Goal: Task Accomplishment & Management: Use online tool/utility

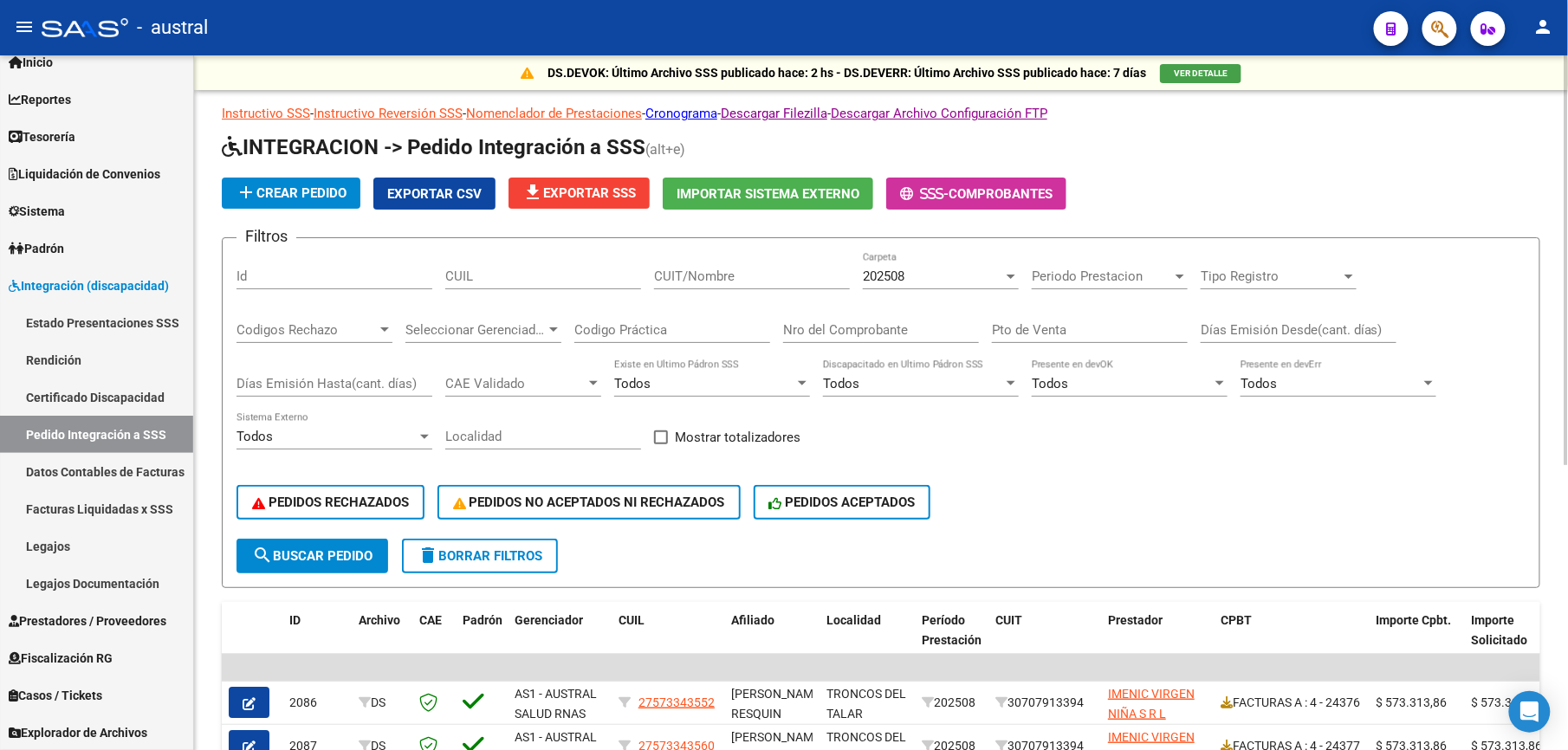
drag, startPoint x: 469, startPoint y: 560, endPoint x: 514, endPoint y: 561, distance: 45.0
click at [469, 560] on span "delete Borrar Filtros" at bounding box center [479, 556] width 125 height 16
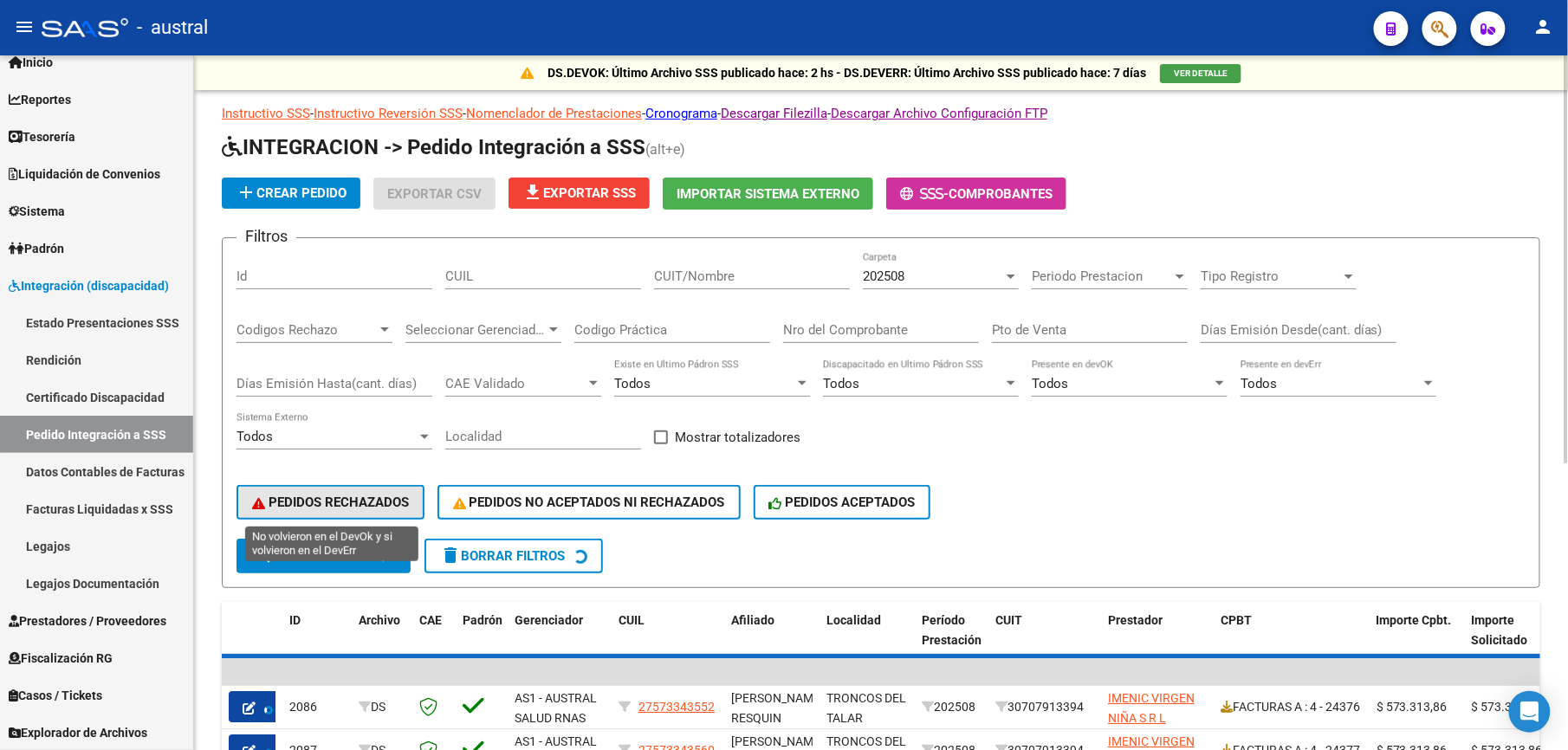
click at [355, 499] on span "PEDIDOS RECHAZADOS" at bounding box center [330, 502] width 157 height 16
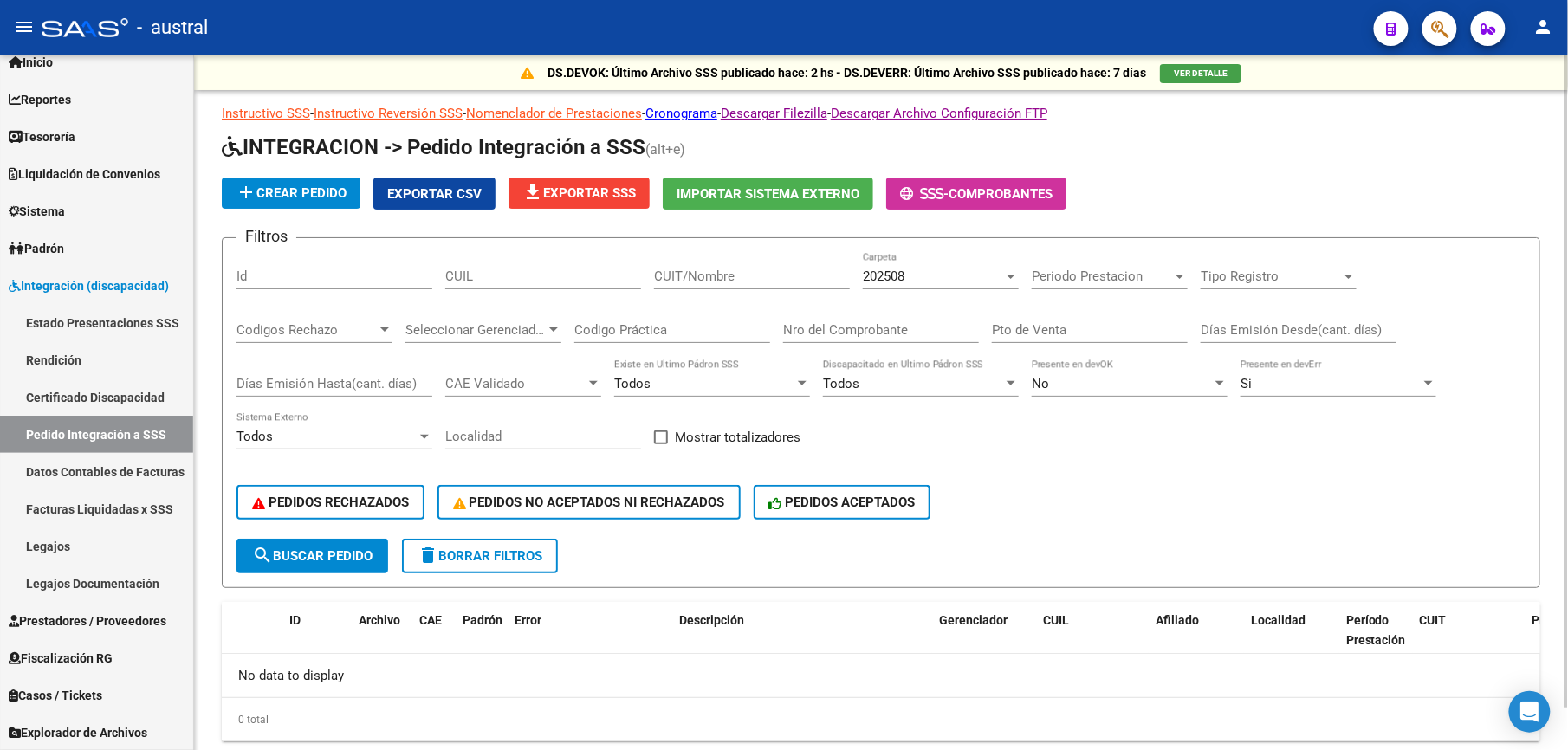
drag, startPoint x: 486, startPoint y: 554, endPoint x: 535, endPoint y: 558, distance: 49.2
click at [489, 554] on span "delete Borrar Filtros" at bounding box center [479, 556] width 125 height 16
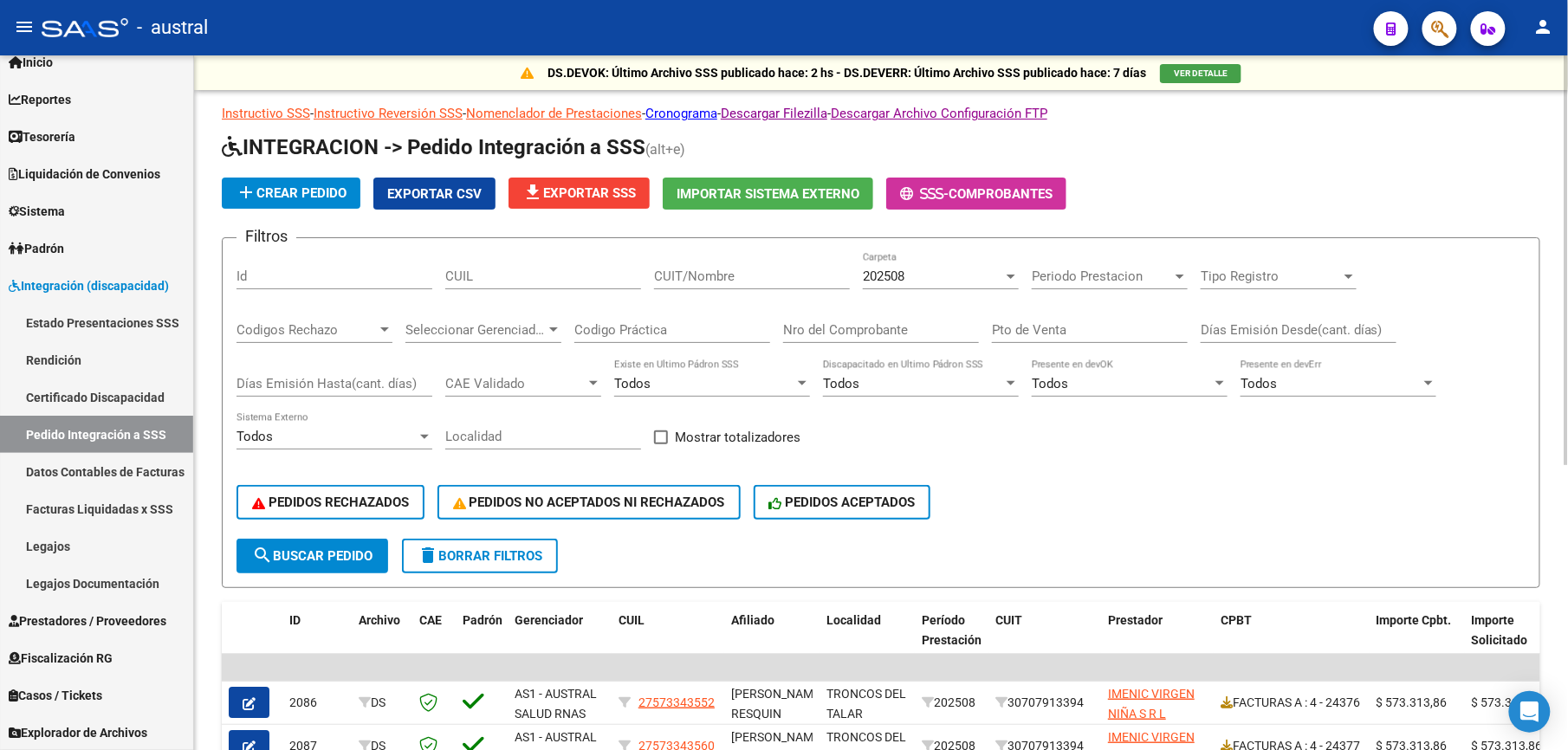
click at [319, 482] on div "PEDIDOS RECHAZADOS PEDIDOS NO ACEPTADOS NI RECHAZADOS PEDIDOS ACEPTADOS" at bounding box center [881, 502] width 1289 height 73
click at [321, 499] on span "PEDIDOS RECHAZADOS" at bounding box center [330, 502] width 157 height 16
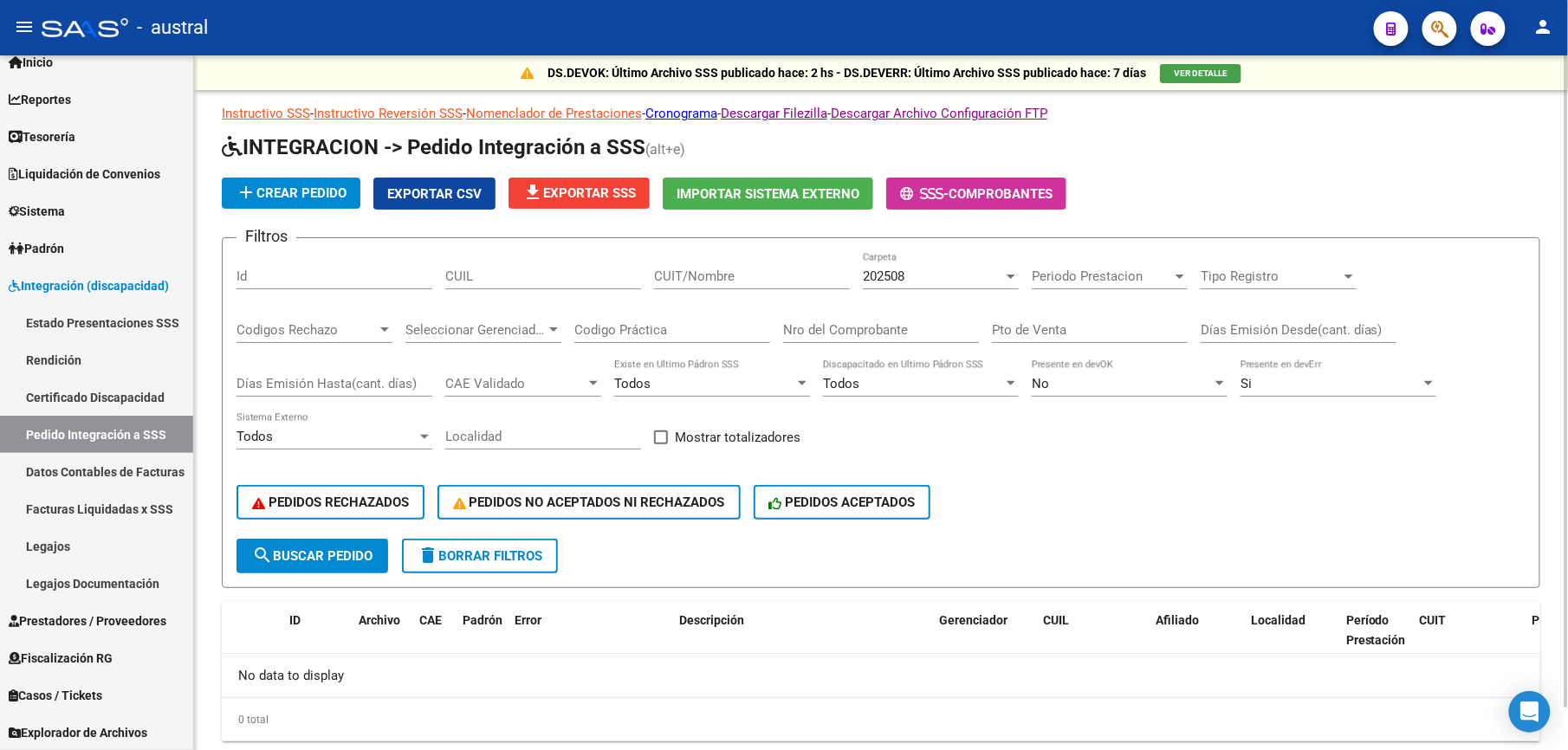
click at [530, 549] on span "delete Borrar Filtros" at bounding box center [479, 556] width 125 height 16
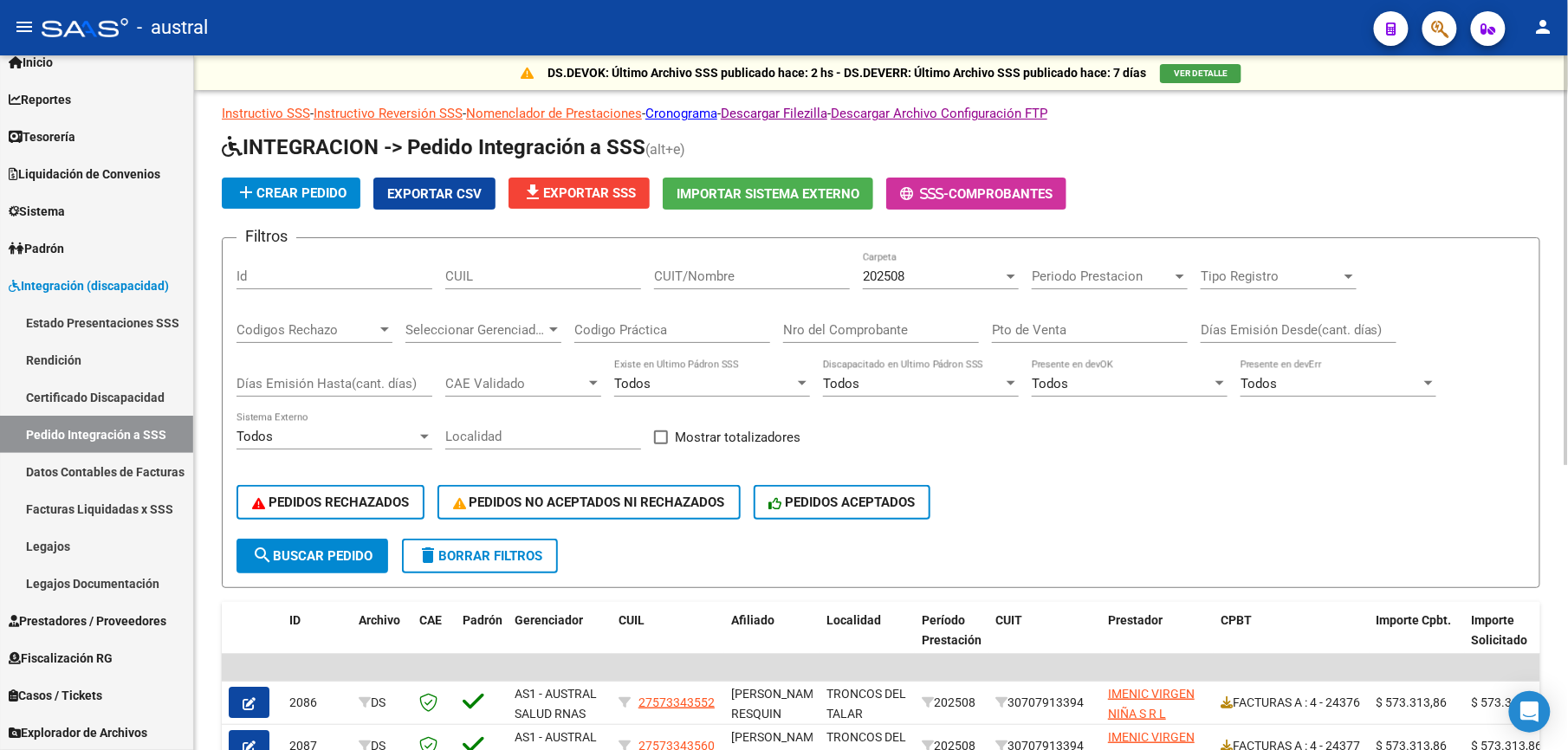
click at [487, 558] on span "delete Borrar Filtros" at bounding box center [479, 556] width 125 height 16
click at [689, 278] on input "CUIT/Nombre" at bounding box center [751, 276] width 196 height 16
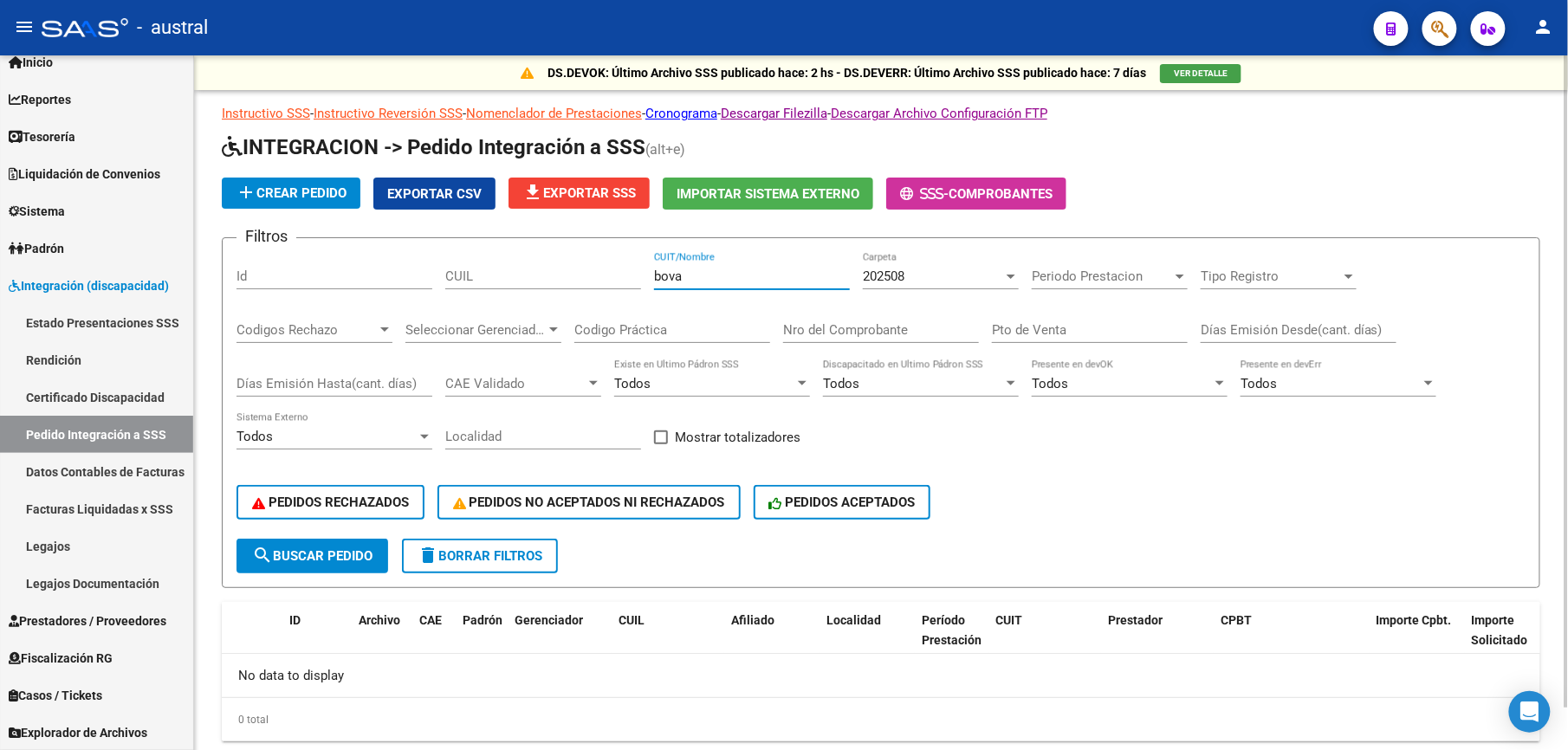
type input "bova"
click at [475, 281] on input "CUIL" at bounding box center [543, 276] width 196 height 16
click at [481, 548] on span "delete Borrar Filtros" at bounding box center [479, 556] width 125 height 16
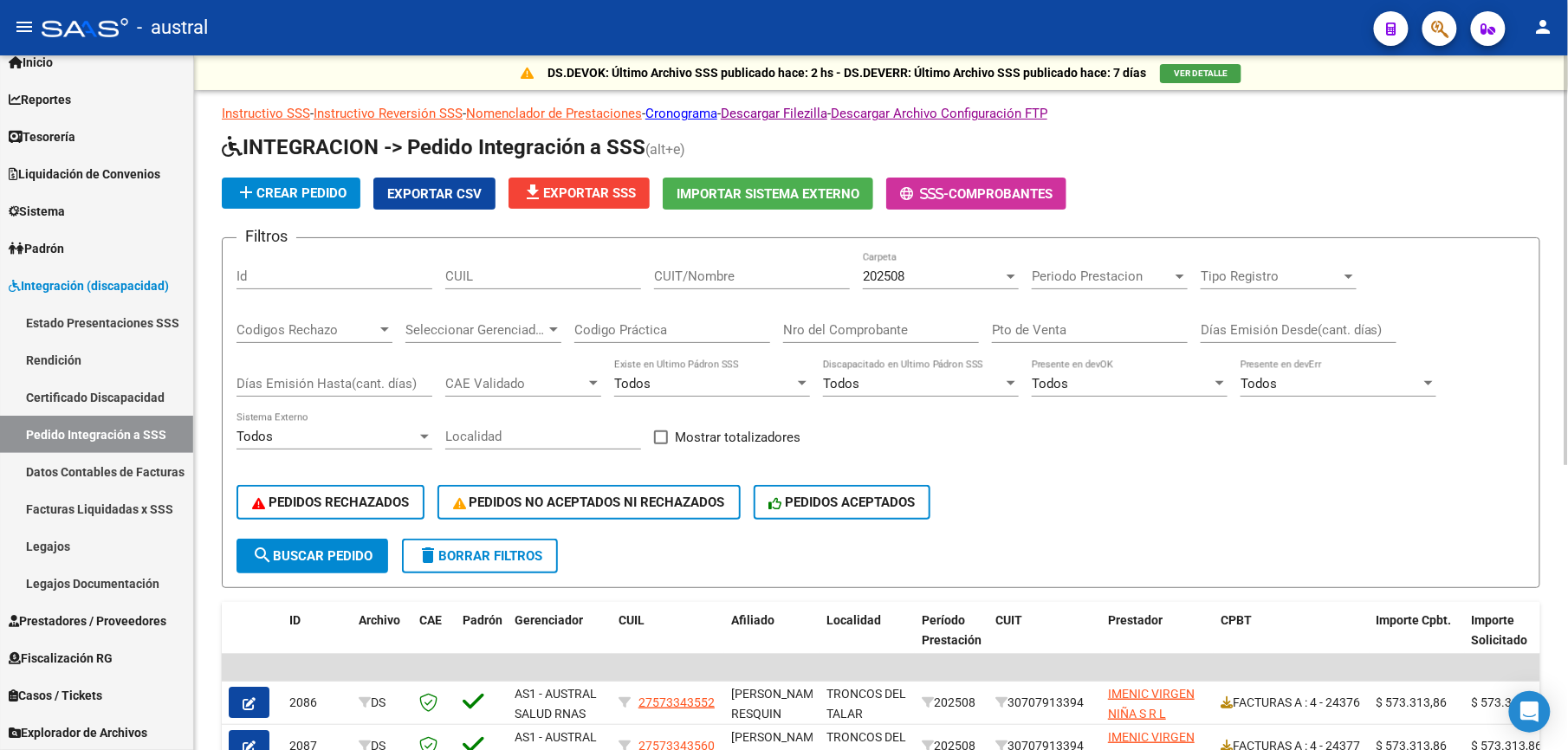
click at [939, 265] on div "202508 Carpeta" at bounding box center [941, 271] width 156 height 38
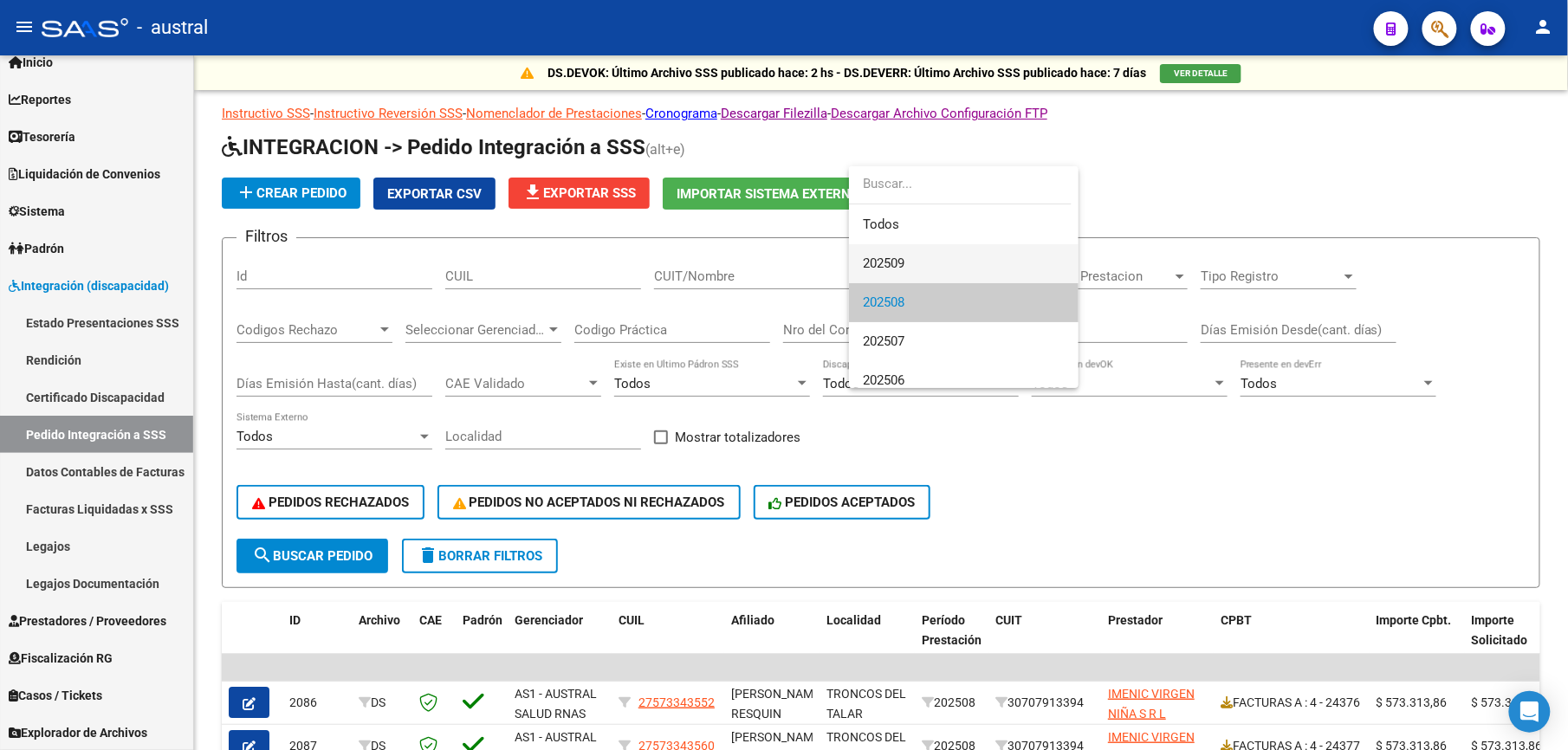
scroll to position [25, 0]
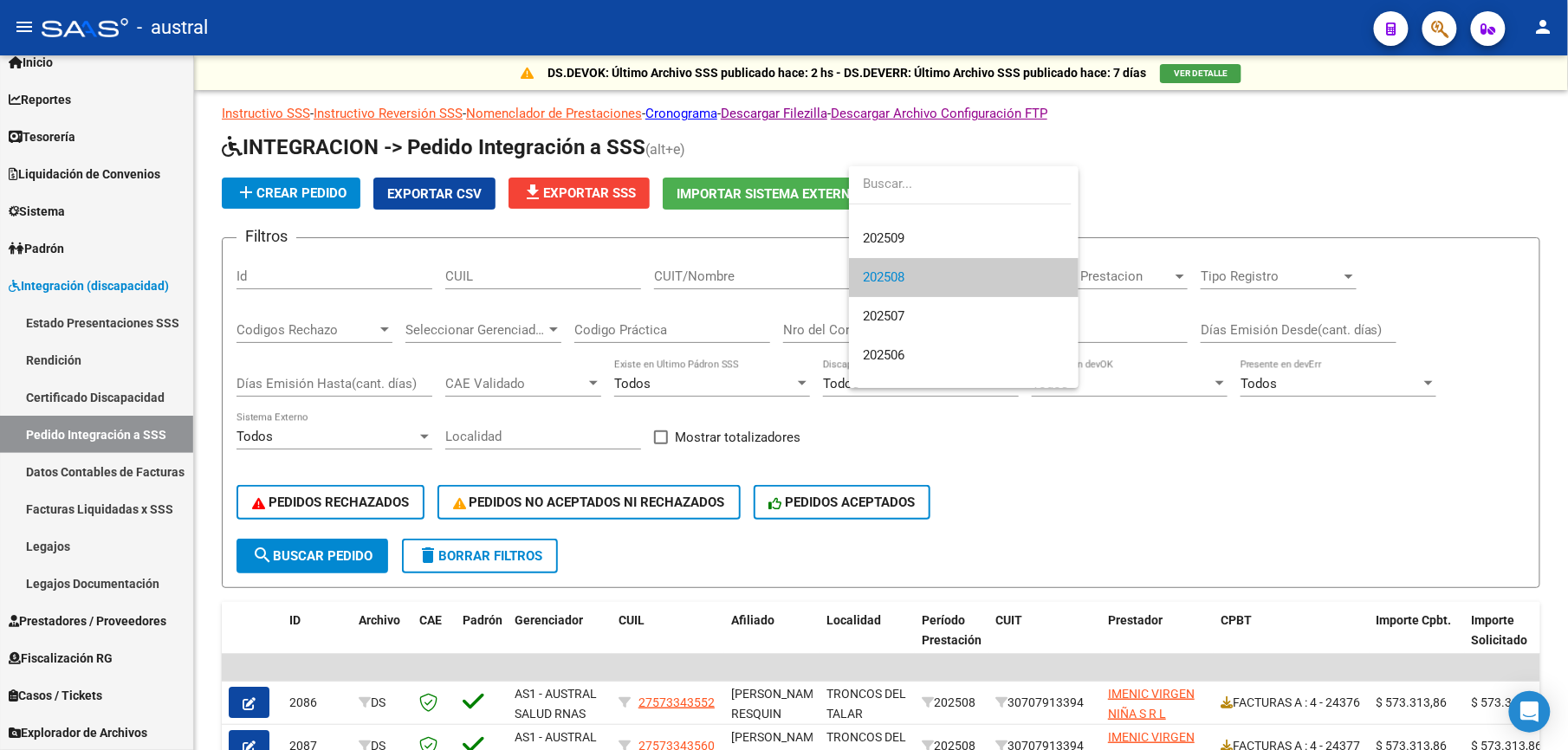
click at [951, 198] on input "dropdown search" at bounding box center [959, 184] width 222 height 39
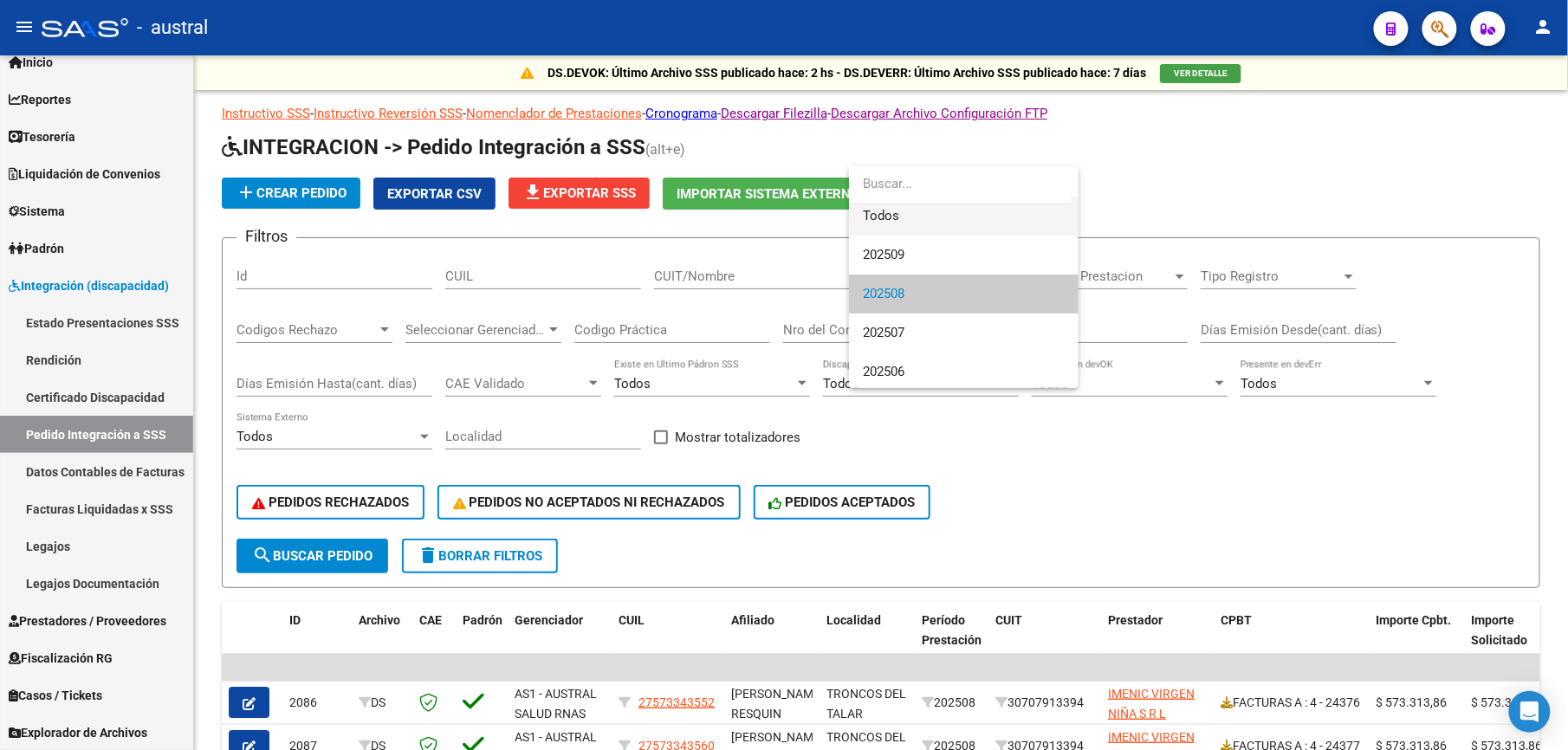
scroll to position [0, 0]
click at [898, 239] on span "Todos" at bounding box center [963, 225] width 202 height 39
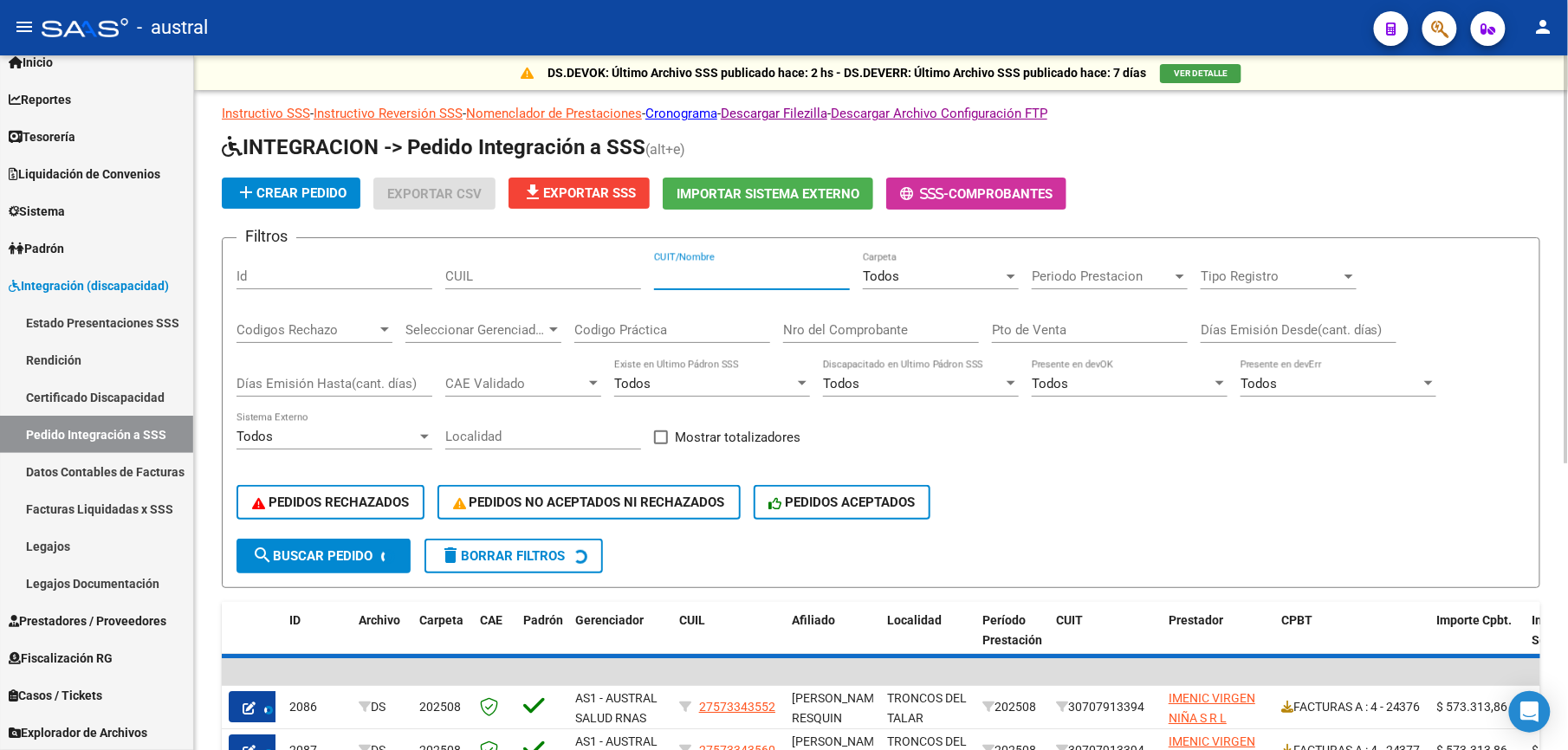
click at [770, 271] on input "CUIT/Nombre" at bounding box center [751, 276] width 196 height 16
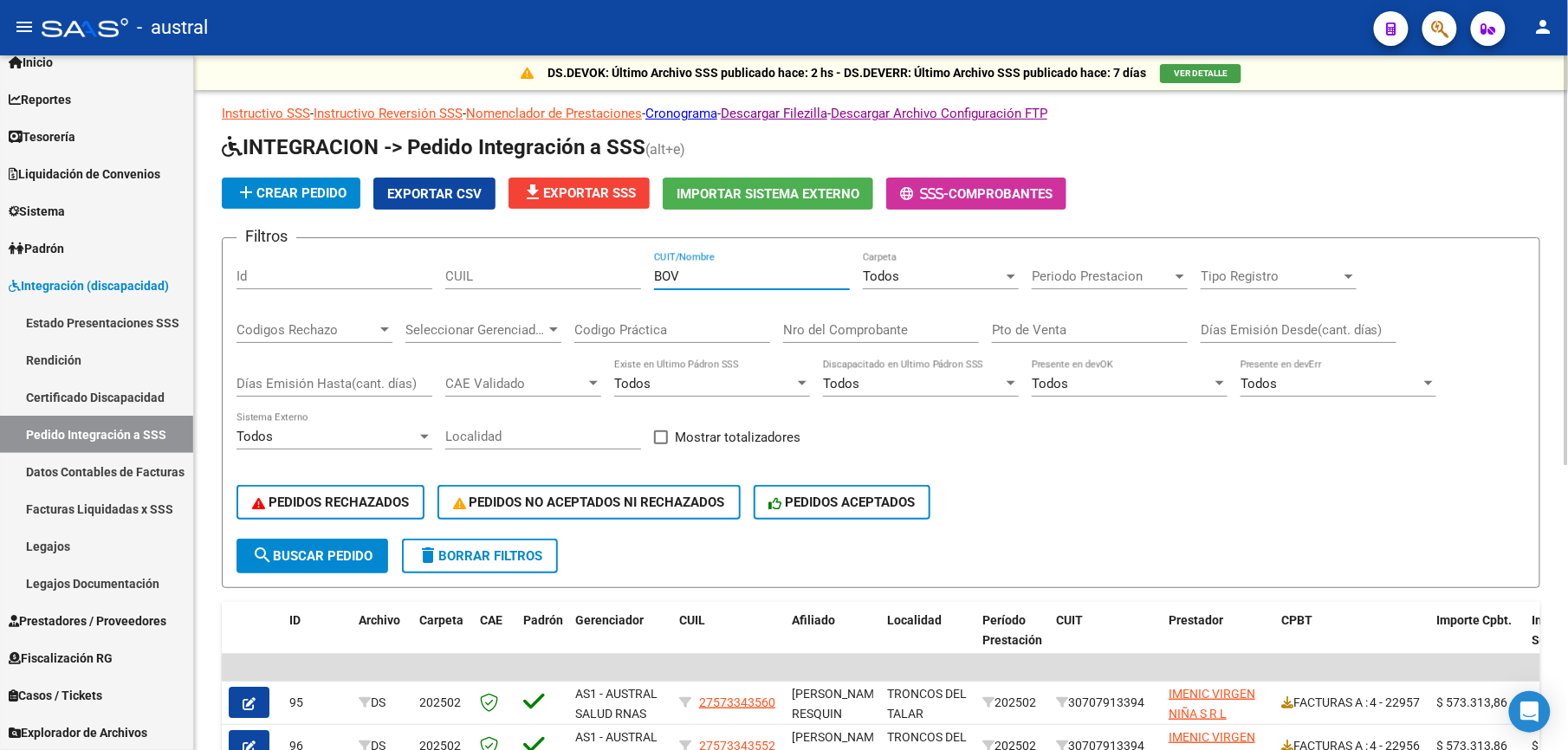
type input "BOVA"
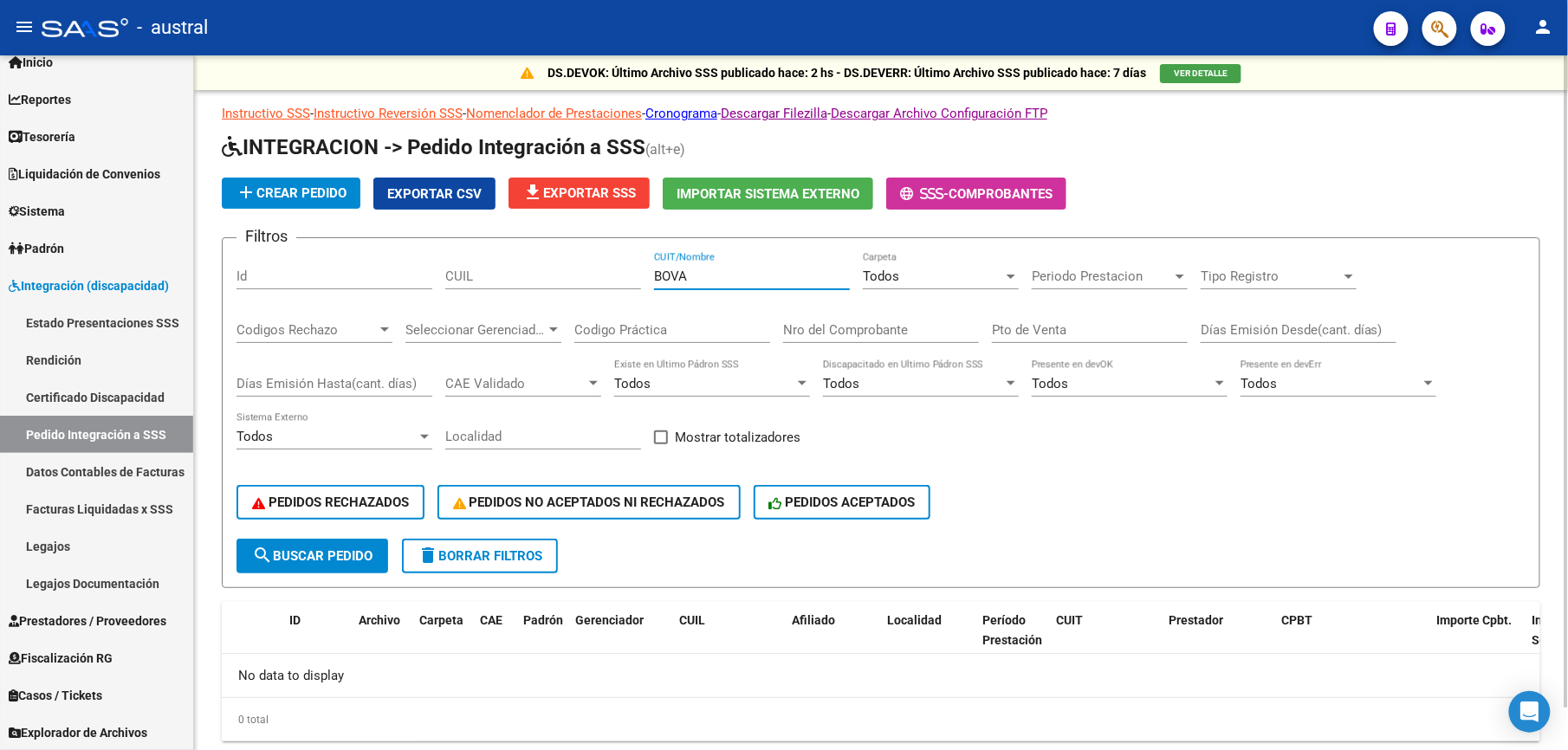
drag, startPoint x: 770, startPoint y: 271, endPoint x: 560, endPoint y: 263, distance: 210.2
click at [535, 275] on div "Filtros Id CUIL BOVA CUIT/Nombre Todos Carpeta Periodo Prestacion Periodo Prest…" at bounding box center [881, 396] width 1289 height 287
click at [504, 280] on input "CUIL" at bounding box center [543, 276] width 196 height 16
click at [694, 284] on input "CUIT/Nombre" at bounding box center [751, 276] width 196 height 16
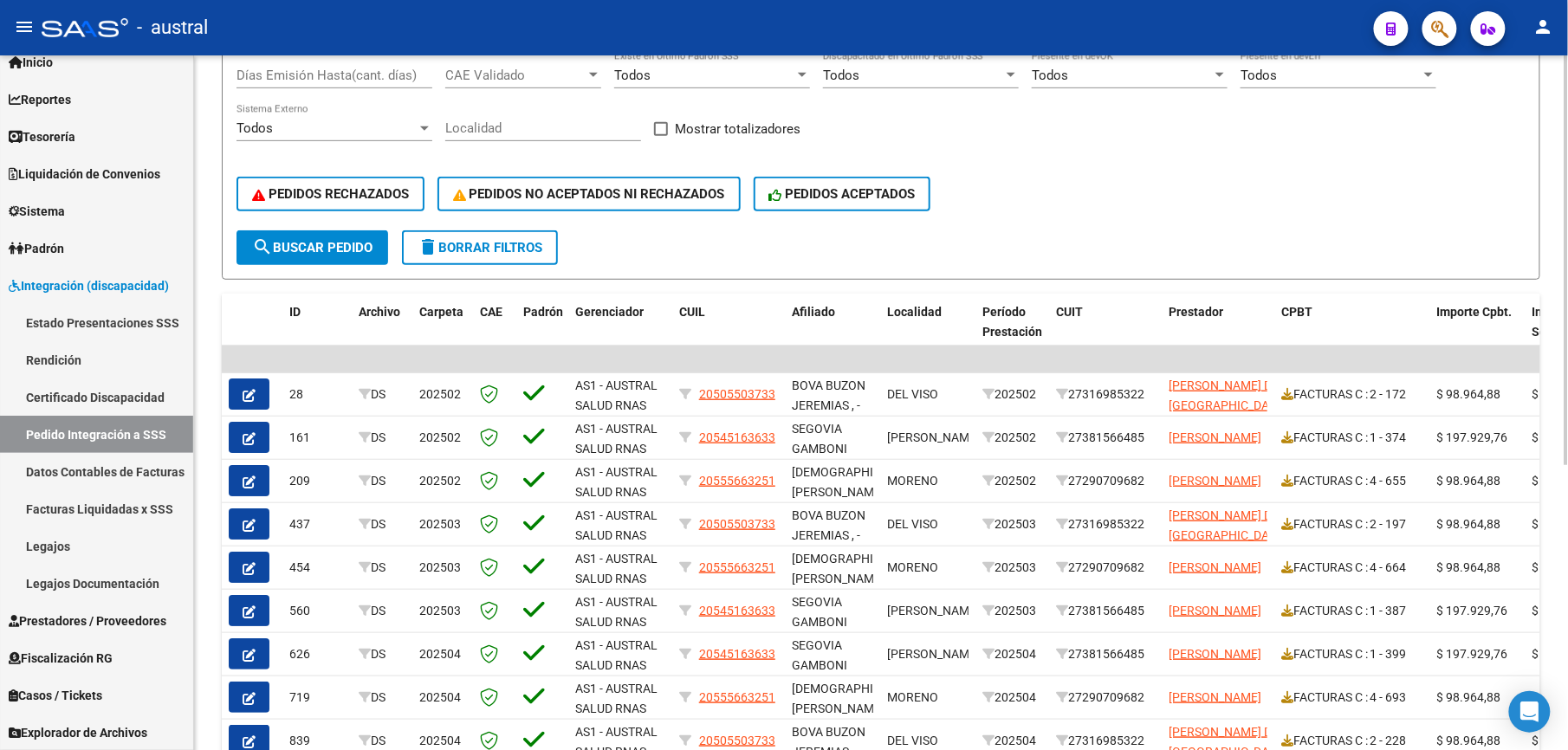
scroll to position [346, 0]
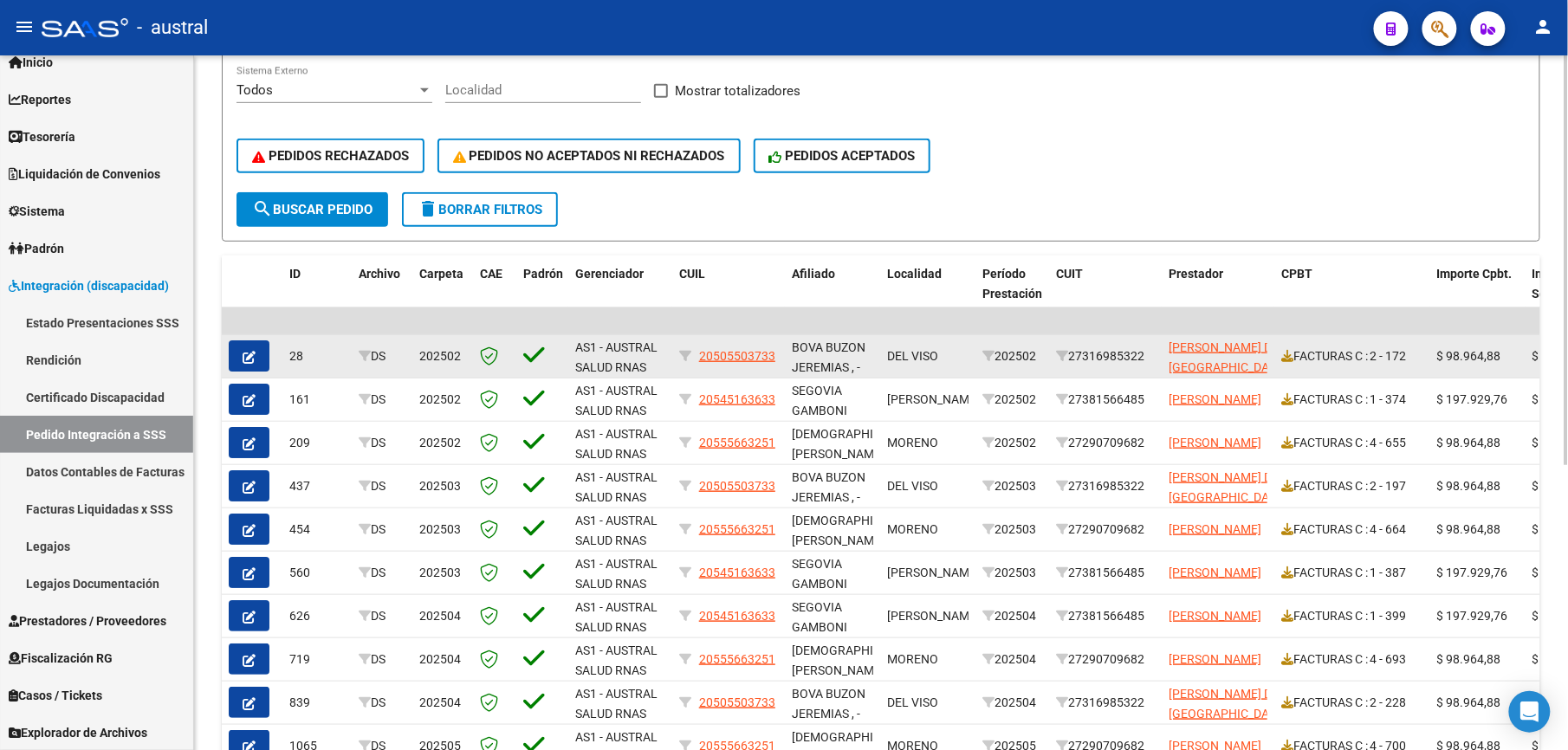
type input "[PERSON_NAME]"
drag, startPoint x: 698, startPoint y: 366, endPoint x: 770, endPoint y: 368, distance: 72.0
click at [770, 368] on datatable-body-cell "20505503733" at bounding box center [729, 355] width 113 height 42
copy div "20505503733"
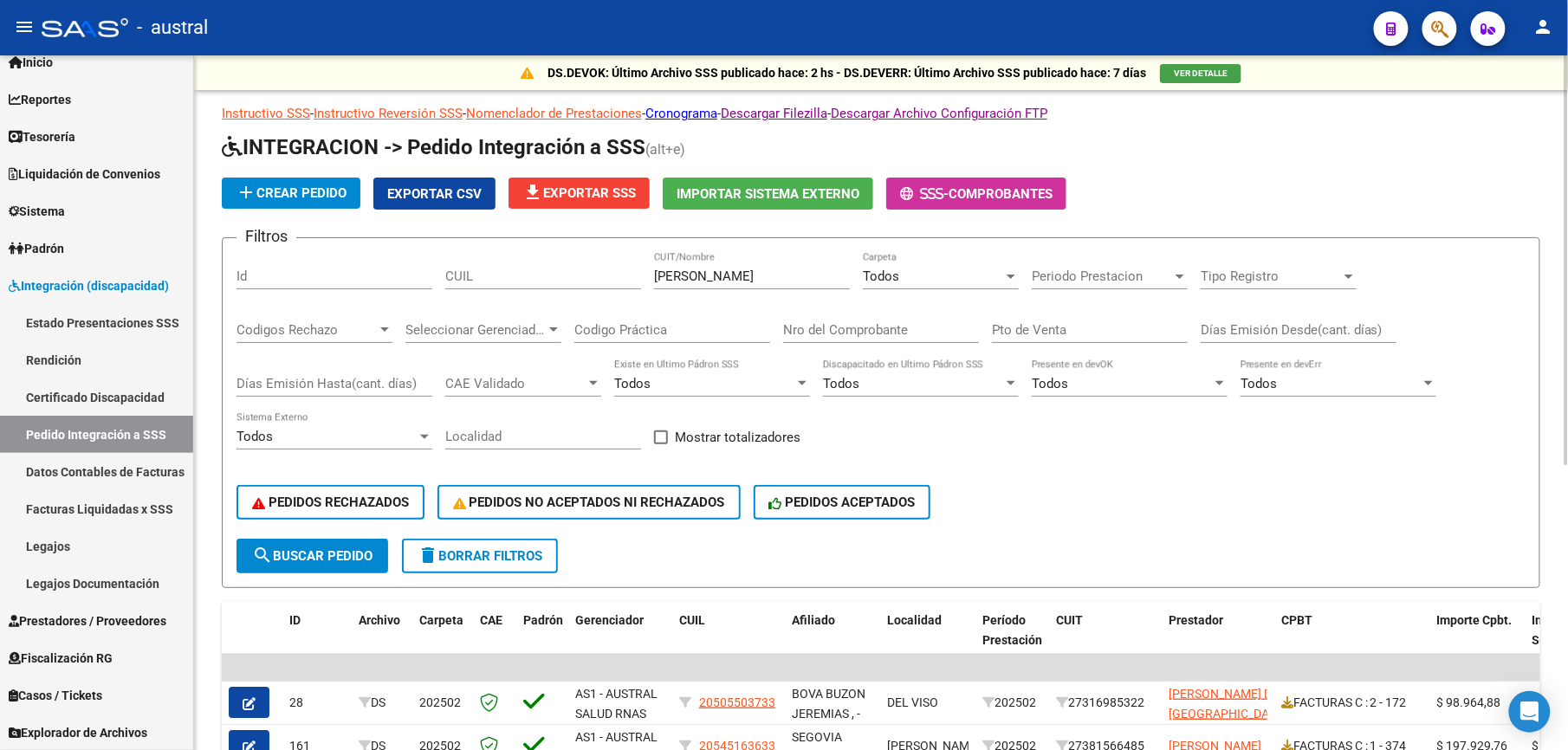
click at [518, 288] on div "CUIL" at bounding box center [543, 271] width 196 height 38
paste input "20505503733"
type input "20505503733"
click at [354, 552] on span "search Buscar Pedido" at bounding box center [312, 556] width 120 height 16
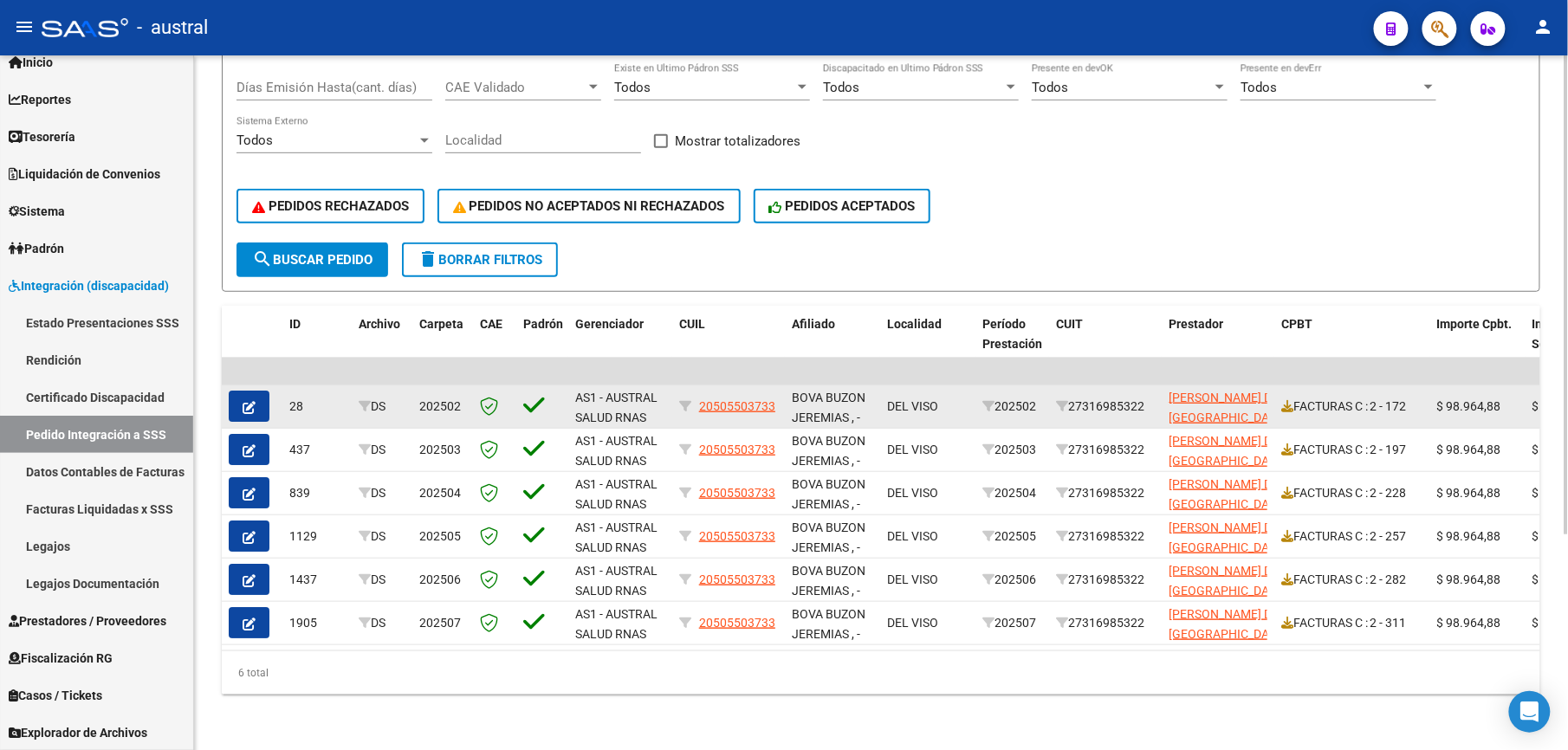
drag, startPoint x: 1074, startPoint y: 402, endPoint x: 1154, endPoint y: 402, distance: 80.0
click at [1154, 402] on datatable-body-cell "27316985322" at bounding box center [1105, 406] width 113 height 42
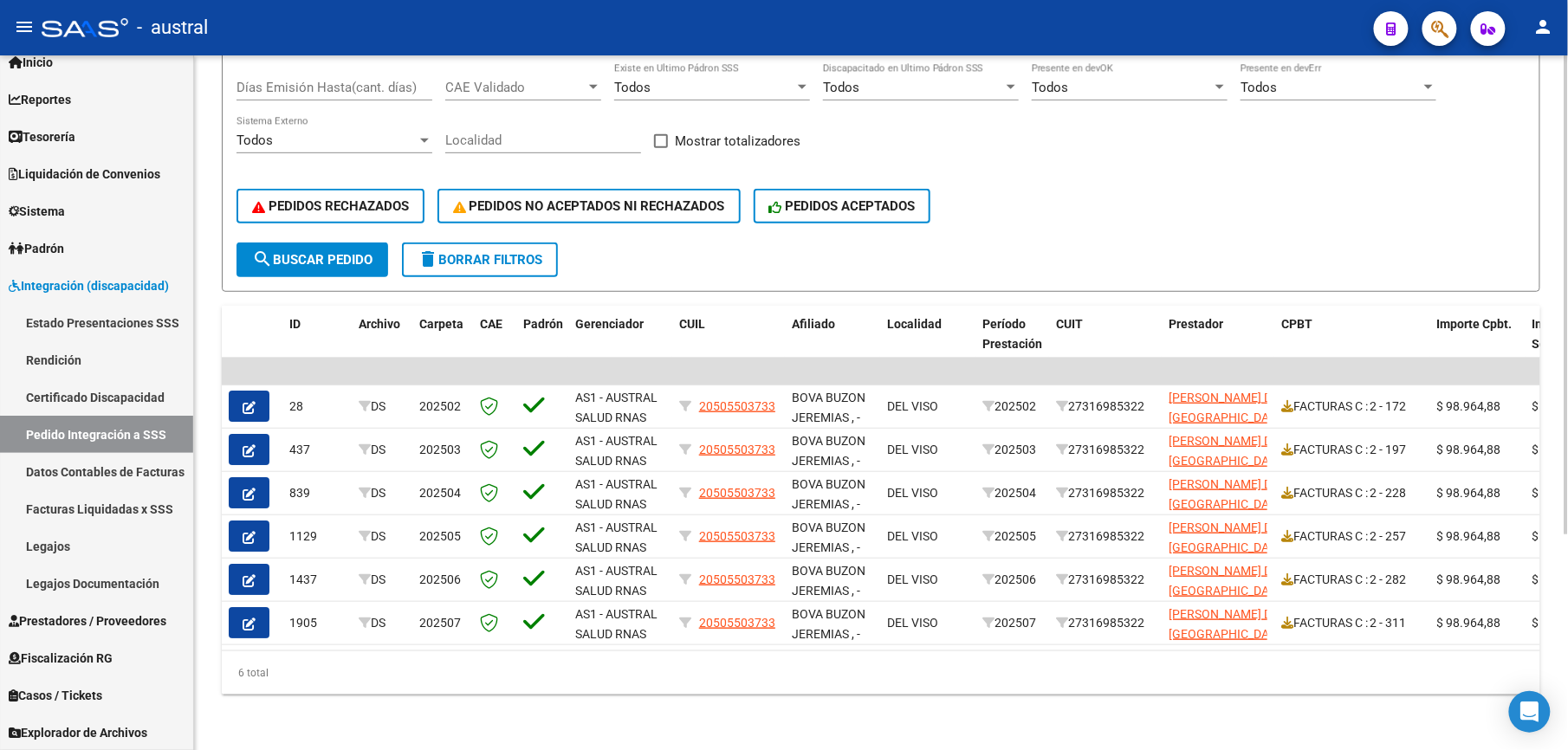
copy div "27316985322"
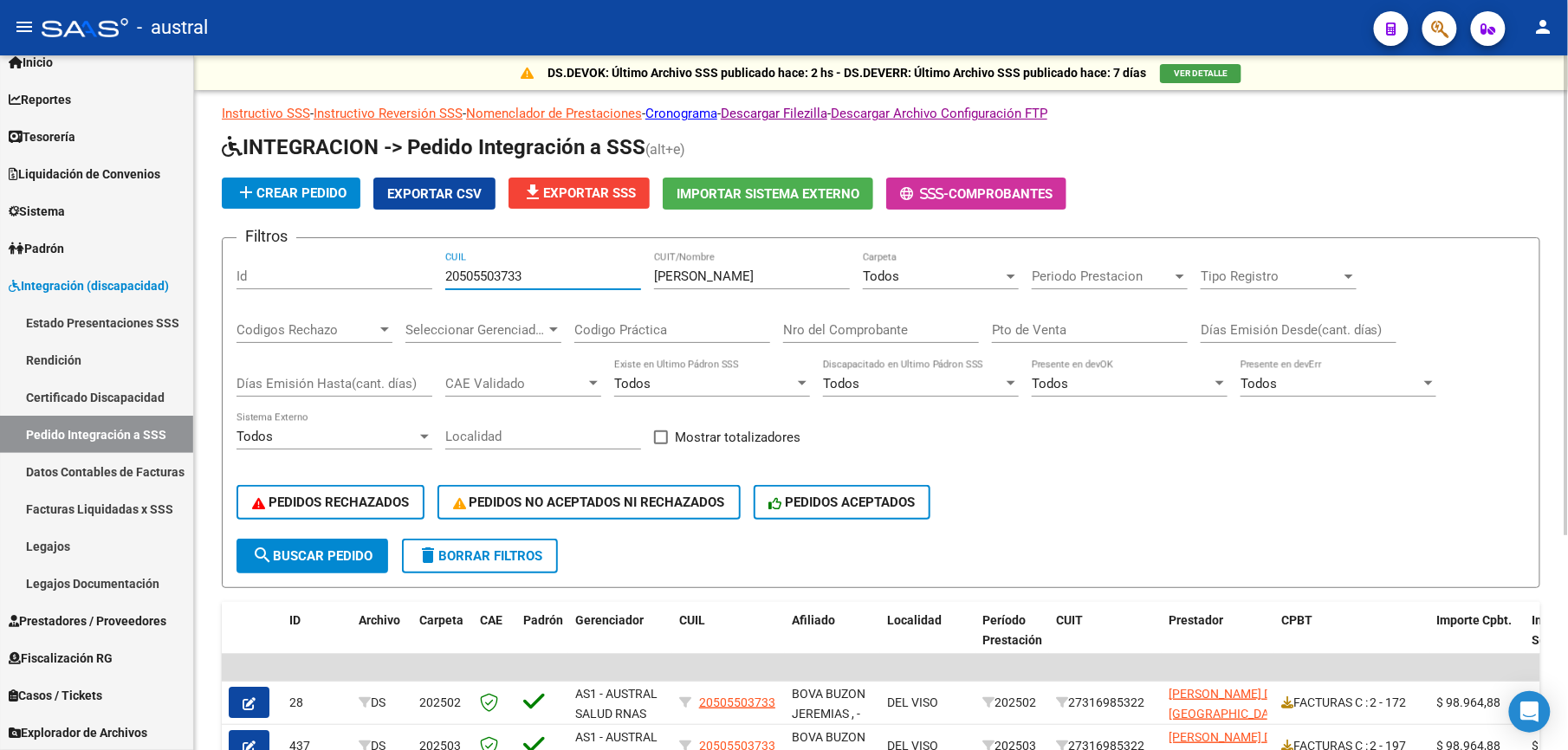
drag, startPoint x: 561, startPoint y: 275, endPoint x: 430, endPoint y: 274, distance: 131.0
click at [430, 274] on div "Filtros Id 20505503733 CUIL MARTINEZ CUIT/Nombre Todos Carpeta Periodo Prestaci…" at bounding box center [881, 396] width 1289 height 287
drag, startPoint x: 734, startPoint y: 278, endPoint x: 649, endPoint y: 280, distance: 85.0
click at [649, 280] on div "Filtros Id CUIL MARTINEZ CUIT/Nombre Todos Carpeta Periodo Prestacion Periodo P…" at bounding box center [881, 396] width 1289 height 287
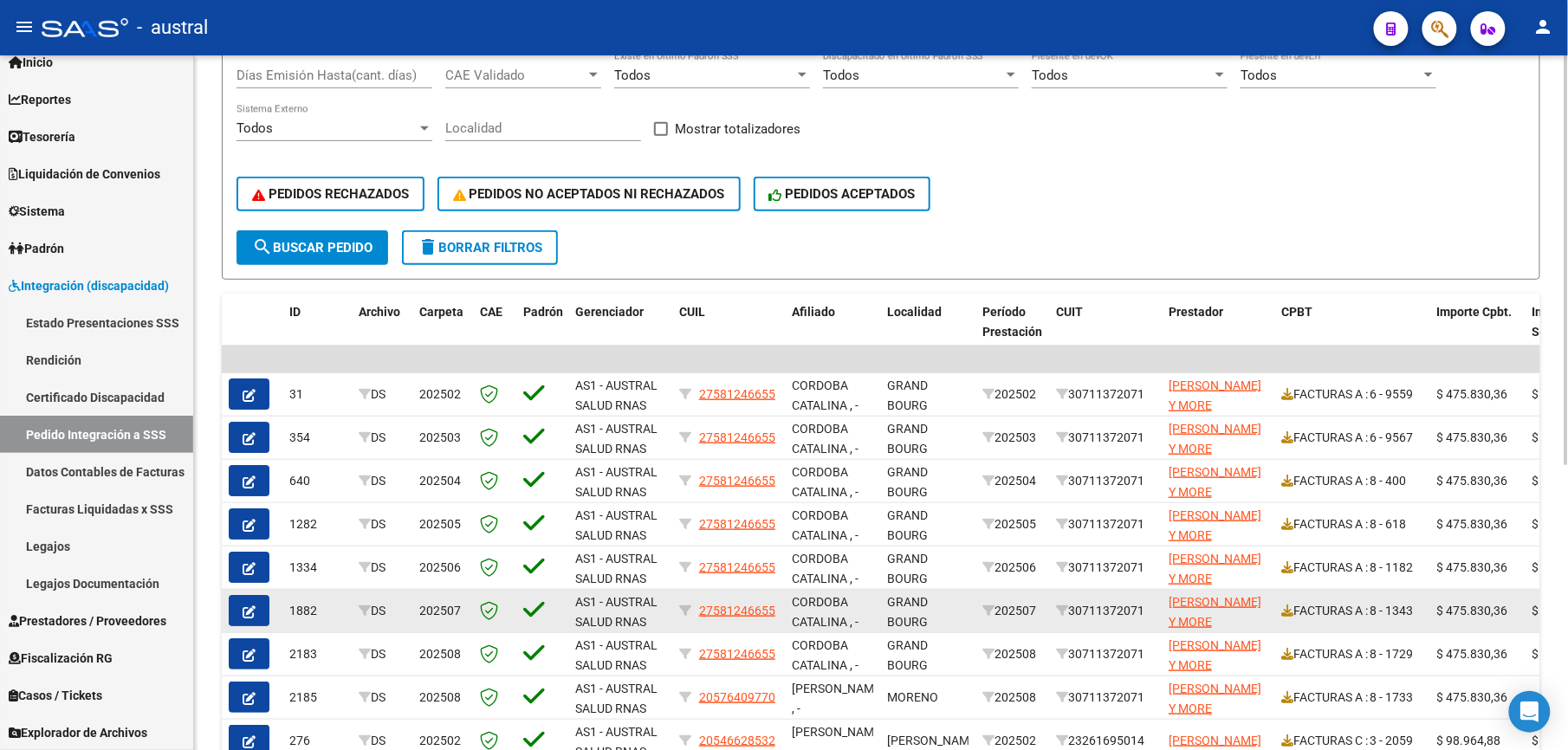
scroll to position [346, 0]
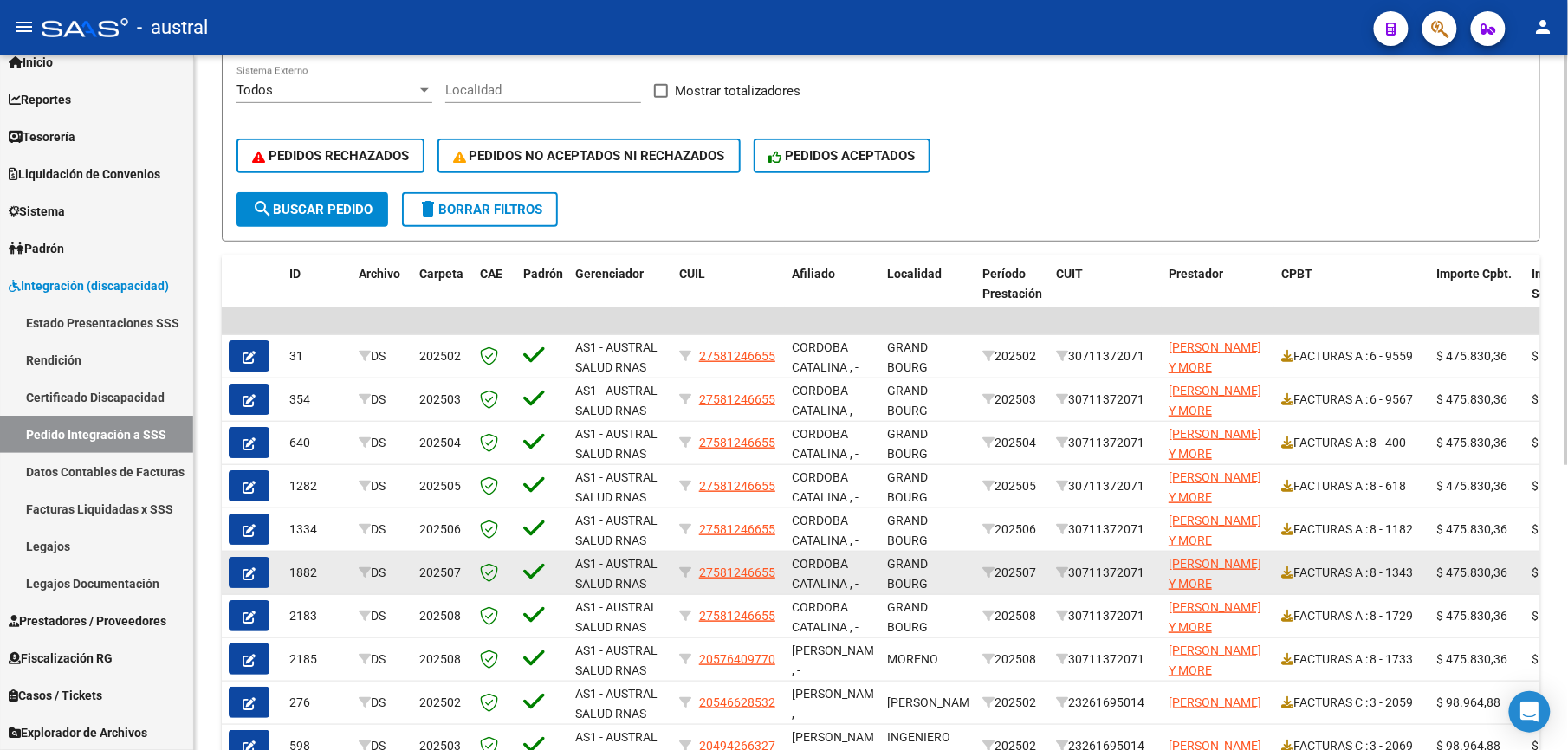
type input "[PERSON_NAME]"
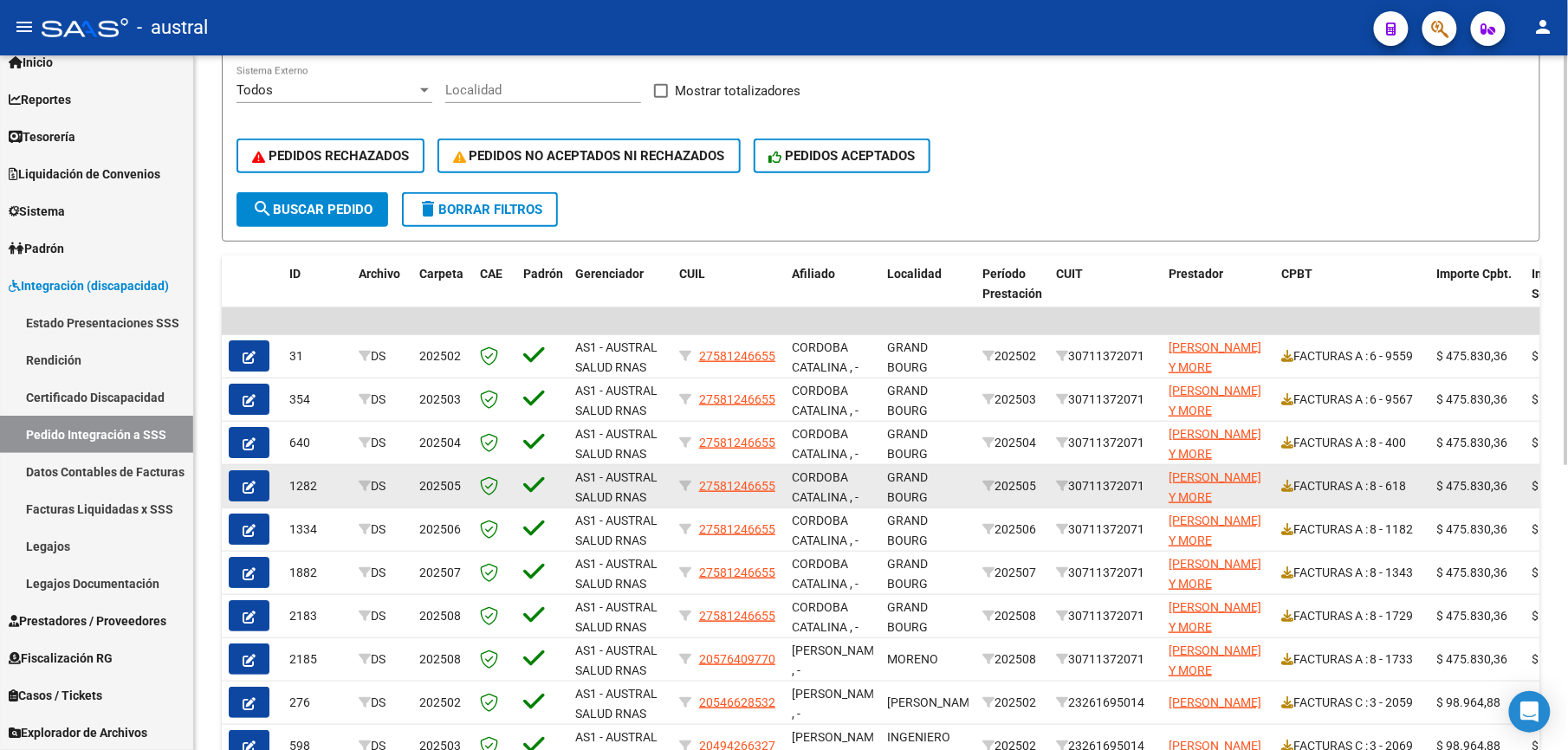
scroll to position [461, 0]
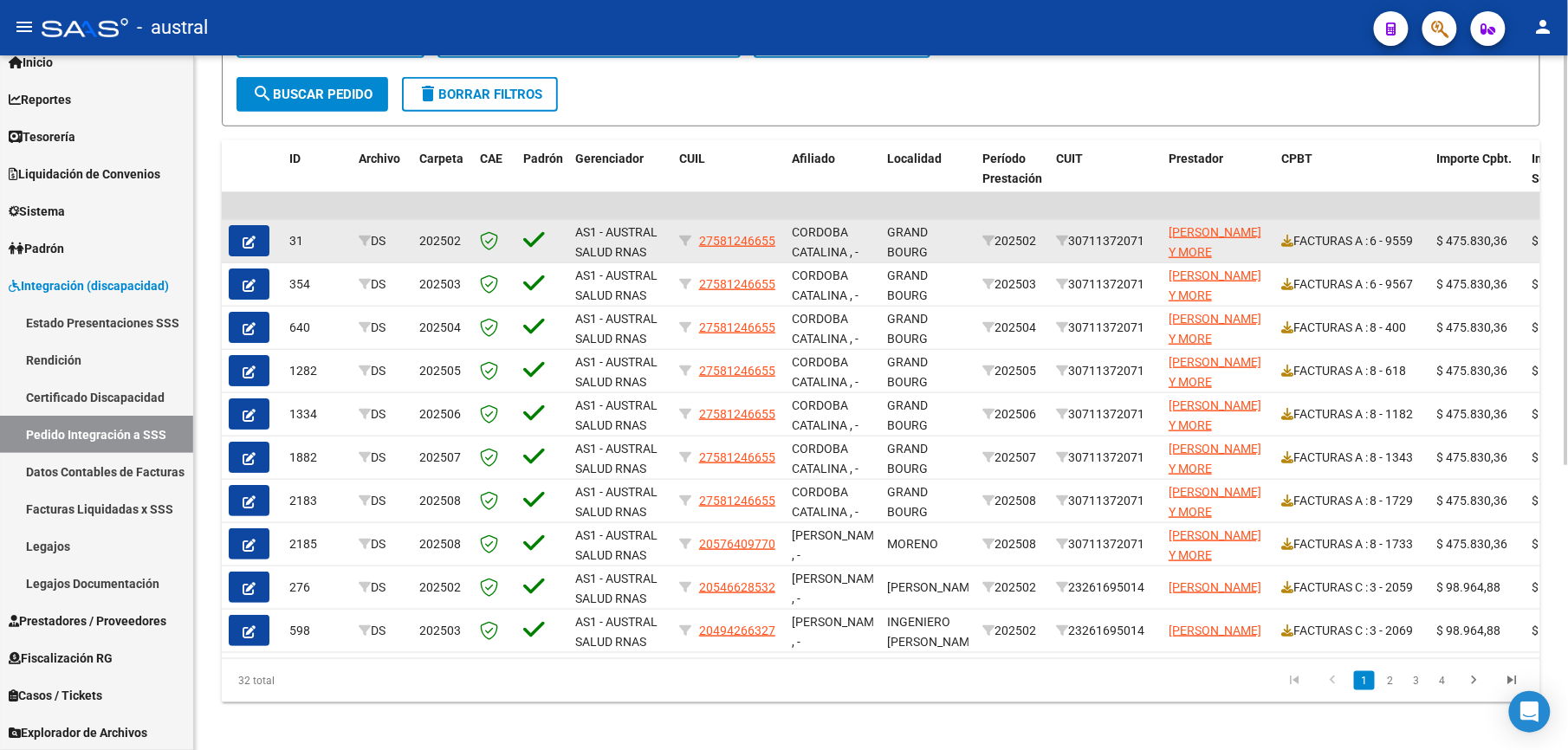
drag, startPoint x: 1072, startPoint y: 239, endPoint x: 1145, endPoint y: 237, distance: 73.0
click at [1145, 237] on div "30711372071" at bounding box center [1105, 241] width 98 height 20
drag, startPoint x: 689, startPoint y: 251, endPoint x: 764, endPoint y: 254, distance: 75.1
click at [764, 254] on datatable-body-cell "27581246655" at bounding box center [729, 241] width 113 height 42
copy div "27581246655"
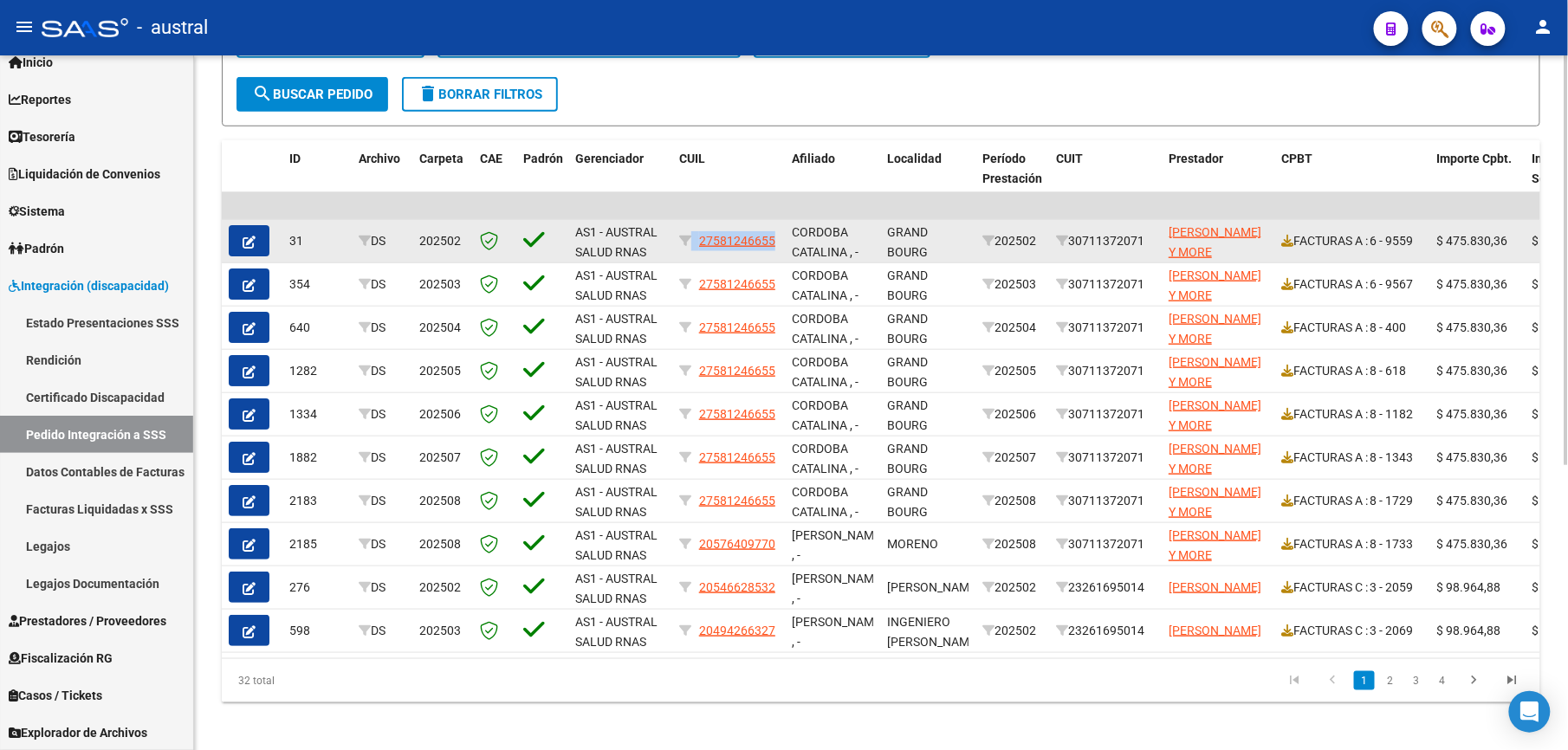
scroll to position [0, 0]
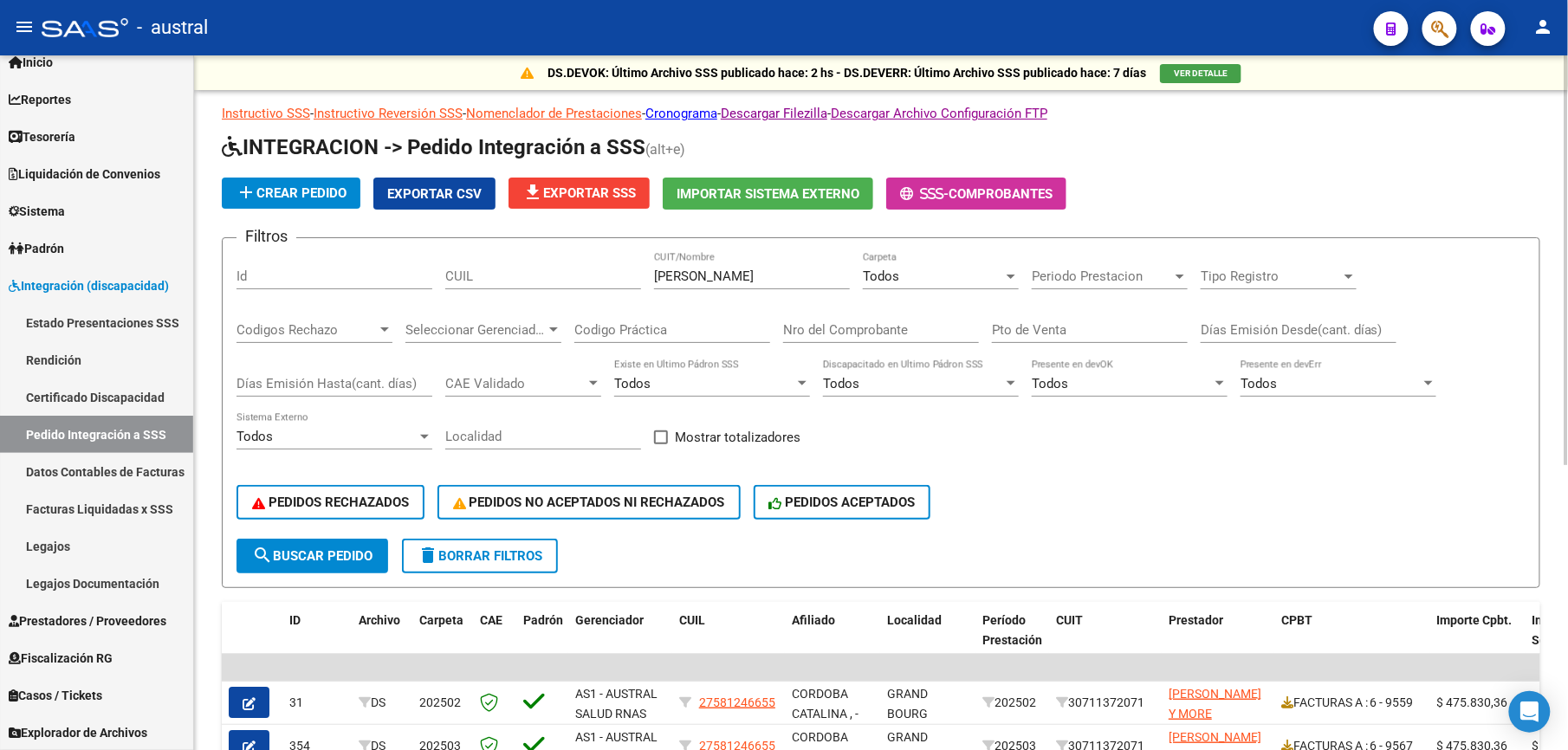
click at [501, 272] on input "CUIL" at bounding box center [543, 276] width 196 height 16
paste input "27581246655"
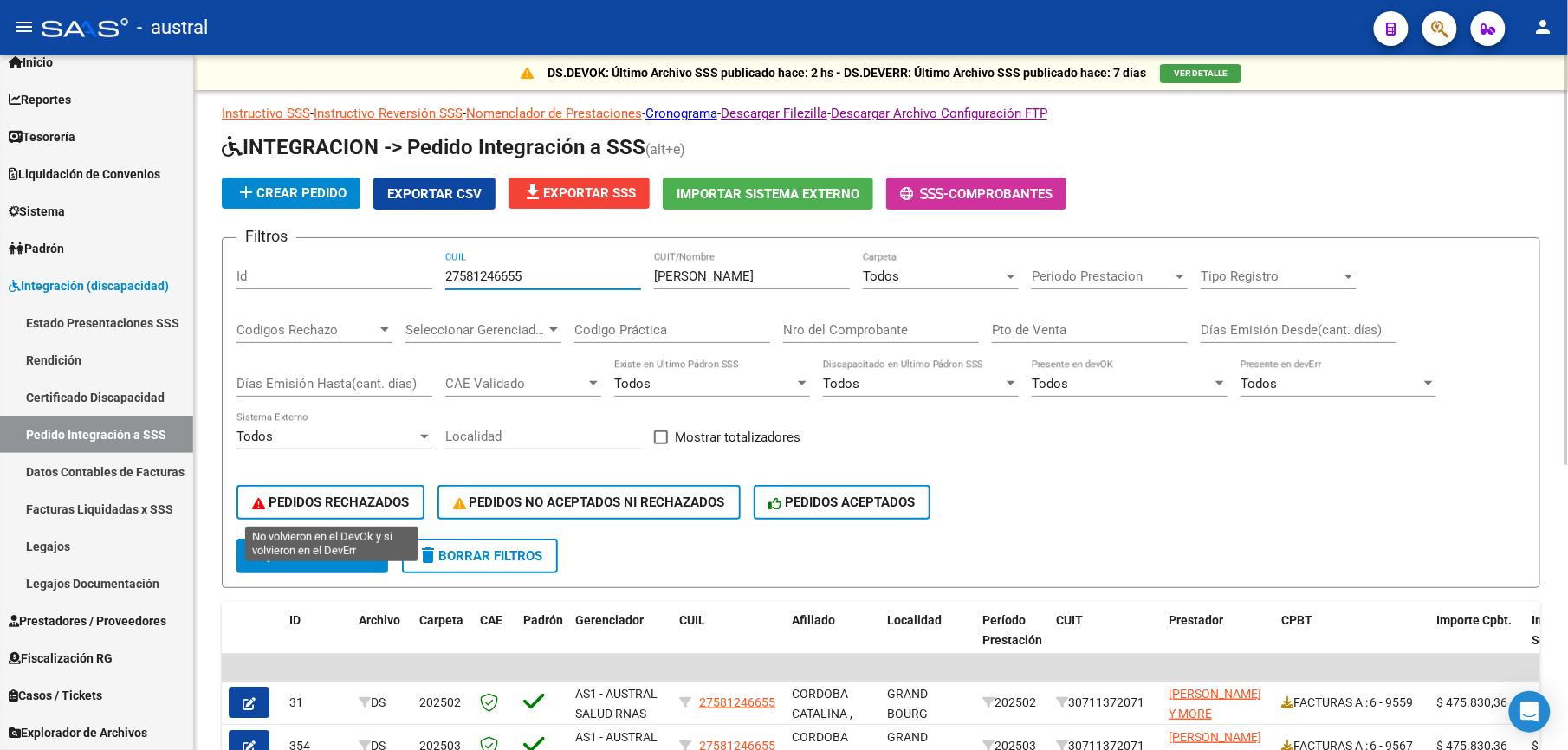
type input "27581246655"
click at [334, 551] on span "search Buscar Pedido" at bounding box center [312, 556] width 120 height 16
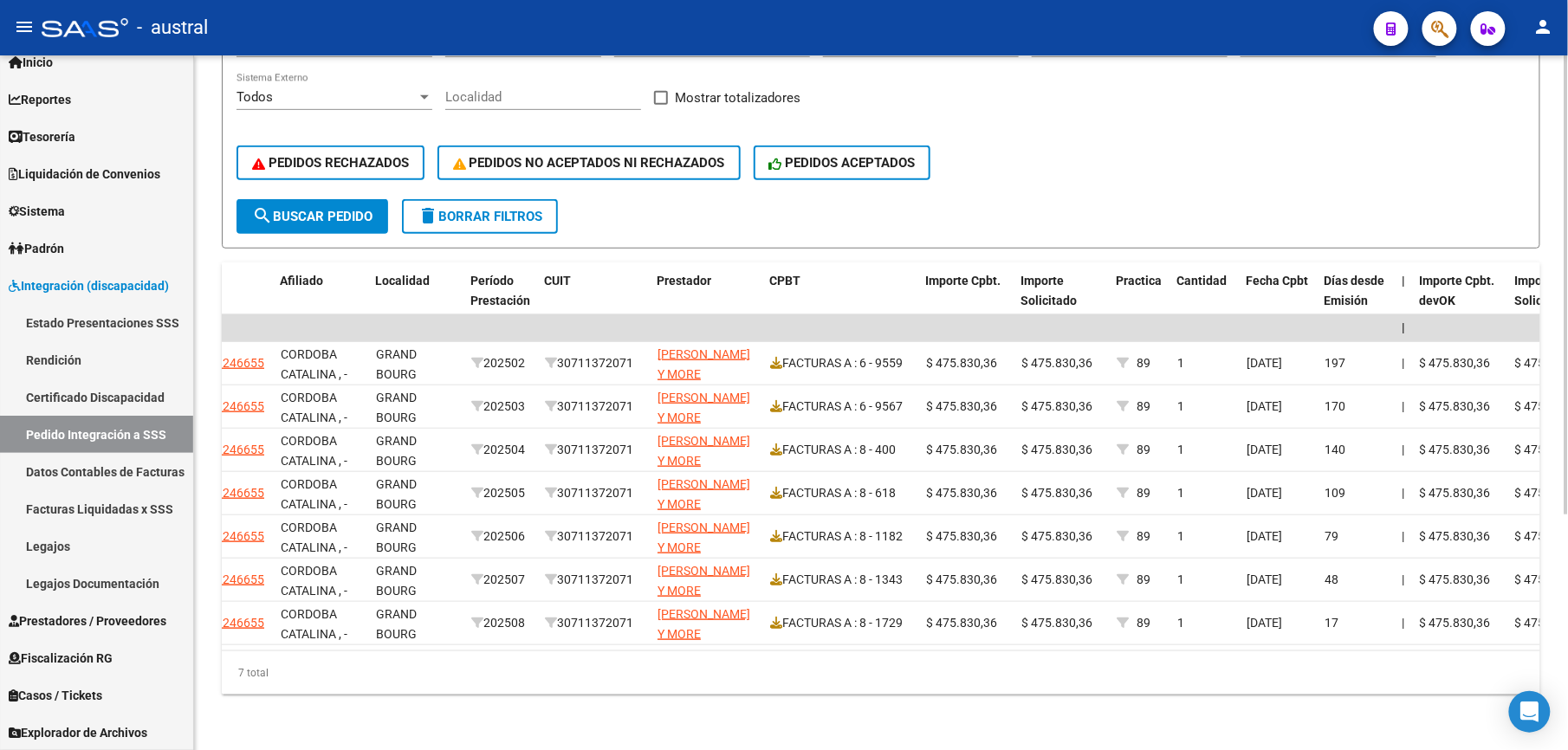
scroll to position [0, 395]
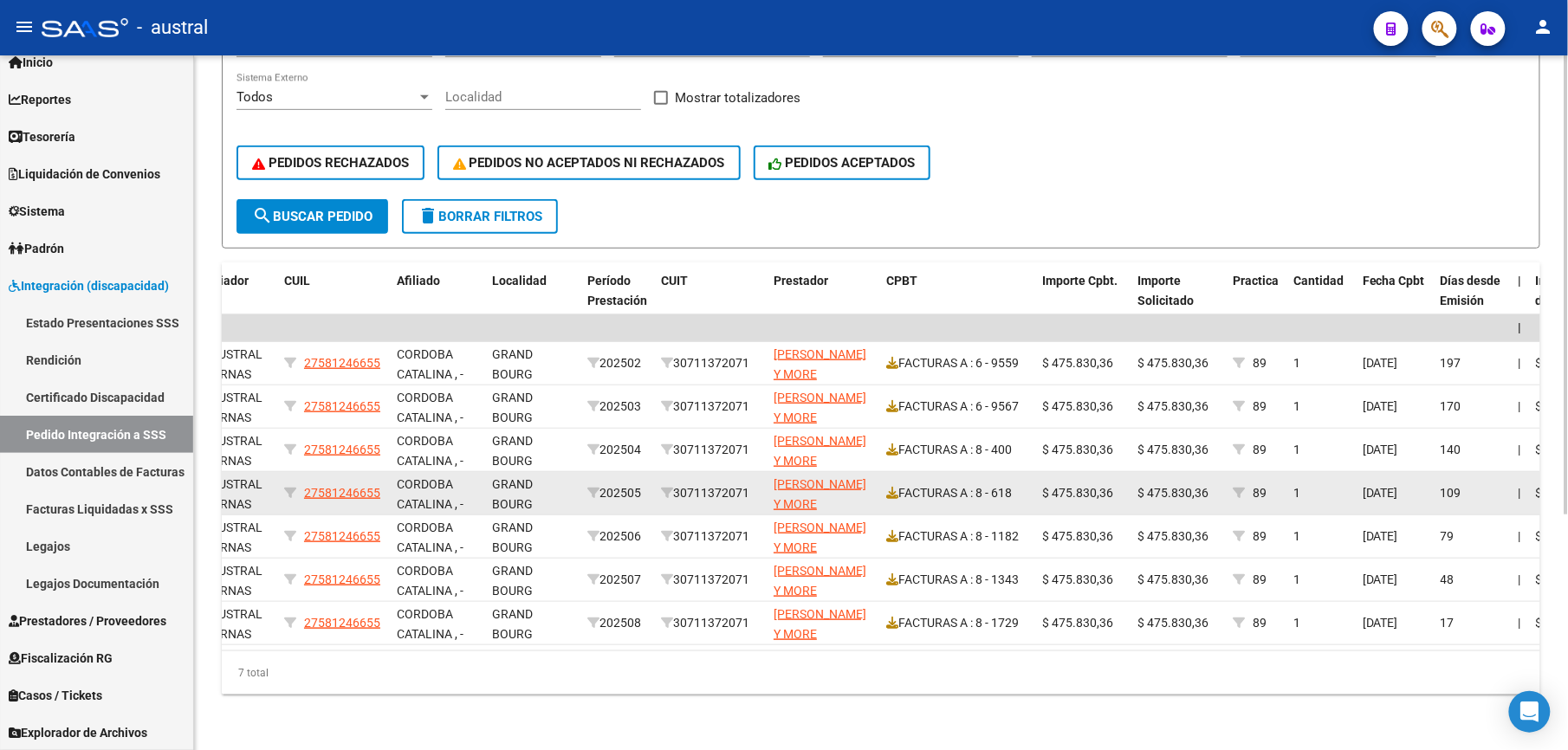
drag, startPoint x: 720, startPoint y: 483, endPoint x: 753, endPoint y: 485, distance: 33.1
click at [753, 485] on div "30711372071" at bounding box center [710, 492] width 98 height 20
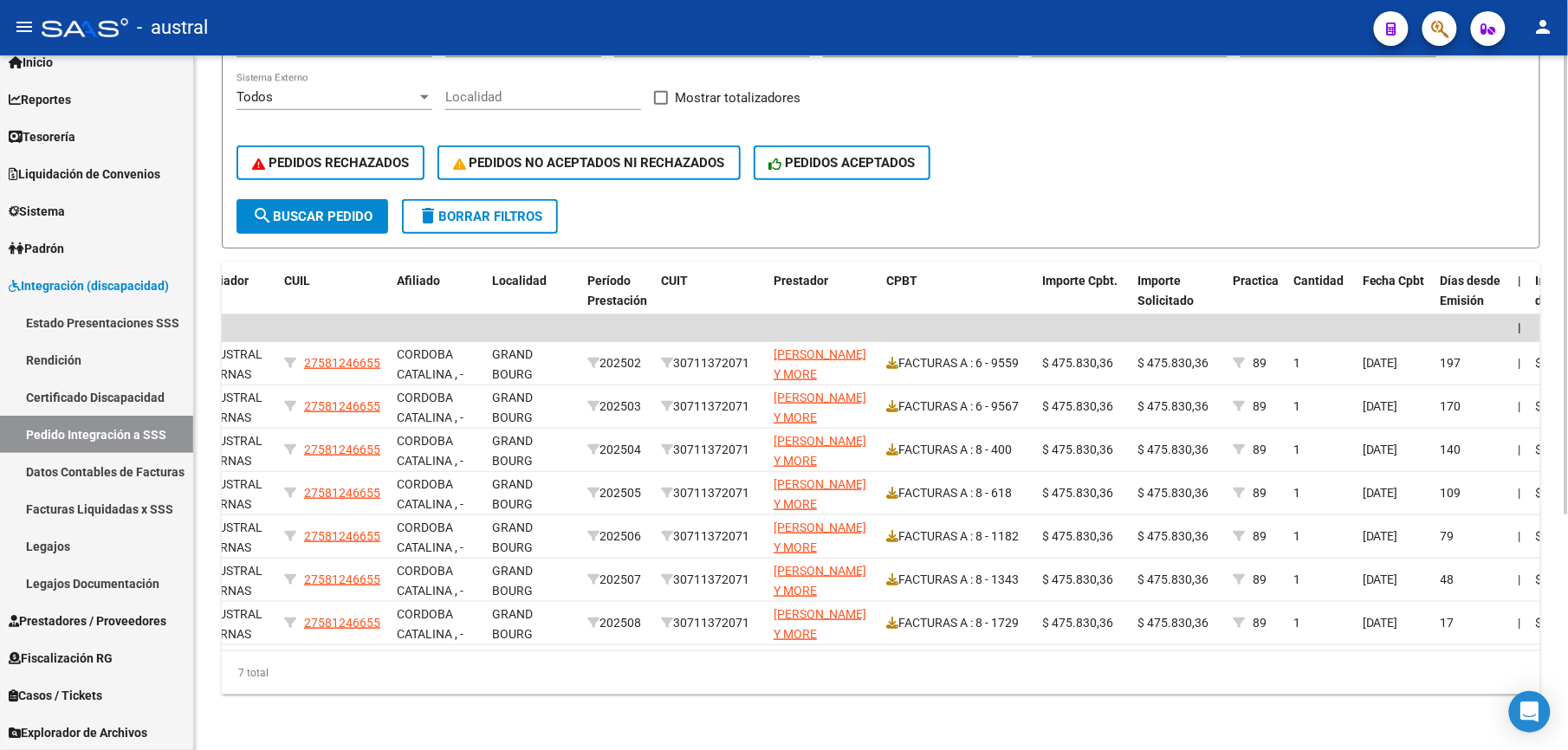
copy div "30711372071"
click at [716, 205] on form "Filtros Id 27581246655 CUIL aguirre CUIT/Nombre Todos Carpeta Periodo Prestacio…" at bounding box center [881, 73] width 1319 height 351
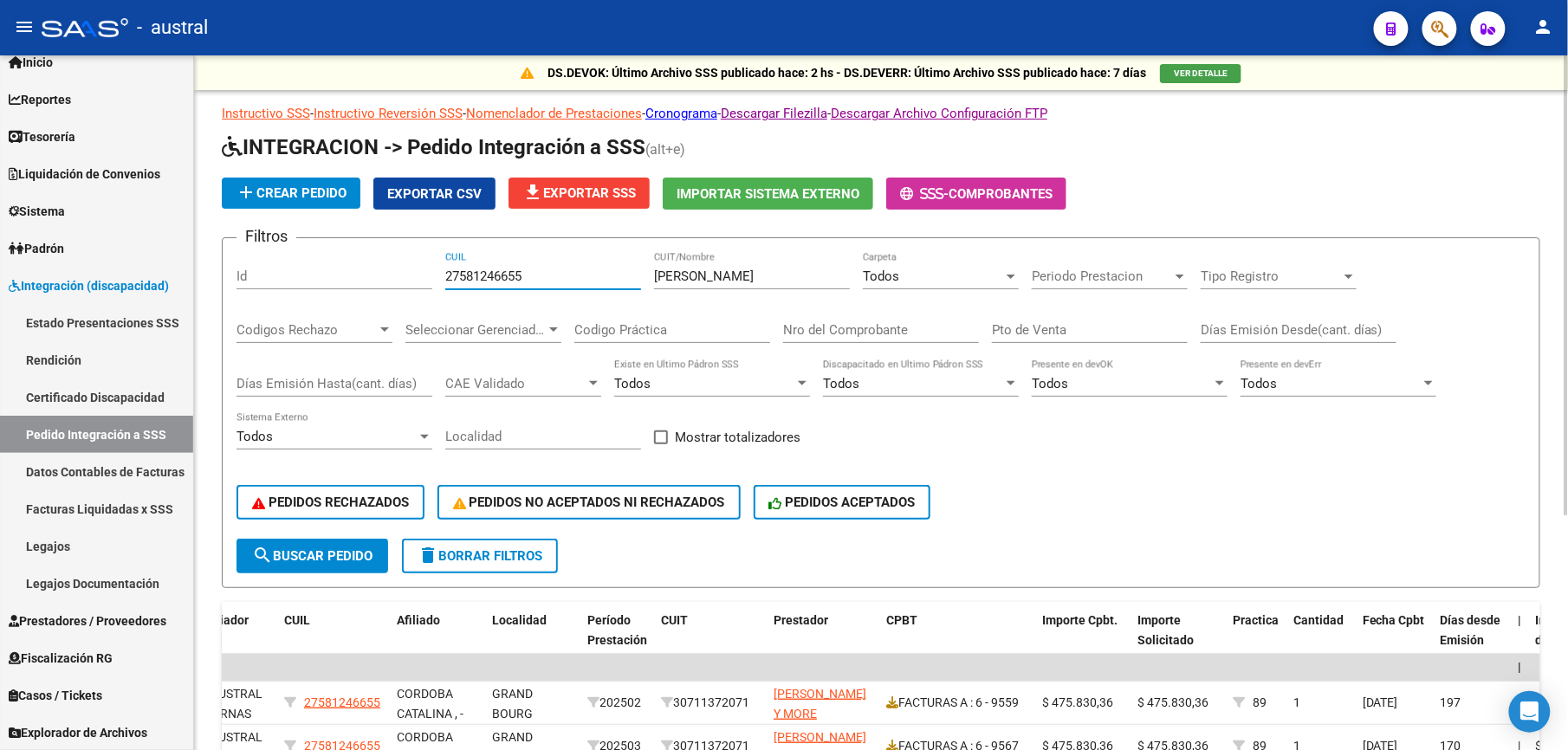
drag, startPoint x: 565, startPoint y: 282, endPoint x: 435, endPoint y: 278, distance: 130.1
click at [435, 278] on div "Filtros Id 27581246655 CUIL aguirre CUIT/Nombre Todos Carpeta Periodo Prestacio…" at bounding box center [881, 396] width 1289 height 287
click at [656, 294] on div "[PERSON_NAME] CUIT/Nombre" at bounding box center [751, 278] width 196 height 53
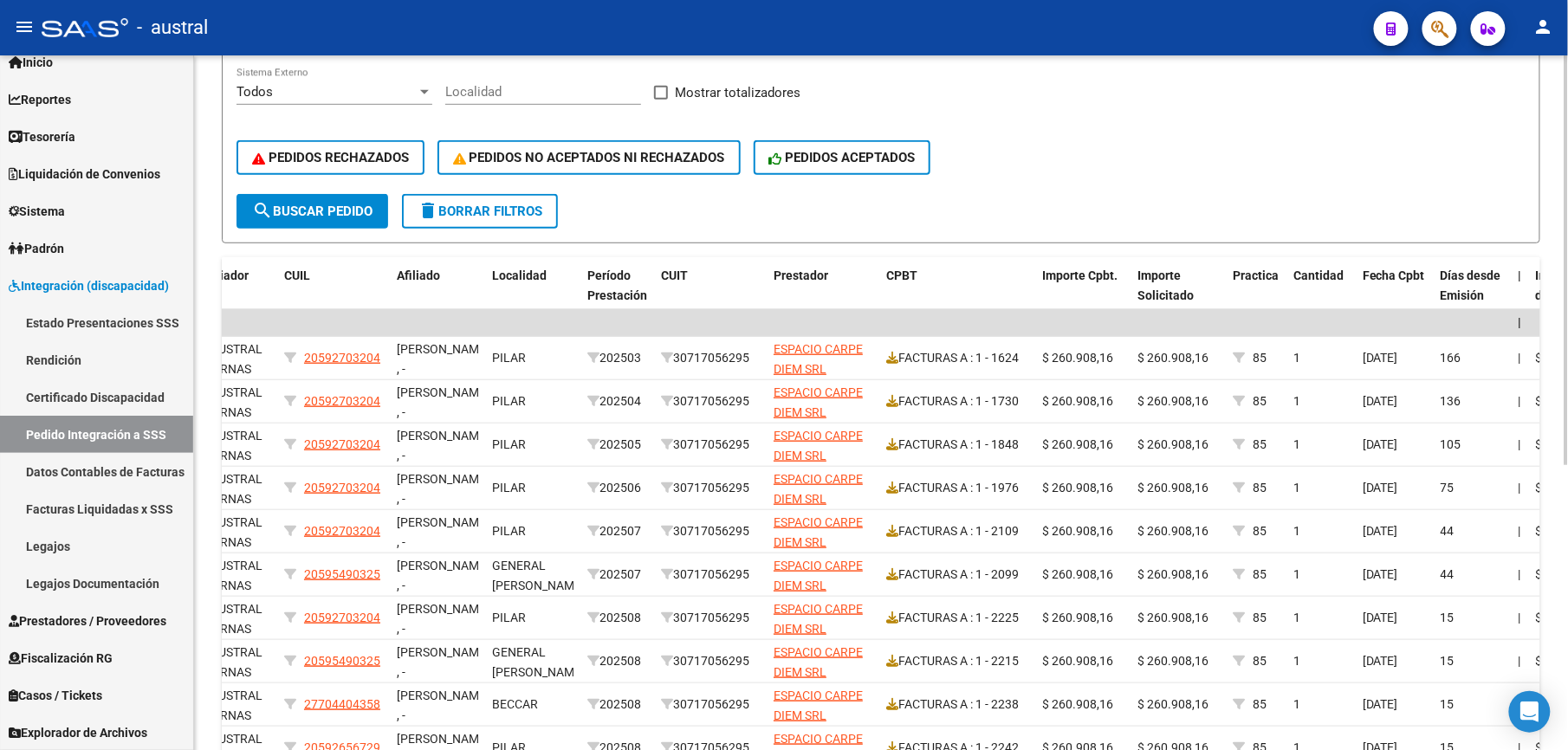
scroll to position [461, 0]
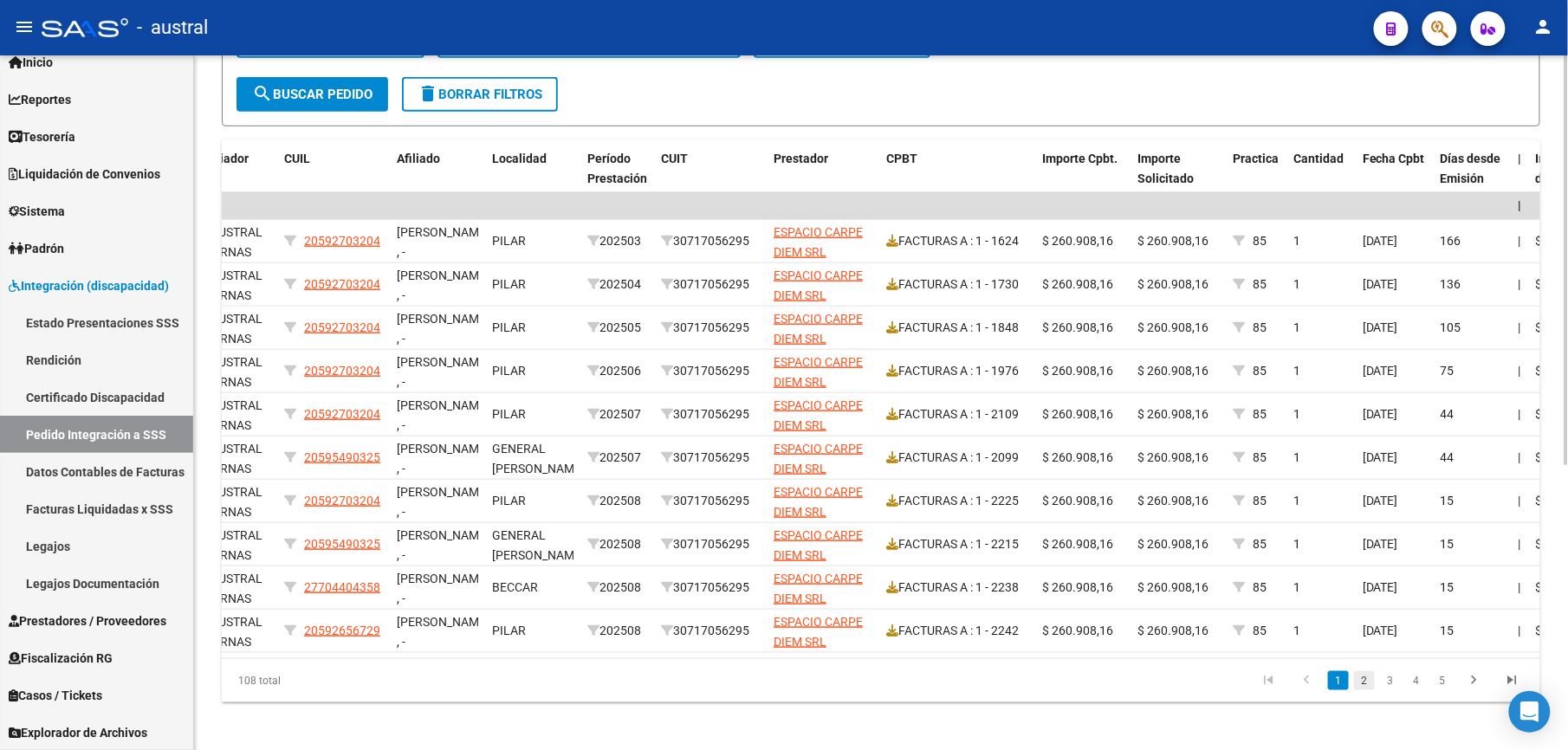
type input "carpe"
click at [1364, 690] on link "2" at bounding box center [1364, 681] width 21 height 19
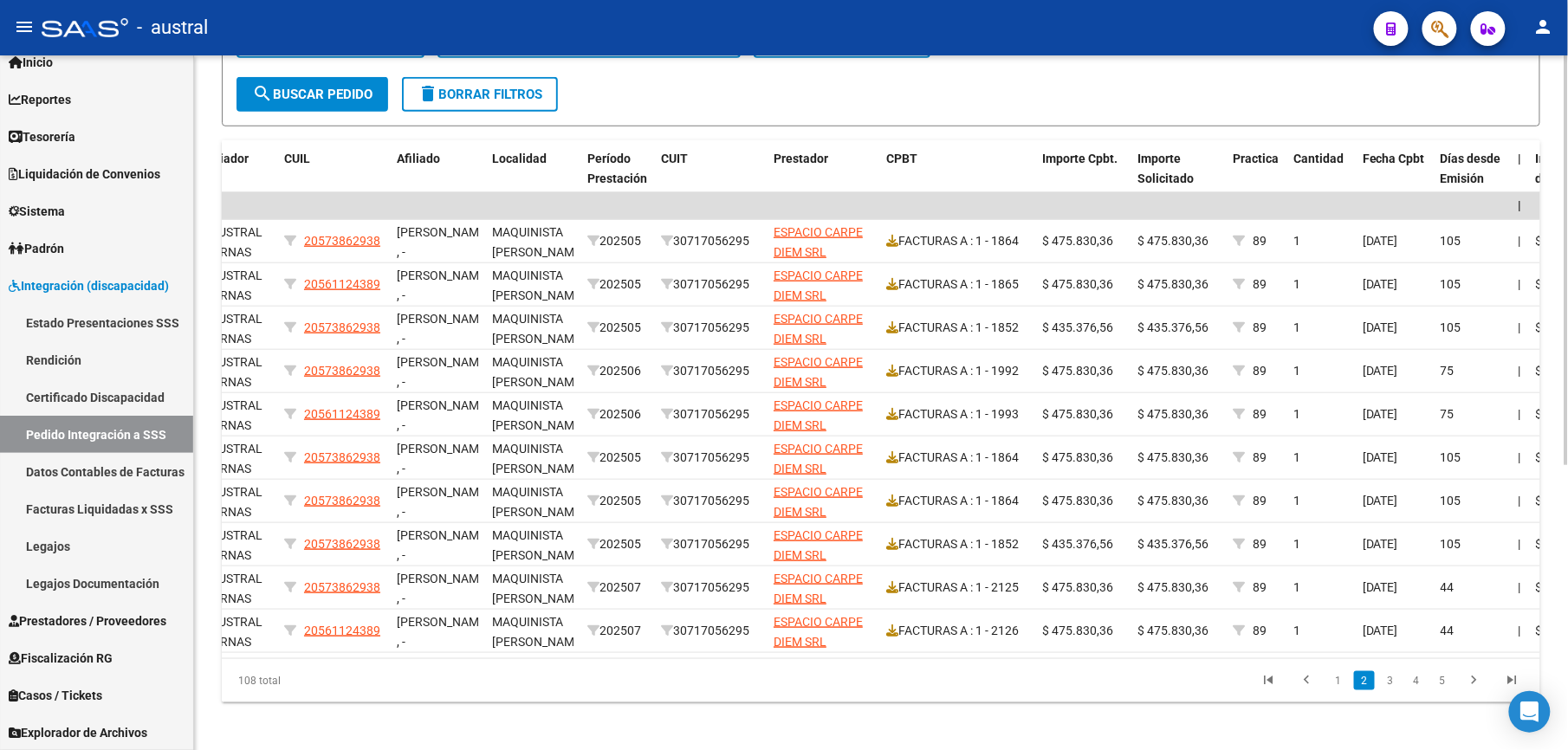
scroll to position [0, 0]
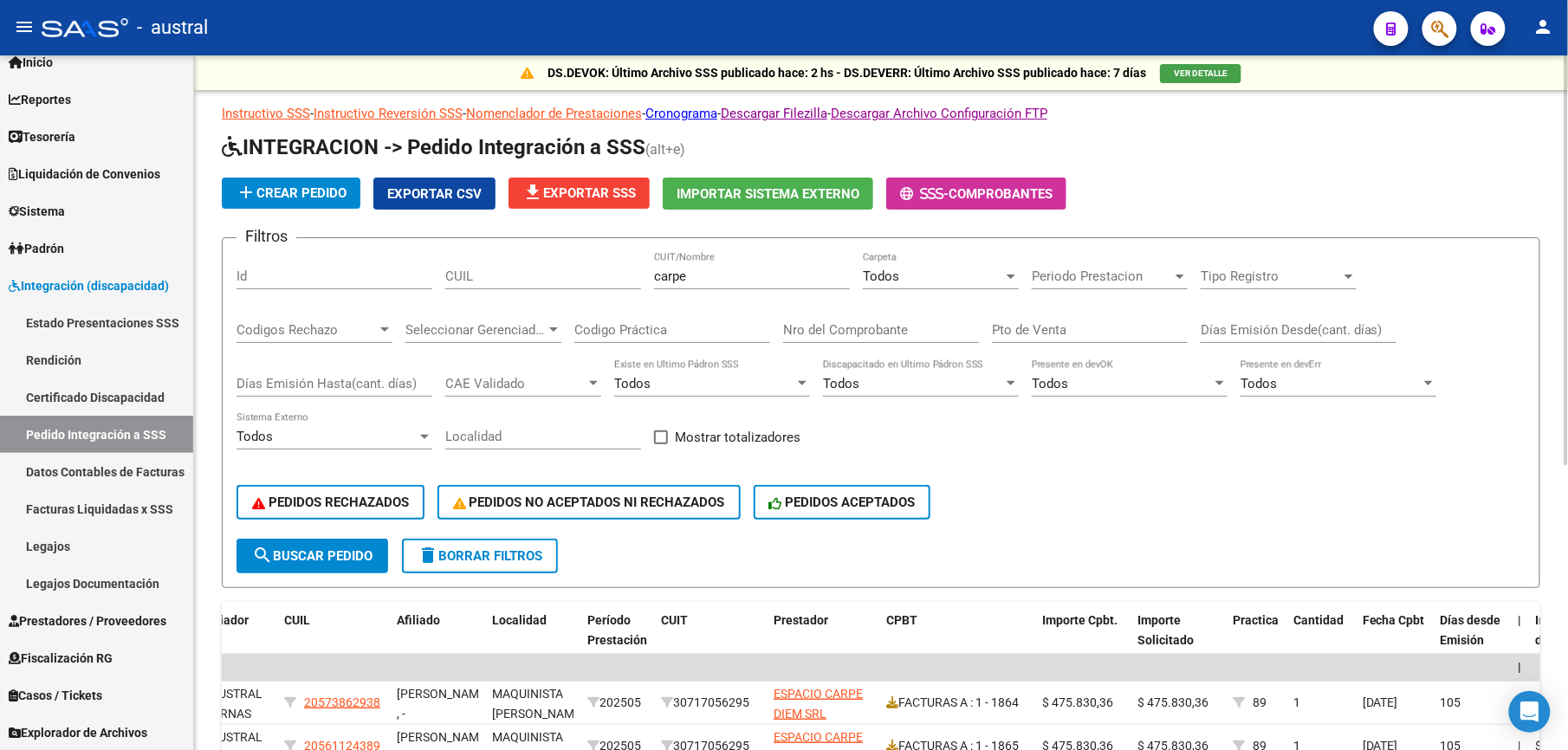
click at [492, 266] on div "CUIL" at bounding box center [543, 271] width 196 height 38
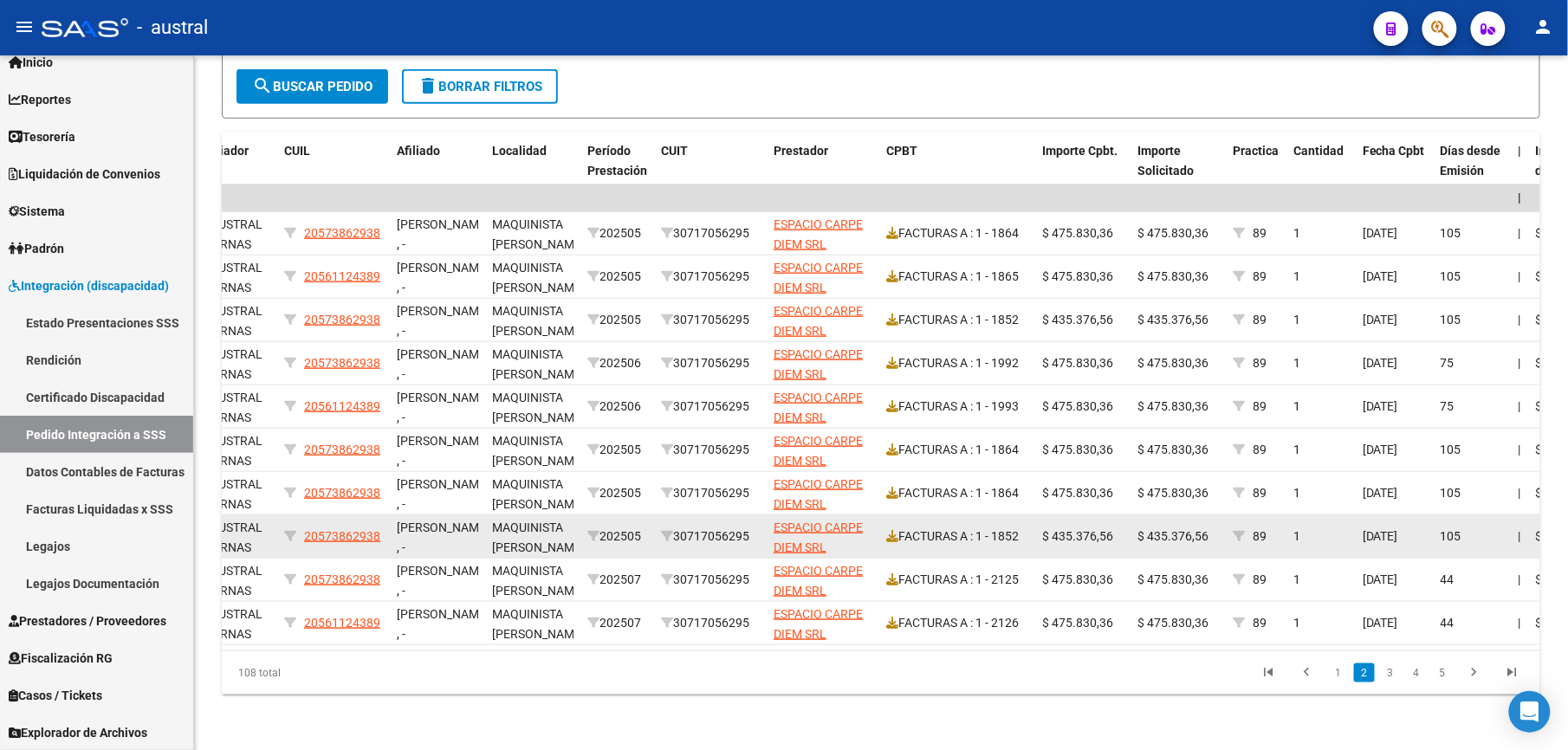
scroll to position [486, 0]
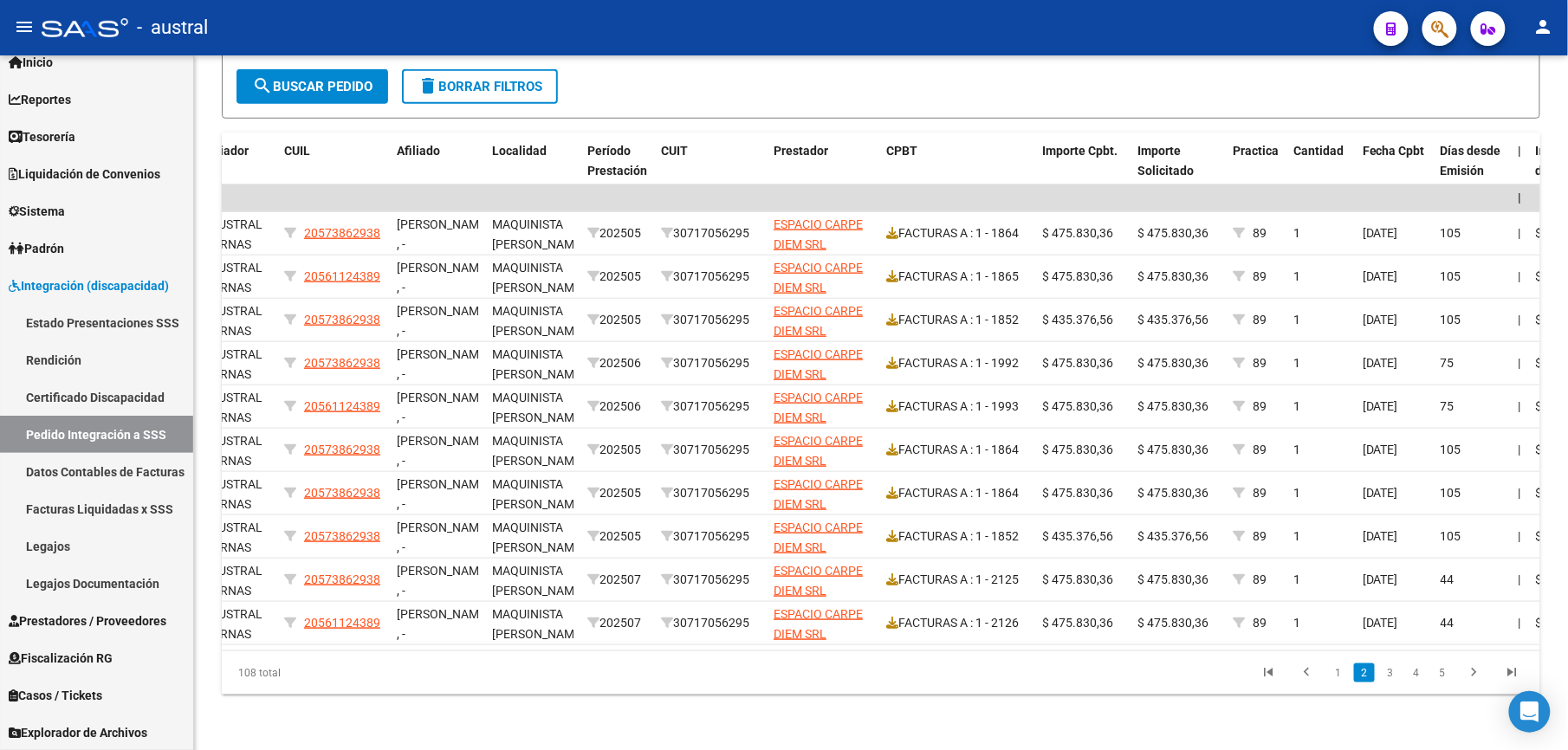
click at [1386, 683] on li "3" at bounding box center [1390, 672] width 26 height 29
click at [1387, 679] on link "3" at bounding box center [1390, 672] width 21 height 19
click at [1364, 677] on link "2" at bounding box center [1364, 672] width 21 height 19
click at [1395, 679] on link "3" at bounding box center [1390, 672] width 21 height 19
click at [1468, 673] on icon "go to next page" at bounding box center [1474, 674] width 23 height 21
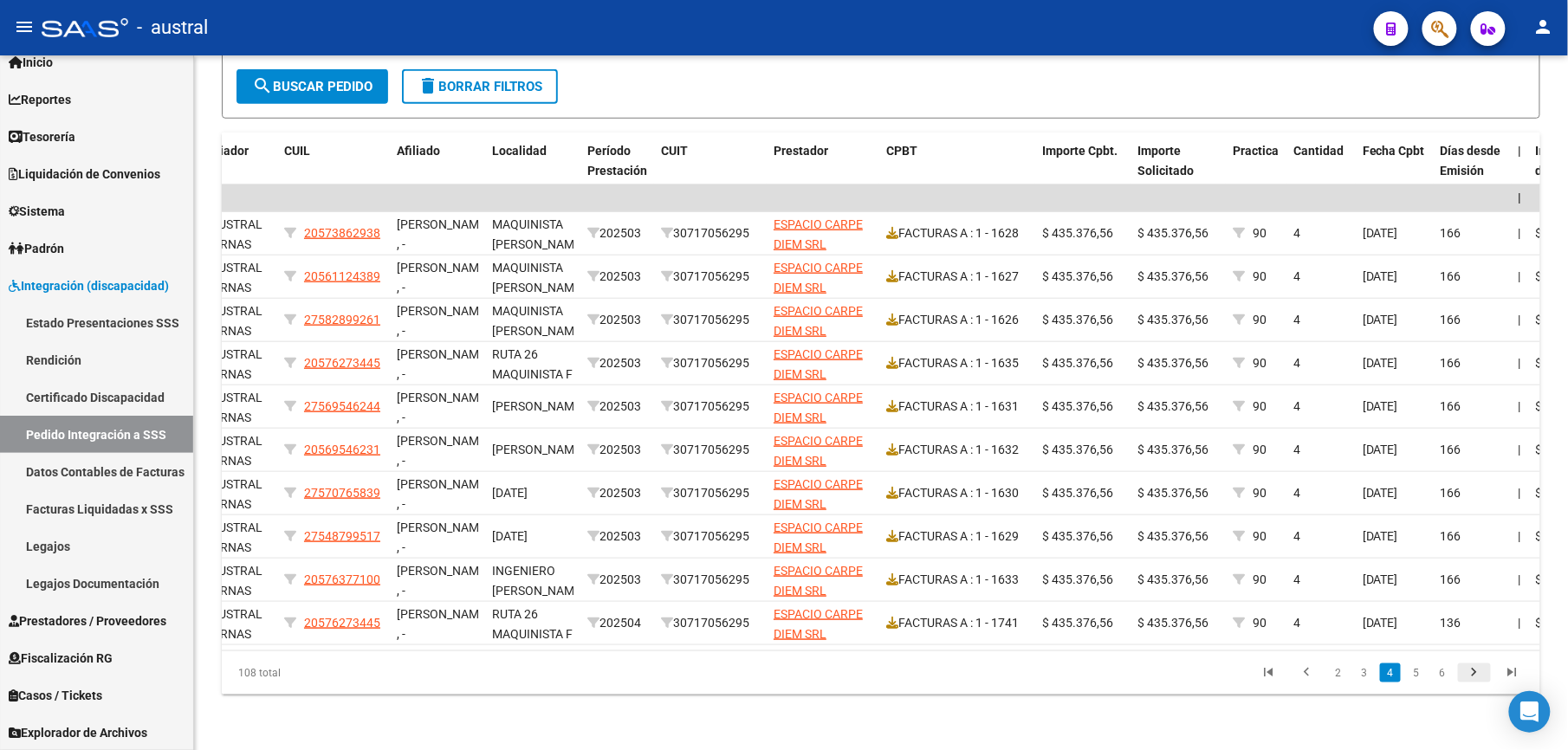
click at [1468, 673] on icon "go to next page" at bounding box center [1474, 674] width 23 height 21
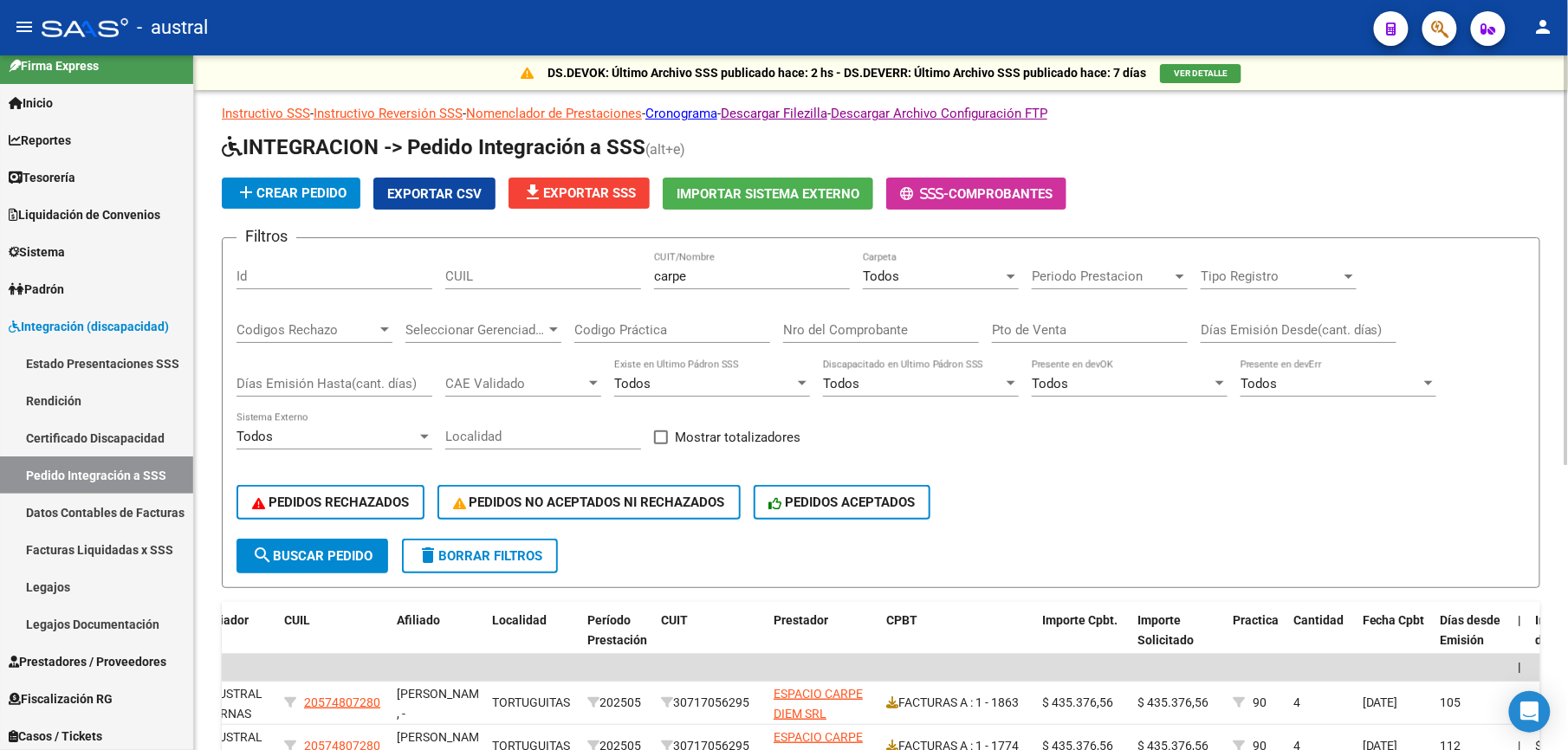
scroll to position [0, 0]
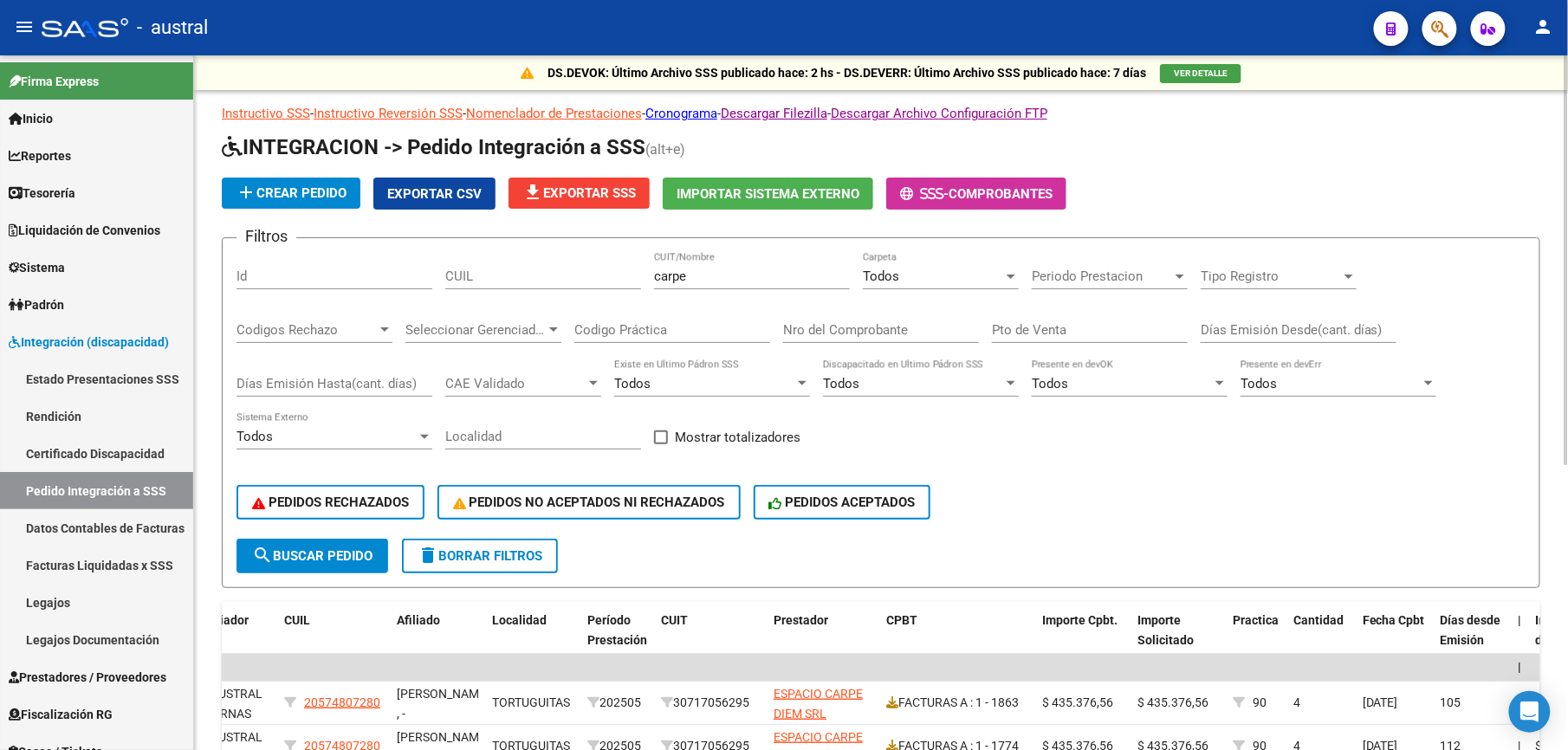
click at [540, 554] on span "delete Borrar Filtros" at bounding box center [479, 556] width 125 height 16
click at [779, 280] on input "CUIT/Nombre" at bounding box center [751, 276] width 196 height 16
type input "meddis"
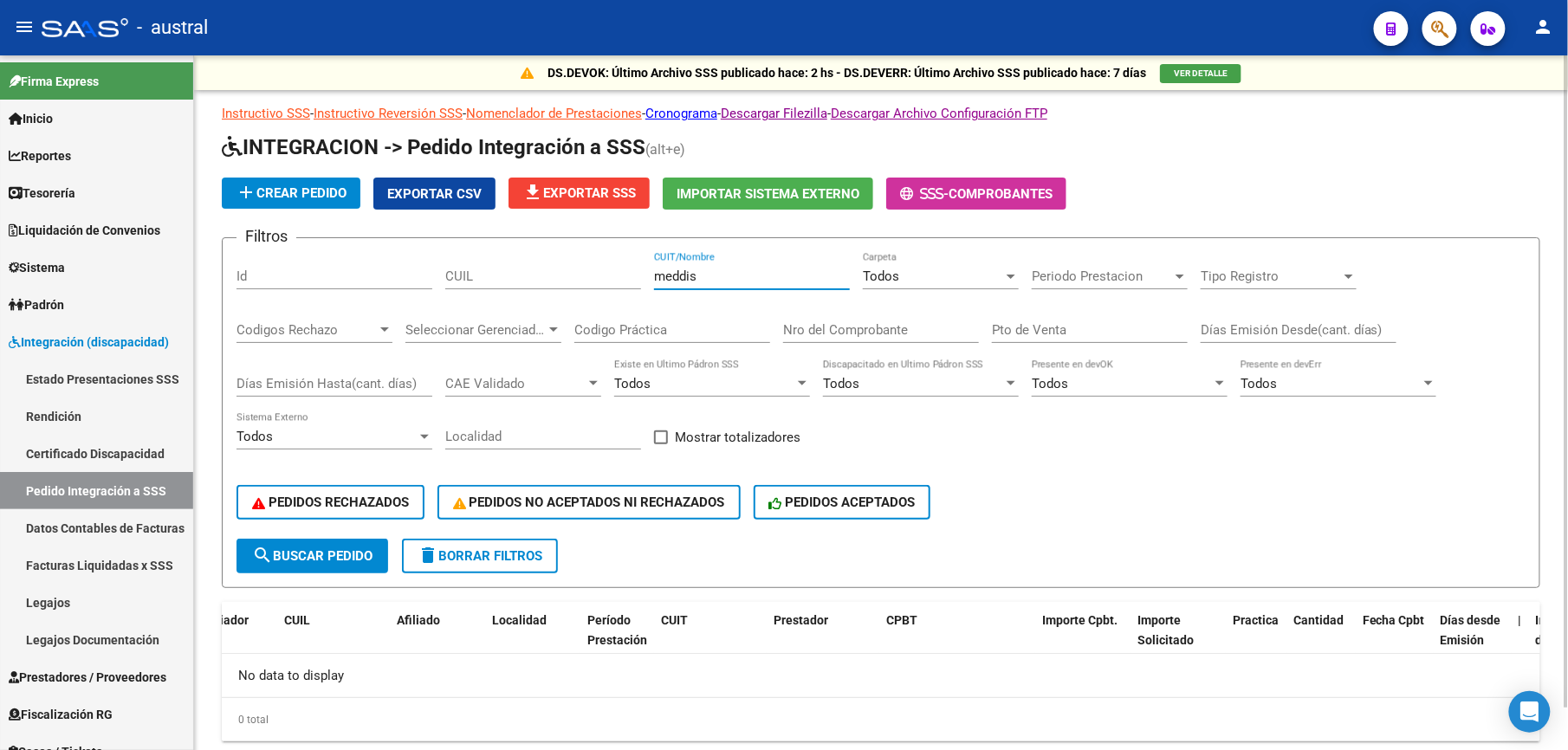
drag, startPoint x: 779, startPoint y: 280, endPoint x: 583, endPoint y: 289, distance: 196.2
click at [583, 289] on div "Filtros Id CUIL meddis CUIT/Nombre Todos Carpeta Periodo Prestacion Periodo Pre…" at bounding box center [881, 396] width 1289 height 287
click at [597, 282] on input "CUIL" at bounding box center [543, 276] width 196 height 16
click at [544, 281] on input "CUIL" at bounding box center [543, 276] width 196 height 16
paste input "58711320"
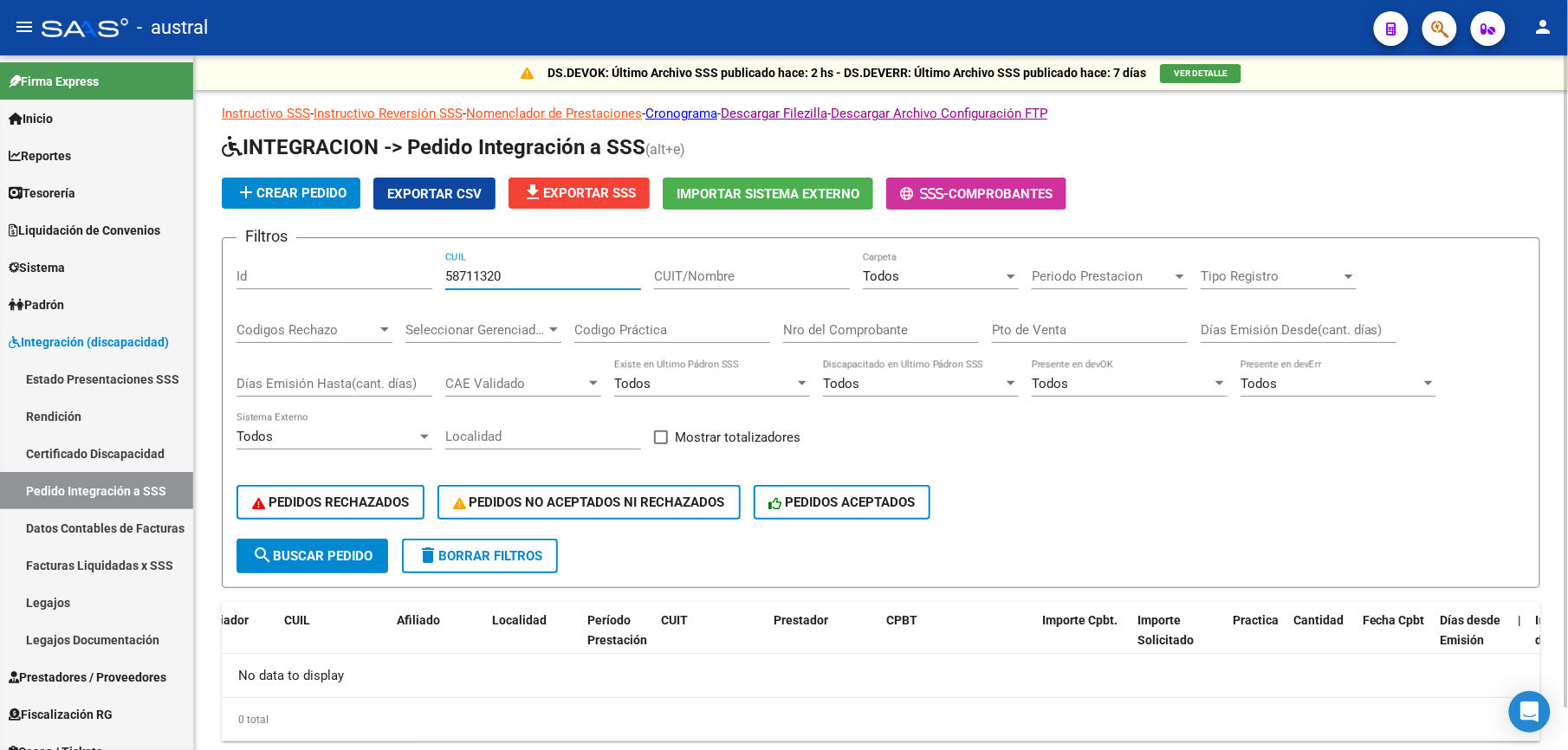
type input "58711320"
click at [305, 549] on span "search Buscar Pedido" at bounding box center [312, 556] width 120 height 16
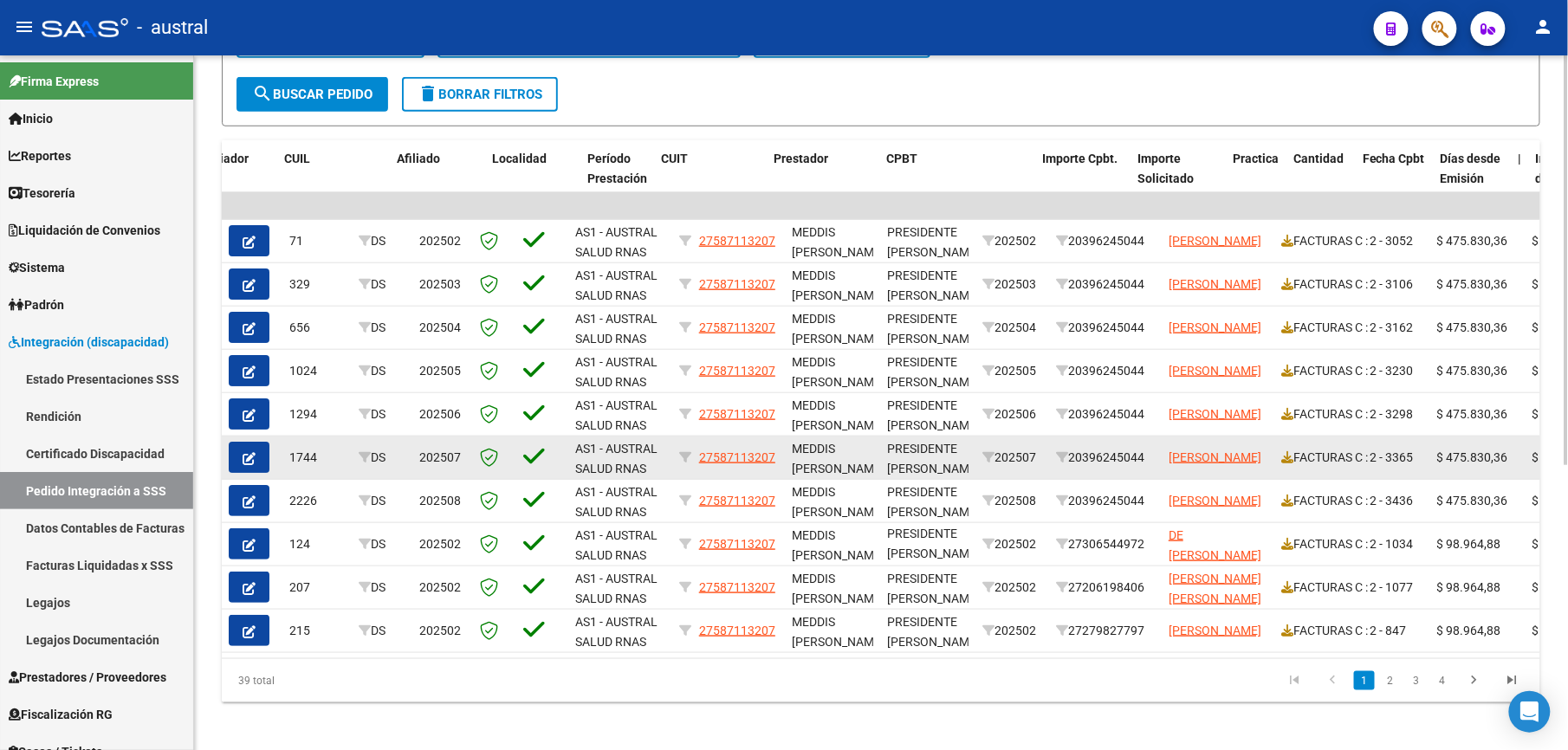
scroll to position [486, 0]
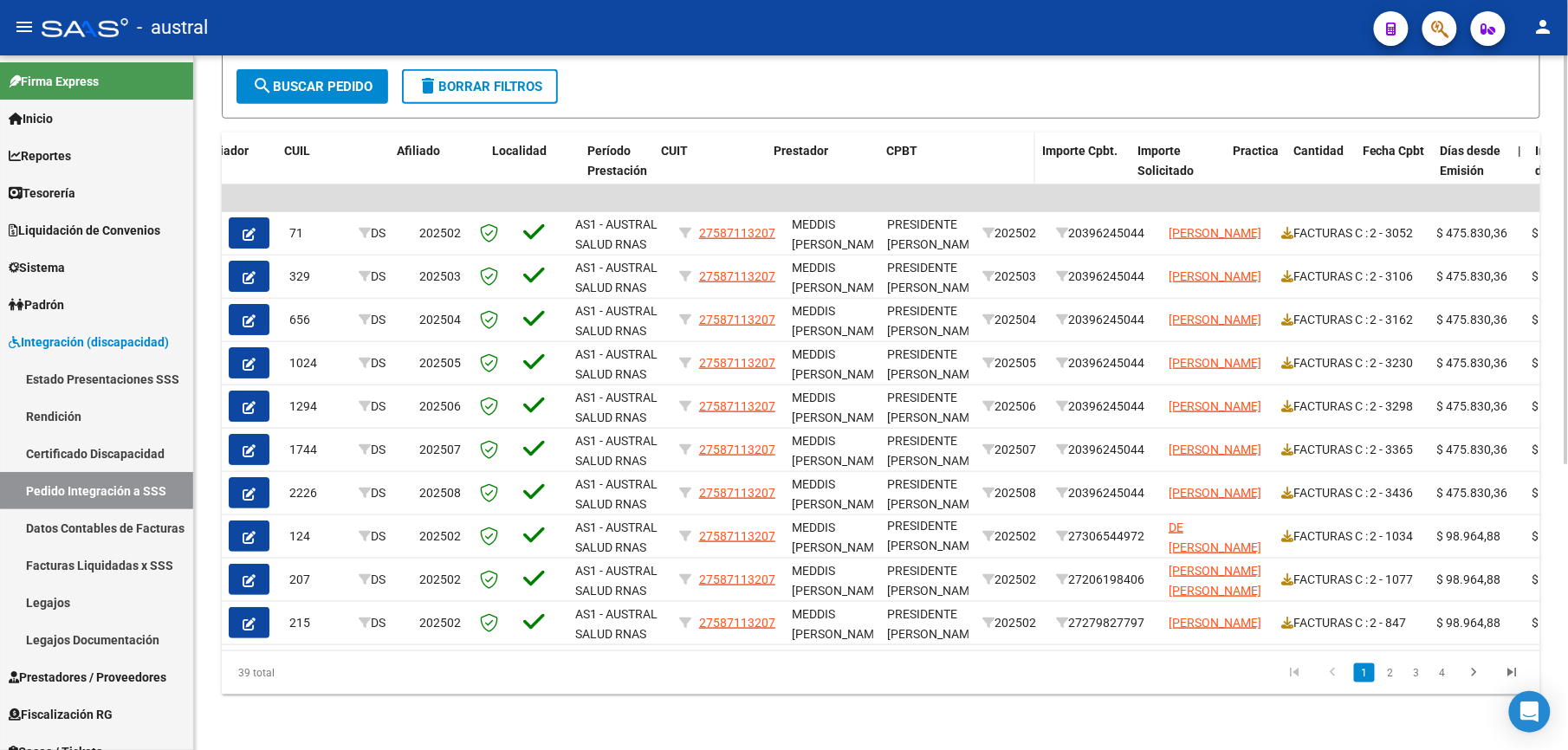
click at [1018, 142] on div "CPBT" at bounding box center [957, 151] width 142 height 20
click at [1027, 135] on span at bounding box center [1031, 170] width 8 height 76
drag, startPoint x: 1031, startPoint y: 137, endPoint x: 1090, endPoint y: 142, distance: 59.2
click at [1090, 142] on div "ID Archivo Carpeta CAE Padrón Gerenciador CUIL Afiliado Localidad Período Prest…" at bounding box center [1249, 170] width 2845 height 76
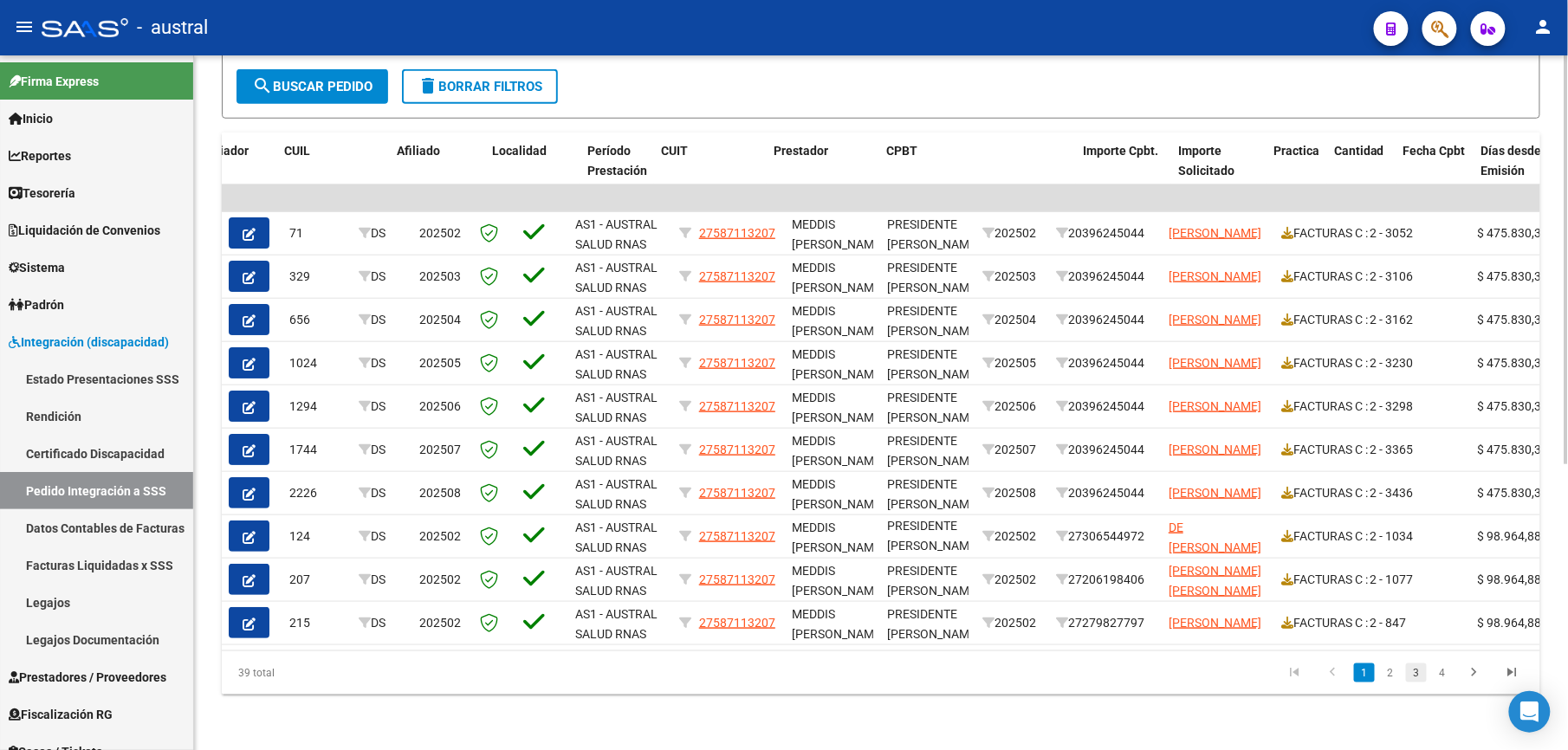
click at [1411, 672] on link "3" at bounding box center [1416, 672] width 21 height 19
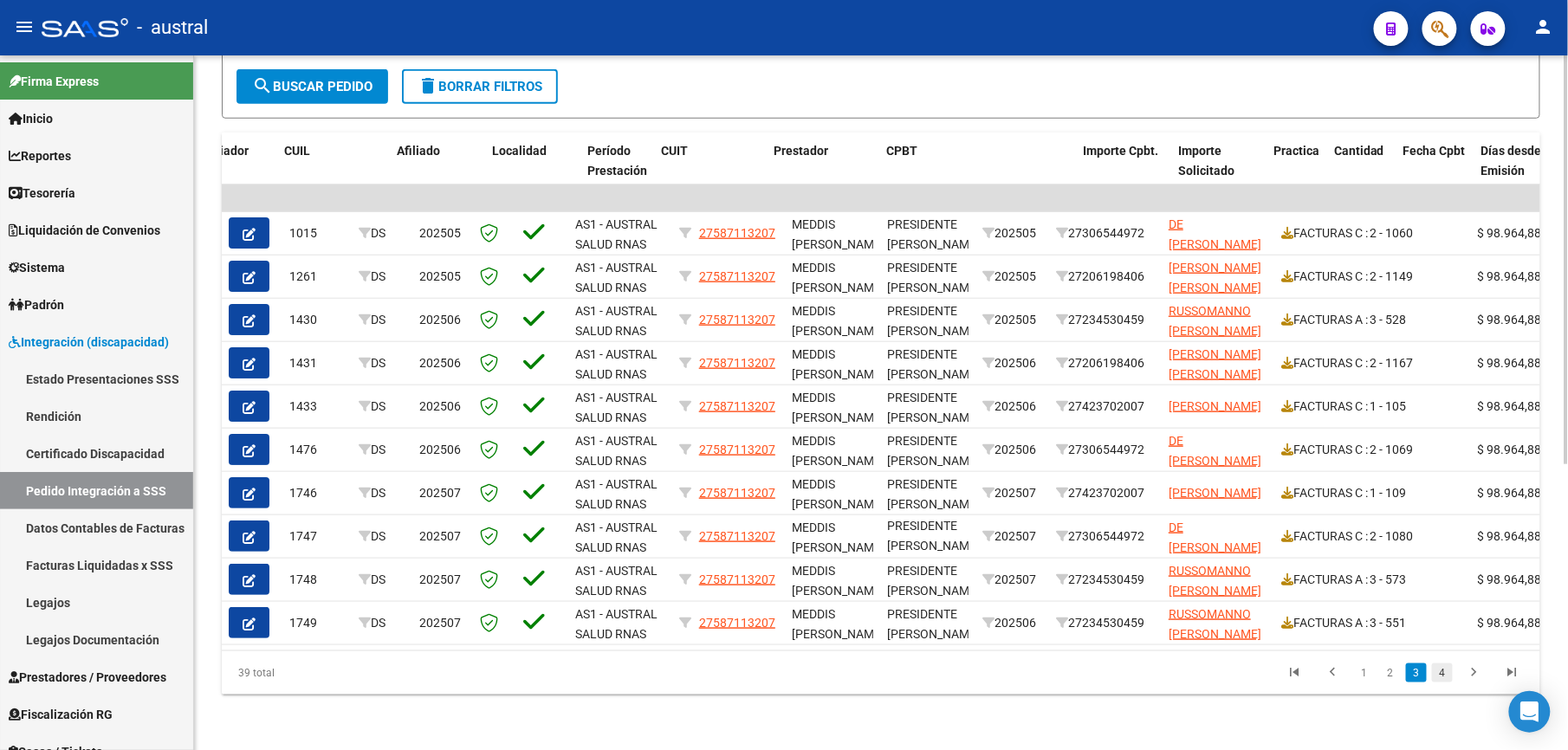
click at [1445, 679] on link "4" at bounding box center [1442, 672] width 21 height 19
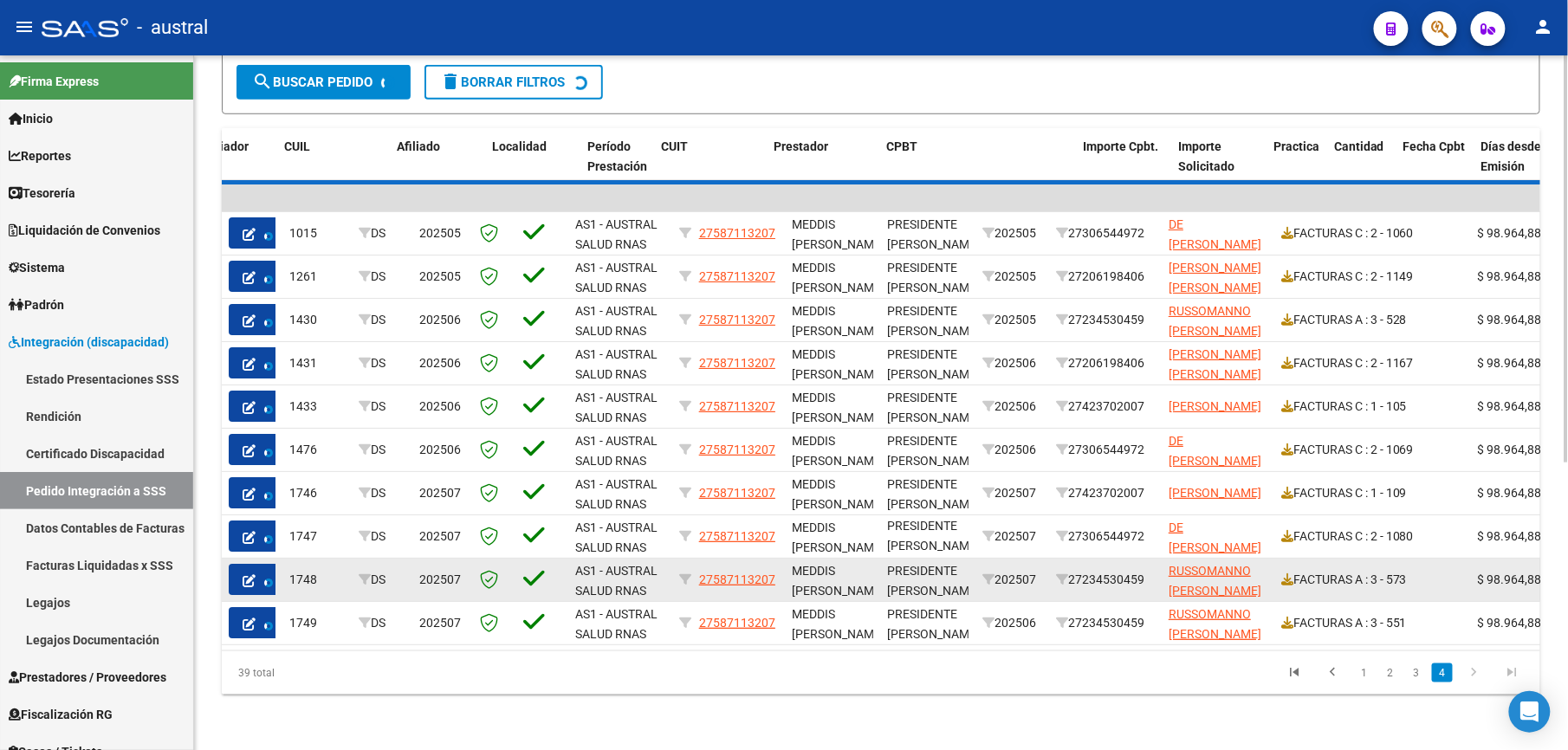
scroll to position [442, 0]
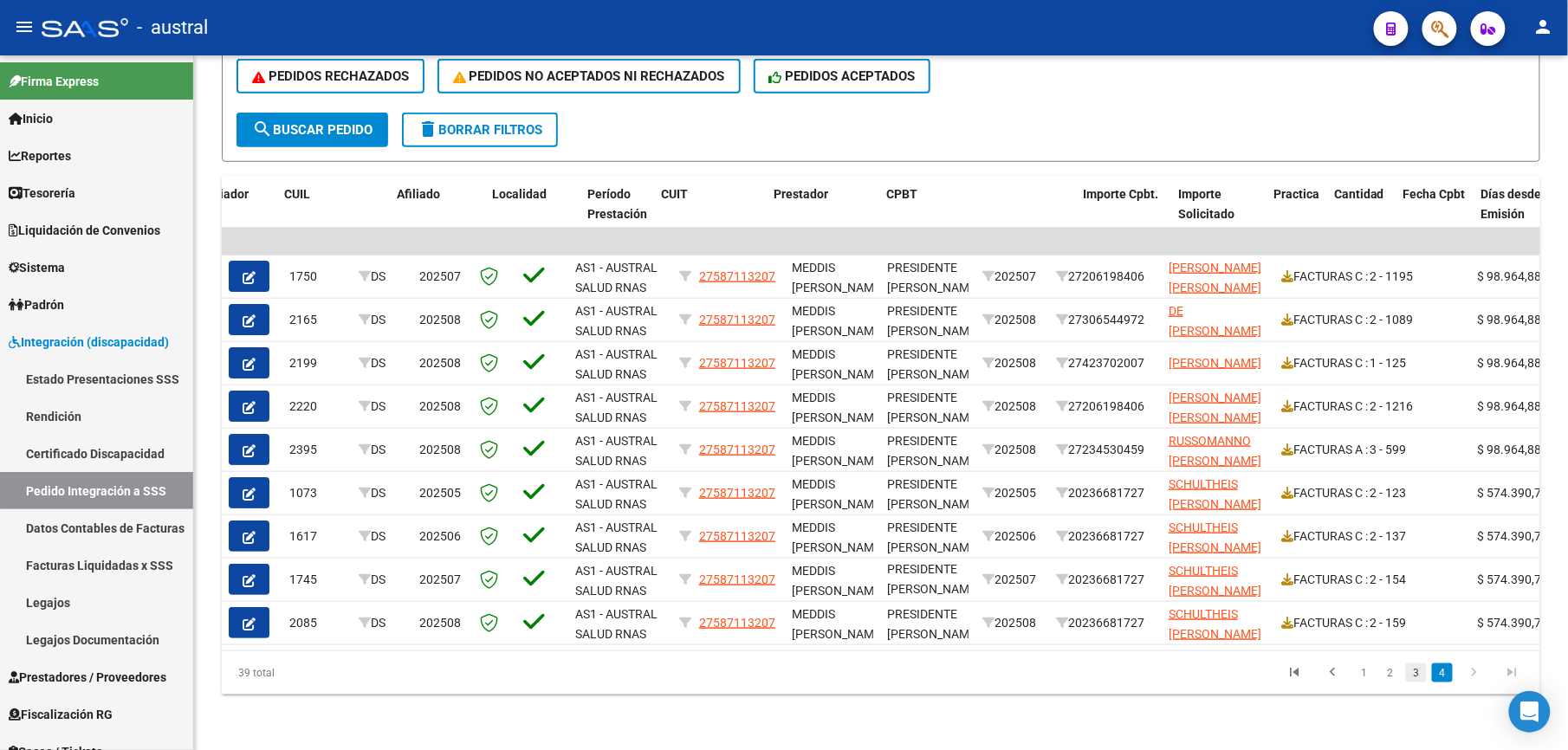
click at [1417, 677] on link "3" at bounding box center [1416, 672] width 21 height 19
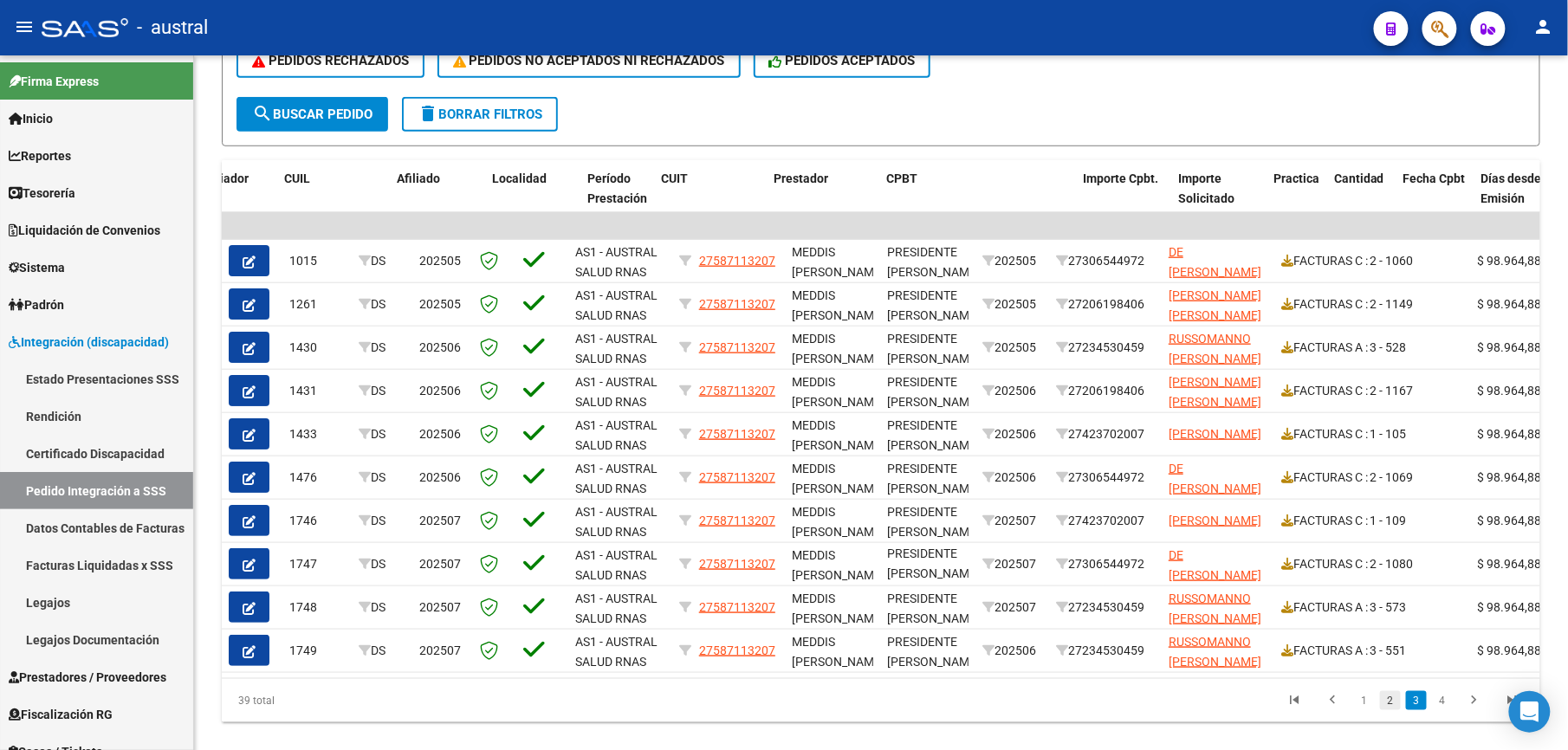
click at [1400, 695] on link "2" at bounding box center [1390, 700] width 21 height 19
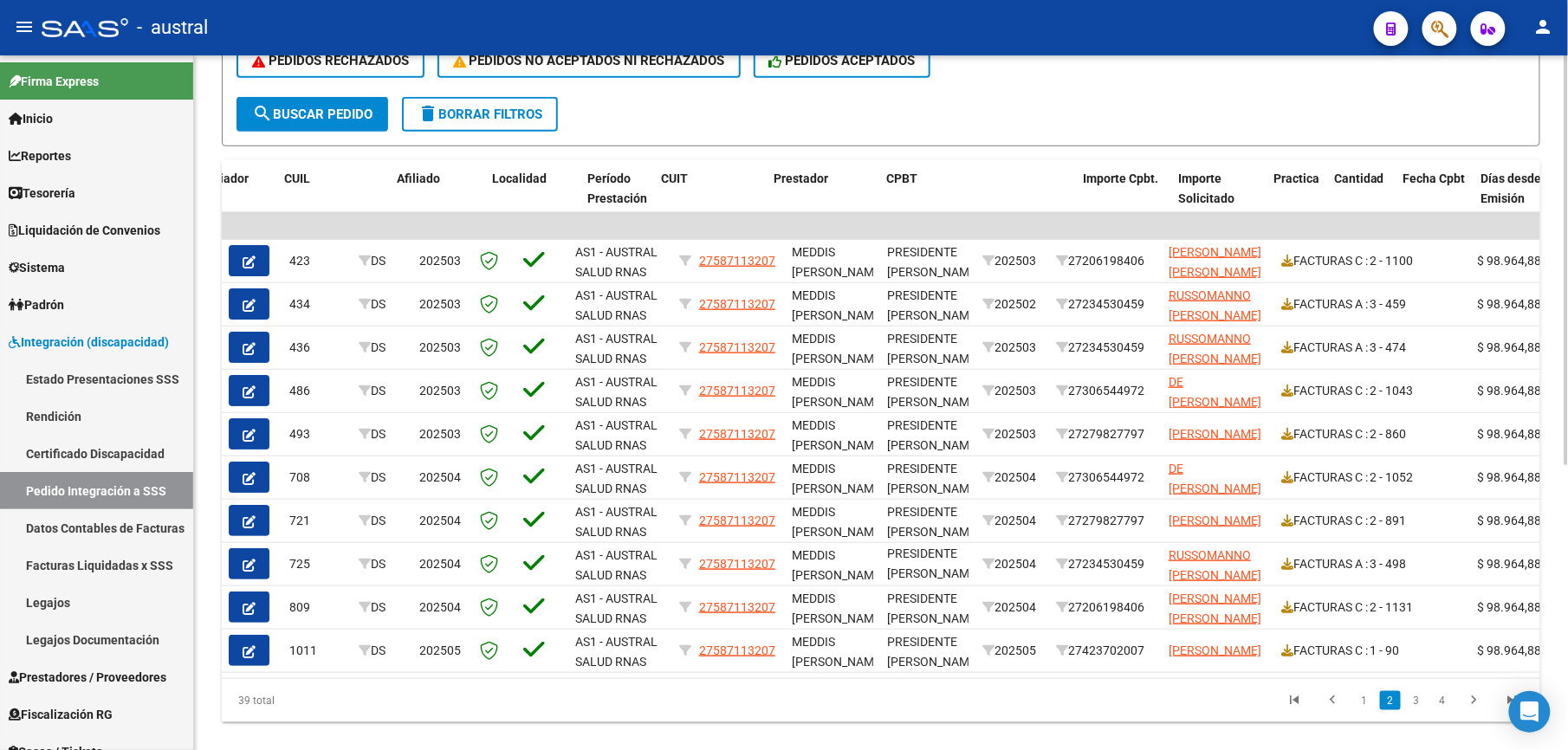
click at [514, 108] on span "delete Borrar Filtros" at bounding box center [479, 114] width 125 height 16
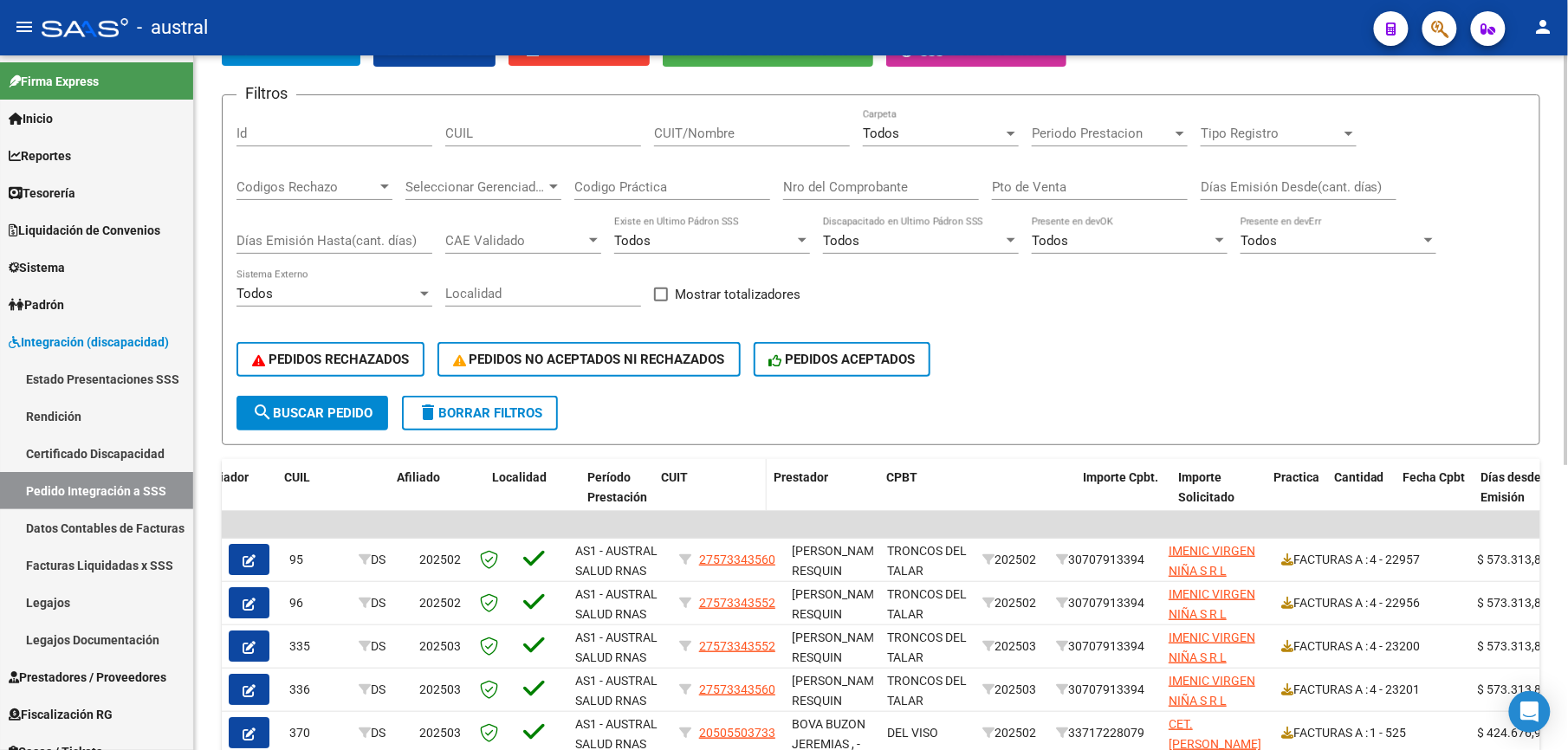
scroll to position [0, 0]
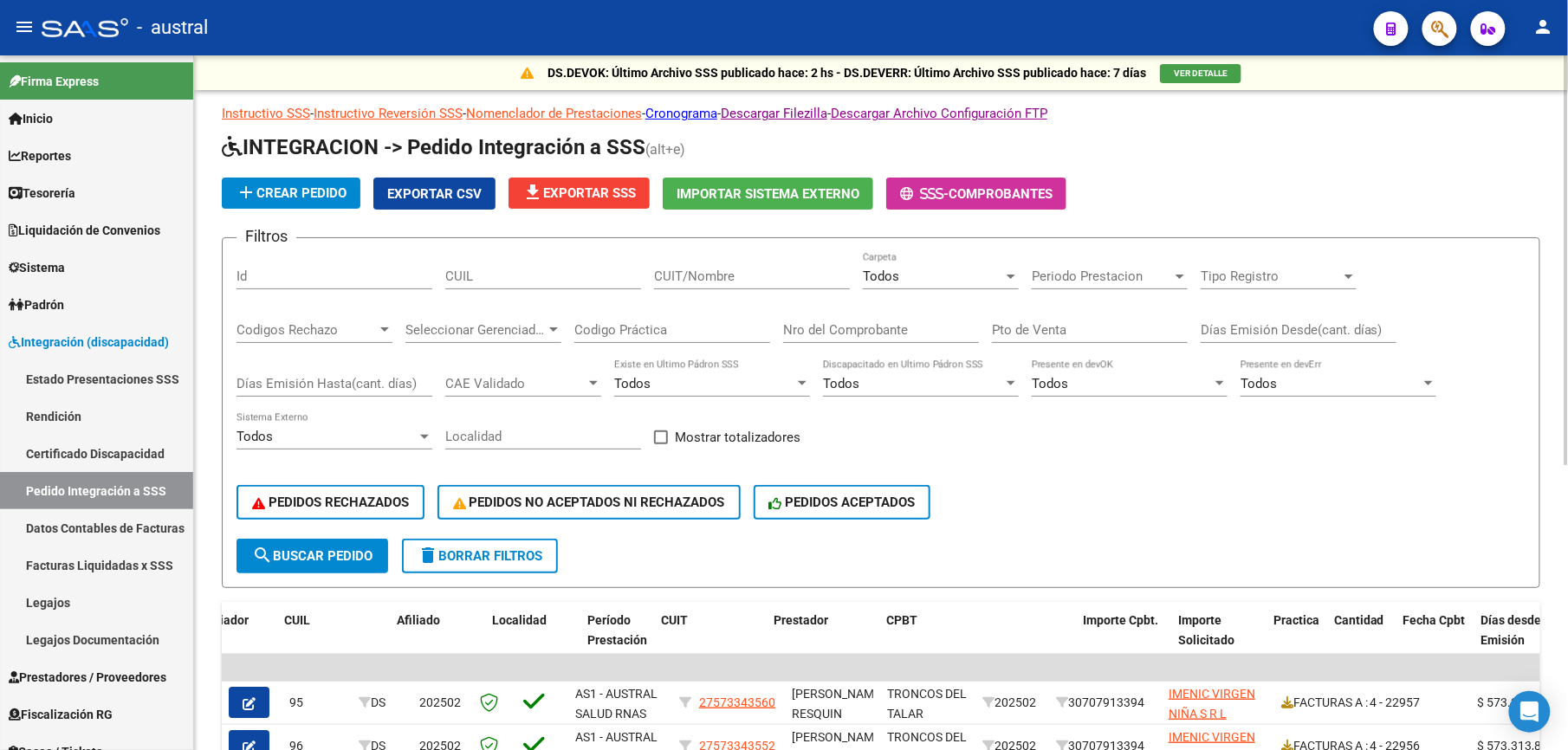
click at [887, 264] on div "Todos Carpeta" at bounding box center [941, 271] width 156 height 38
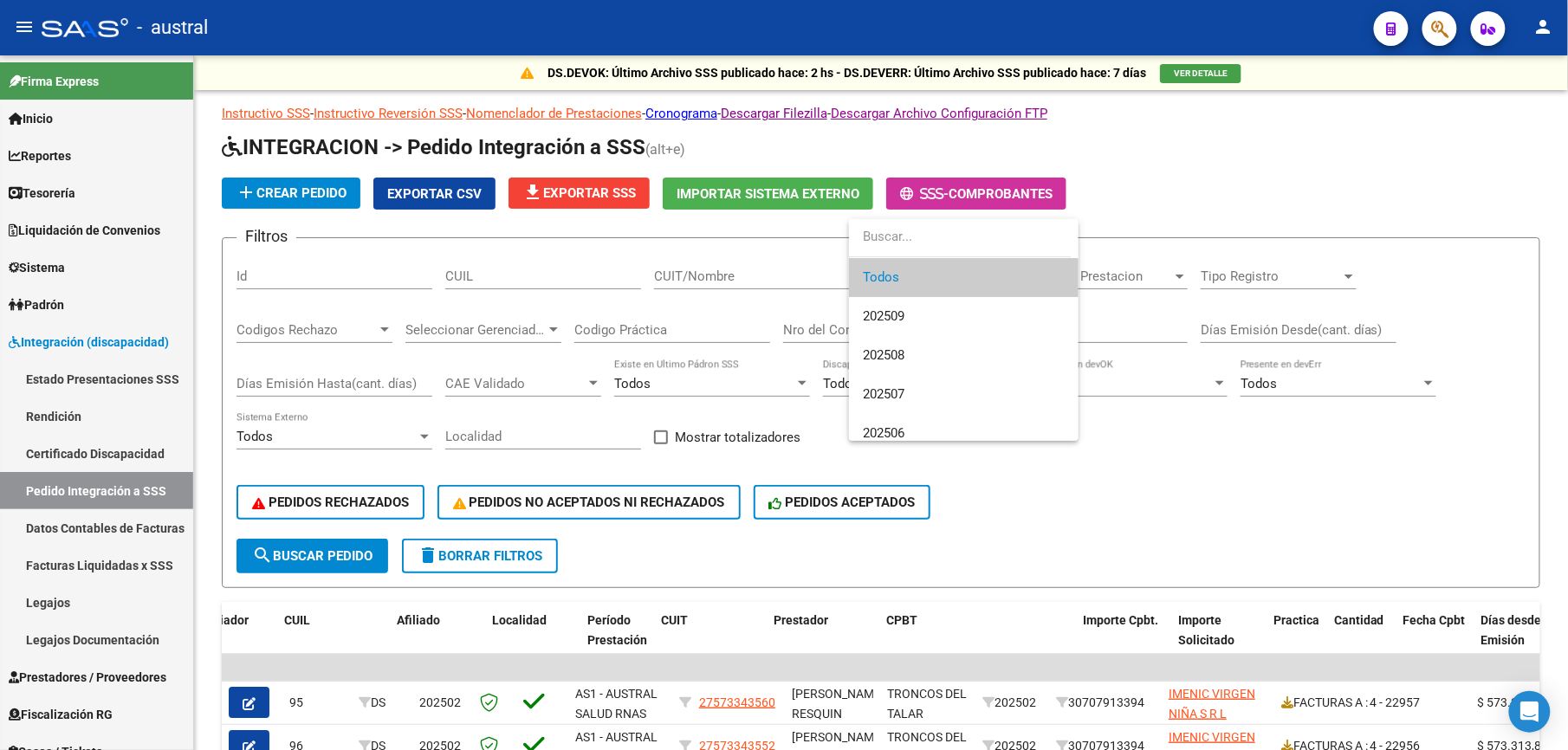
click at [499, 562] on div at bounding box center [784, 375] width 1568 height 750
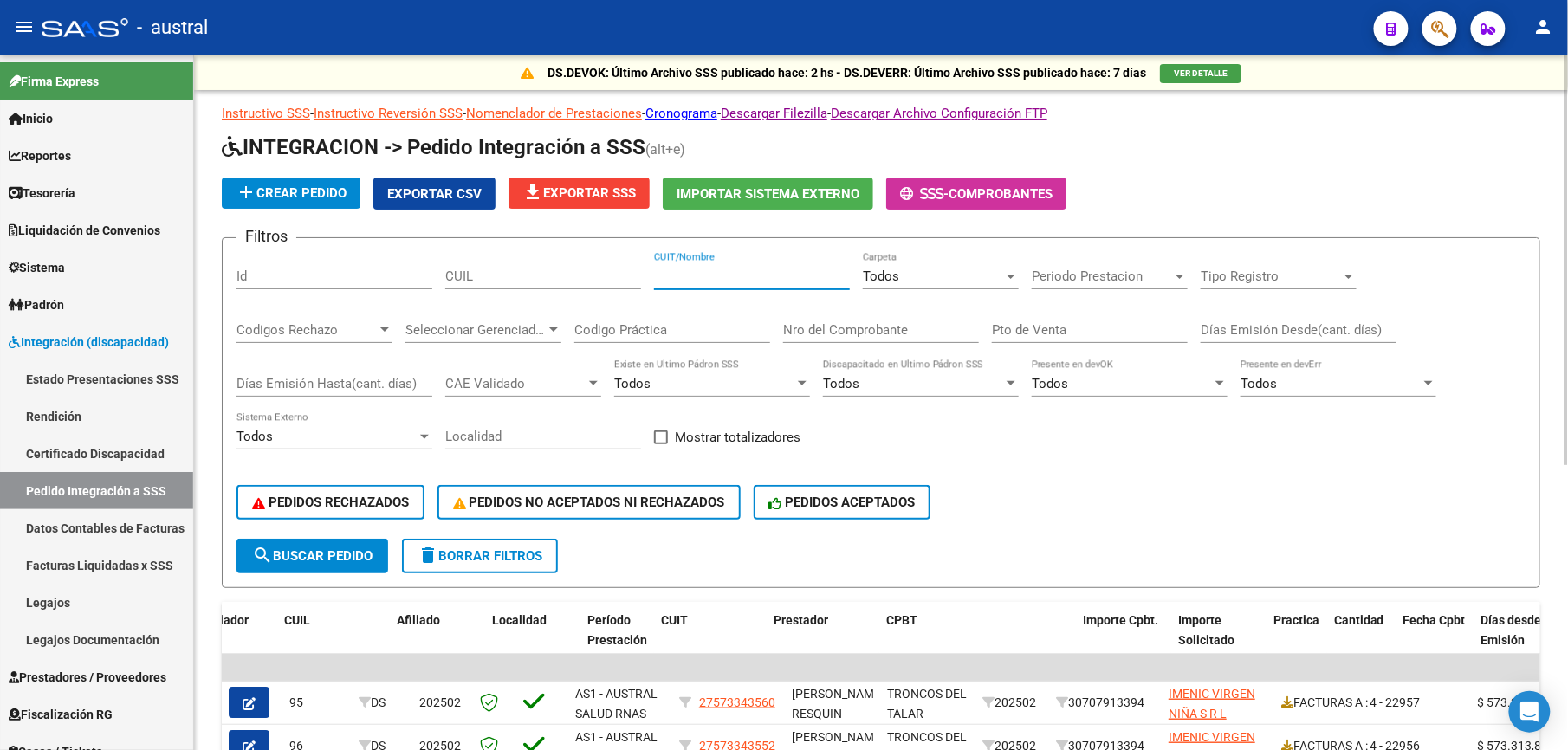
click at [671, 278] on input "CUIT/Nombre" at bounding box center [751, 276] width 196 height 16
type input "27324702879"
click at [331, 556] on span "search Buscar Pedido" at bounding box center [312, 556] width 120 height 16
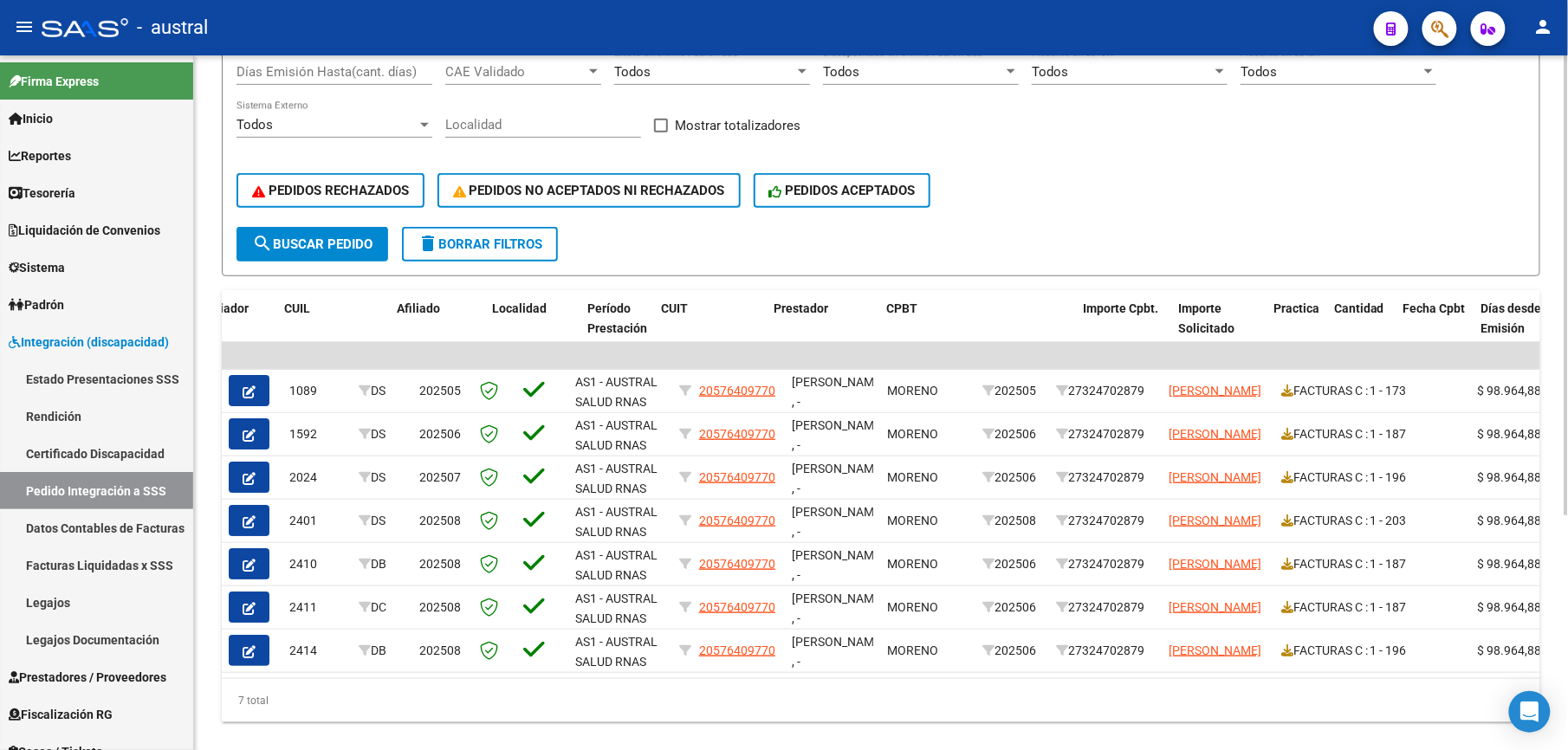
scroll to position [346, 0]
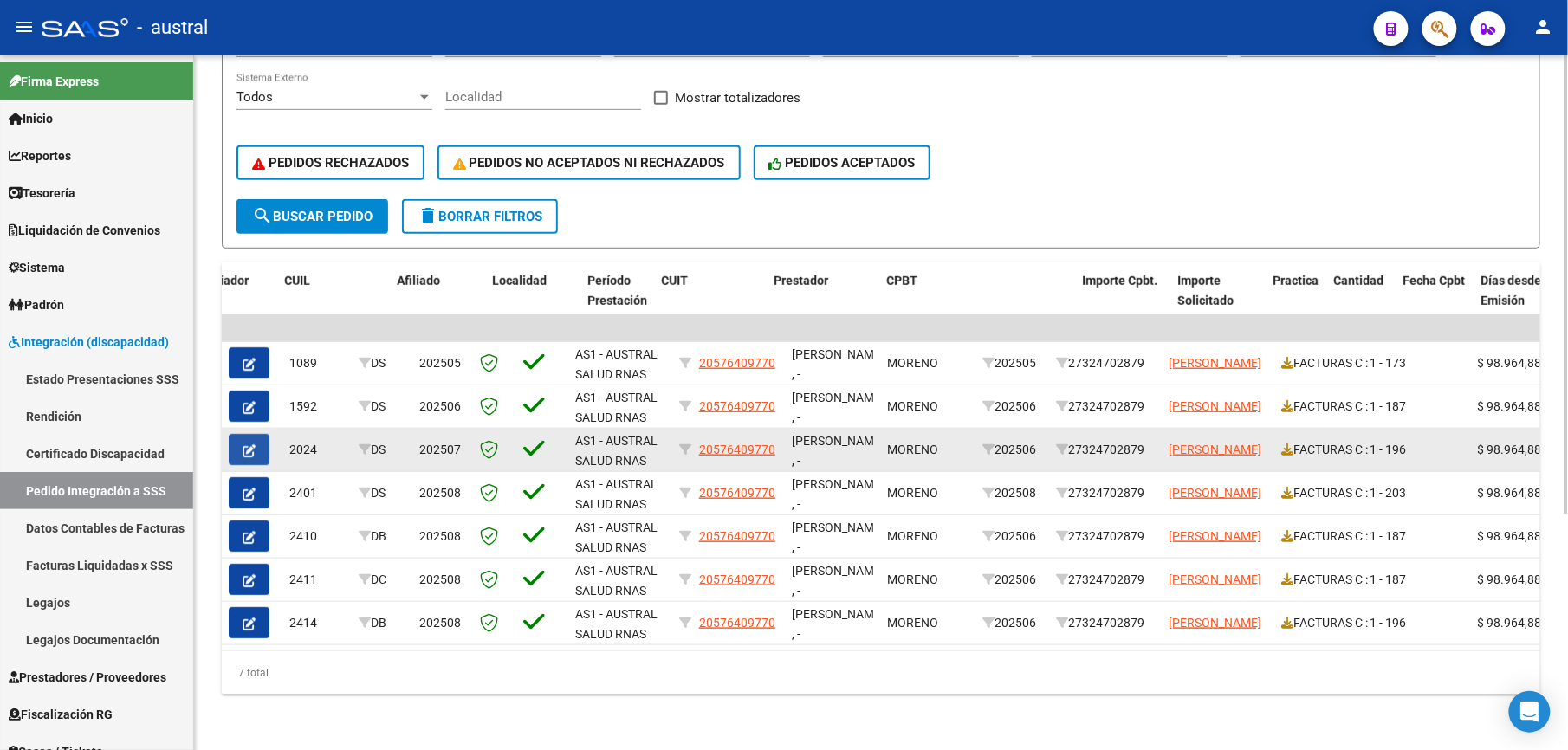
click at [246, 448] on icon "button" at bounding box center [249, 451] width 13 height 13
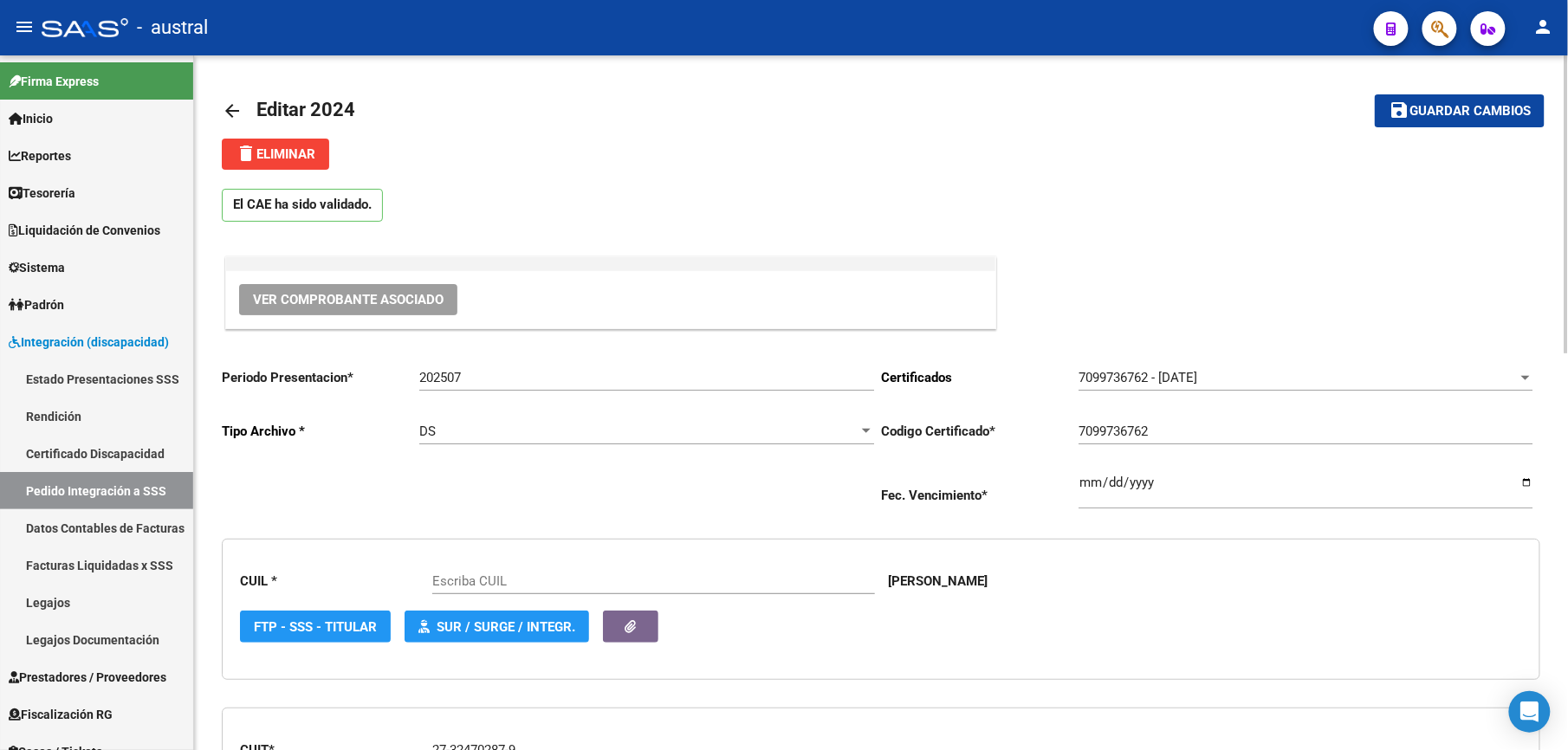
type input "20576409770"
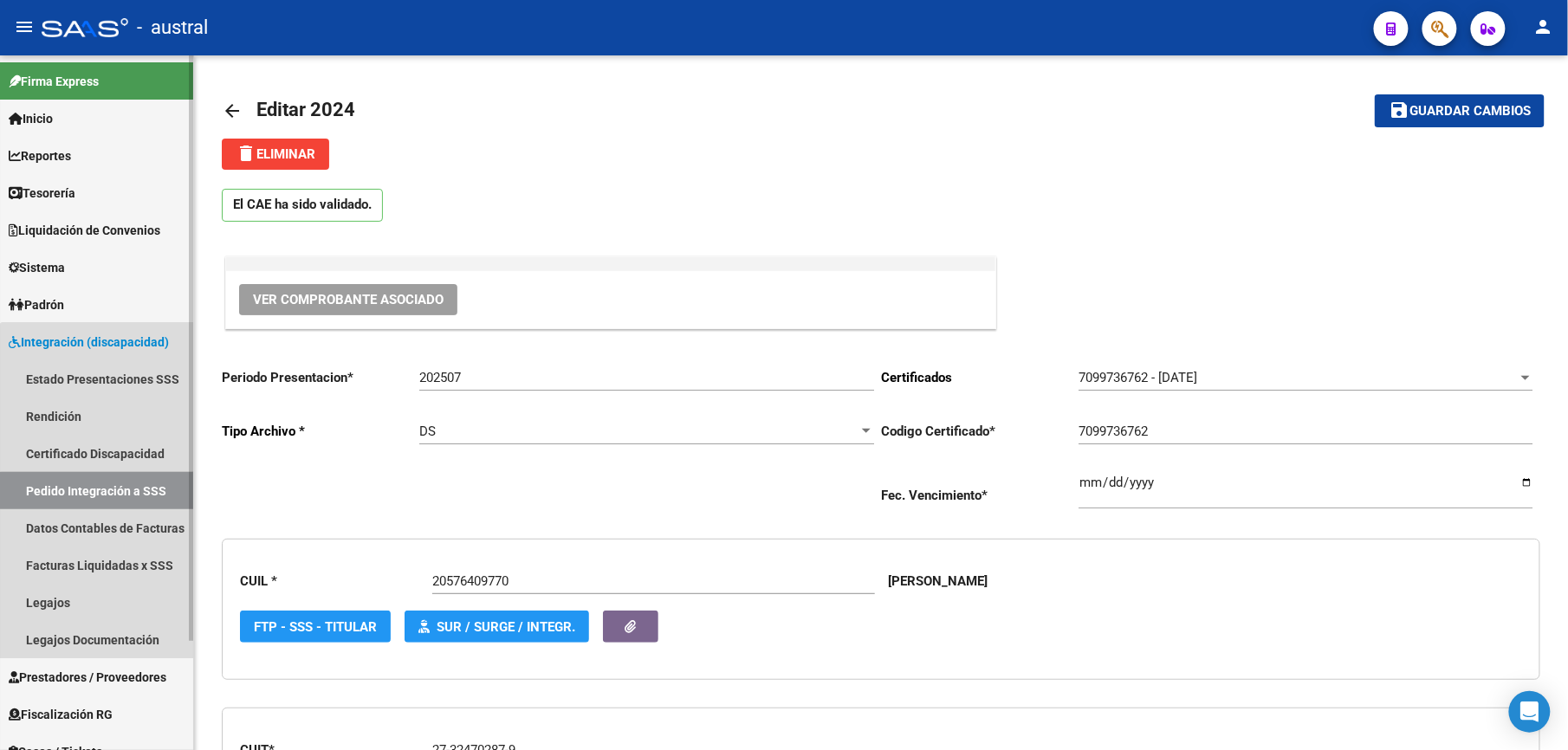
click at [133, 492] on link "Pedido Integración a SSS" at bounding box center [97, 490] width 193 height 38
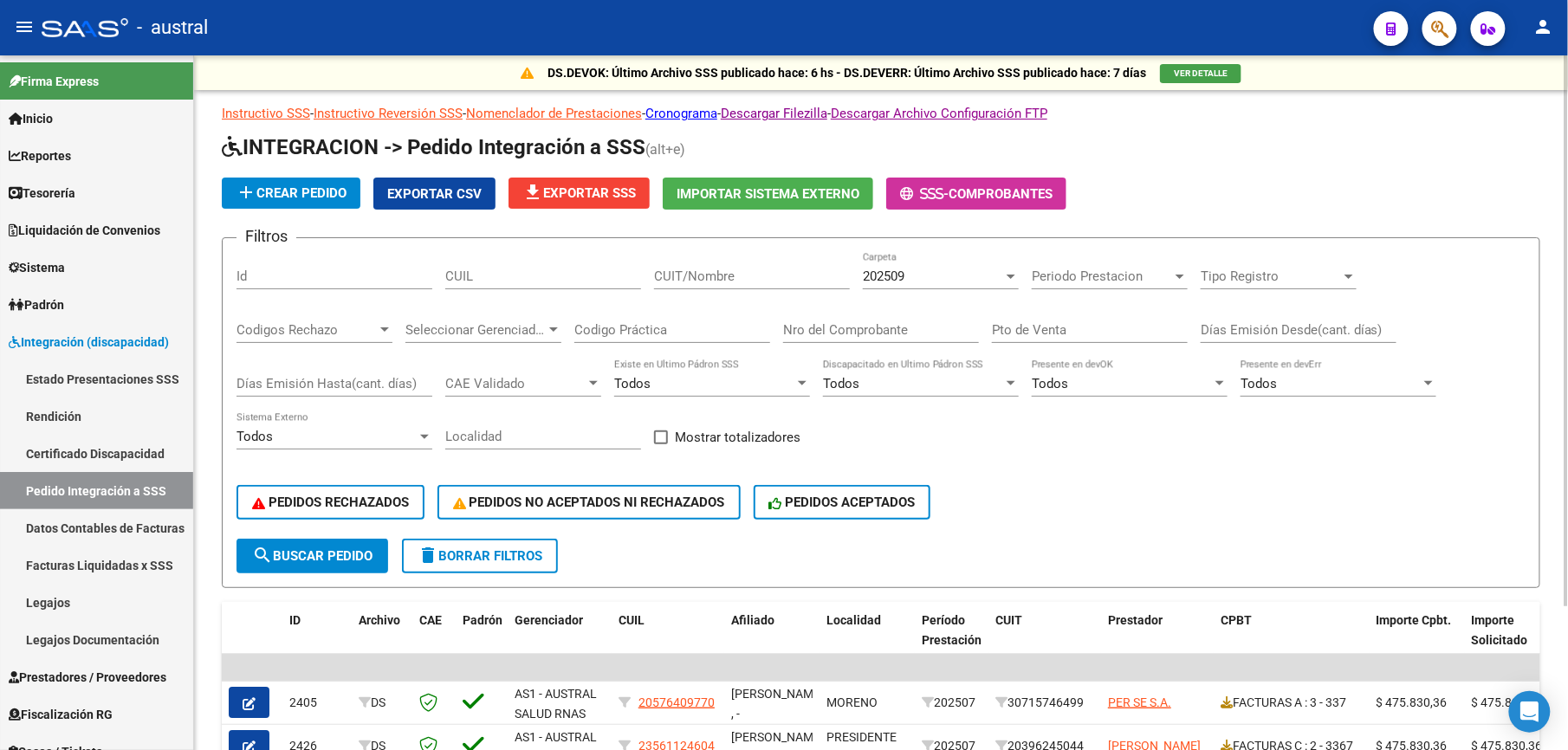
click at [901, 270] on span "202509" at bounding box center [883, 276] width 41 height 16
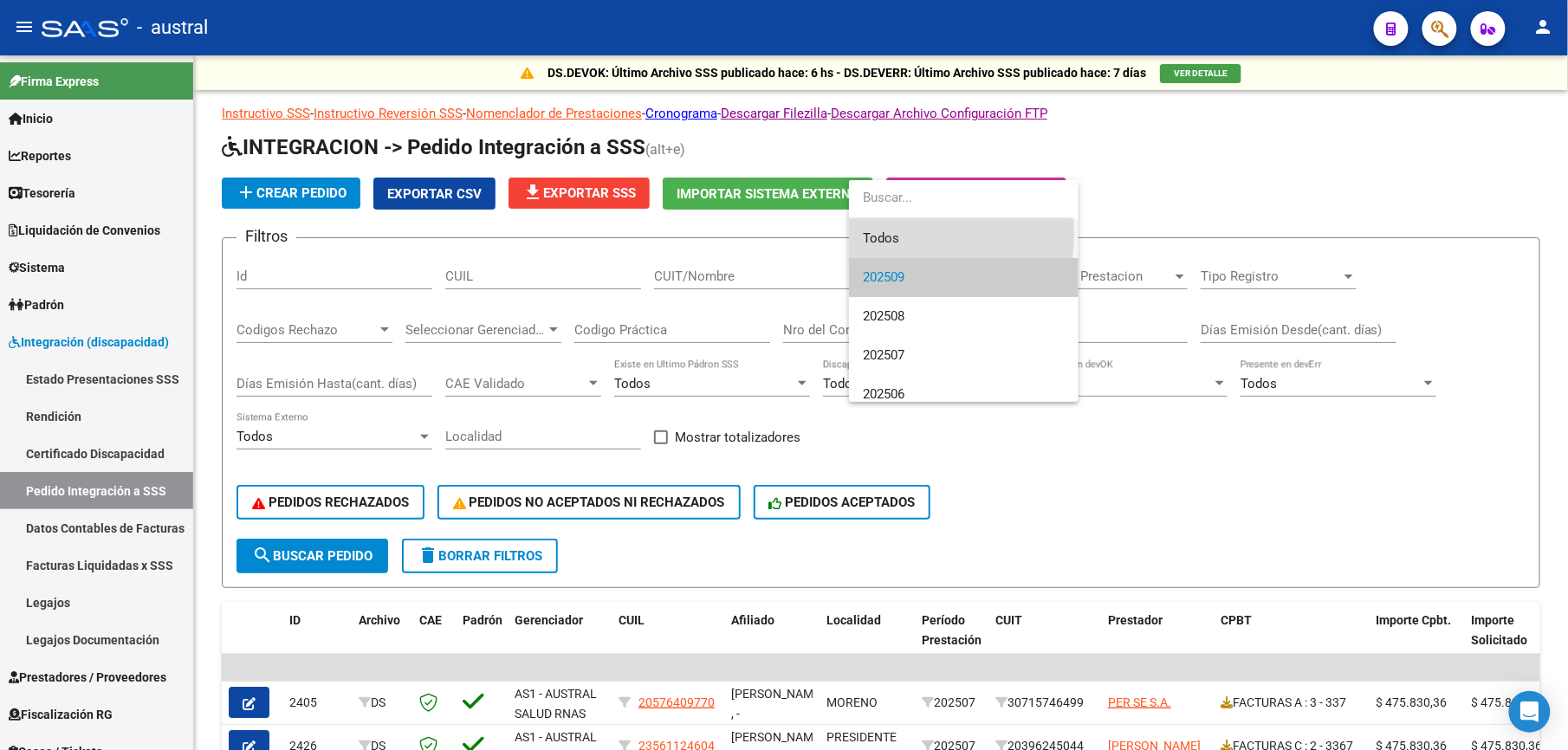
click at [884, 232] on span "Todos" at bounding box center [963, 239] width 202 height 39
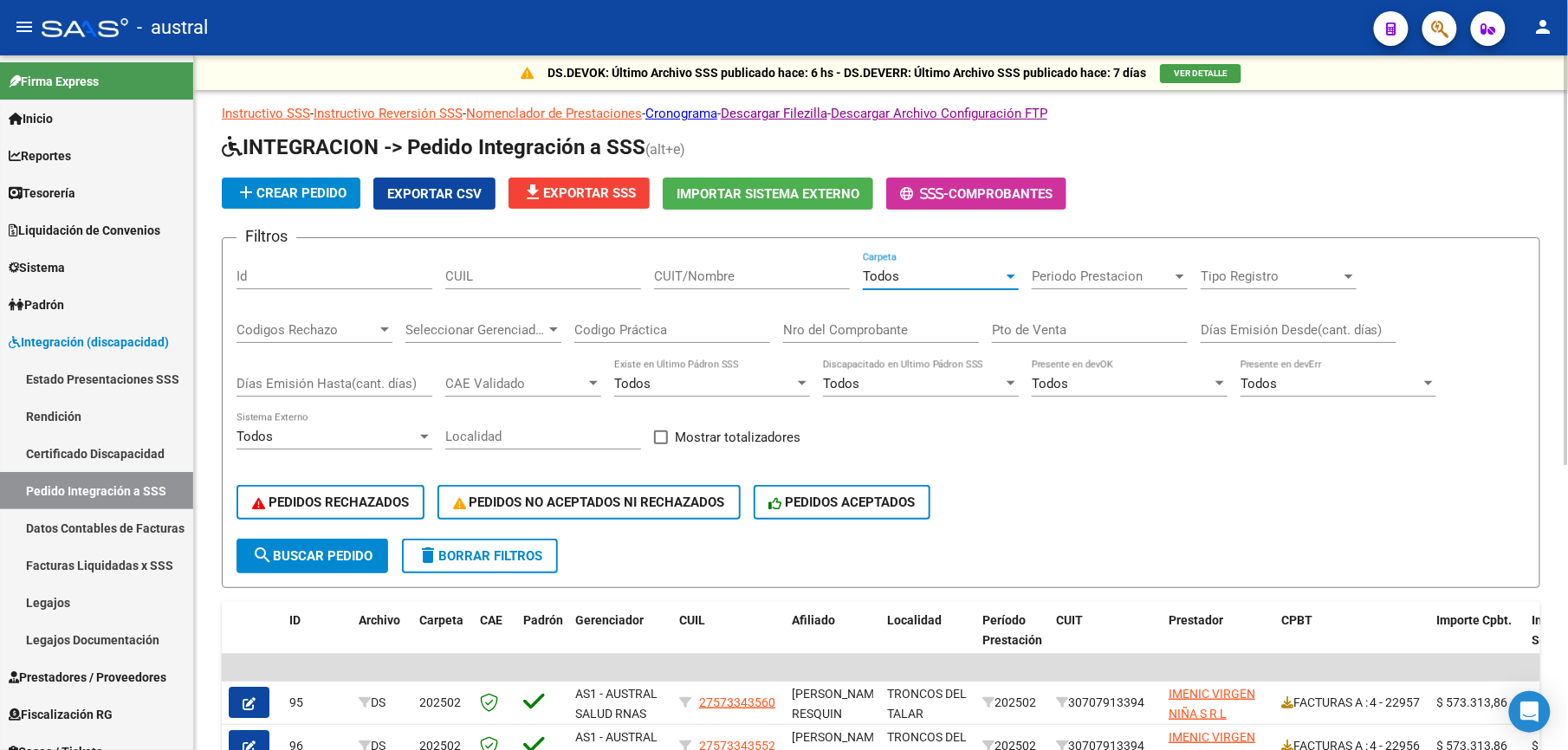
click at [354, 561] on span "search Buscar Pedido" at bounding box center [312, 556] width 120 height 16
click at [787, 270] on input "CUIT/Nombre" at bounding box center [751, 276] width 196 height 16
type input "27324702879"
click at [339, 551] on span "search Buscar Pedido" at bounding box center [312, 556] width 120 height 16
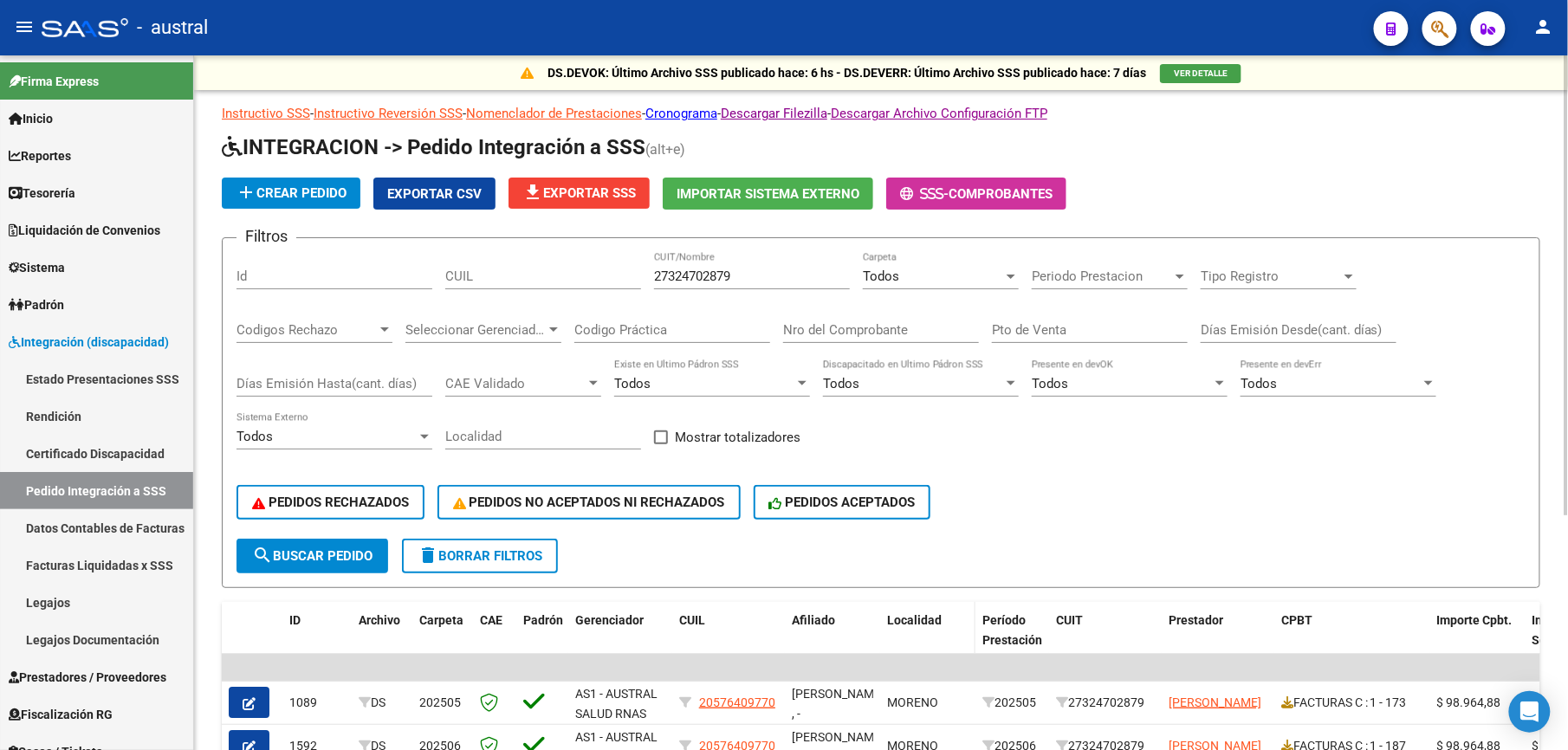
scroll to position [115, 0]
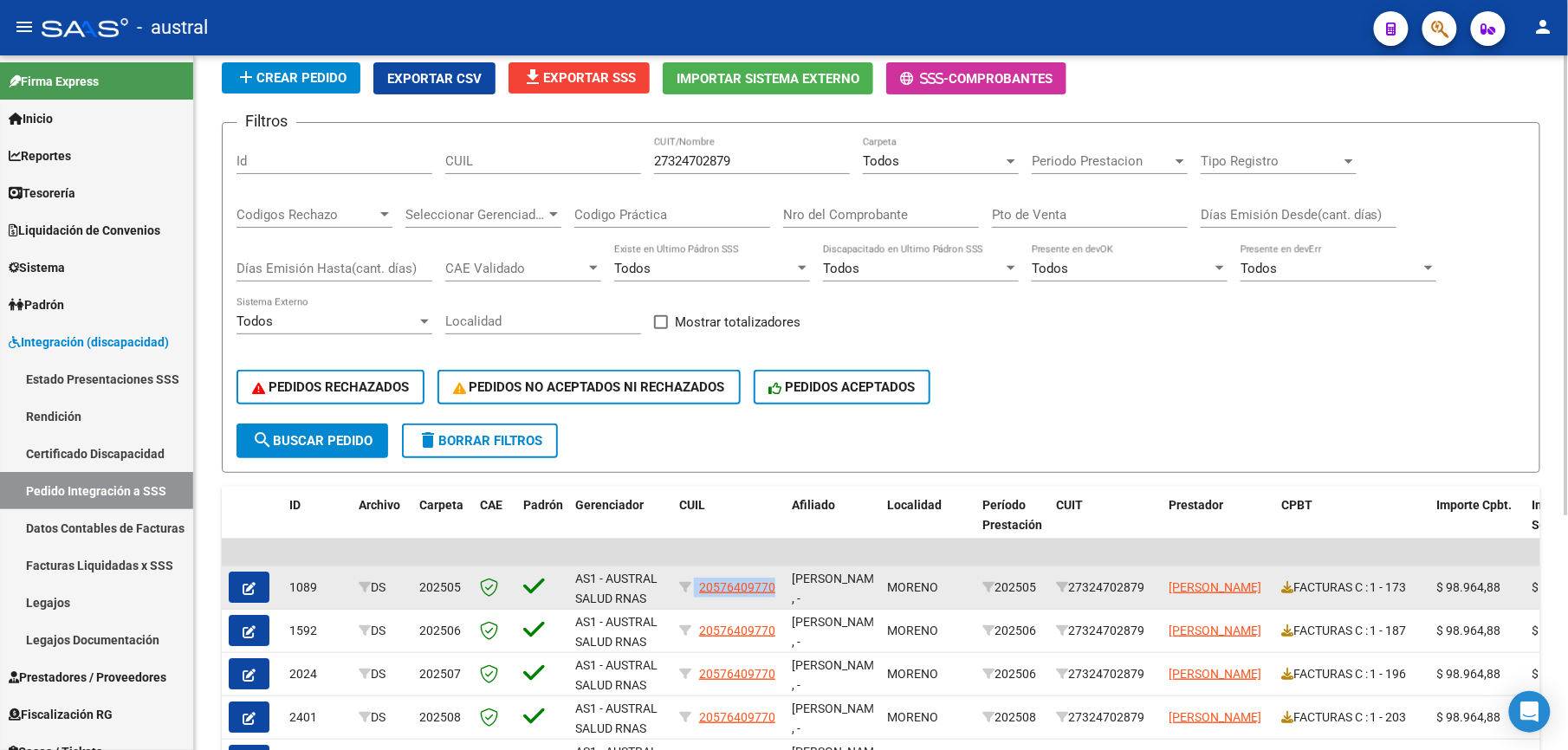
drag, startPoint x: 697, startPoint y: 603, endPoint x: 757, endPoint y: 597, distance: 60.3
click at [757, 597] on datatable-body-cell "20576409770" at bounding box center [729, 587] width 113 height 42
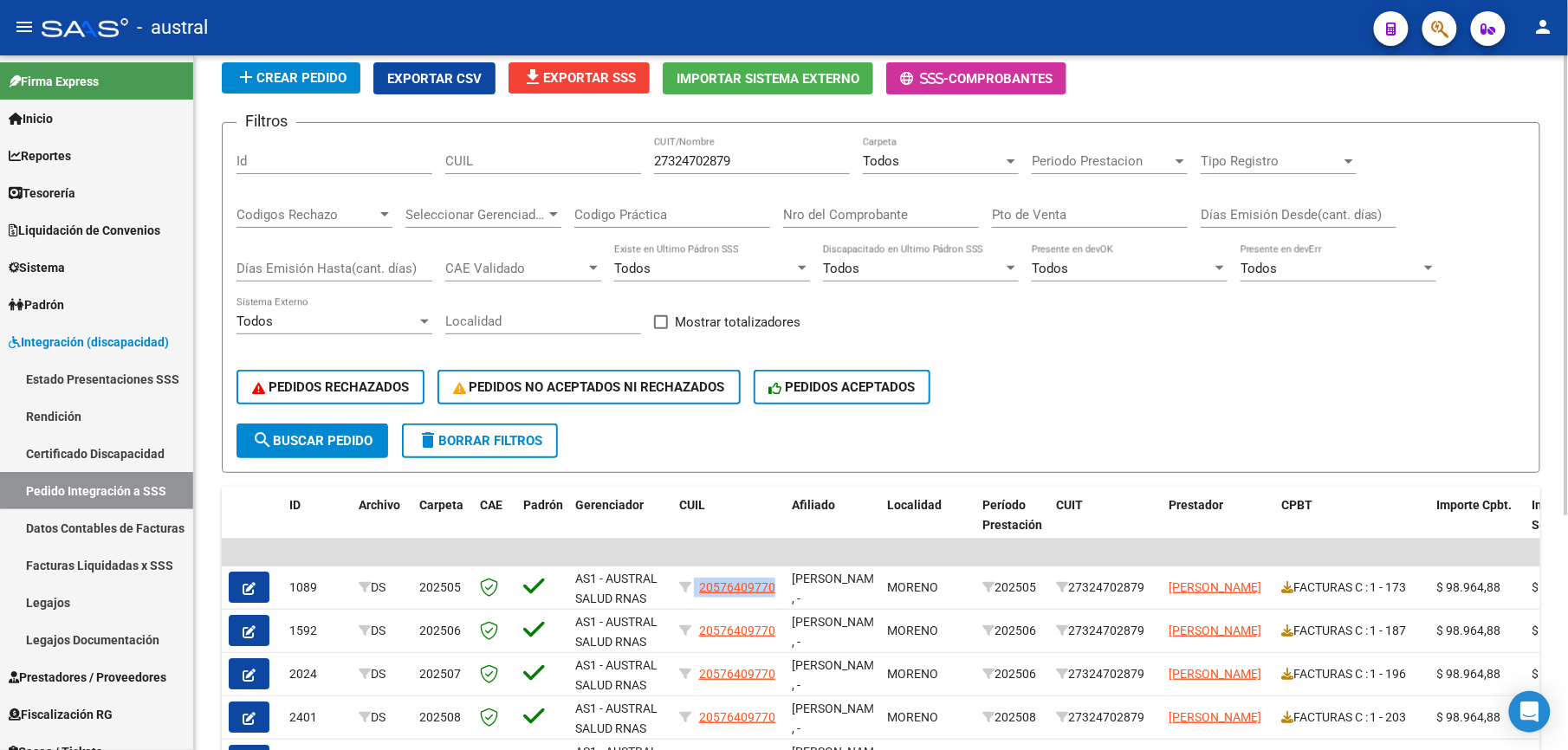
copy div "20576409770"
click at [545, 157] on input "CUIL" at bounding box center [543, 160] width 196 height 16
paste input "20576409770"
type input "20576409770"
click at [347, 436] on span "search Buscar Pedido" at bounding box center [312, 441] width 120 height 16
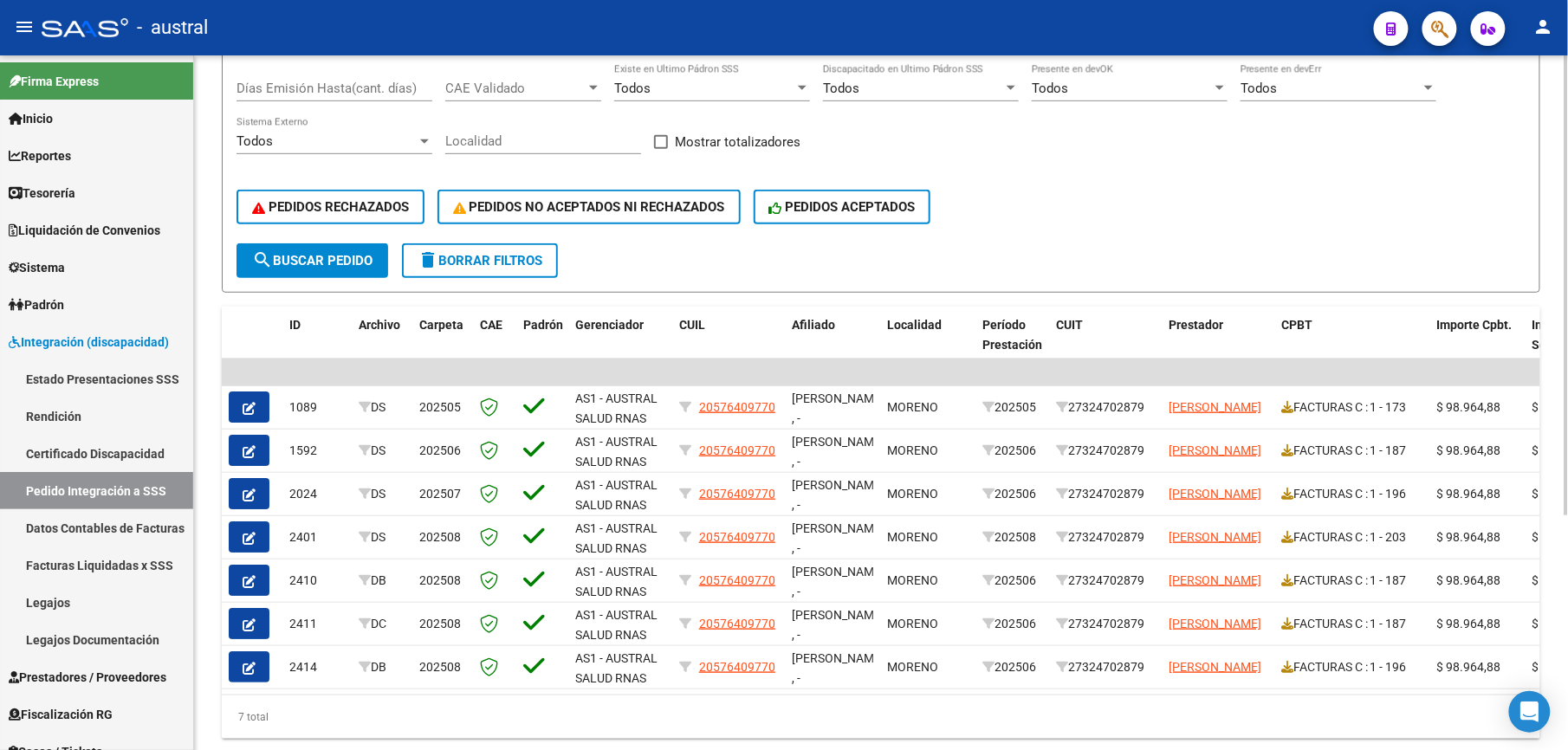
scroll to position [346, 0]
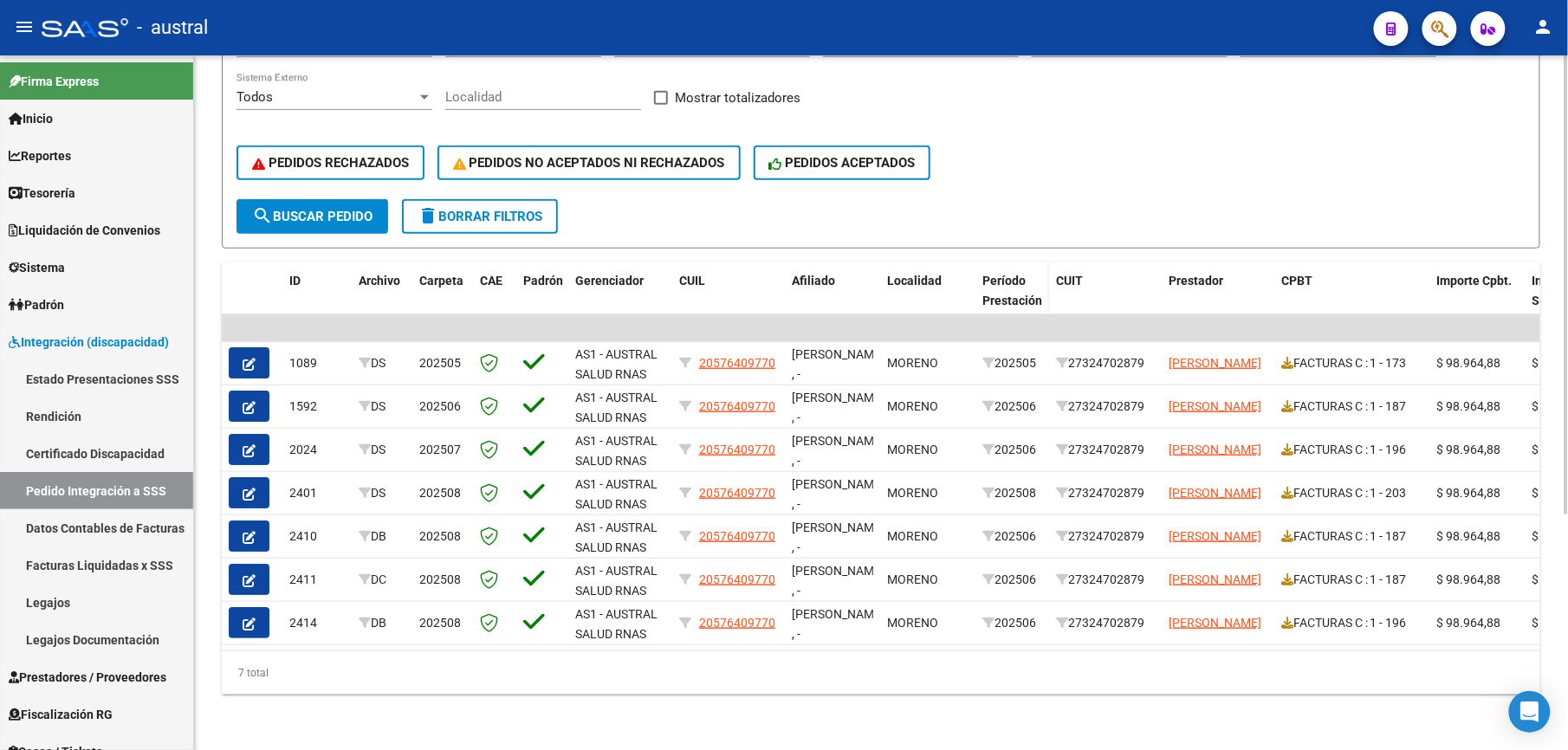
click at [1005, 284] on div "Período Prestación" at bounding box center [1012, 291] width 60 height 39
click at [1036, 300] on span "Período Prestación" at bounding box center [1012, 291] width 60 height 34
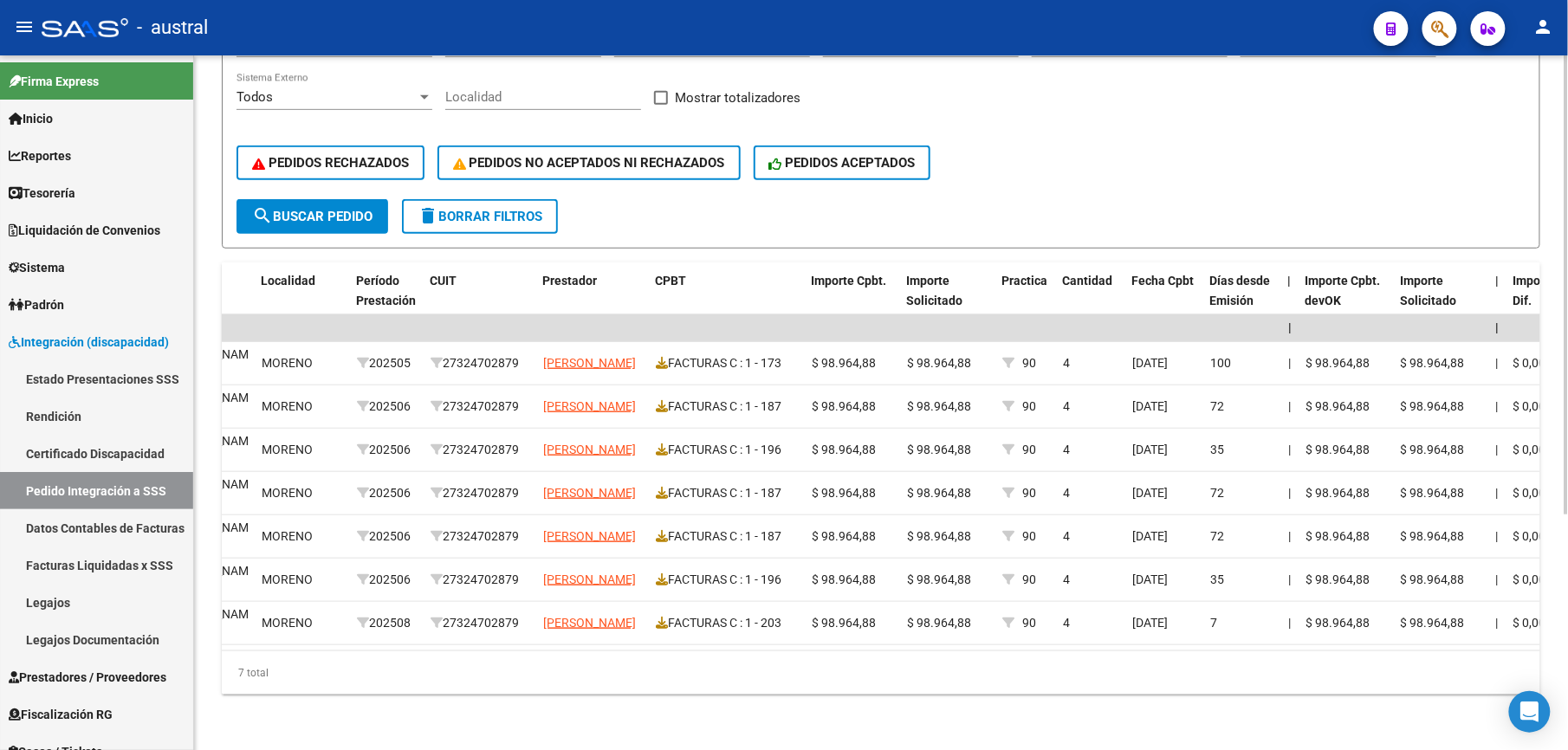
scroll to position [0, 0]
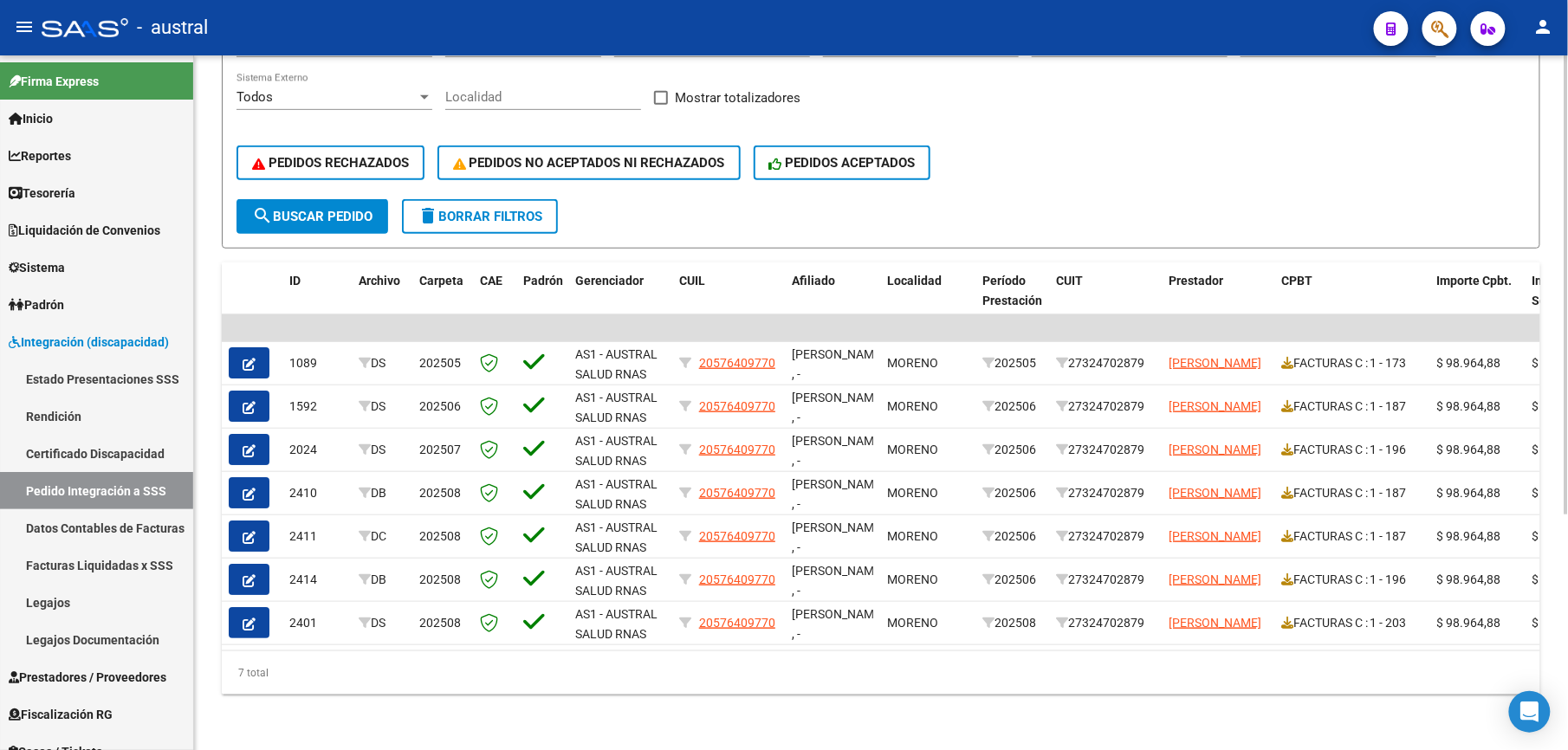
drag, startPoint x: 1259, startPoint y: 689, endPoint x: 1436, endPoint y: 672, distance: 177.8
click at [1259, 689] on div "7 total" at bounding box center [881, 673] width 1319 height 43
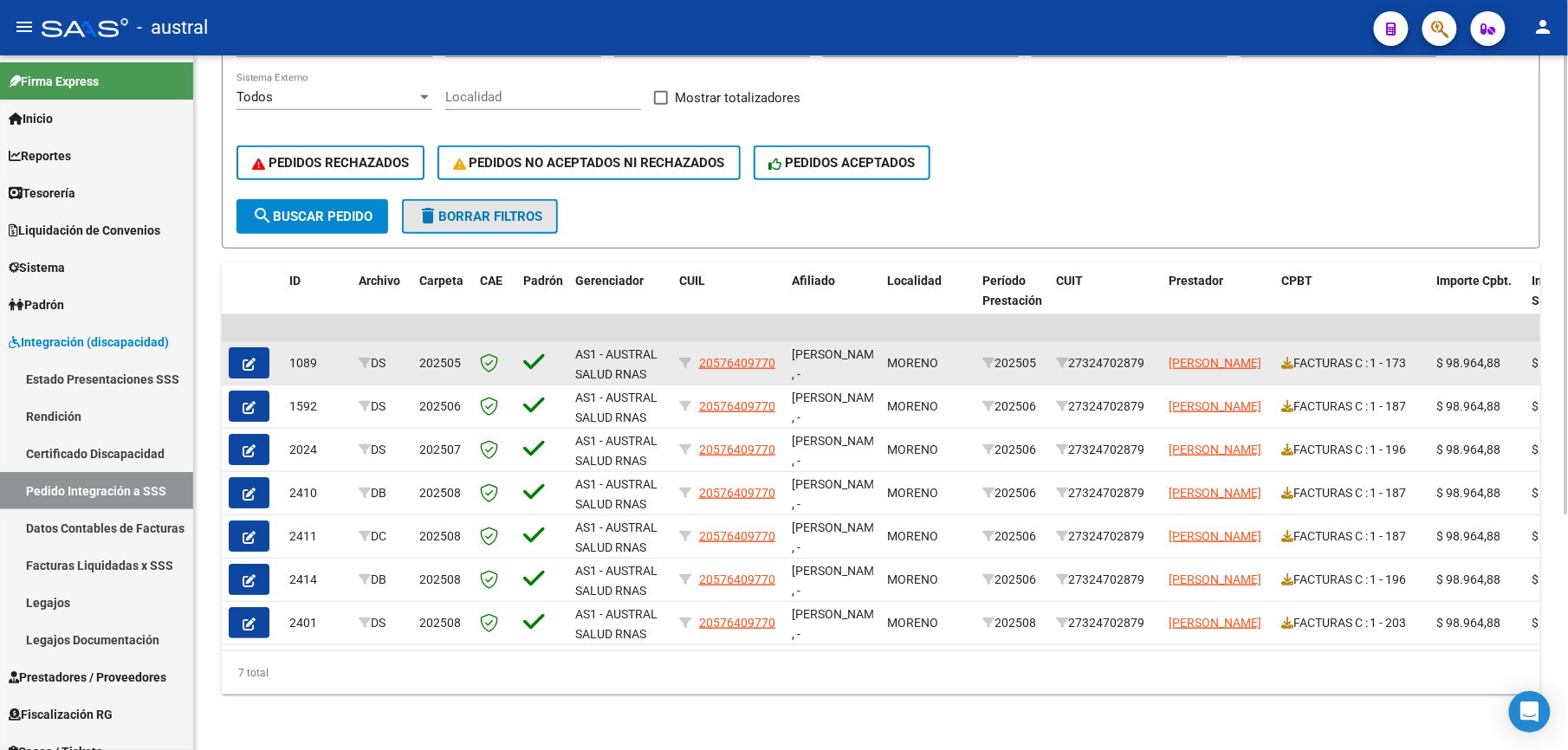
drag, startPoint x: 505, startPoint y: 218, endPoint x: 1263, endPoint y: 366, distance: 772.3
click at [505, 218] on button "delete Borrar Filtros" at bounding box center [480, 216] width 156 height 35
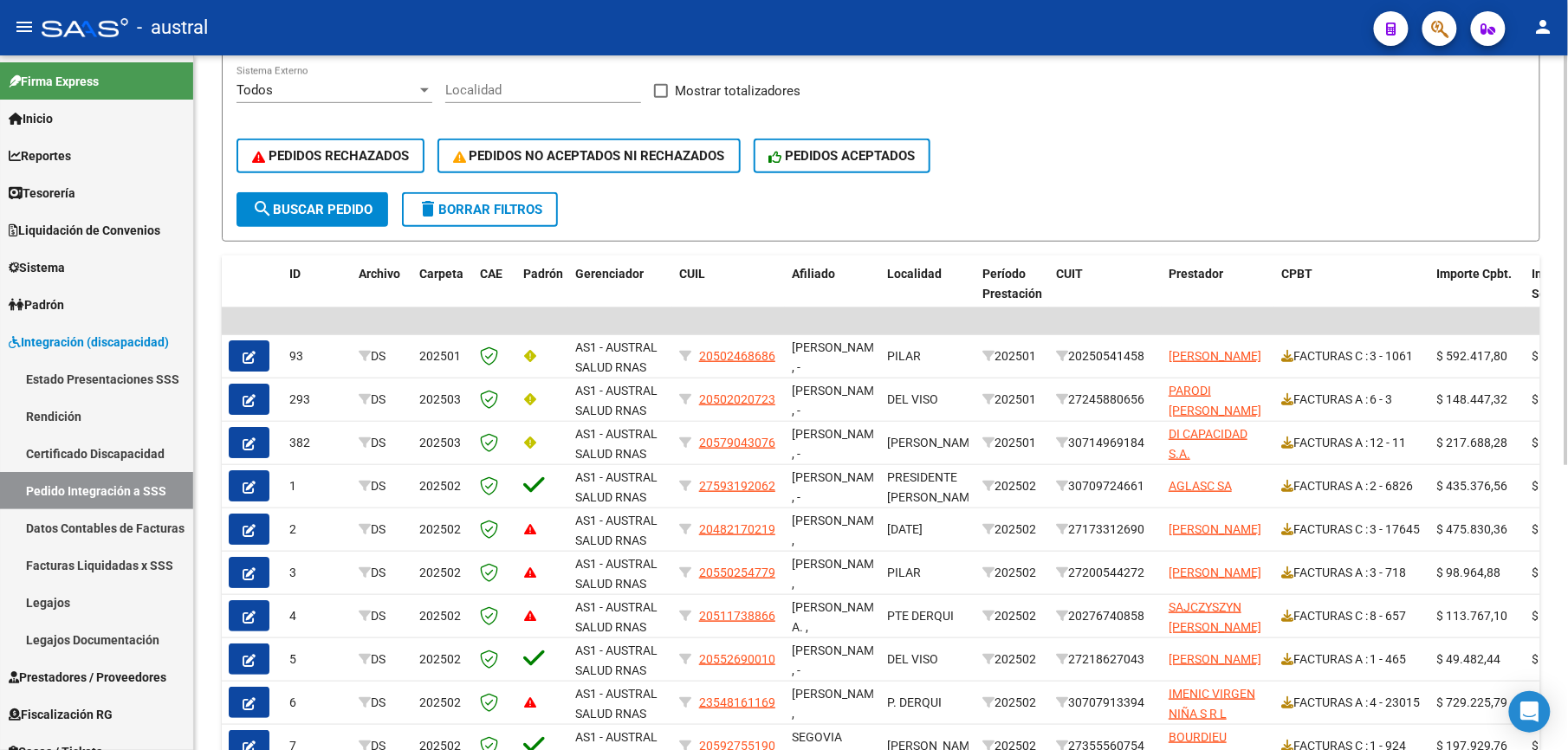
drag, startPoint x: 469, startPoint y: 204, endPoint x: 435, endPoint y: 240, distance: 49.5
click at [469, 204] on span "delete Borrar Filtros" at bounding box center [479, 209] width 125 height 16
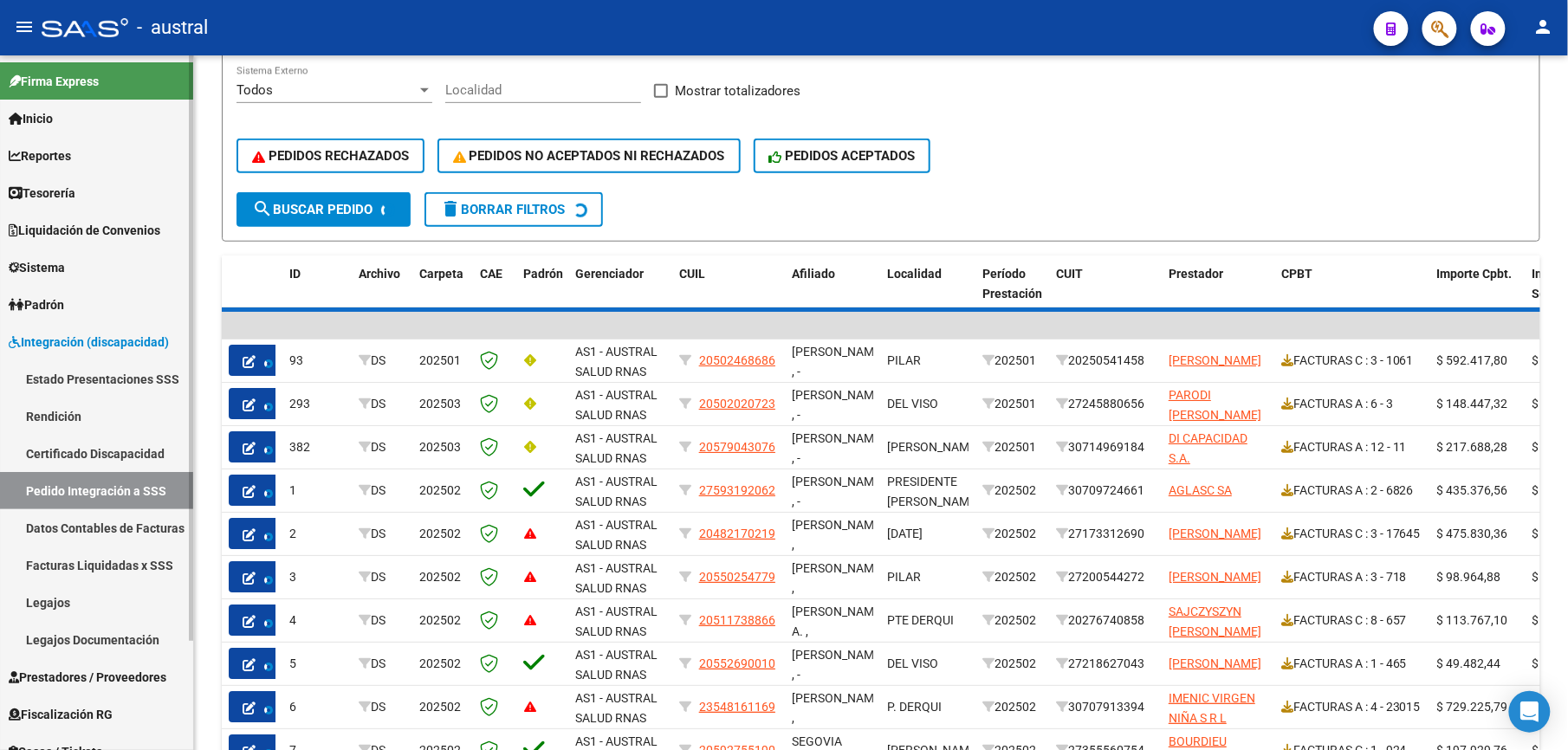
click at [133, 493] on link "Pedido Integración a SSS" at bounding box center [97, 490] width 193 height 38
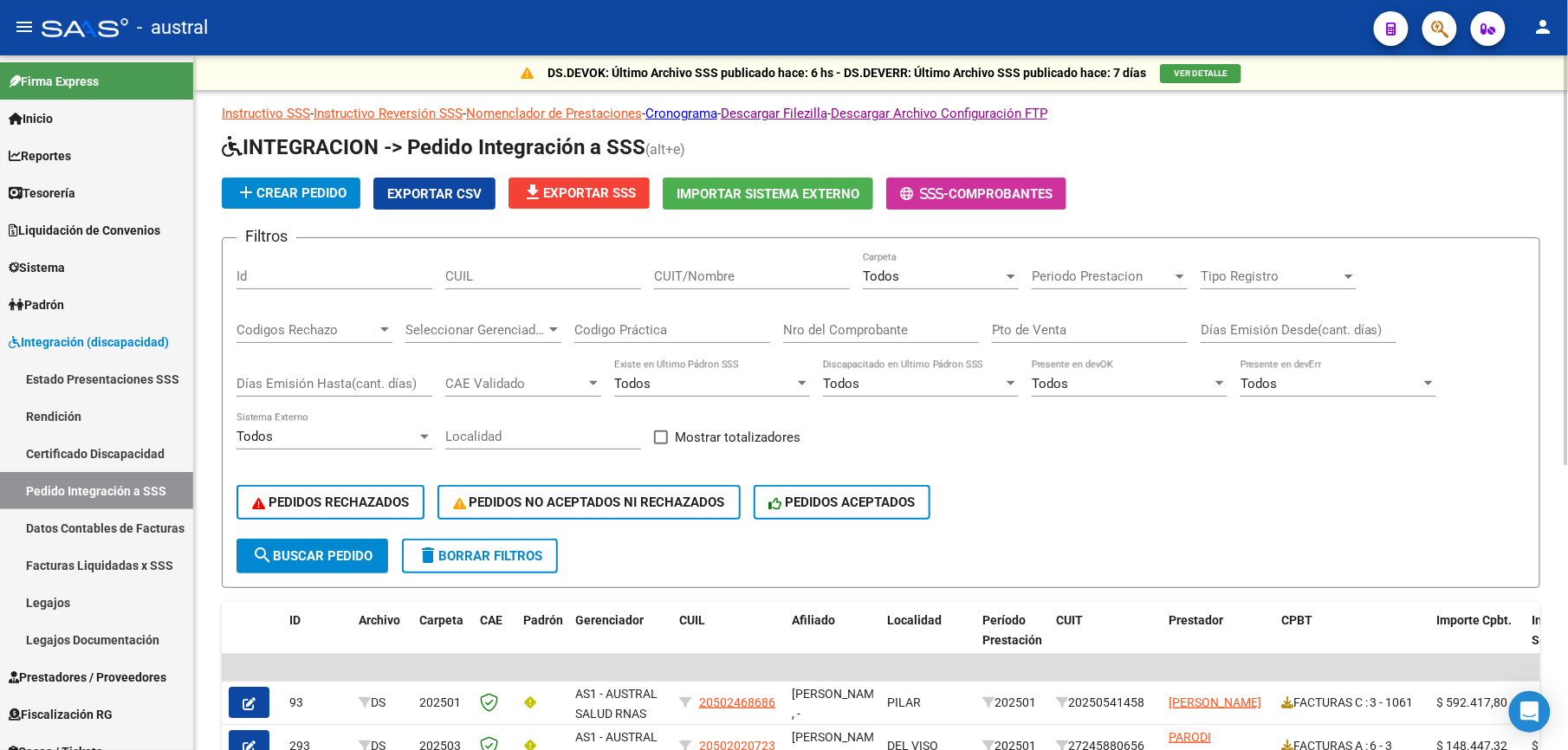
click at [550, 275] on input "CUIL" at bounding box center [543, 276] width 196 height 16
click at [686, 278] on input "CUIT/Nombre" at bounding box center [751, 276] width 196 height 16
type input "27324702879"
click at [871, 330] on input "Nro del Comprobante" at bounding box center [881, 330] width 196 height 16
type input "196"
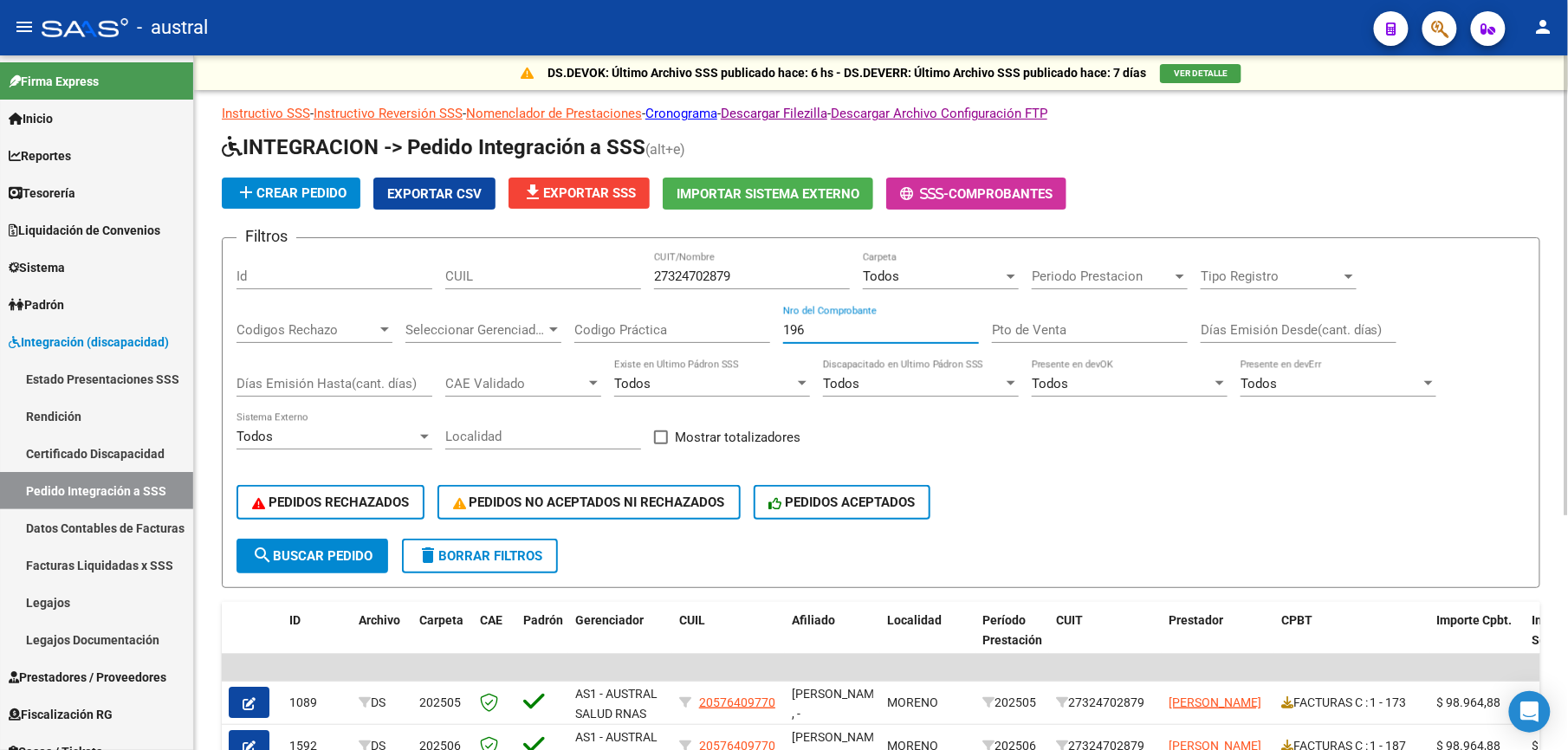
click at [320, 560] on span "search Buscar Pedido" at bounding box center [312, 556] width 120 height 16
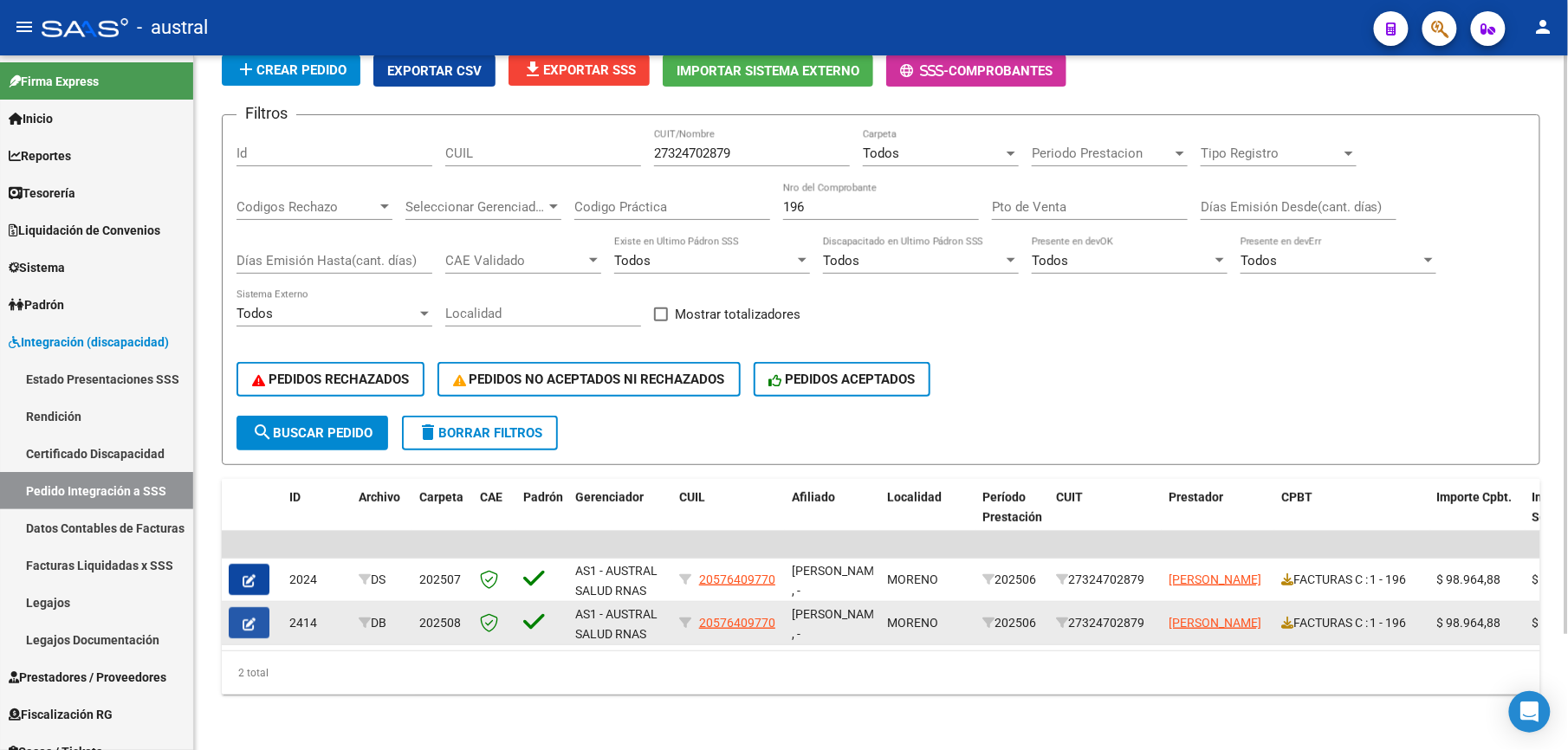
click at [246, 617] on icon "button" at bounding box center [249, 623] width 13 height 13
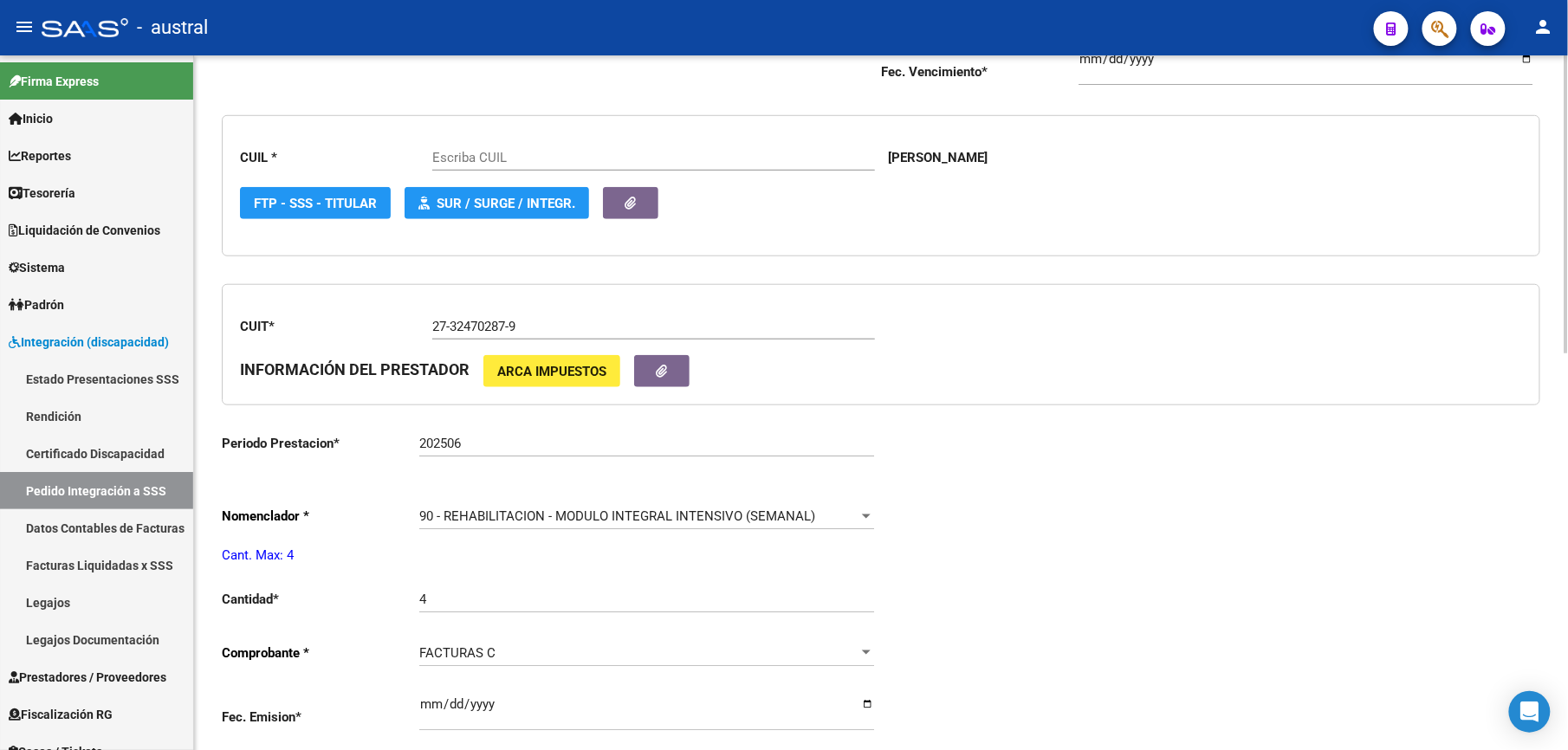
scroll to position [461, 0]
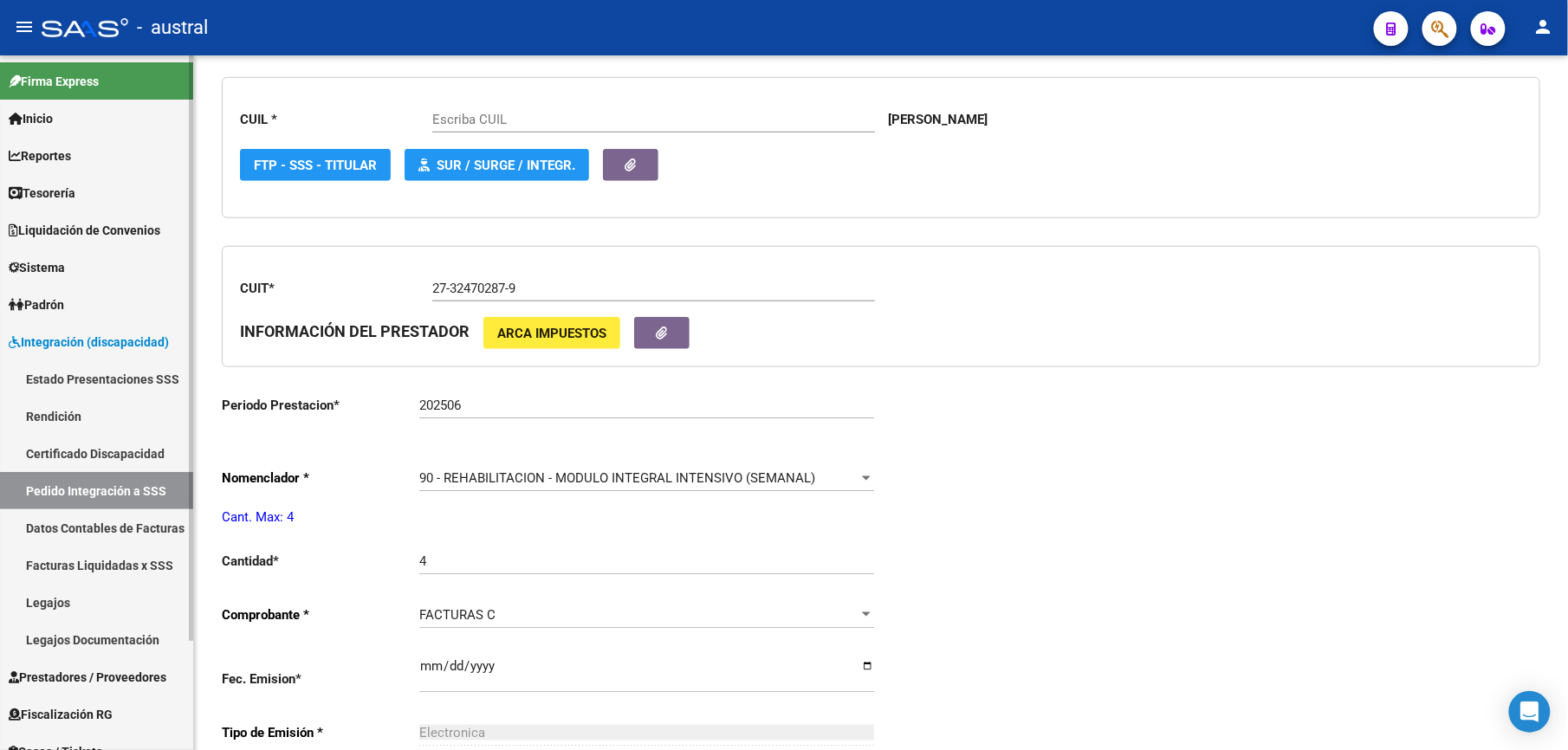
type input "20576409770"
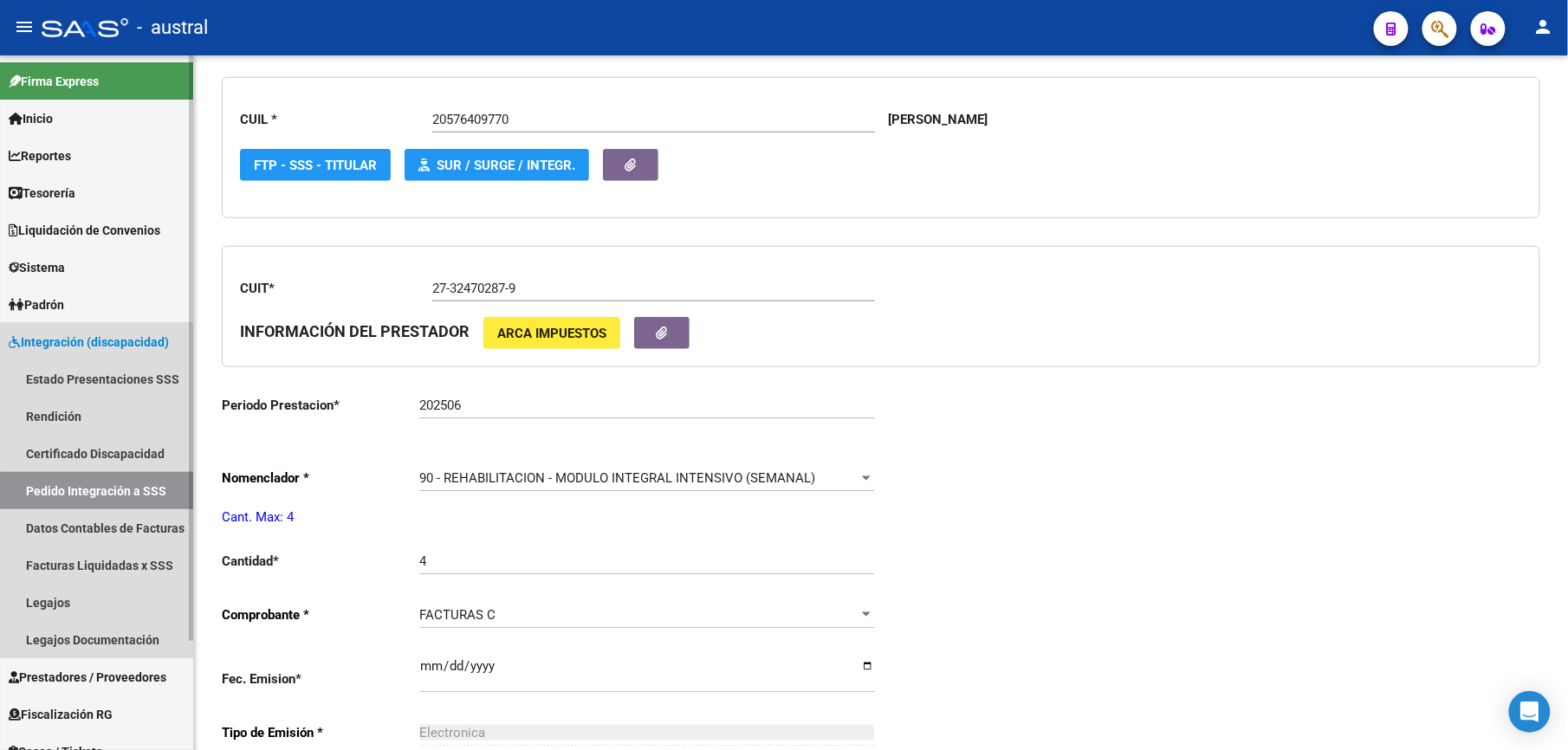
click at [96, 492] on link "Pedido Integración a SSS" at bounding box center [97, 490] width 193 height 38
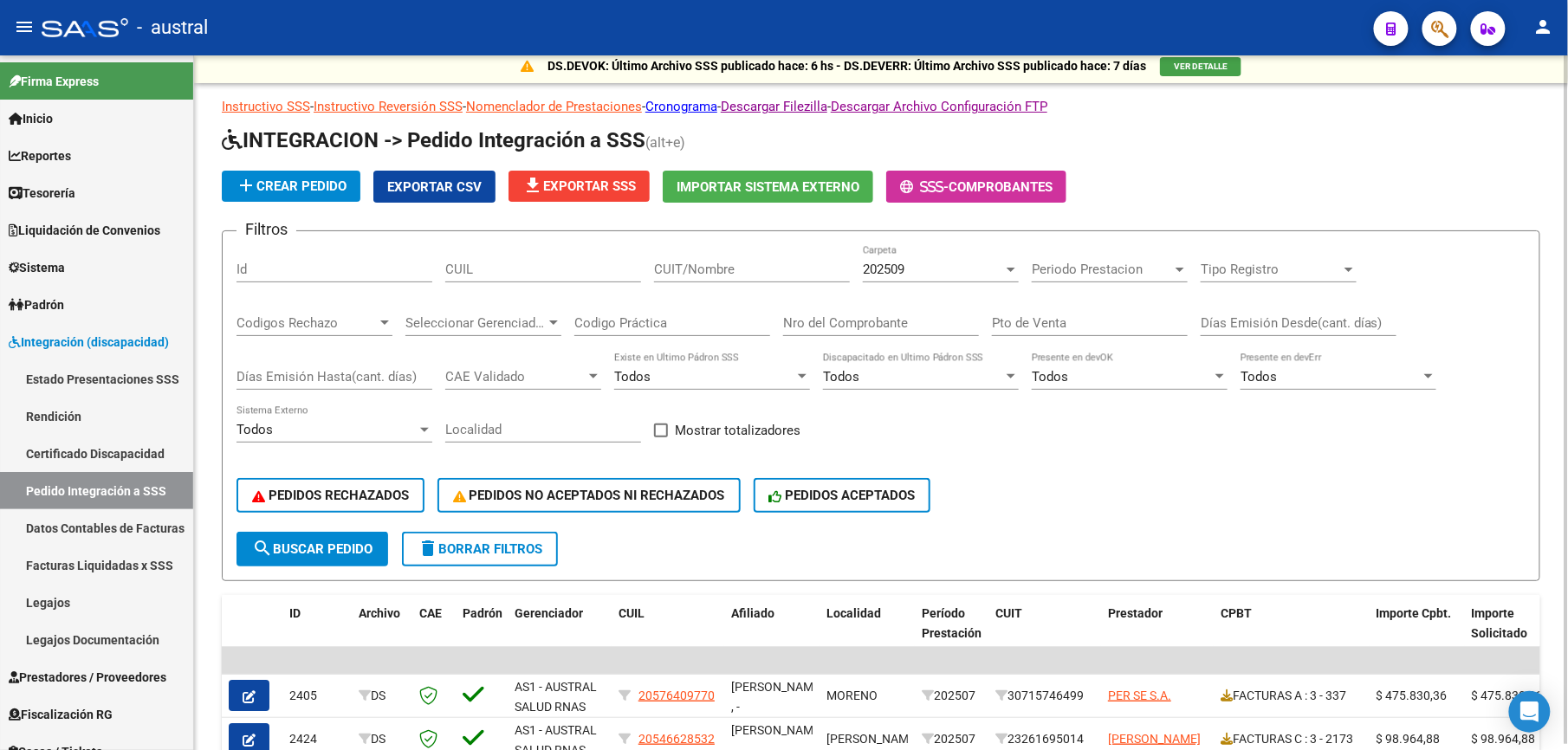
scroll to position [182, 0]
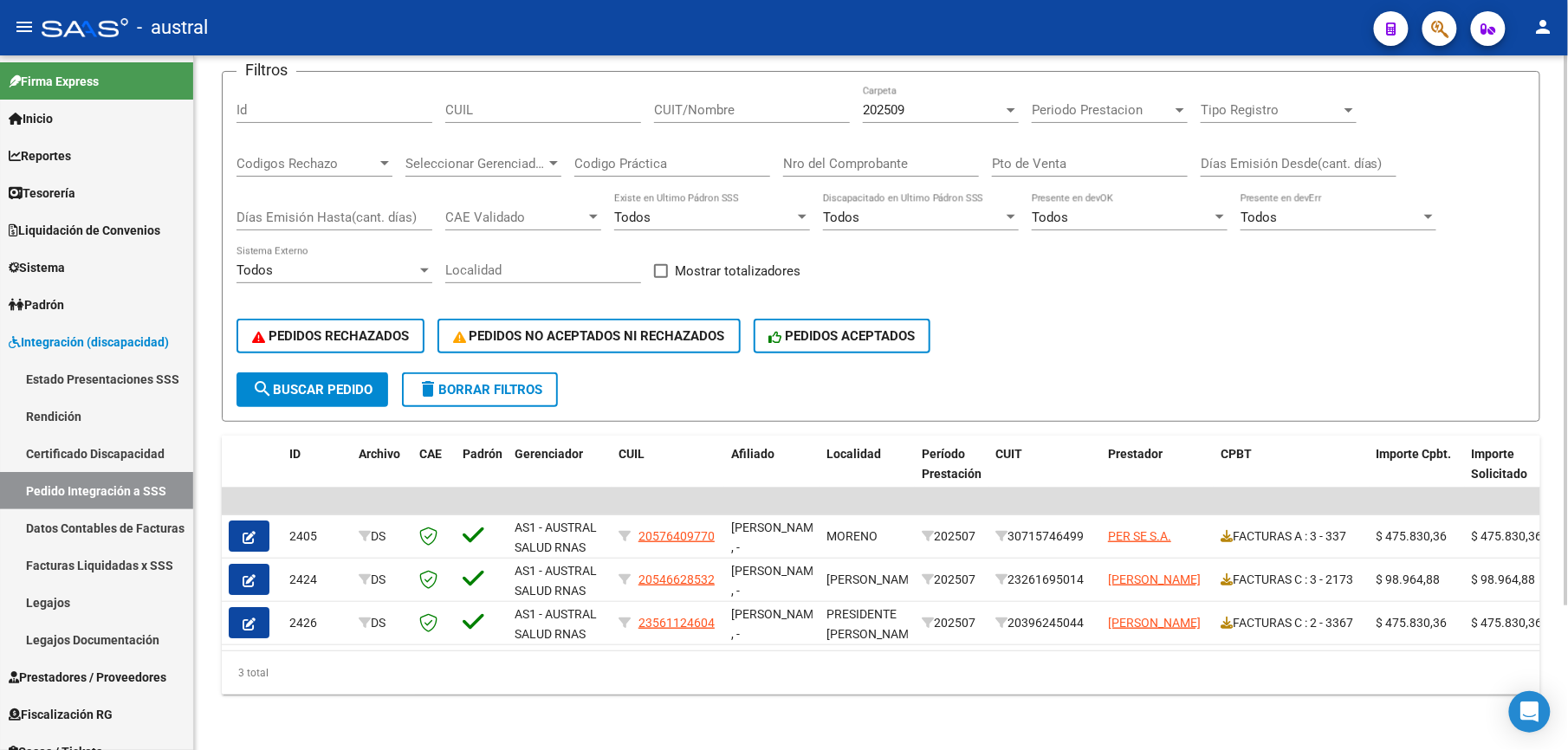
click at [541, 382] on button "delete Borrar Filtros" at bounding box center [480, 389] width 156 height 35
click at [482, 382] on span "delete Borrar Filtros" at bounding box center [479, 389] width 125 height 16
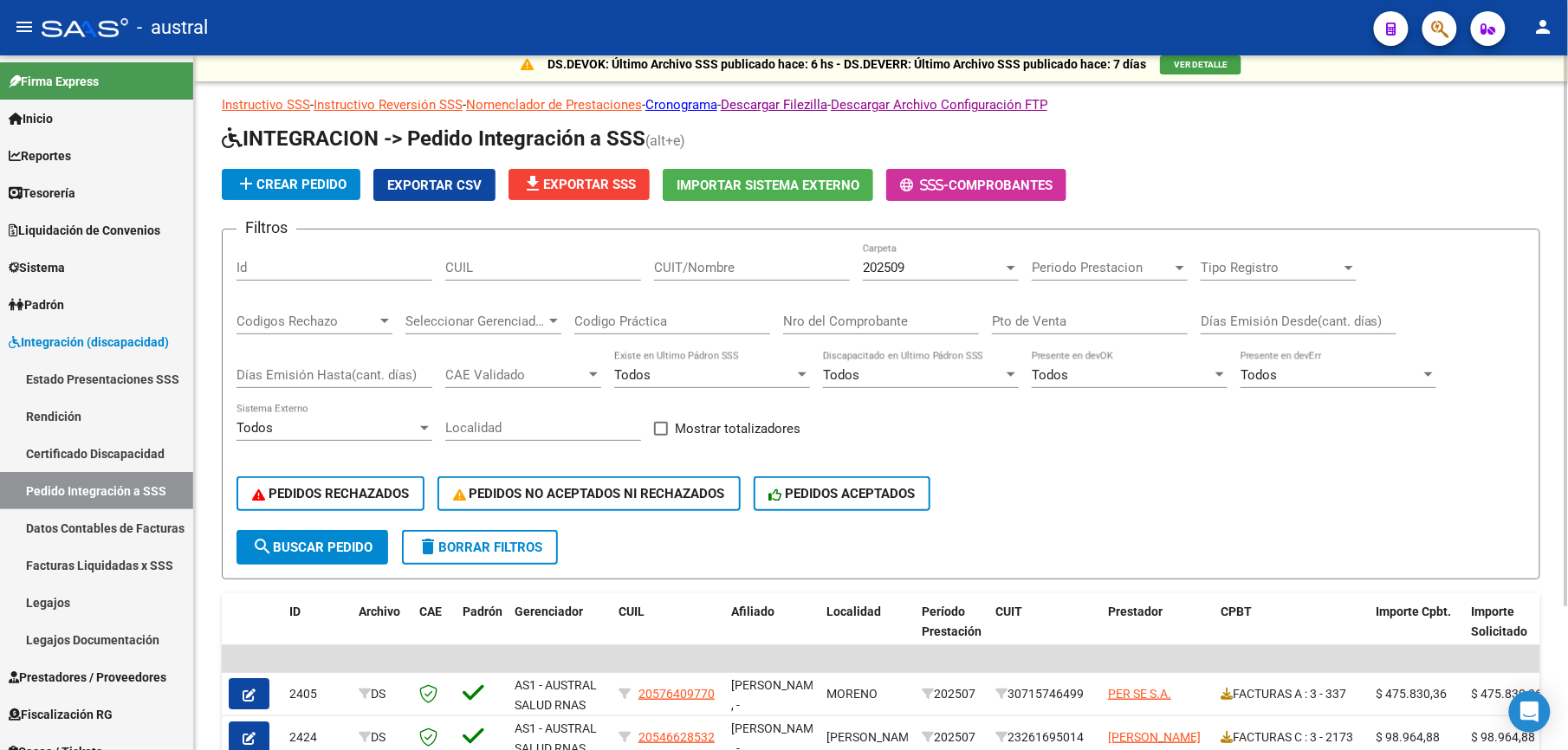
scroll to position [0, 0]
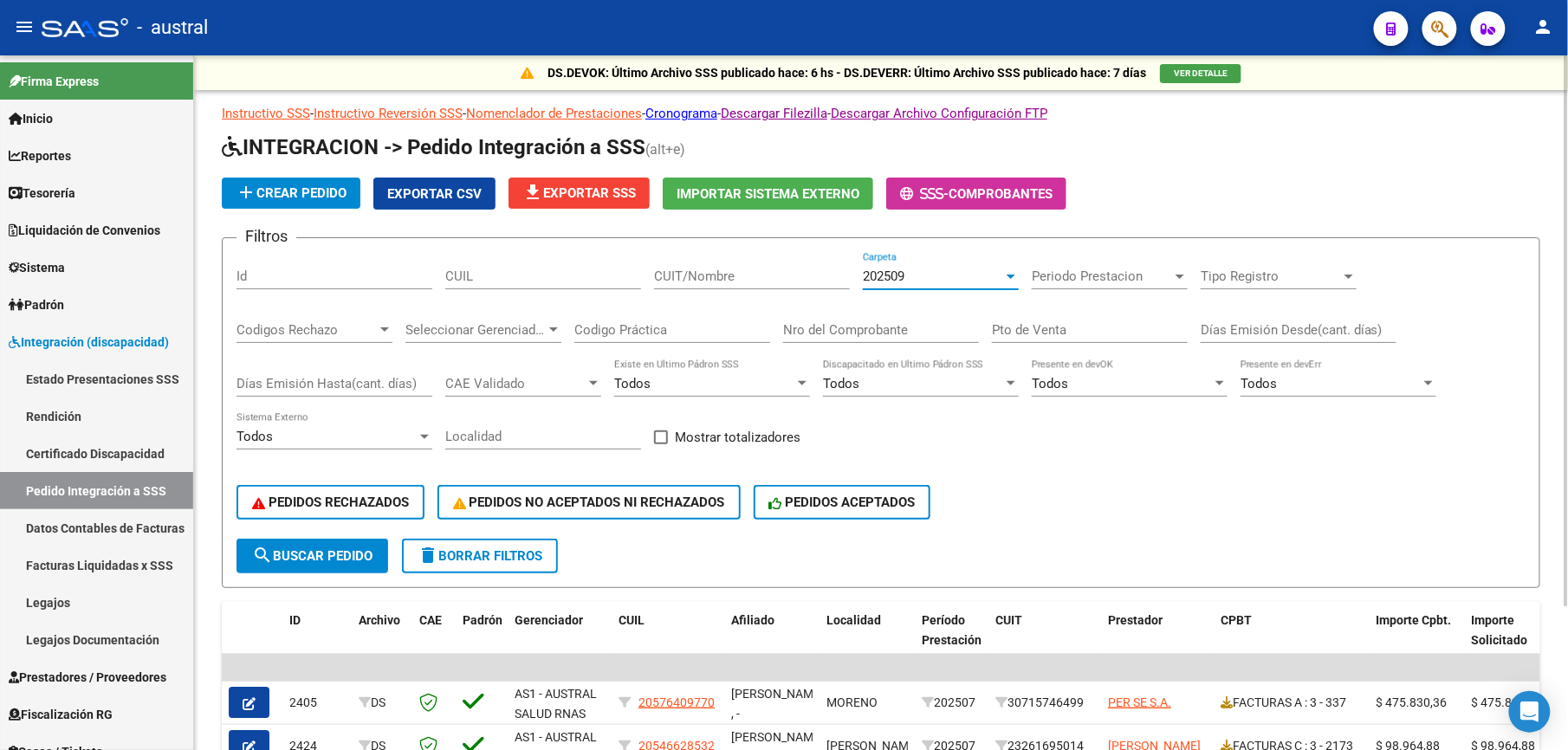
click at [891, 278] on span "202509" at bounding box center [883, 276] width 41 height 16
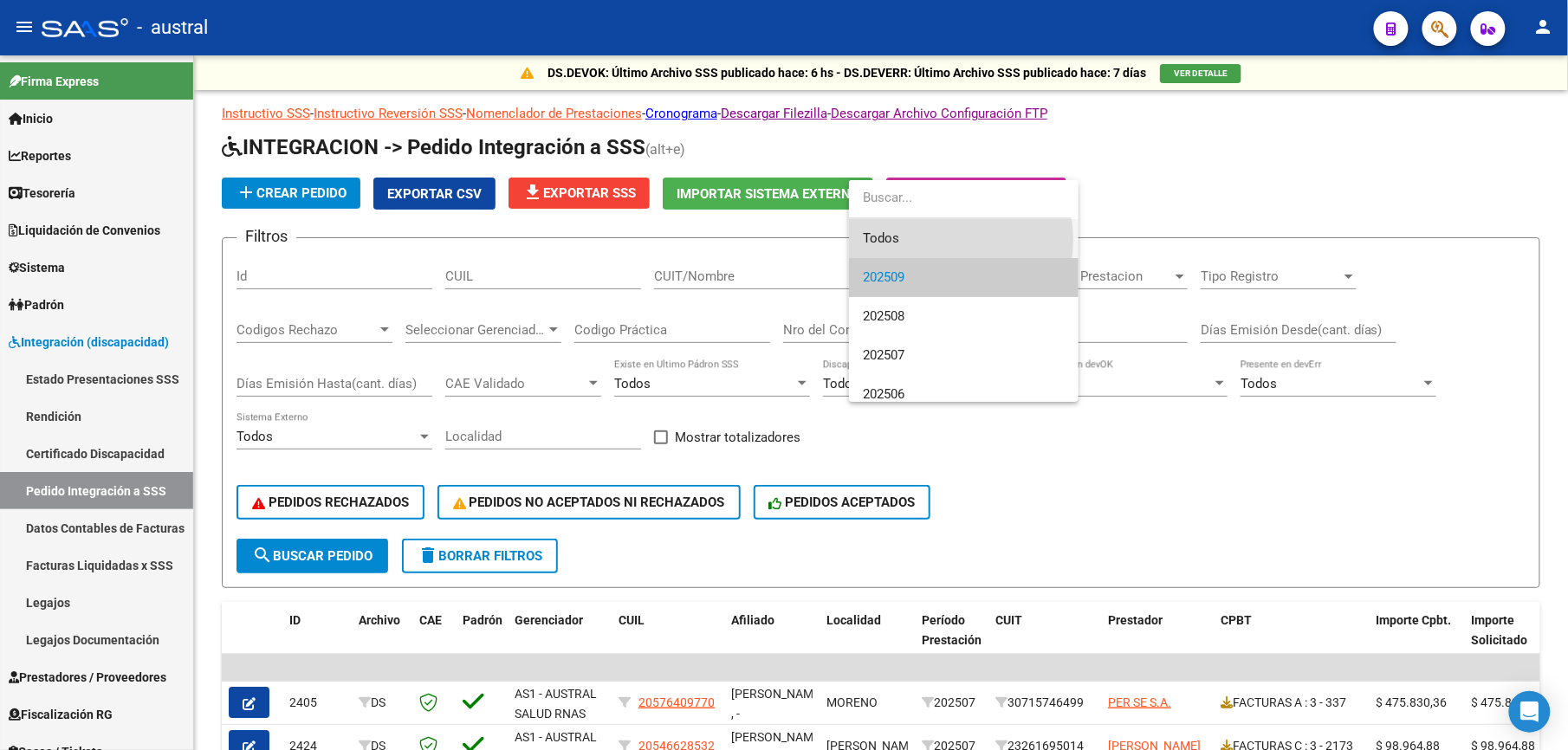
click at [930, 240] on span "Todos" at bounding box center [963, 239] width 202 height 39
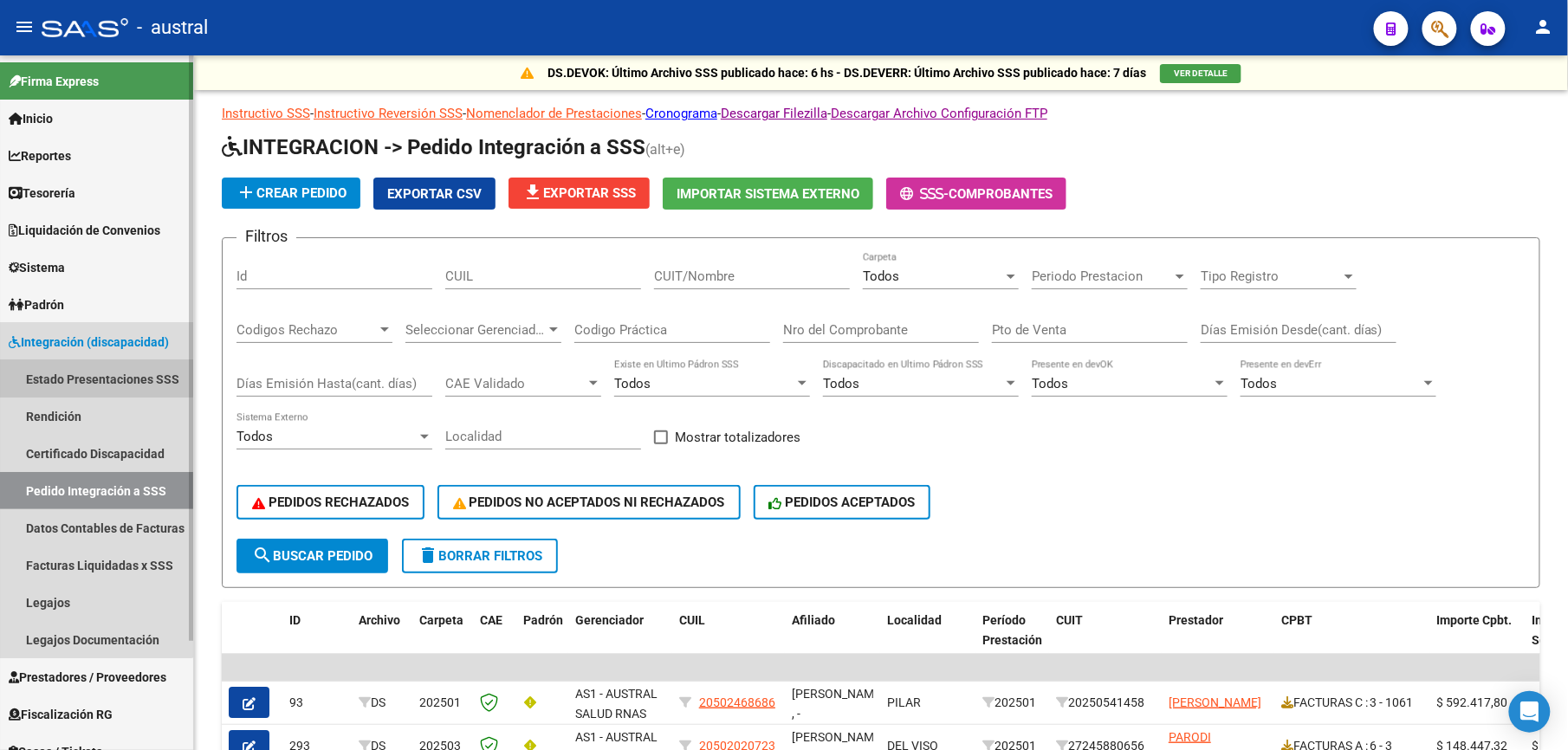
click at [92, 374] on link "Estado Presentaciones SSS" at bounding box center [97, 379] width 193 height 38
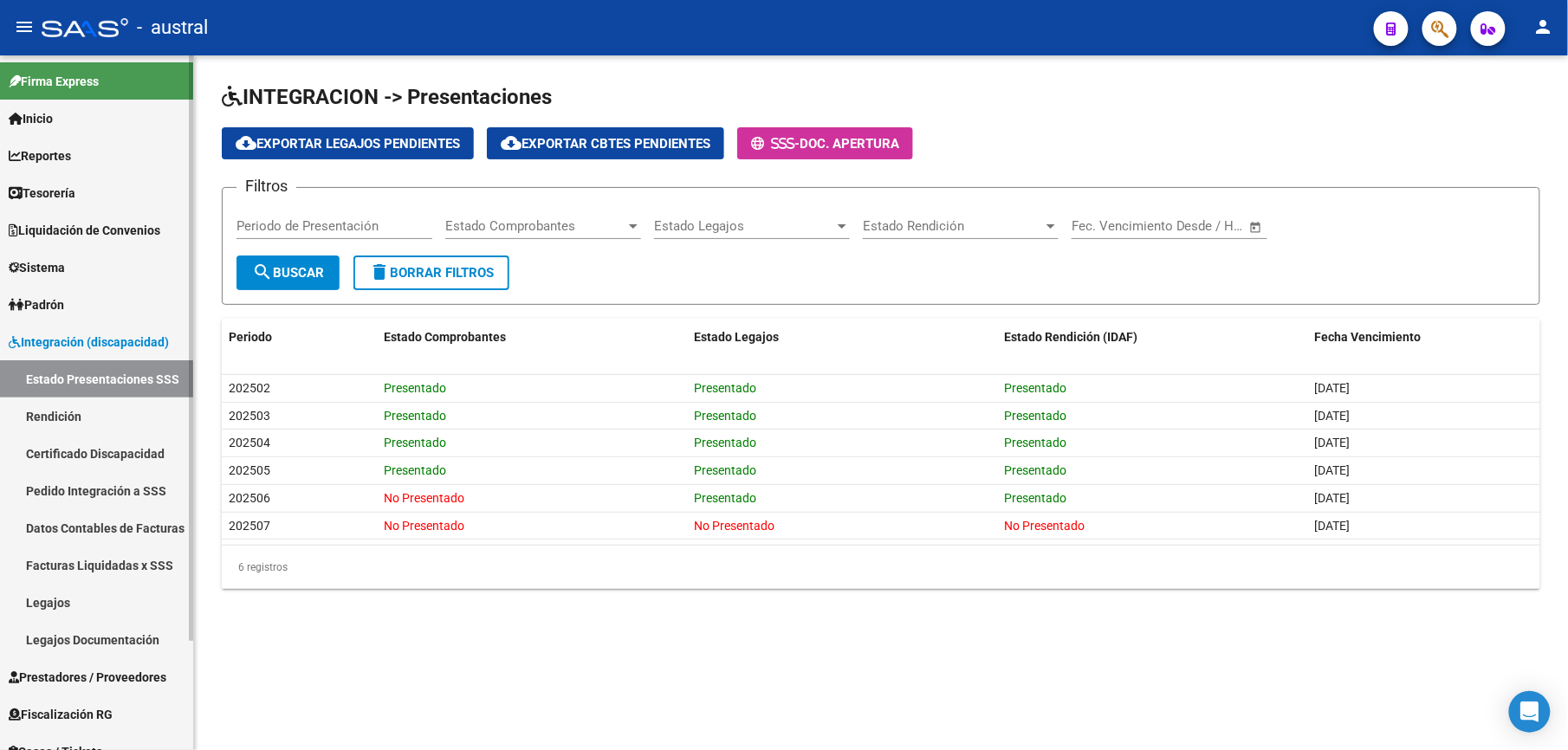
click at [128, 565] on link "Facturas Liquidadas x SSS" at bounding box center [97, 565] width 193 height 38
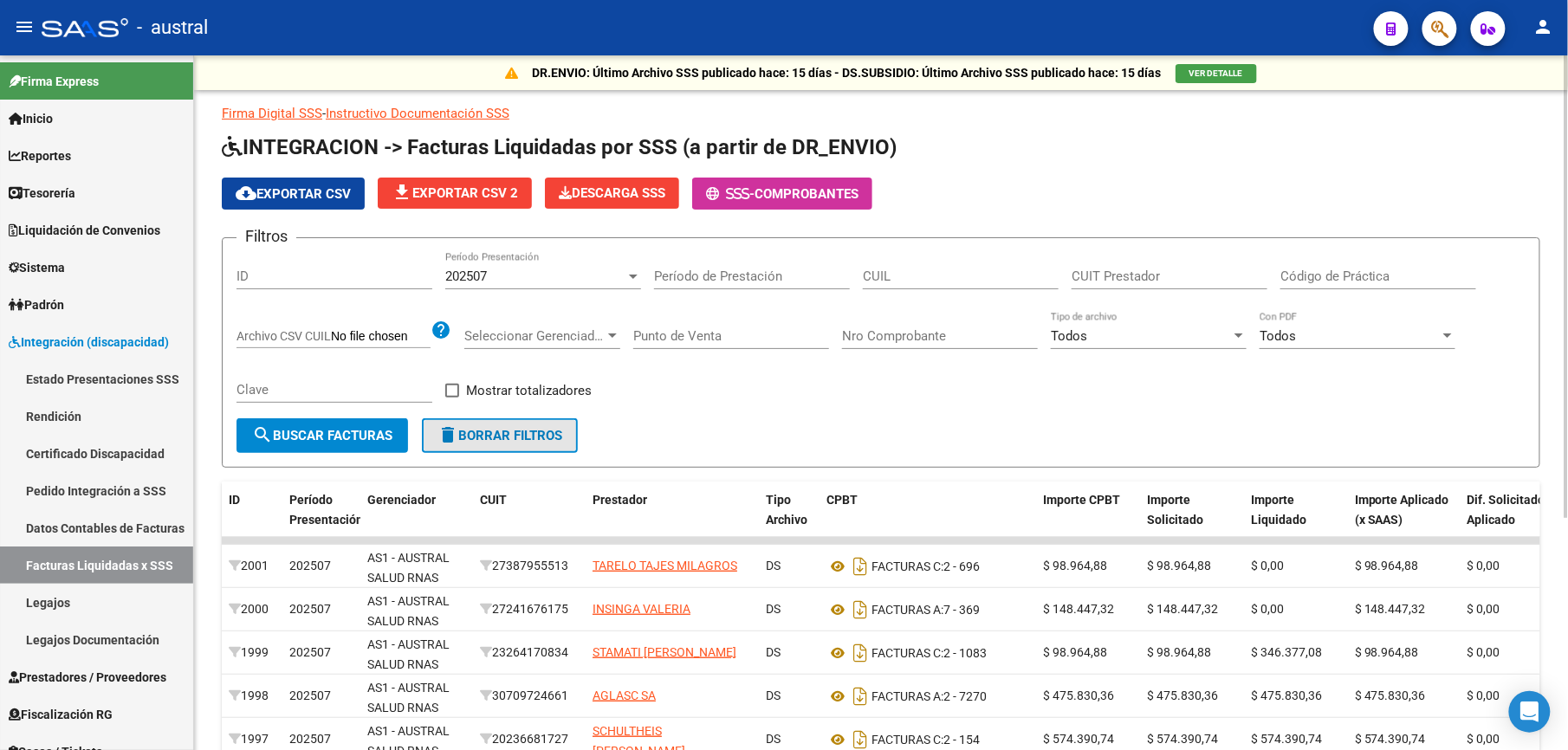
click at [549, 436] on span "delete Borrar Filtros" at bounding box center [499, 435] width 125 height 16
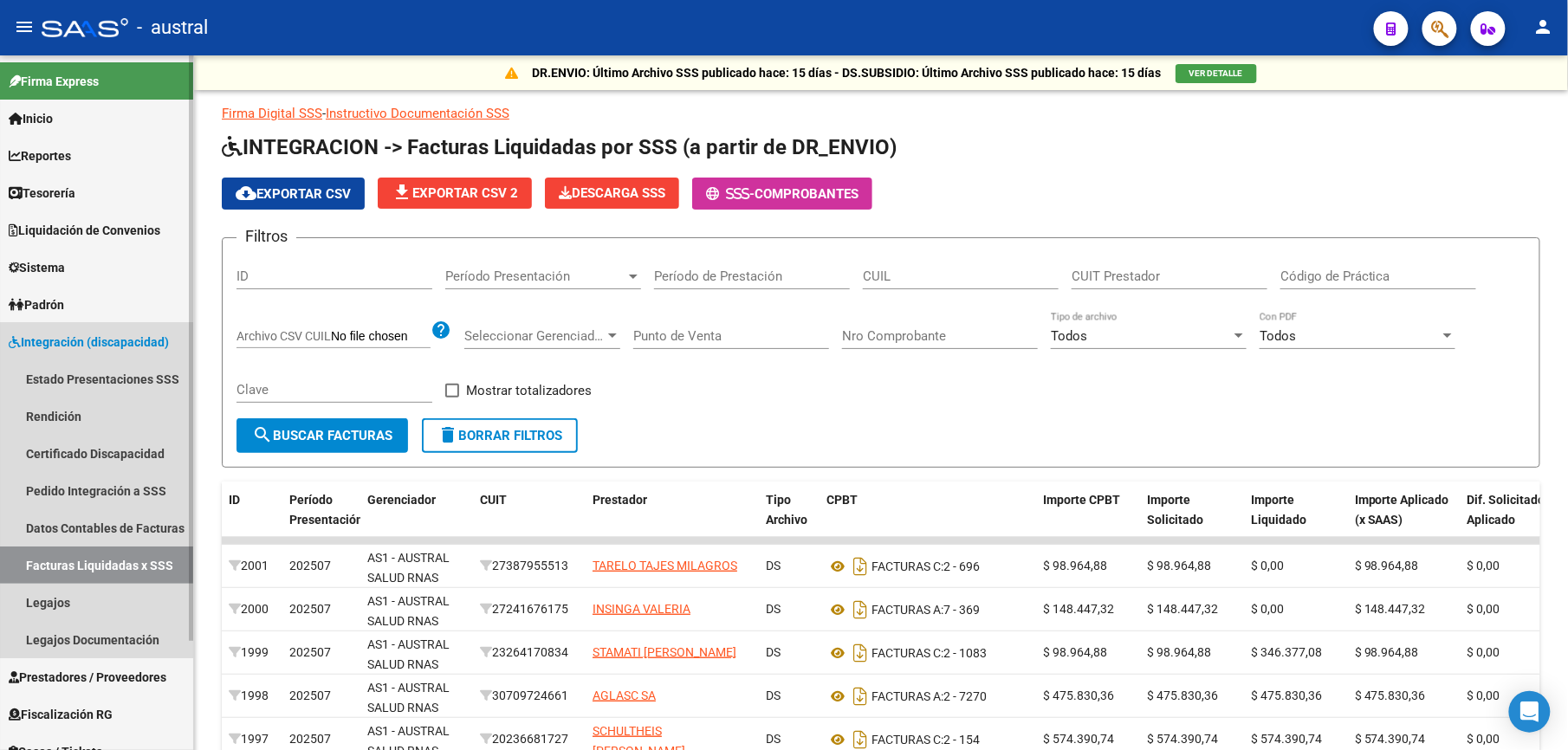
click at [86, 336] on span "Integración (discapacidad)" at bounding box center [88, 342] width 160 height 19
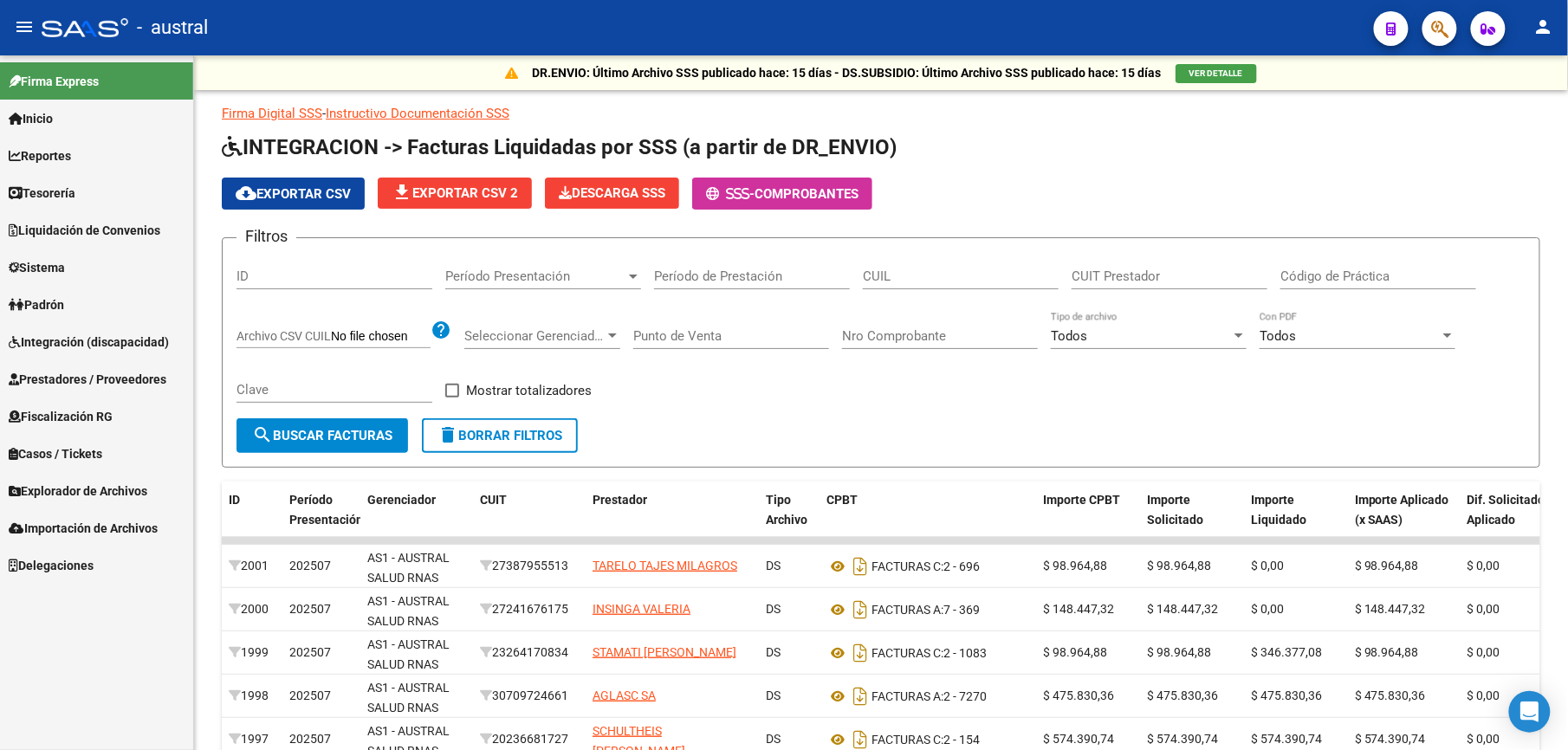
click at [94, 378] on span "Prestadores / Proveedores" at bounding box center [87, 379] width 158 height 19
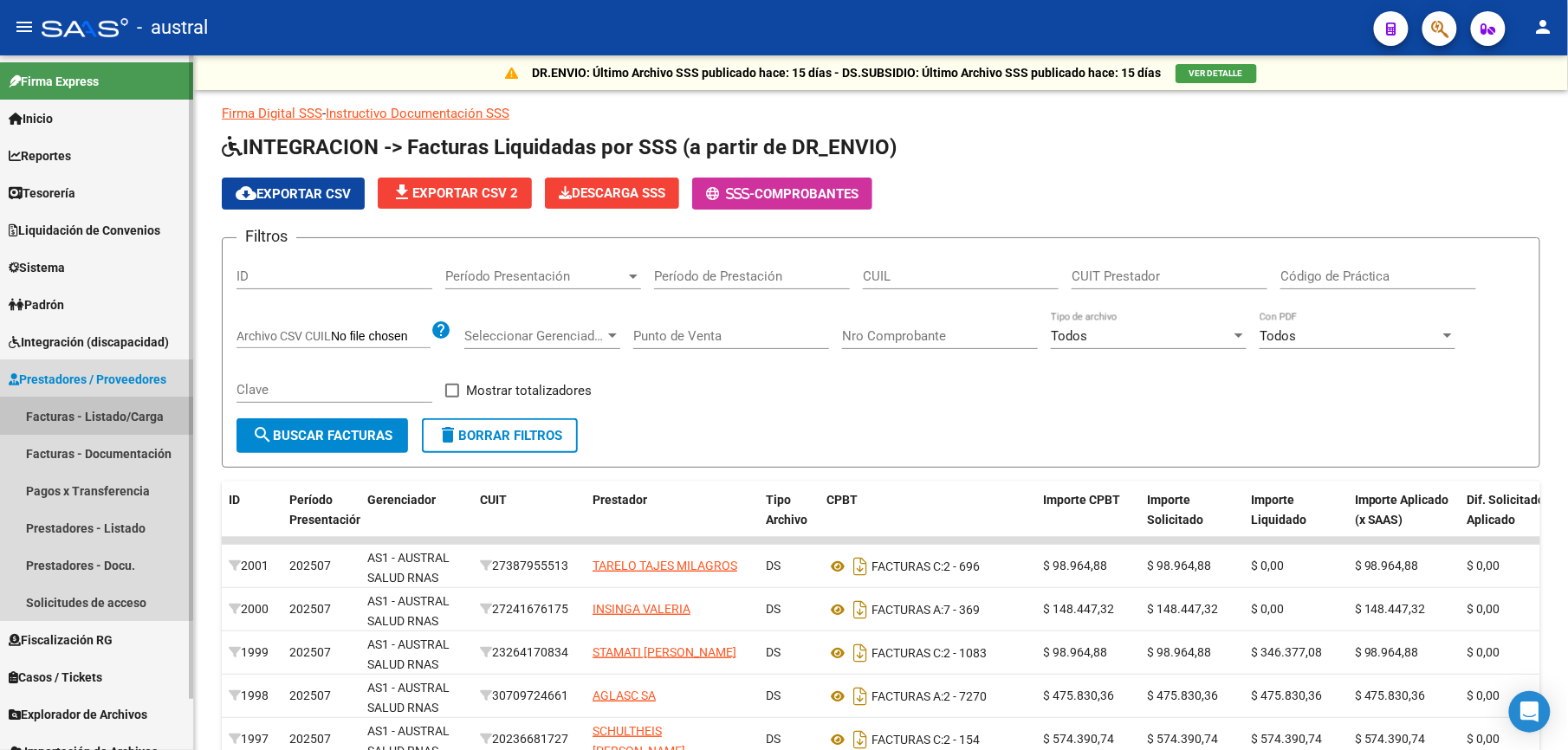
click at [95, 411] on link "Facturas - Listado/Carga" at bounding box center [97, 416] width 193 height 38
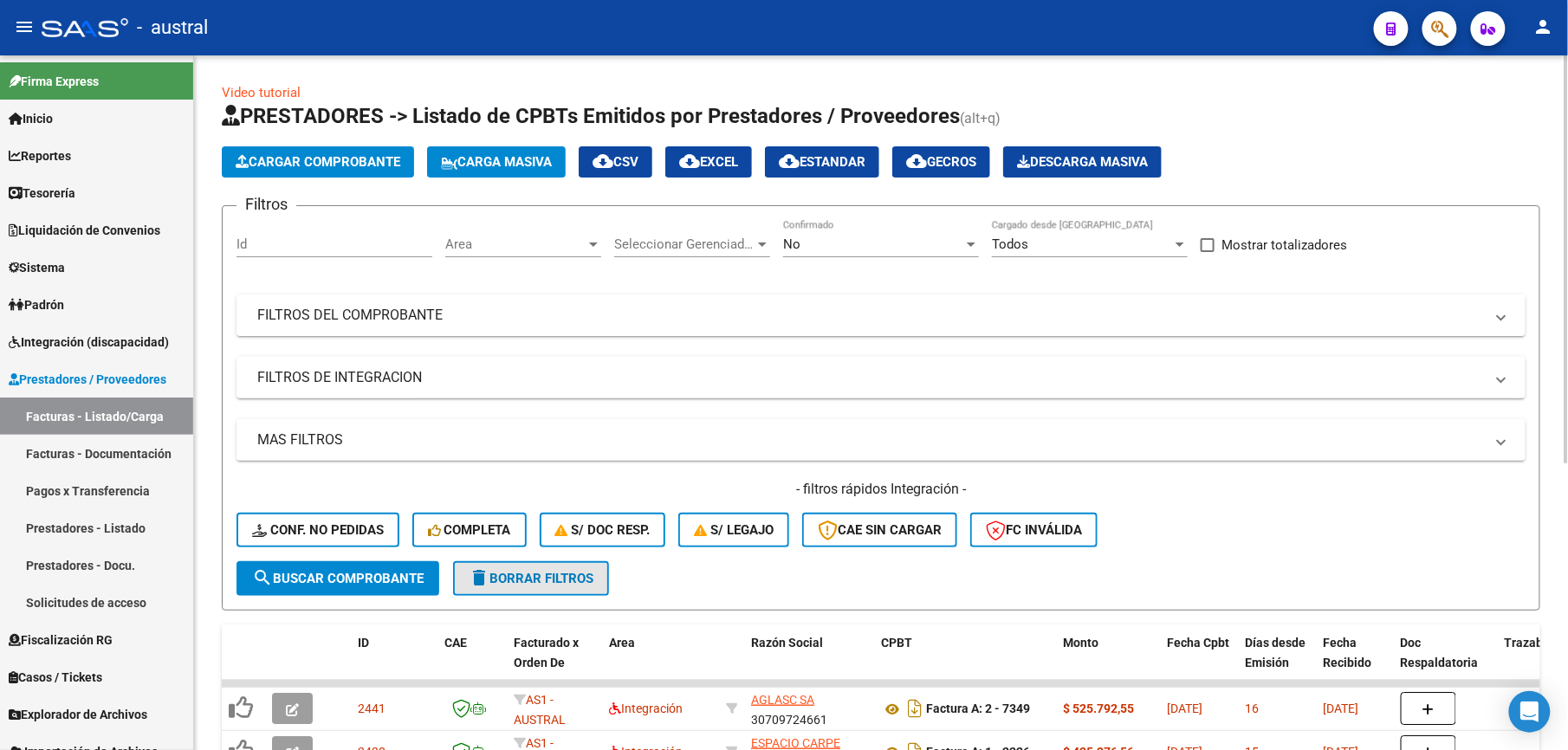
click at [577, 576] on span "delete Borrar Filtros" at bounding box center [531, 578] width 125 height 16
click at [347, 156] on span "Cargar Comprobante" at bounding box center [317, 161] width 164 height 16
click at [507, 164] on span "Carga Masiva" at bounding box center [496, 161] width 111 height 16
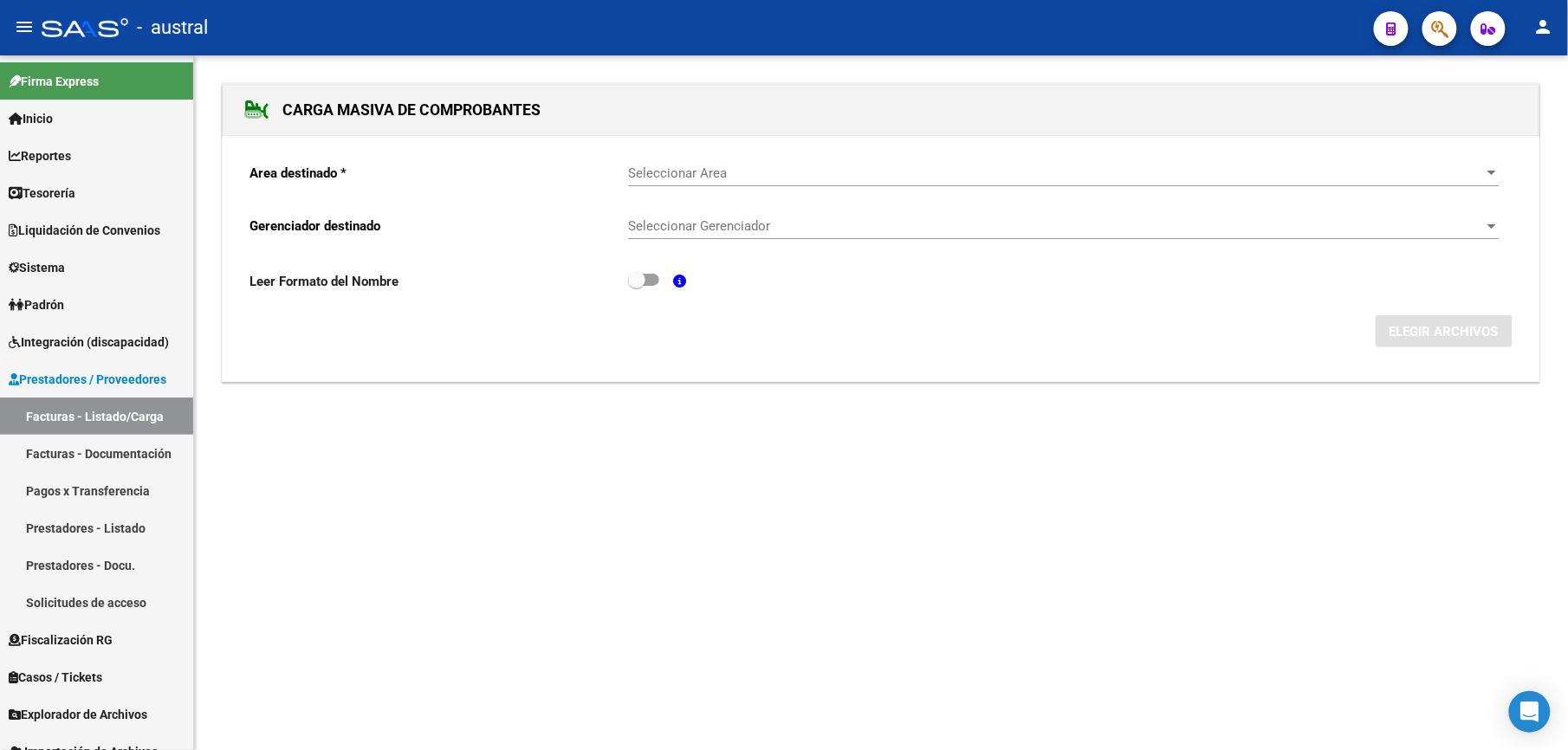
click at [695, 187] on div "Seleccionar Area Seleccionar Area" at bounding box center [1063, 175] width 871 height 53
click at [700, 182] on div "Seleccionar Area Seleccionar Area" at bounding box center [1063, 168] width 871 height 38
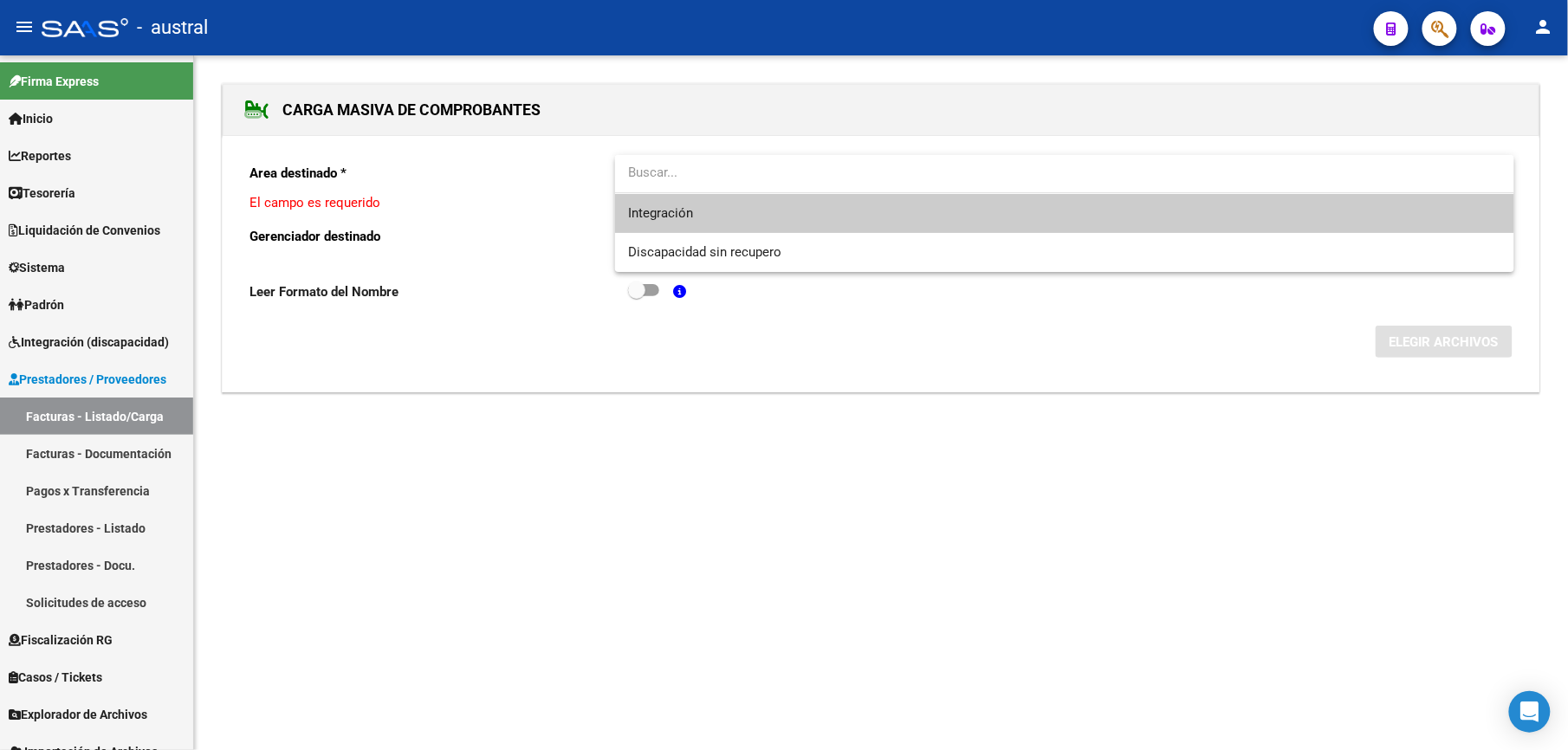
click at [710, 201] on span "Integración" at bounding box center [1063, 214] width 871 height 39
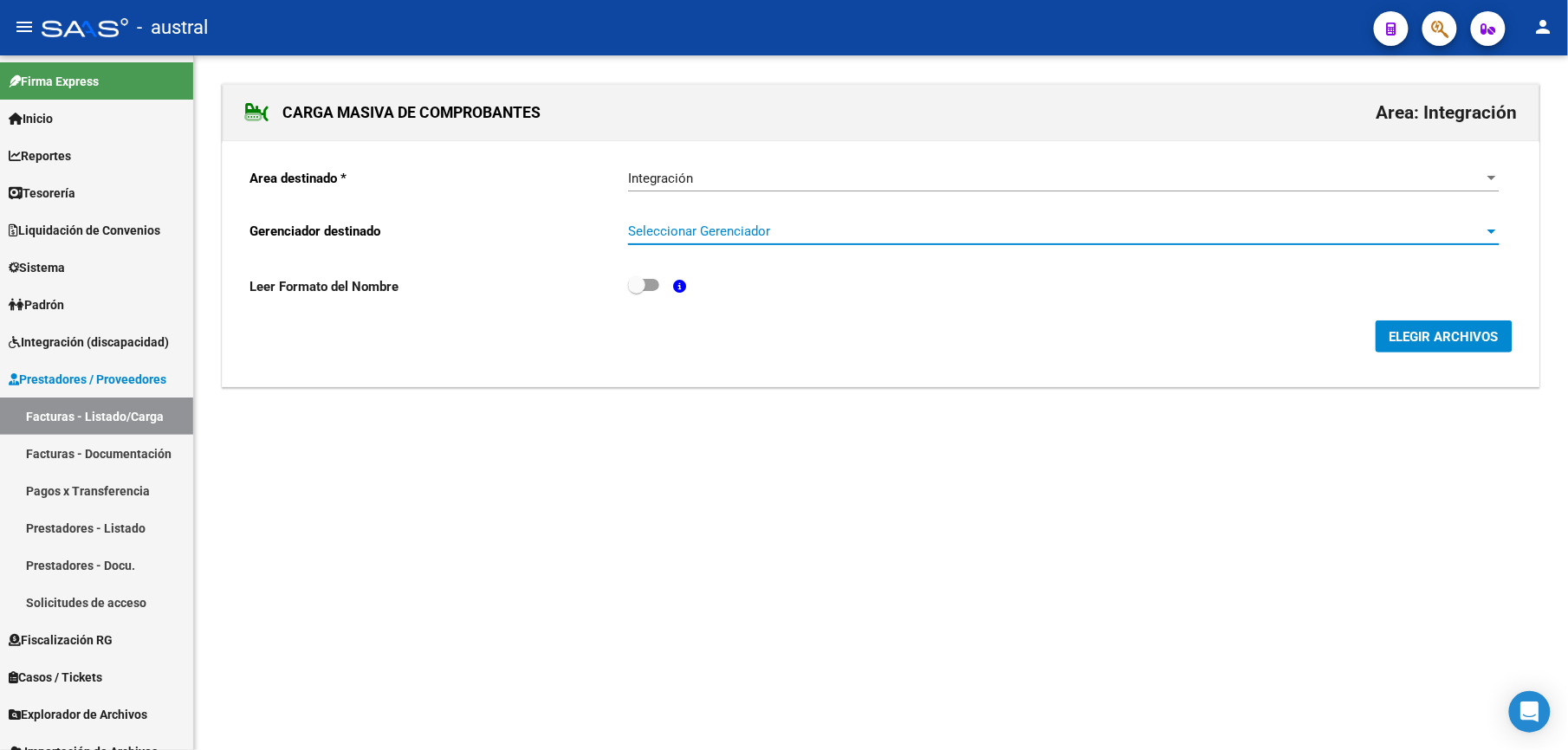
click at [687, 231] on span "Seleccionar Gerenciador" at bounding box center [1056, 231] width 855 height 16
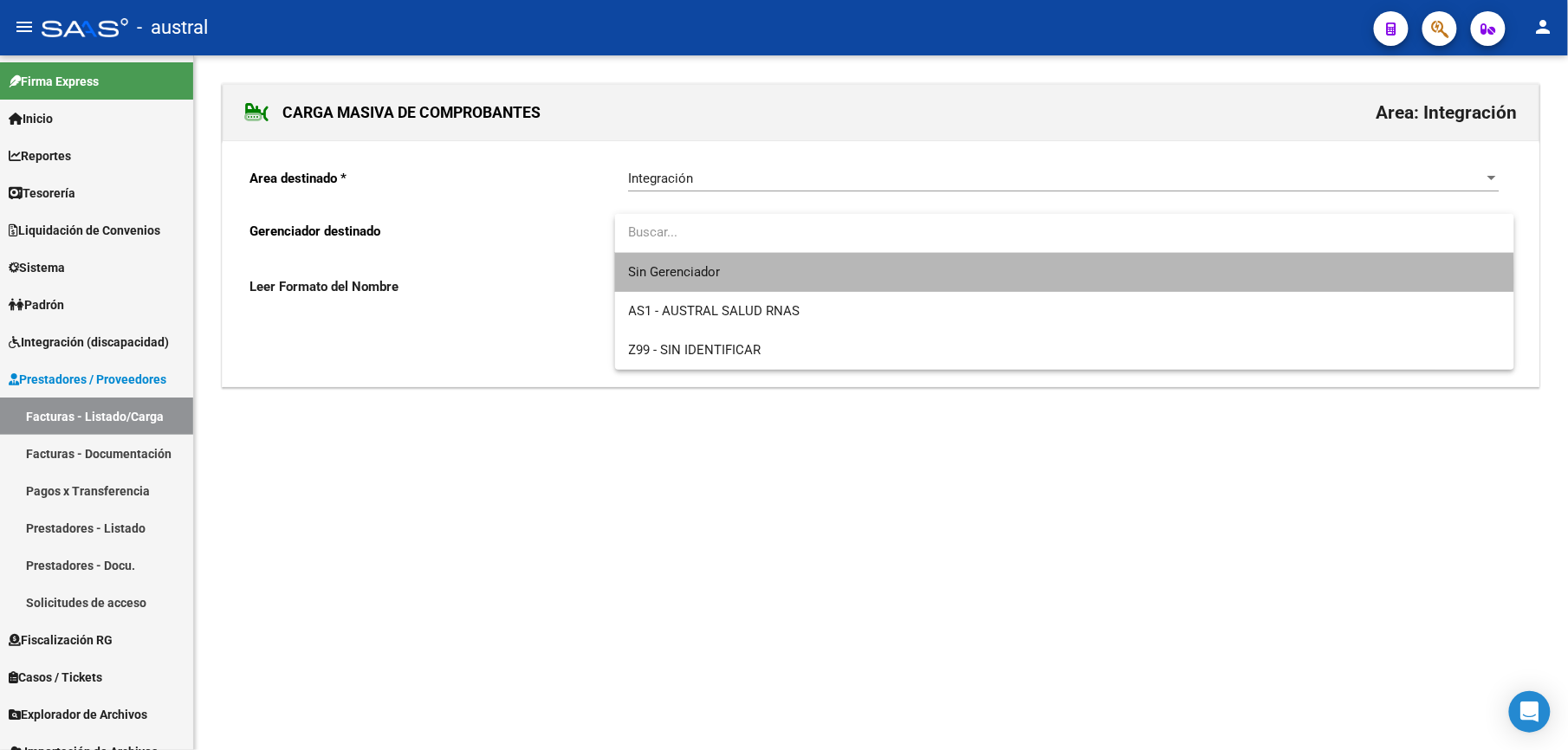
click at [777, 278] on span "Sin Gerenciador" at bounding box center [1063, 273] width 871 height 39
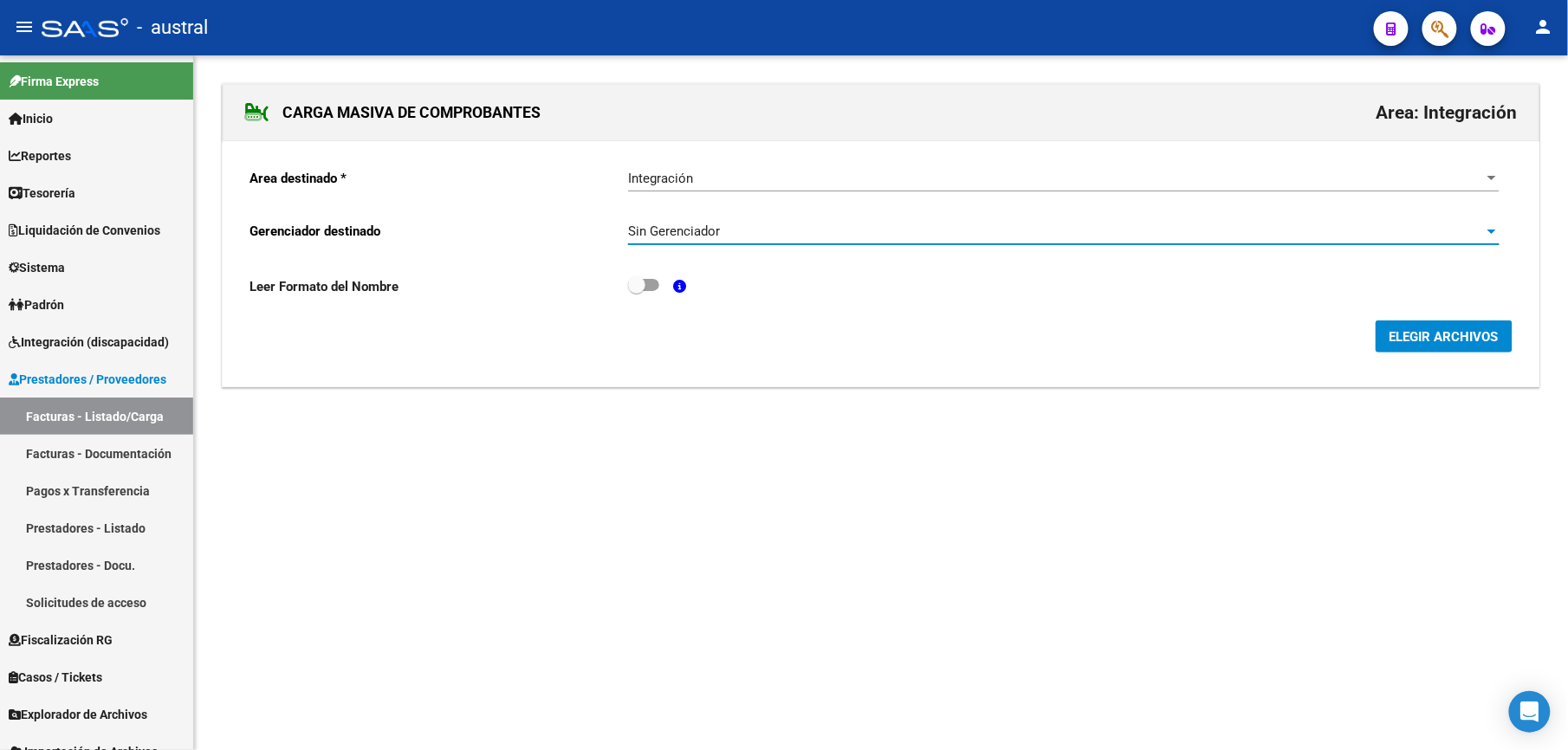
click at [760, 247] on div "Sin Gerenciador Seleccionar Gerenciador" at bounding box center [1063, 233] width 871 height 53
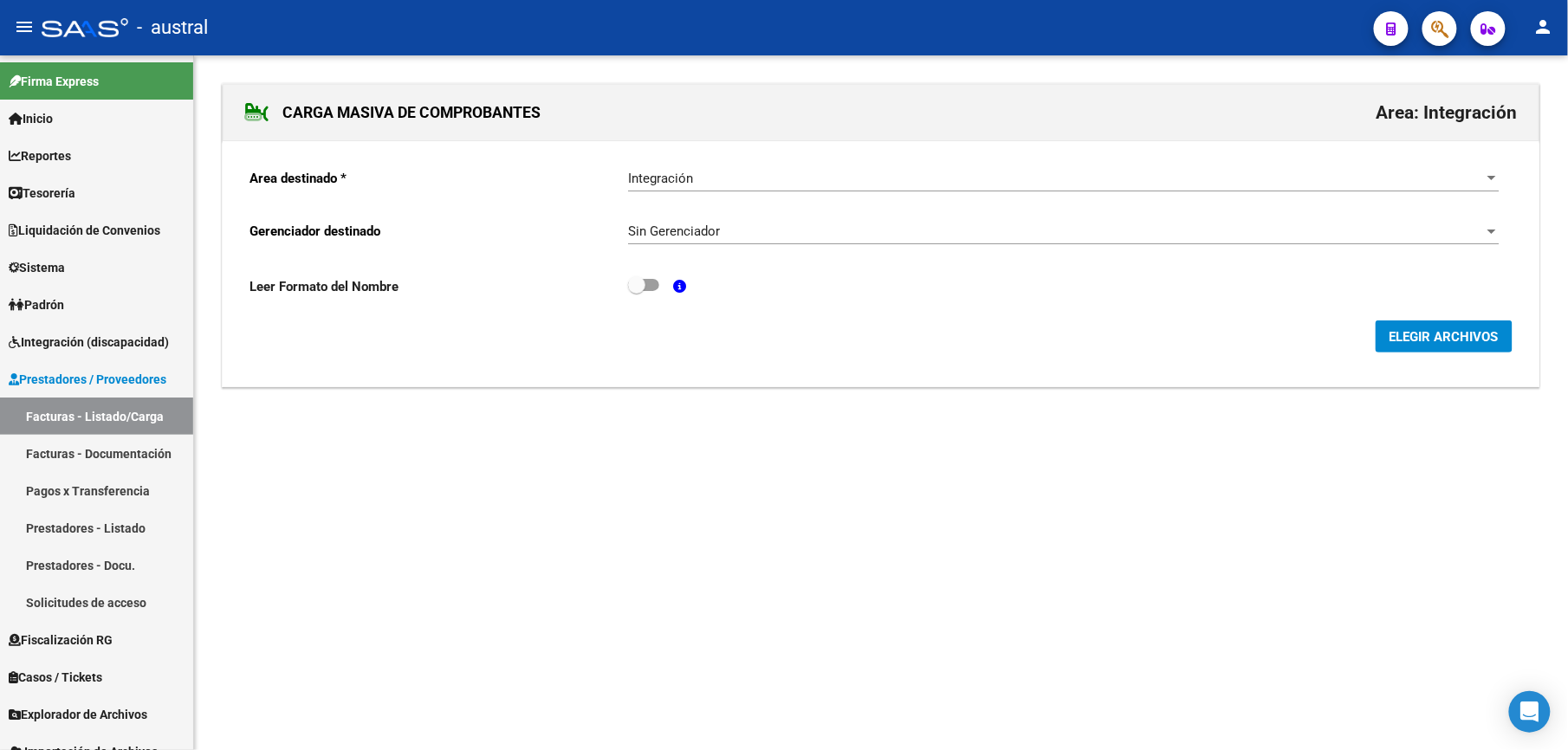
click at [770, 232] on div "Sin Gerenciador" at bounding box center [1056, 231] width 855 height 16
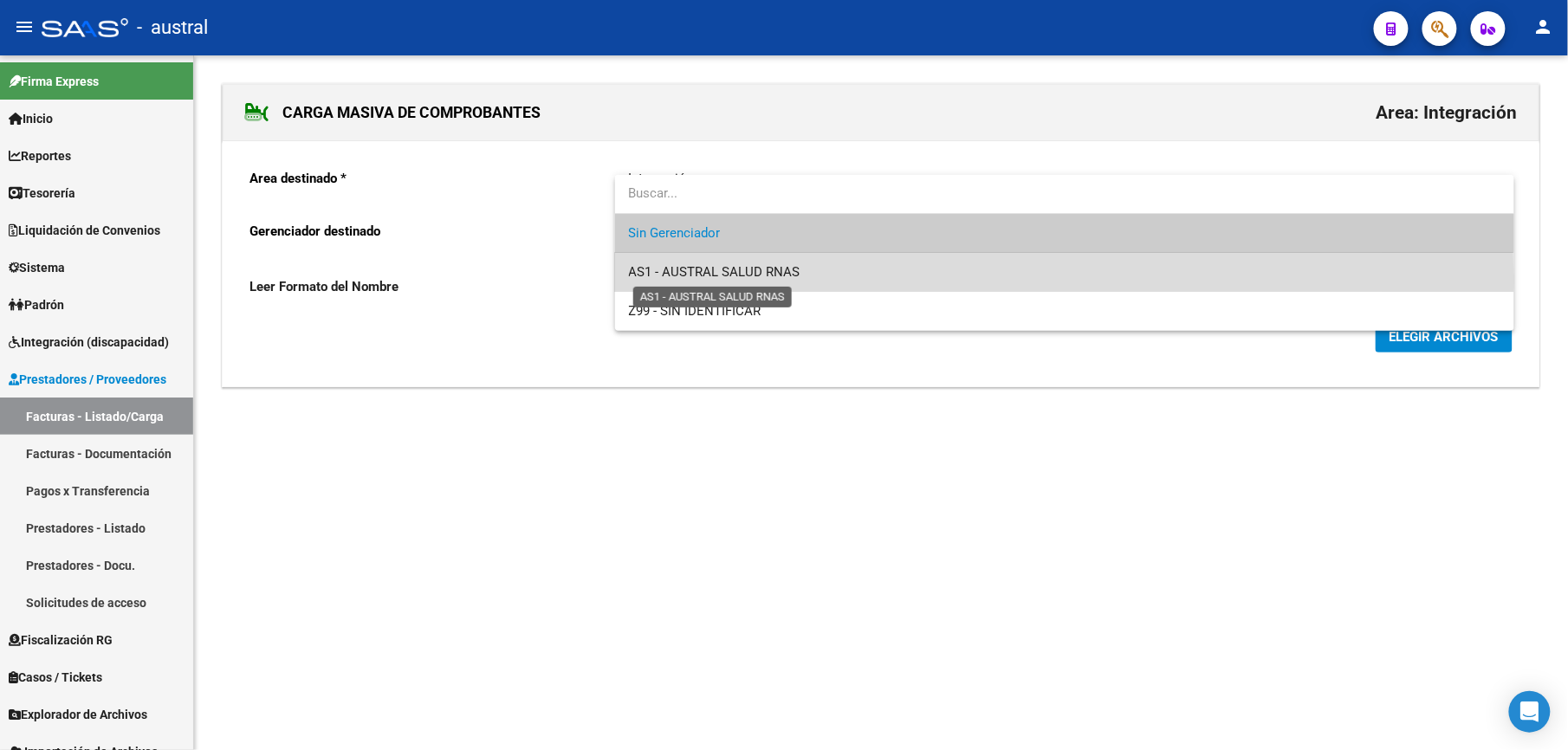
click at [787, 278] on span "AS1 - AUSTRAL SALUD RNAS" at bounding box center [714, 272] width 172 height 16
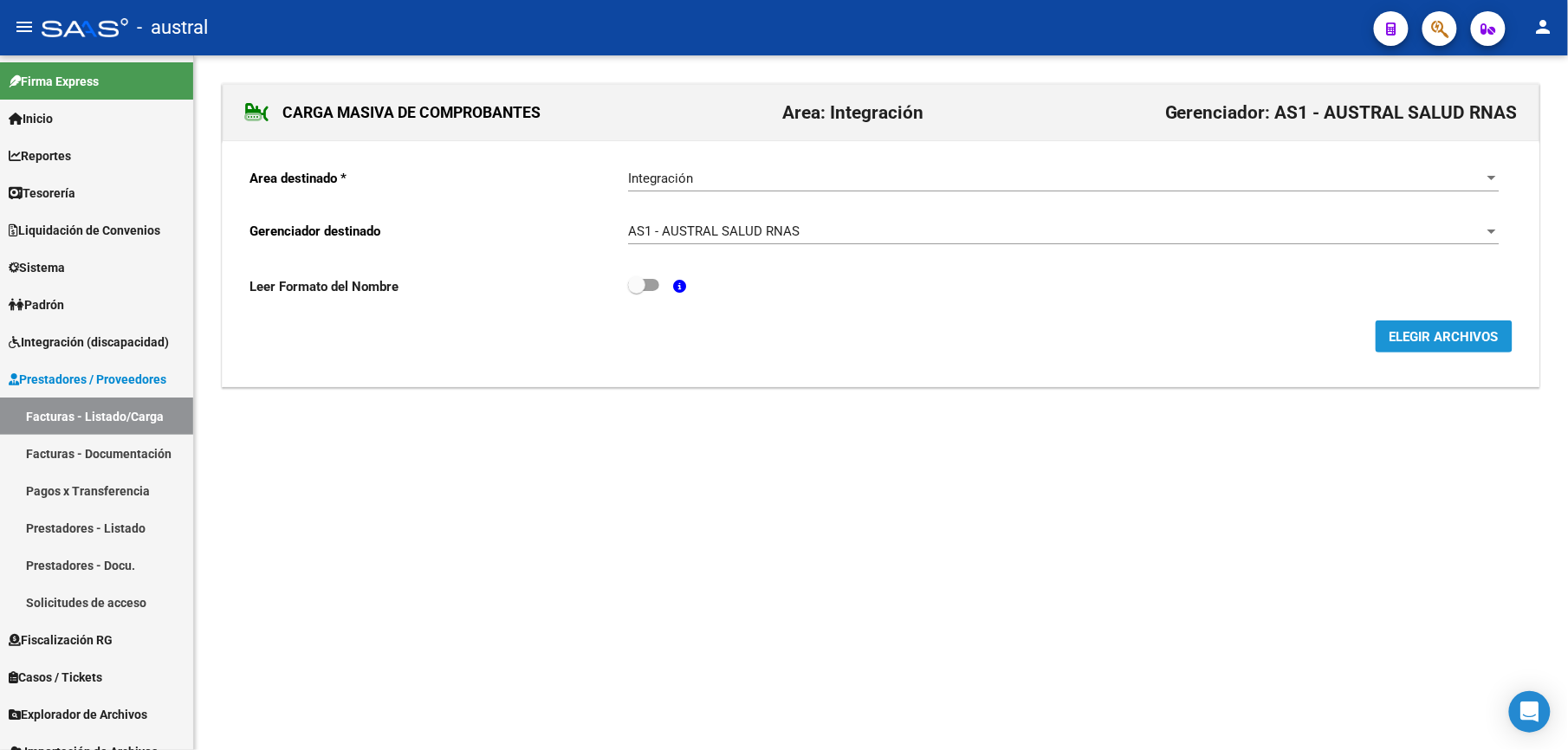
click at [1468, 341] on span "ELEGIR ARCHIVOS" at bounding box center [1443, 337] width 109 height 16
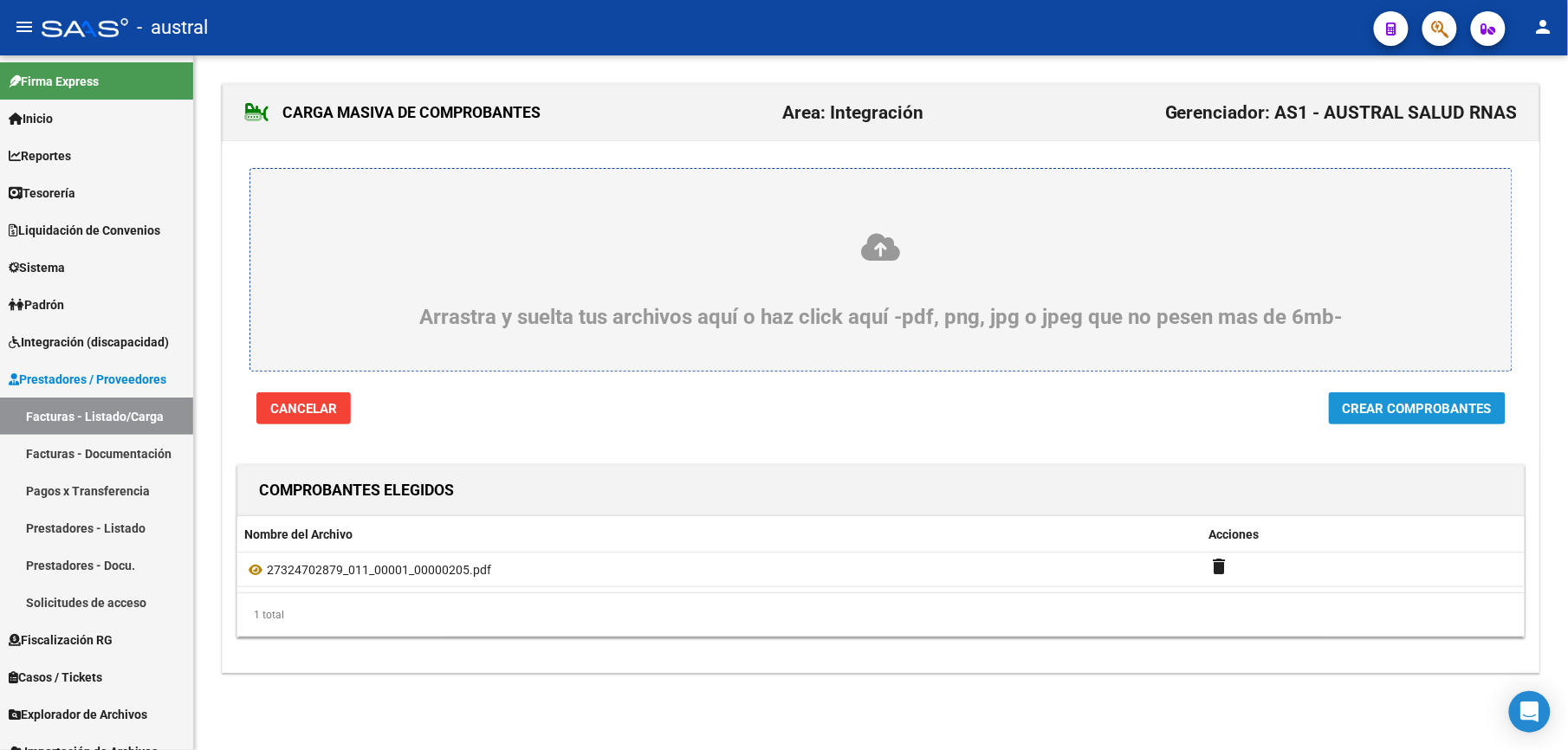
click at [1408, 413] on span "Crear Comprobantes" at bounding box center [1416, 409] width 149 height 16
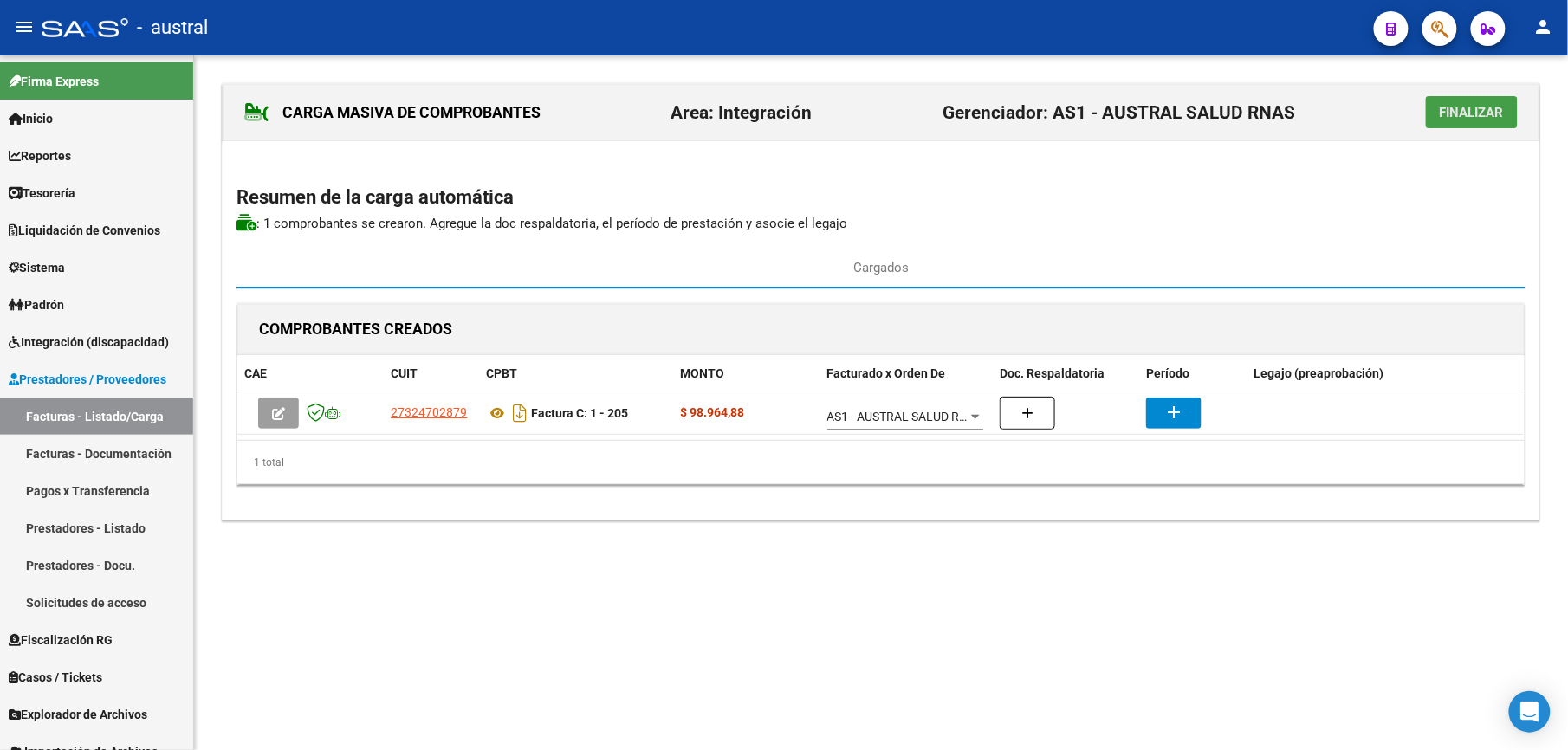
click at [1467, 119] on span "Finalizar" at bounding box center [1471, 112] width 64 height 16
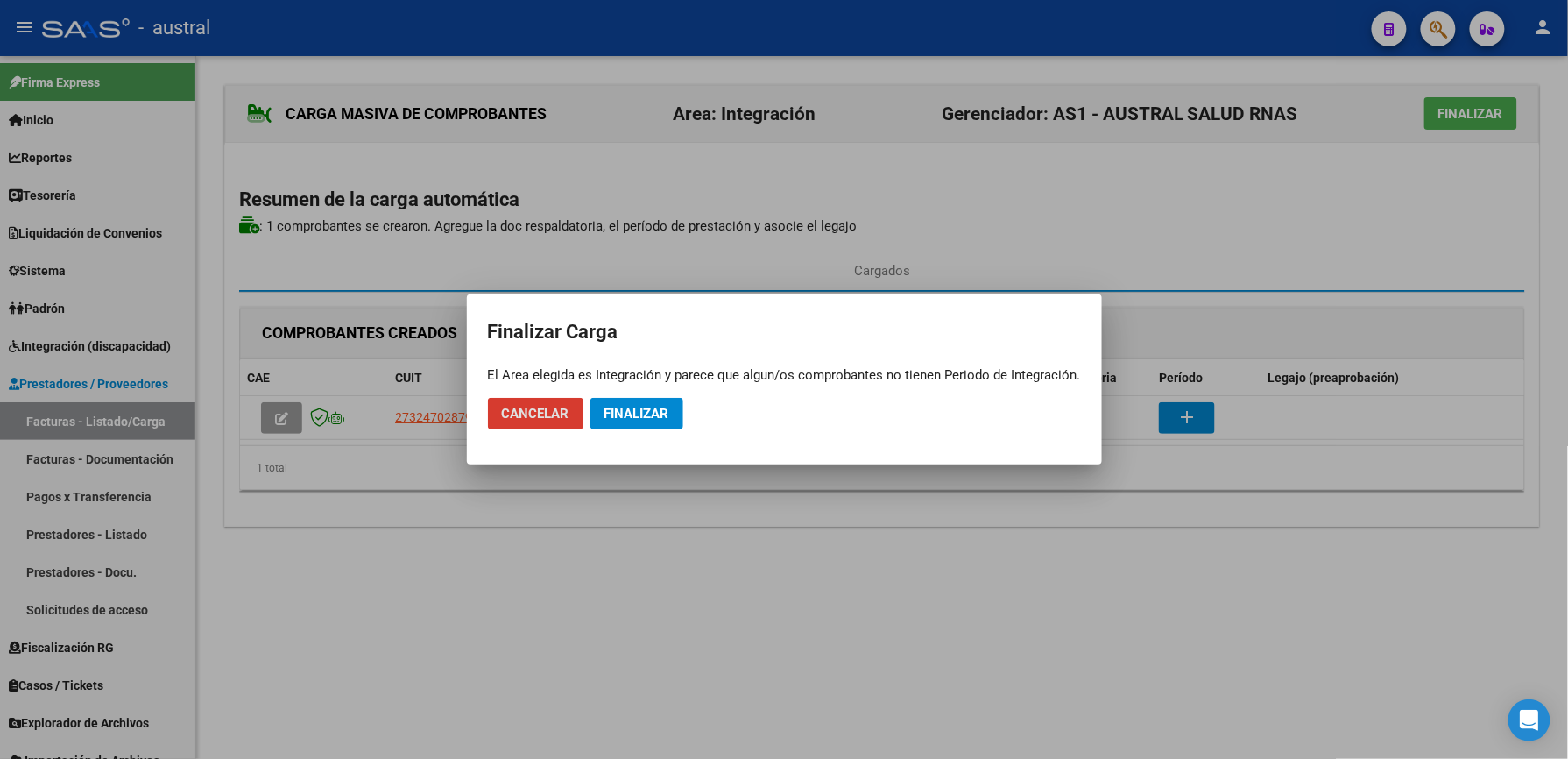
click at [636, 407] on span "Finalizar" at bounding box center [636, 414] width 65 height 16
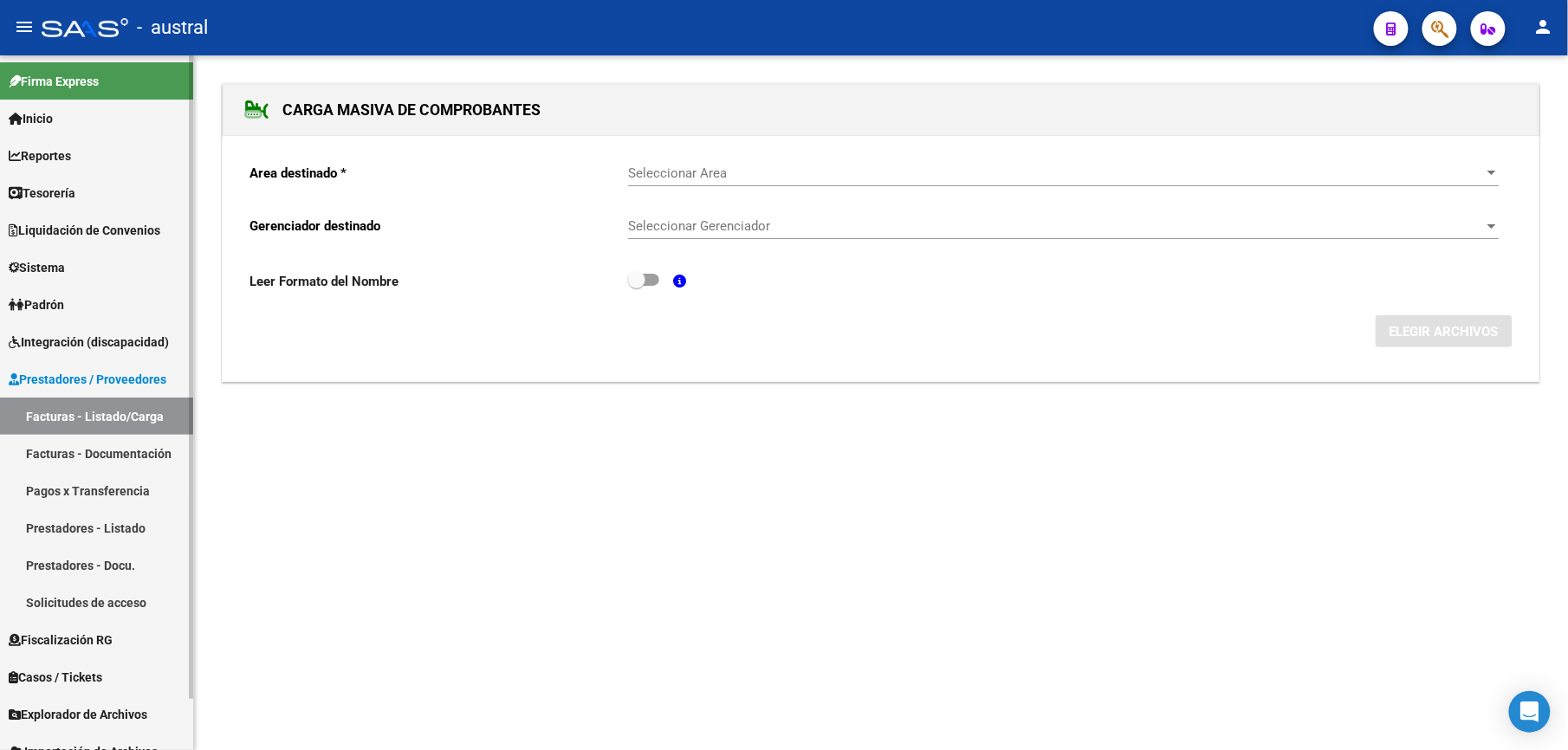
click at [98, 409] on link "Facturas - Listado/Carga" at bounding box center [97, 416] width 193 height 38
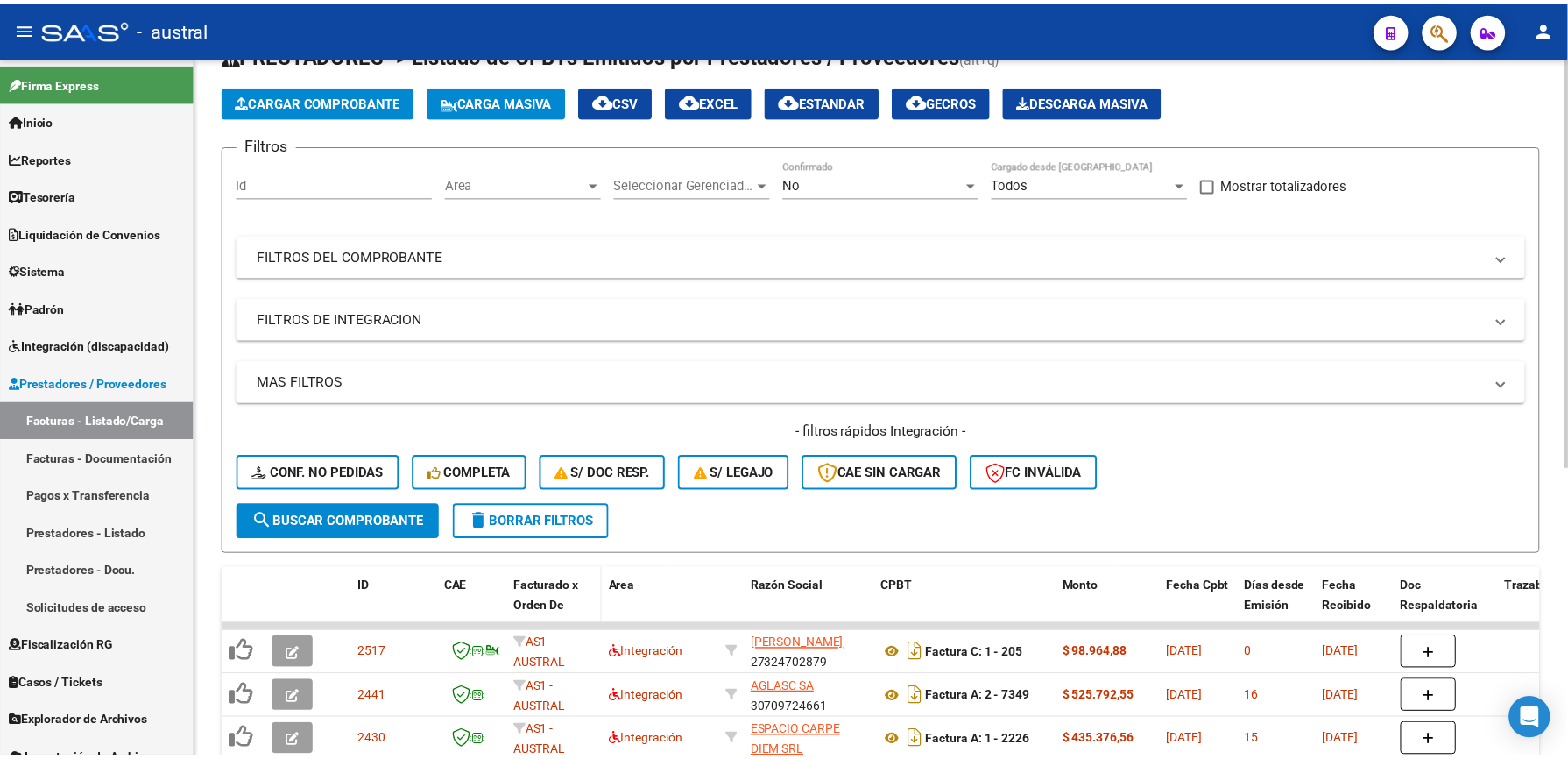
scroll to position [117, 0]
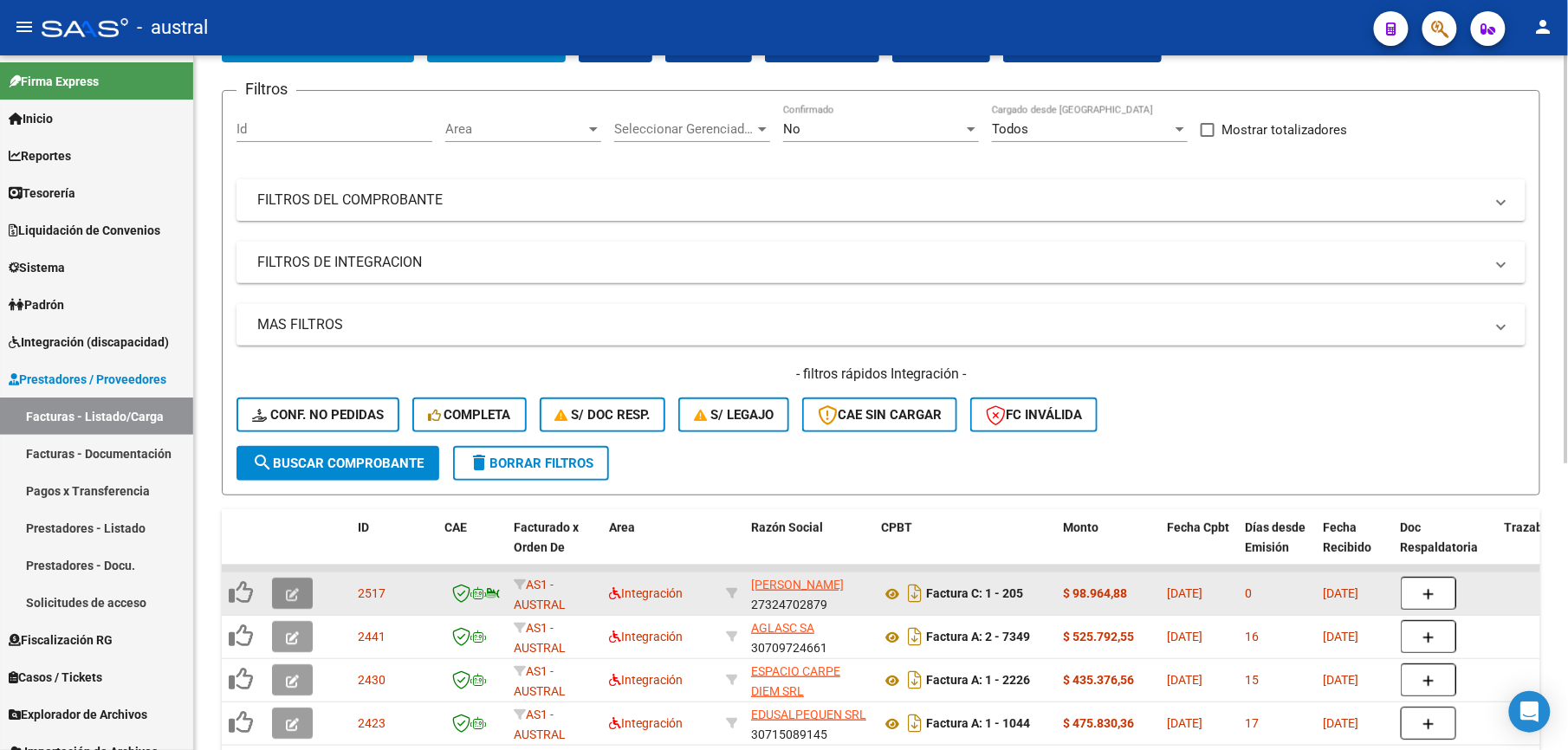
click at [293, 592] on icon "button" at bounding box center [293, 594] width 13 height 13
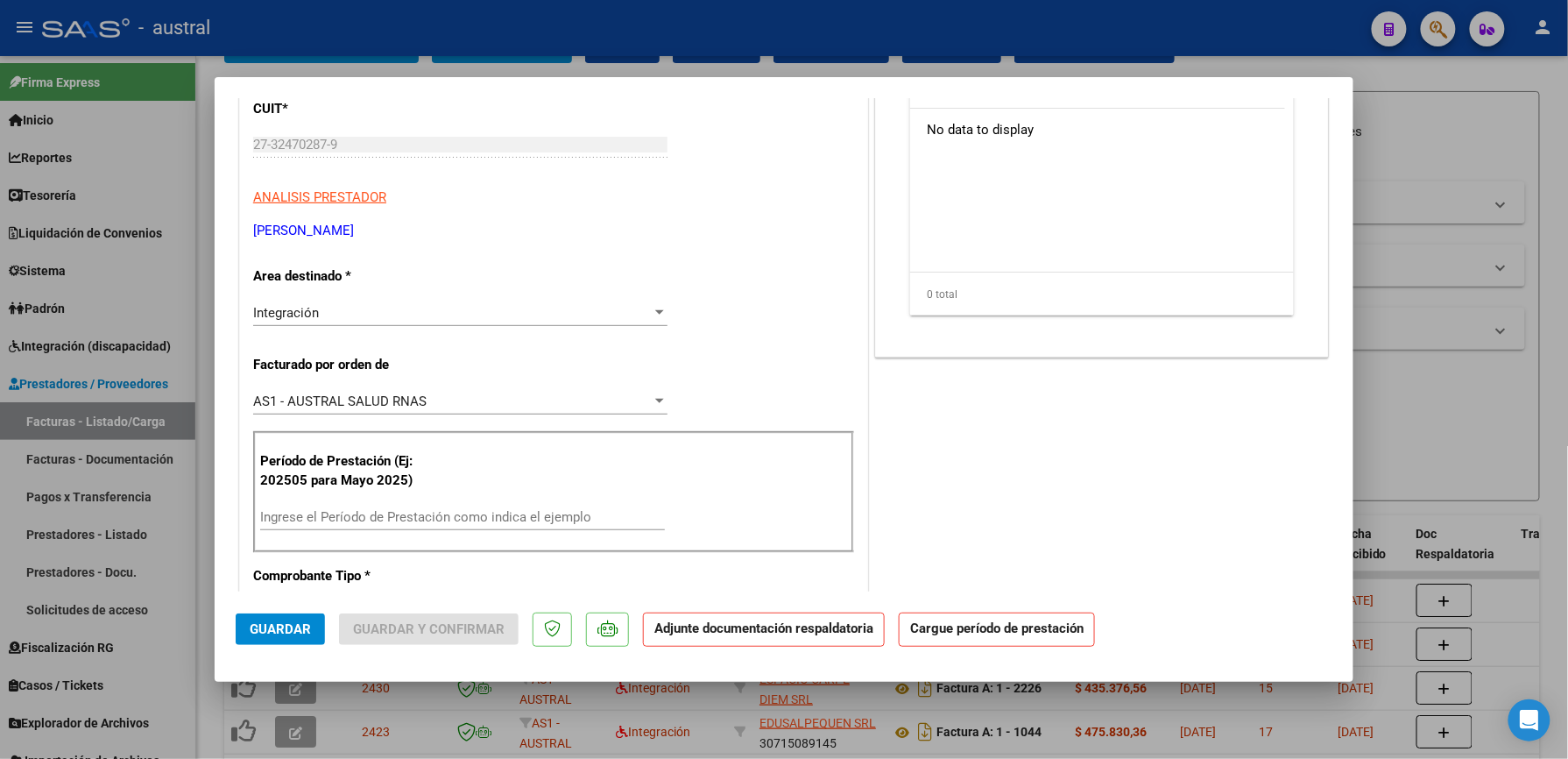
scroll to position [350, 0]
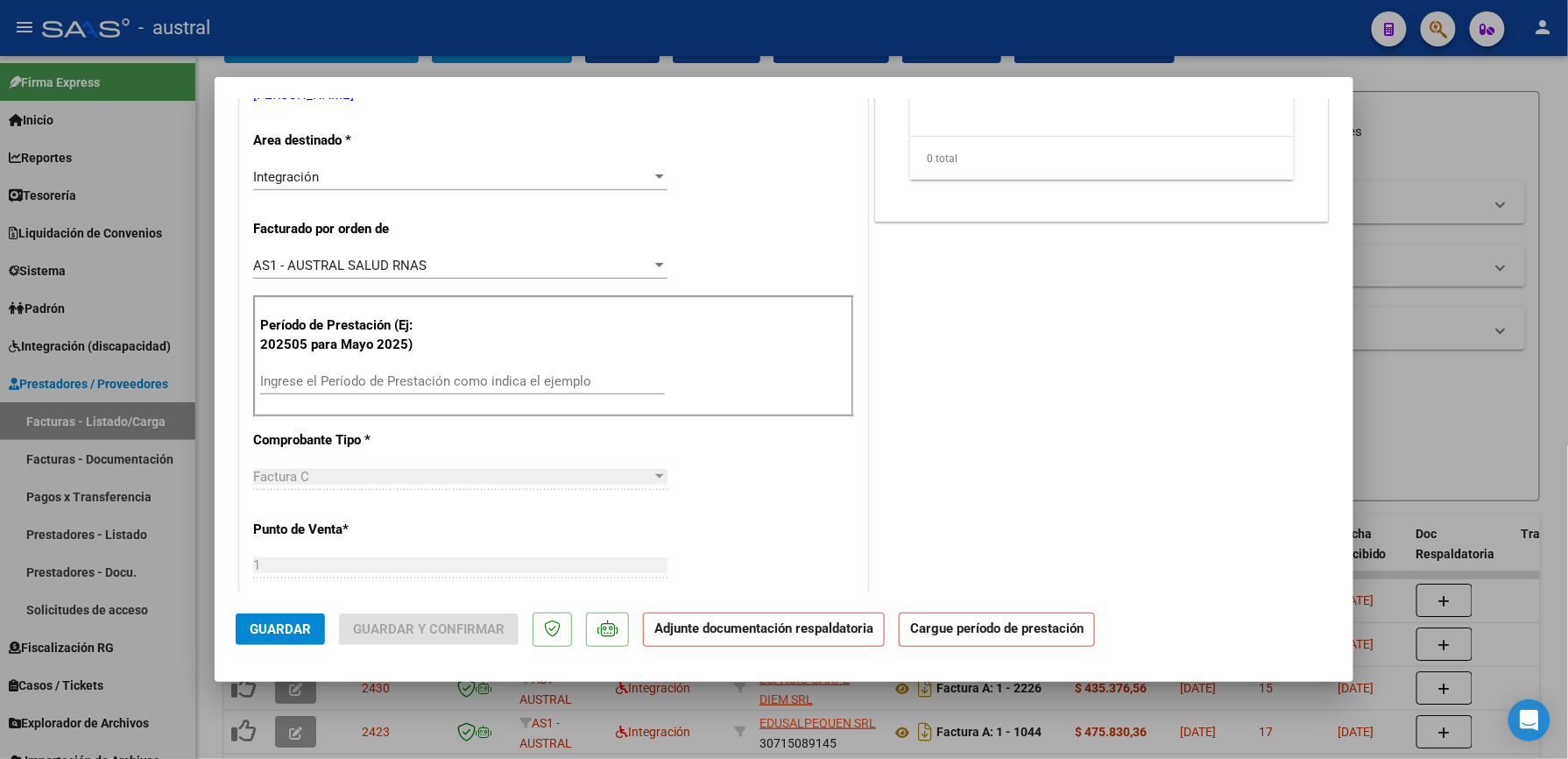
click at [350, 394] on div "Ingrese el Período de Prestación como indica el ejemplo" at bounding box center [462, 381] width 405 height 27
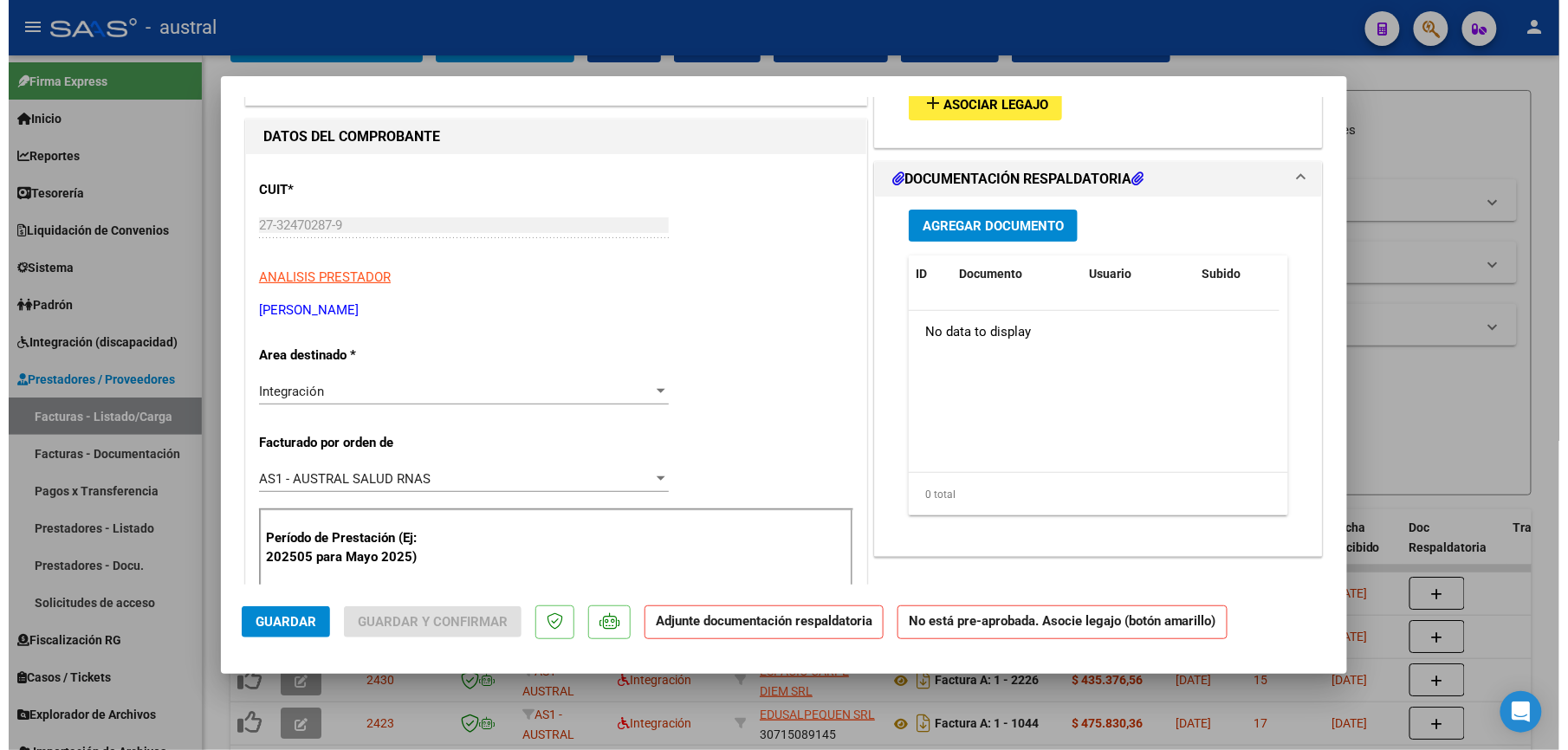
scroll to position [0, 0]
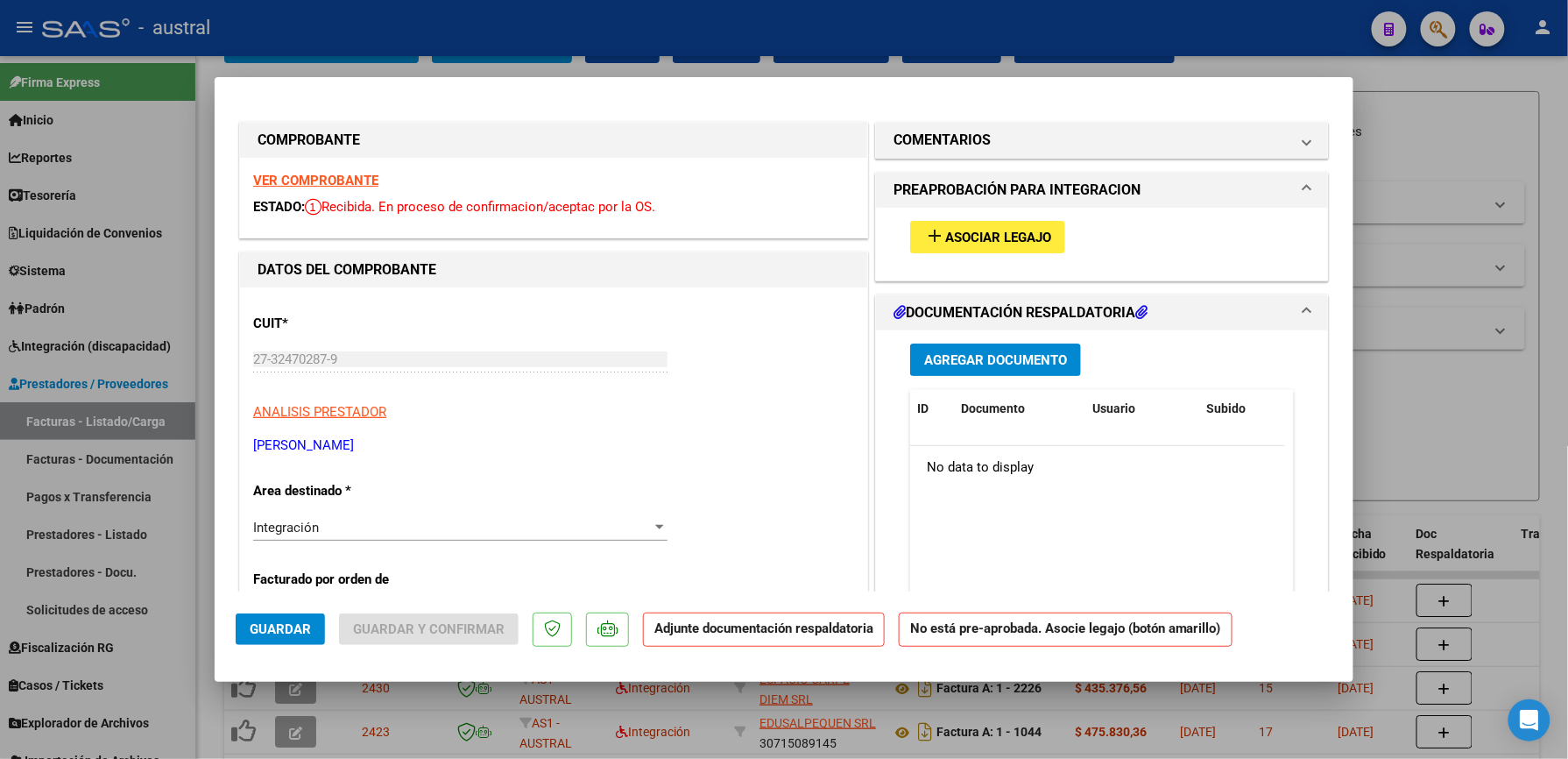
type input "202507"
click at [992, 236] on span "Asociar Legajo" at bounding box center [998, 237] width 106 height 16
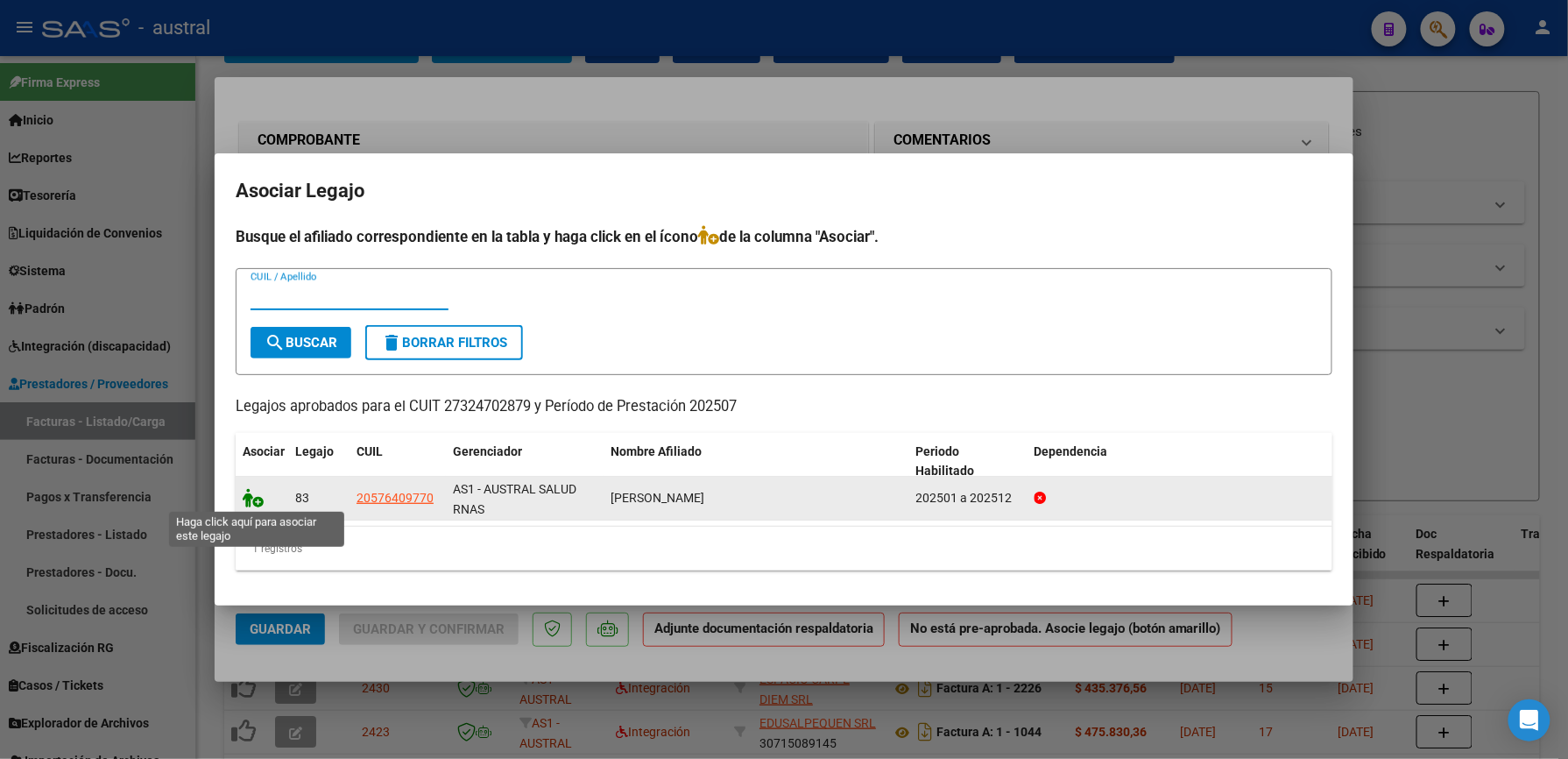
click at [254, 496] on icon at bounding box center [253, 497] width 21 height 19
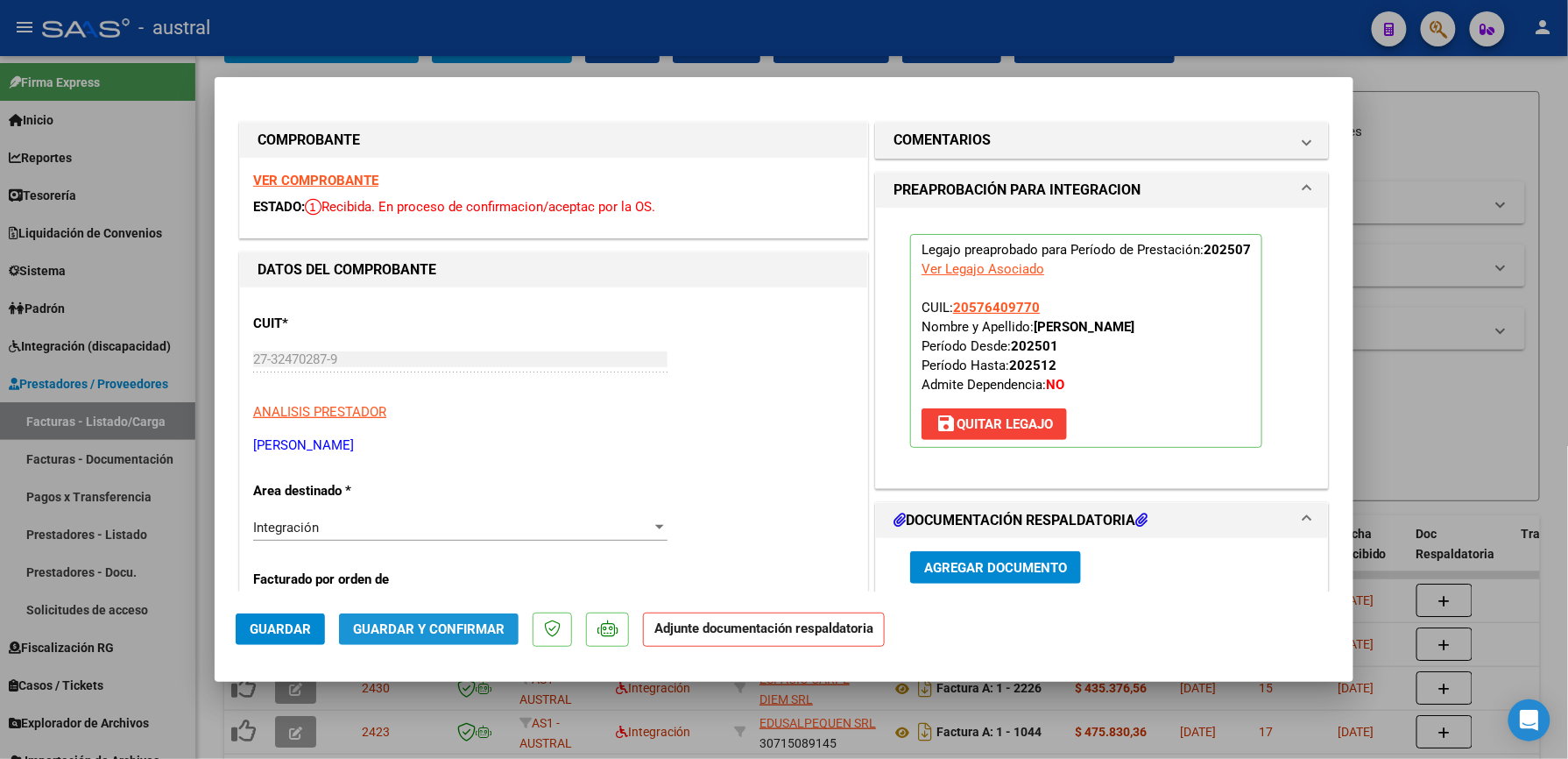
click at [463, 628] on span "Guardar y Confirmar" at bounding box center [429, 629] width 152 height 16
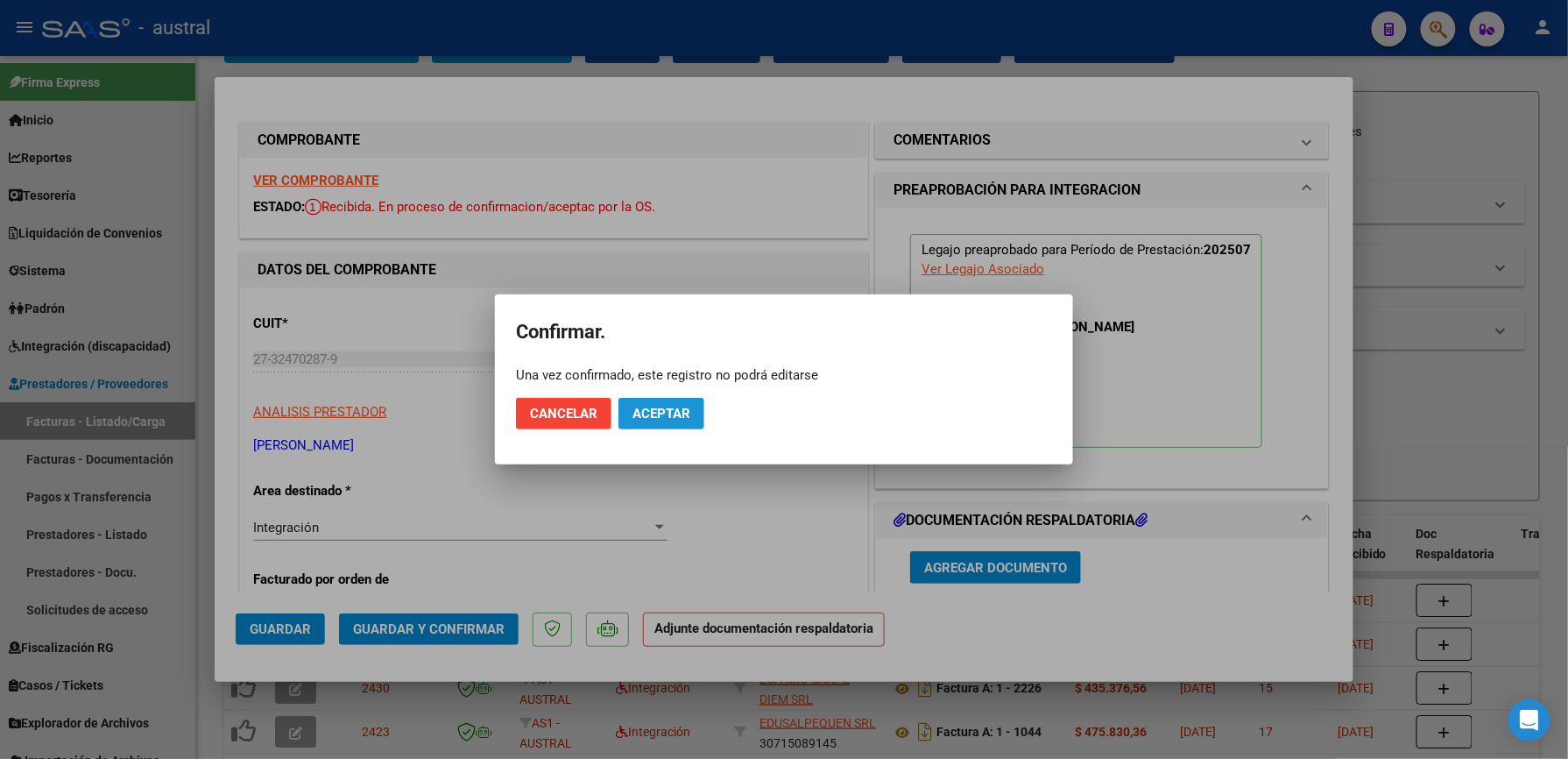
click at [673, 420] on button "Aceptar" at bounding box center [661, 413] width 86 height 31
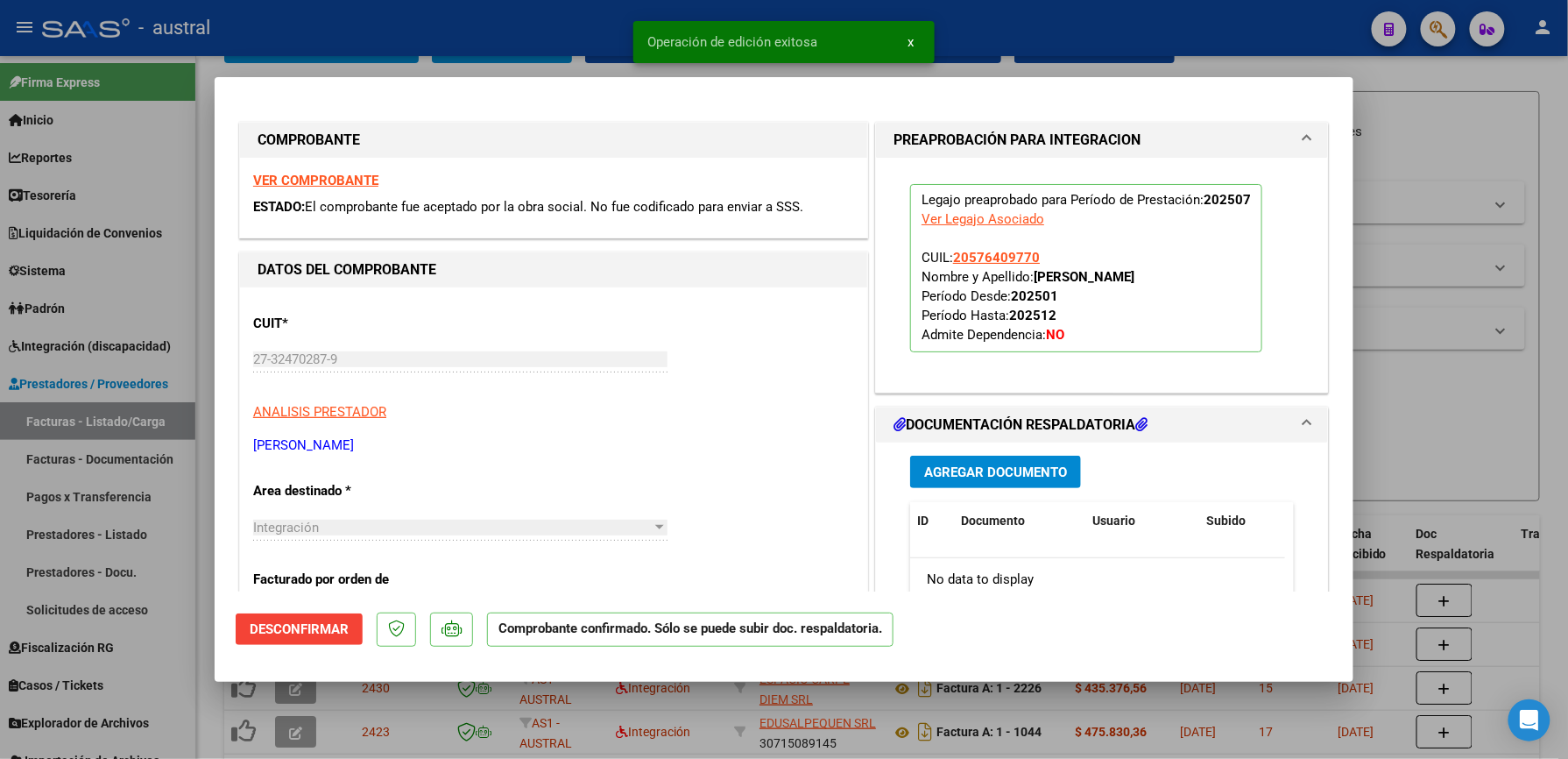
type input "$ 0,00"
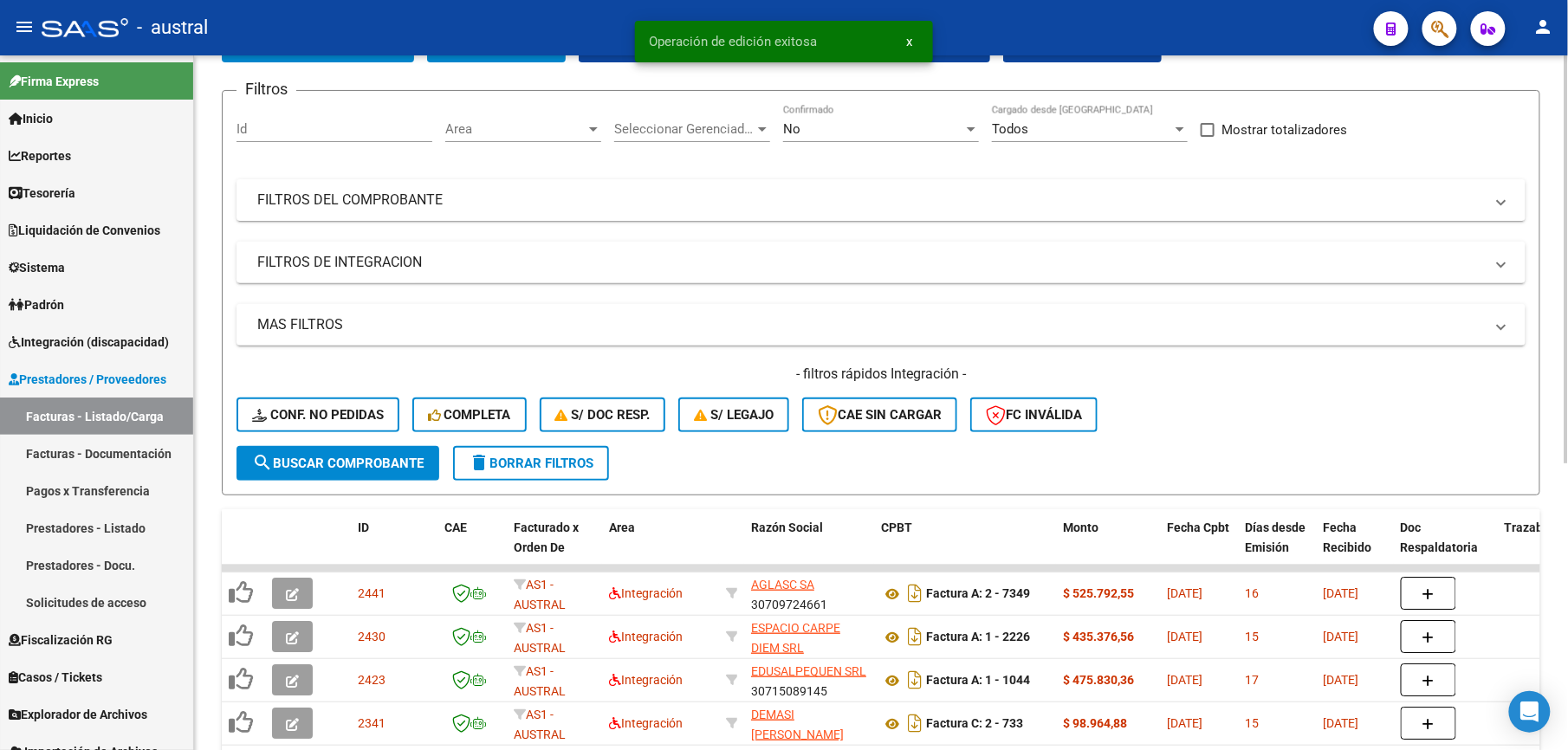
click at [535, 460] on span "delete Borrar Filtros" at bounding box center [531, 463] width 125 height 16
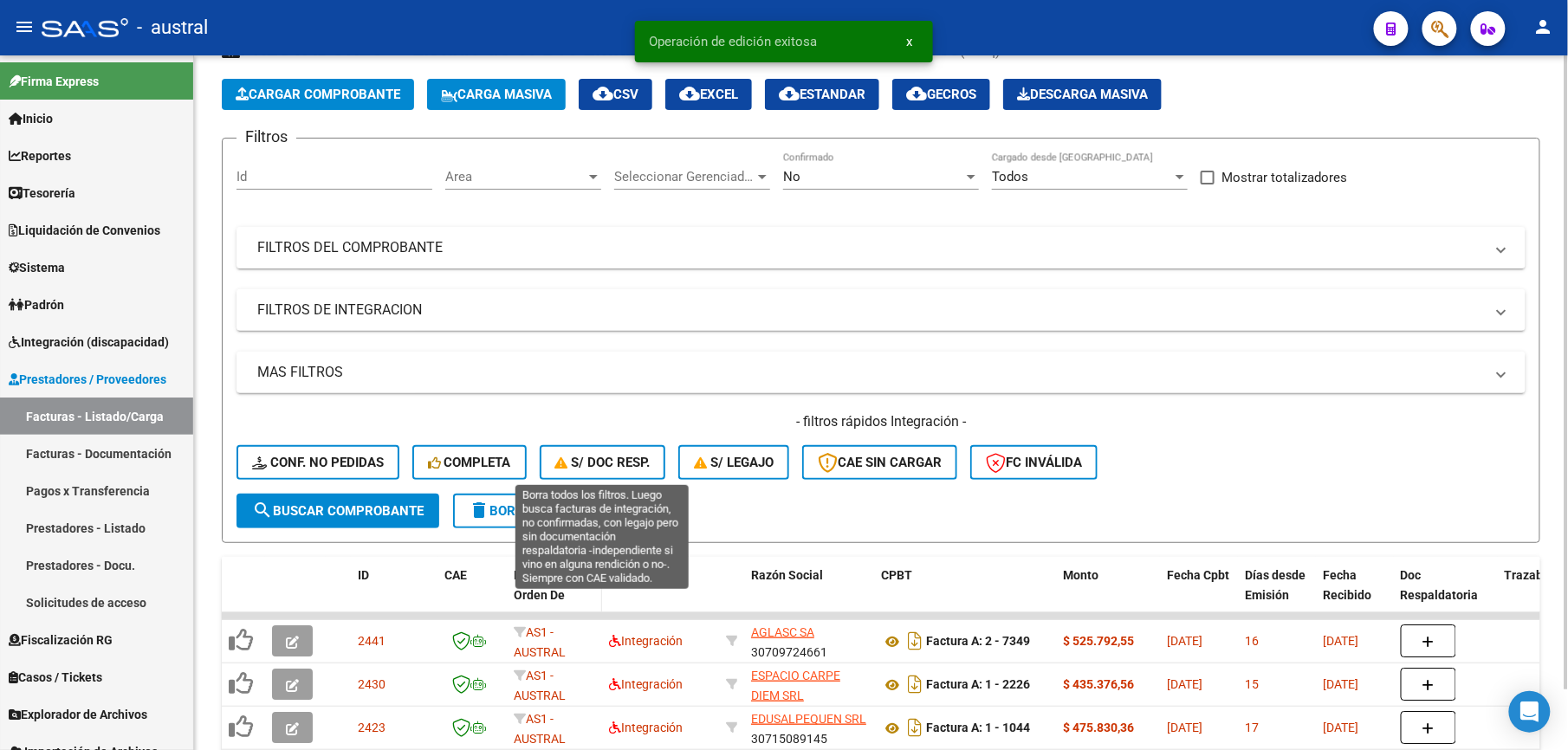
scroll to position [115, 0]
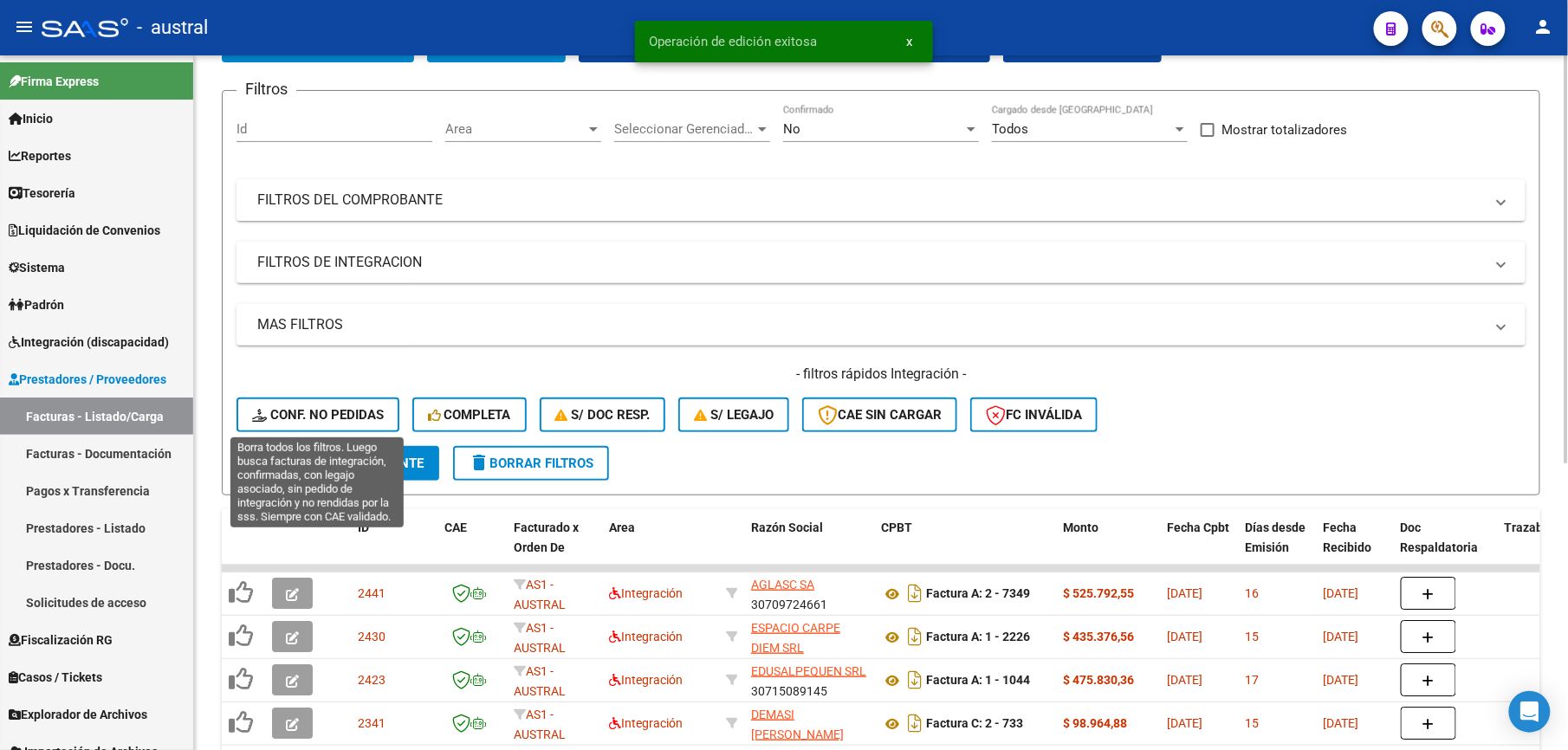
click at [293, 415] on span "Conf. no pedidas" at bounding box center [318, 414] width 131 height 16
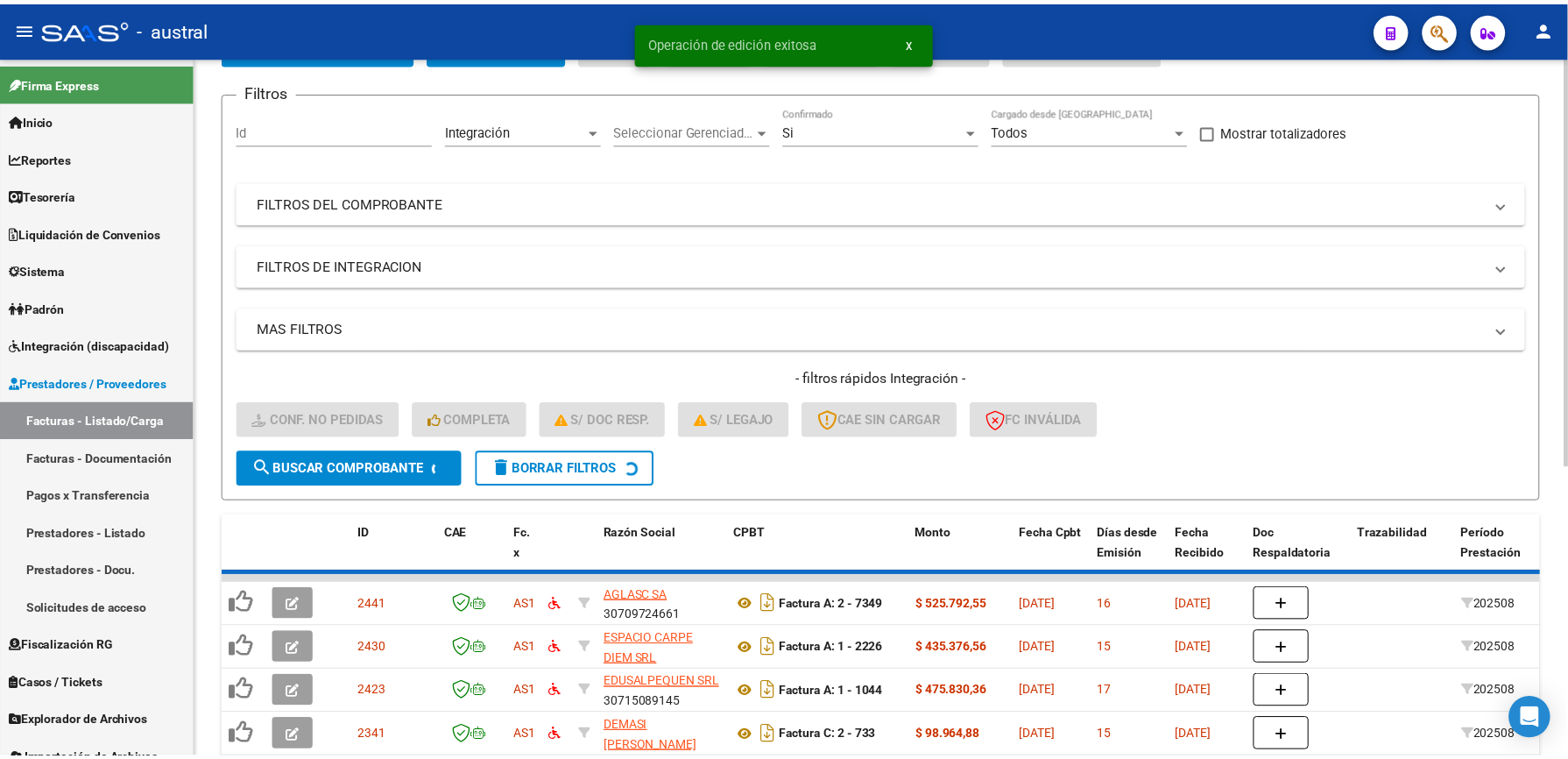
scroll to position [102, 0]
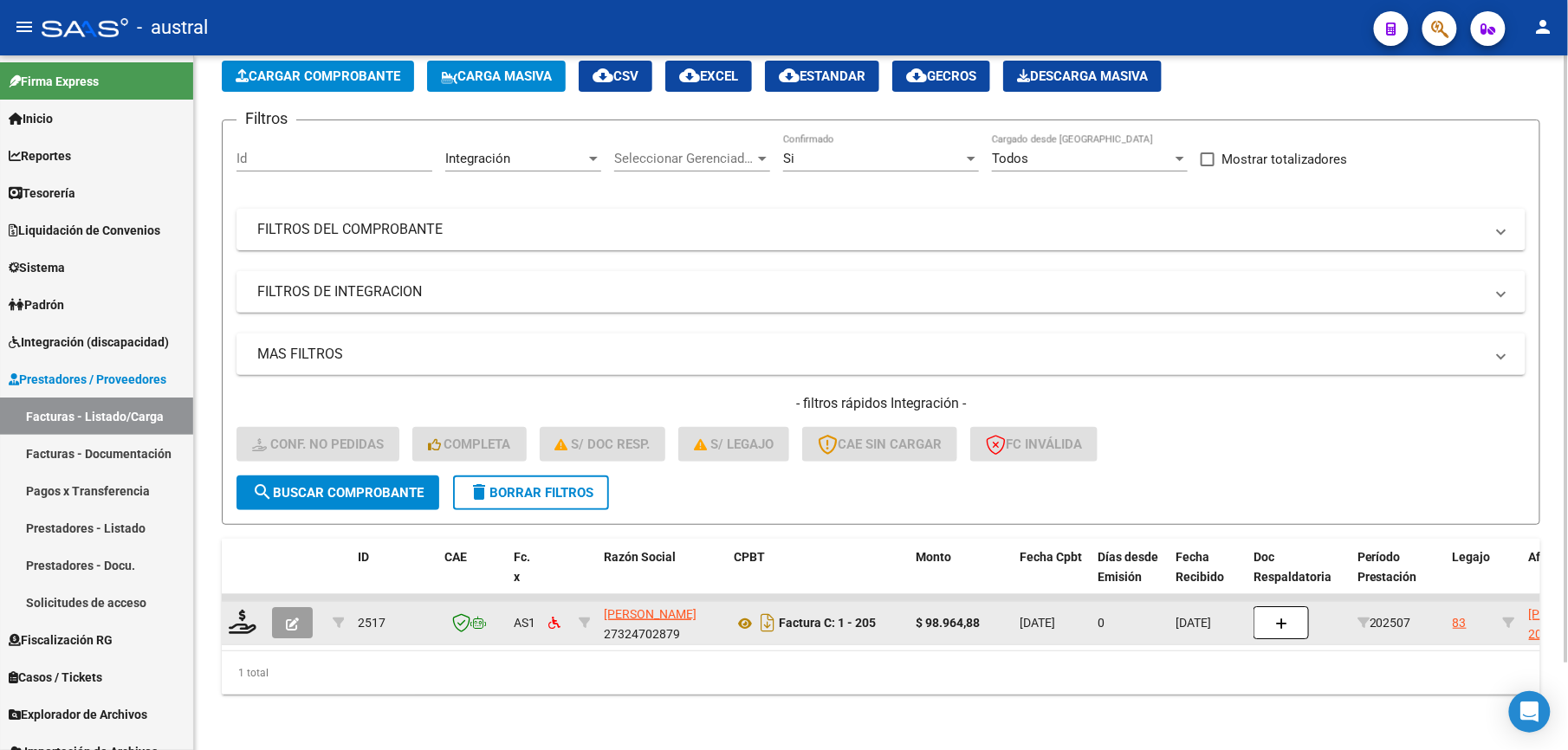
click at [288, 617] on icon "button" at bounding box center [293, 623] width 13 height 13
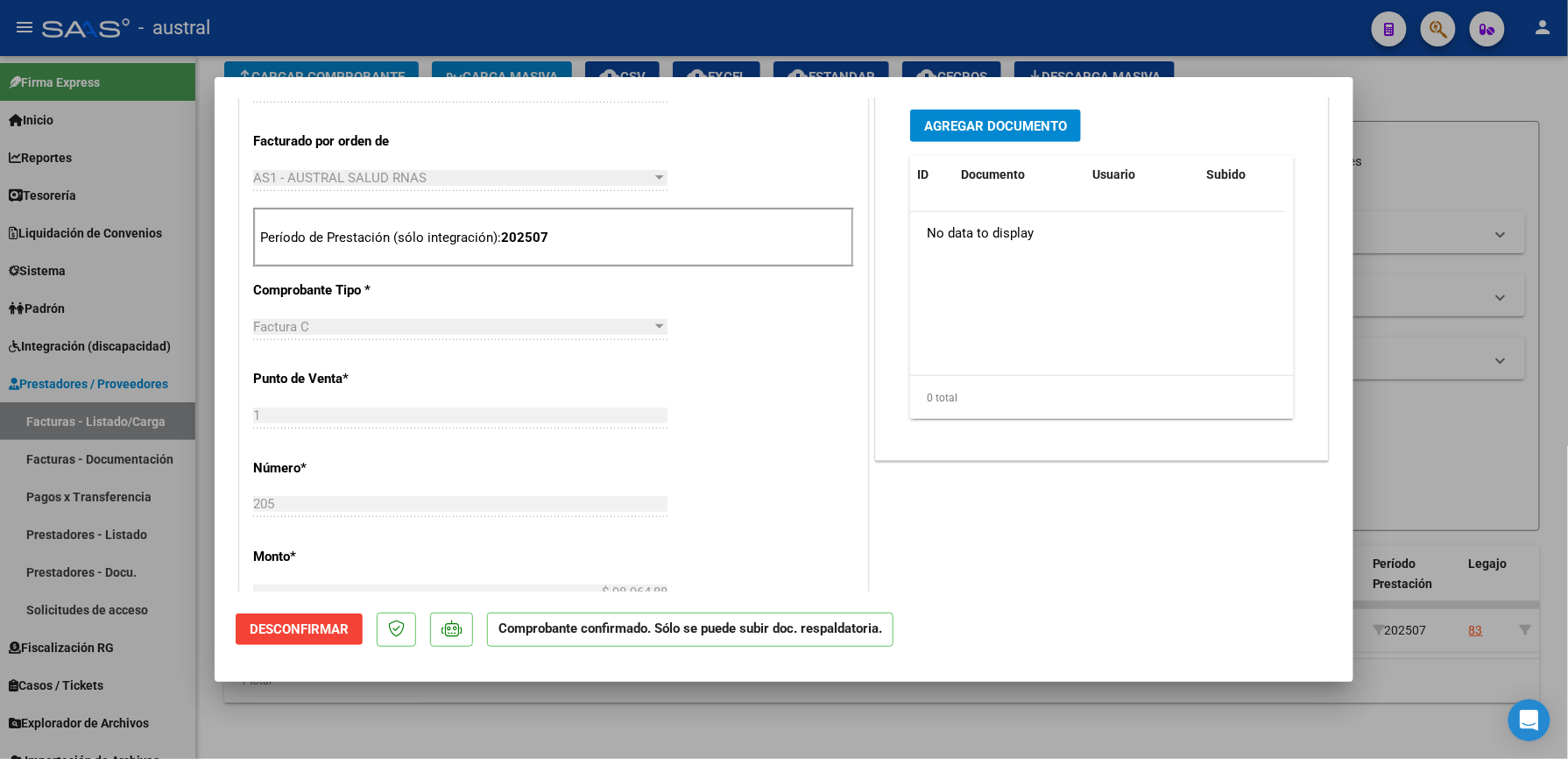
scroll to position [818, 0]
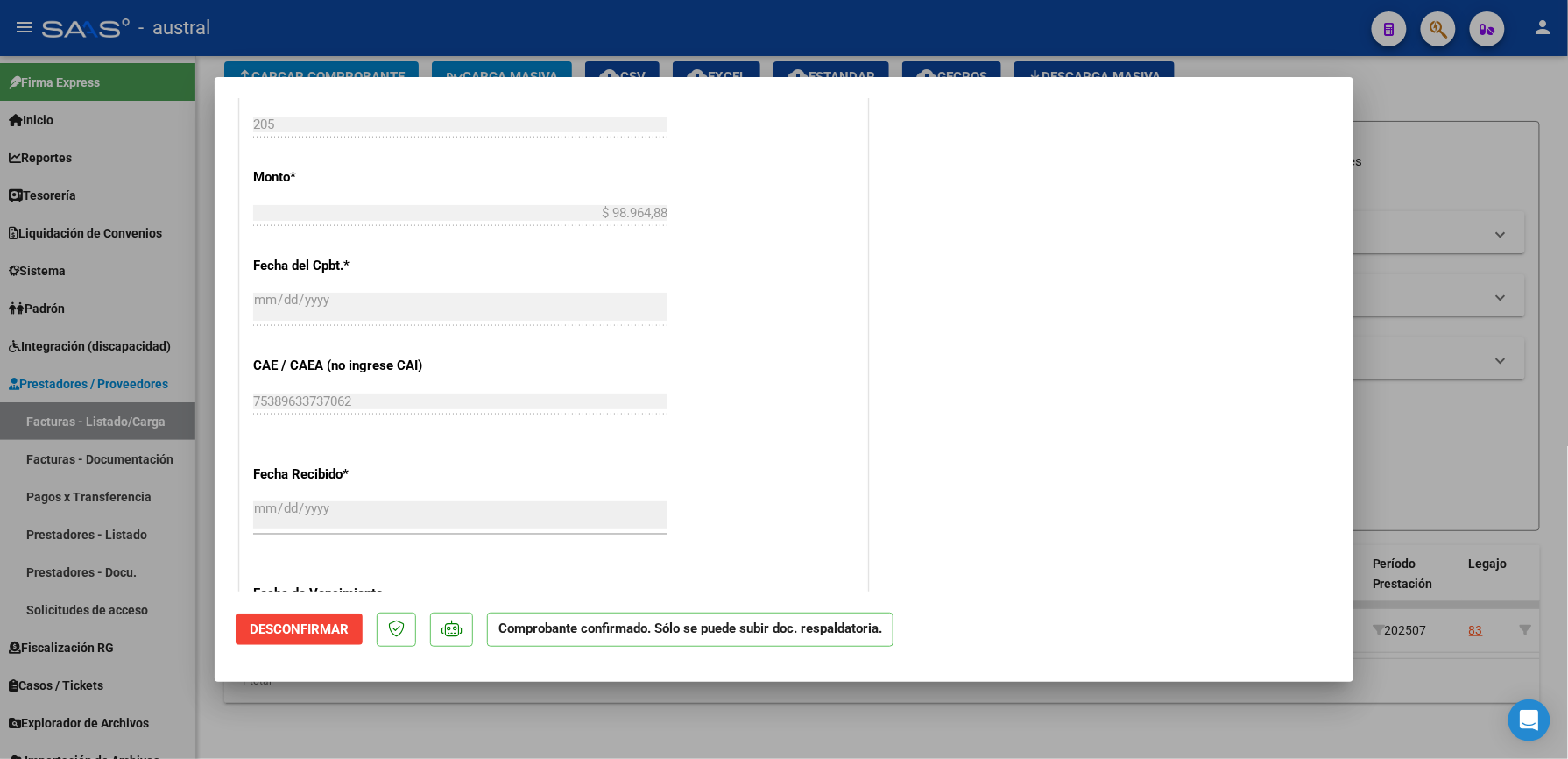
type input "$ 0,00"
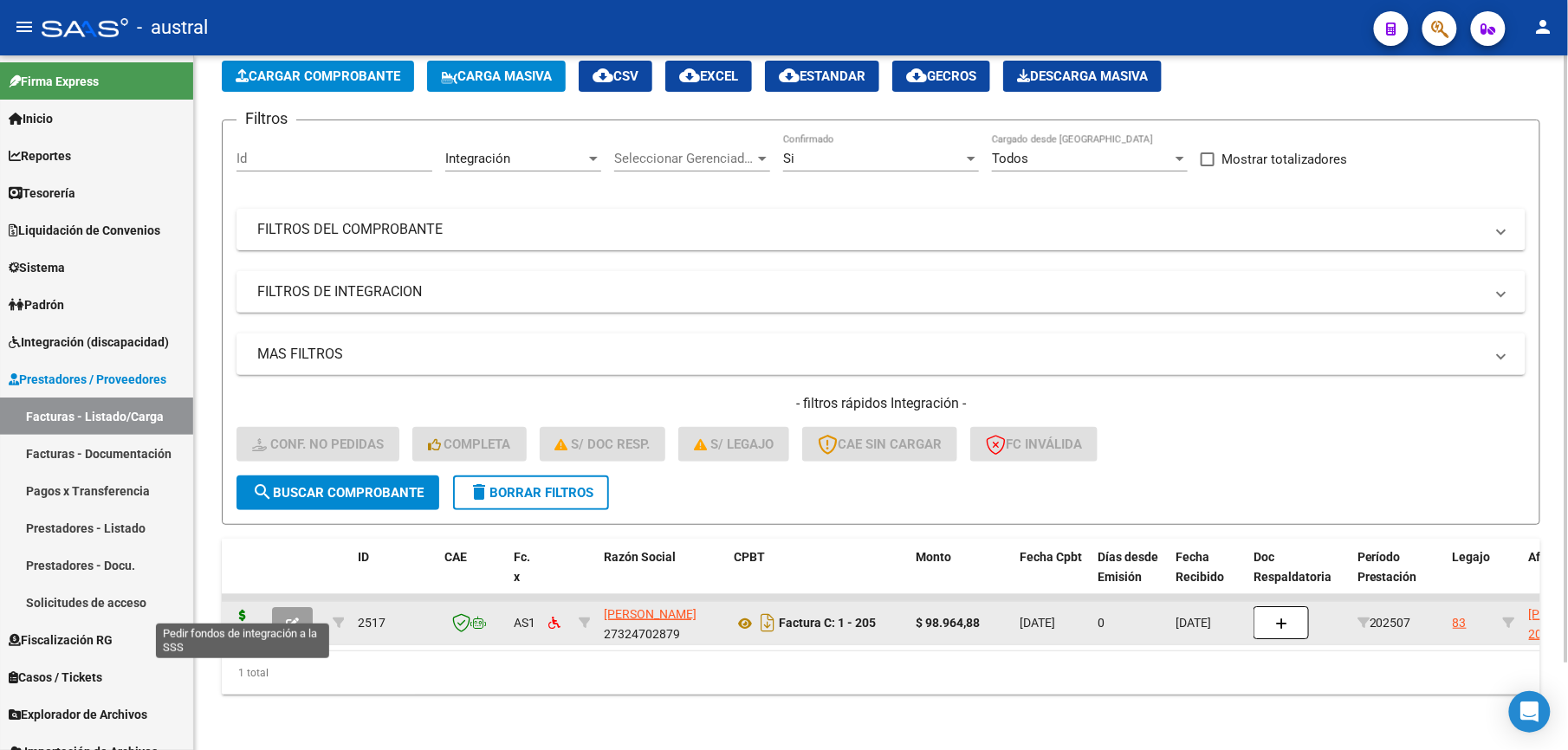
click at [239, 609] on icon at bounding box center [243, 622] width 28 height 24
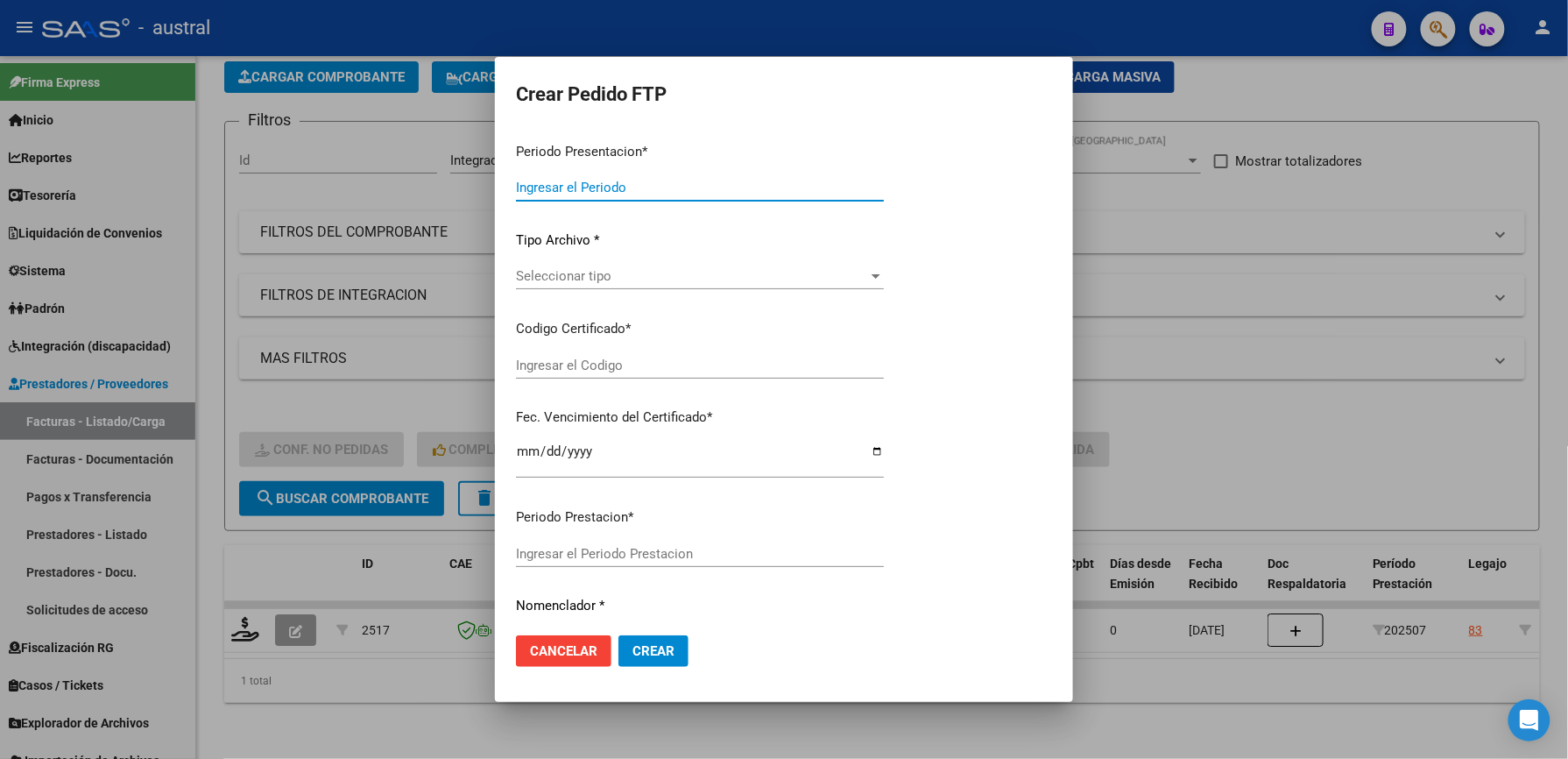
type input "202508"
type input "202507"
type input "$ 98.964,88"
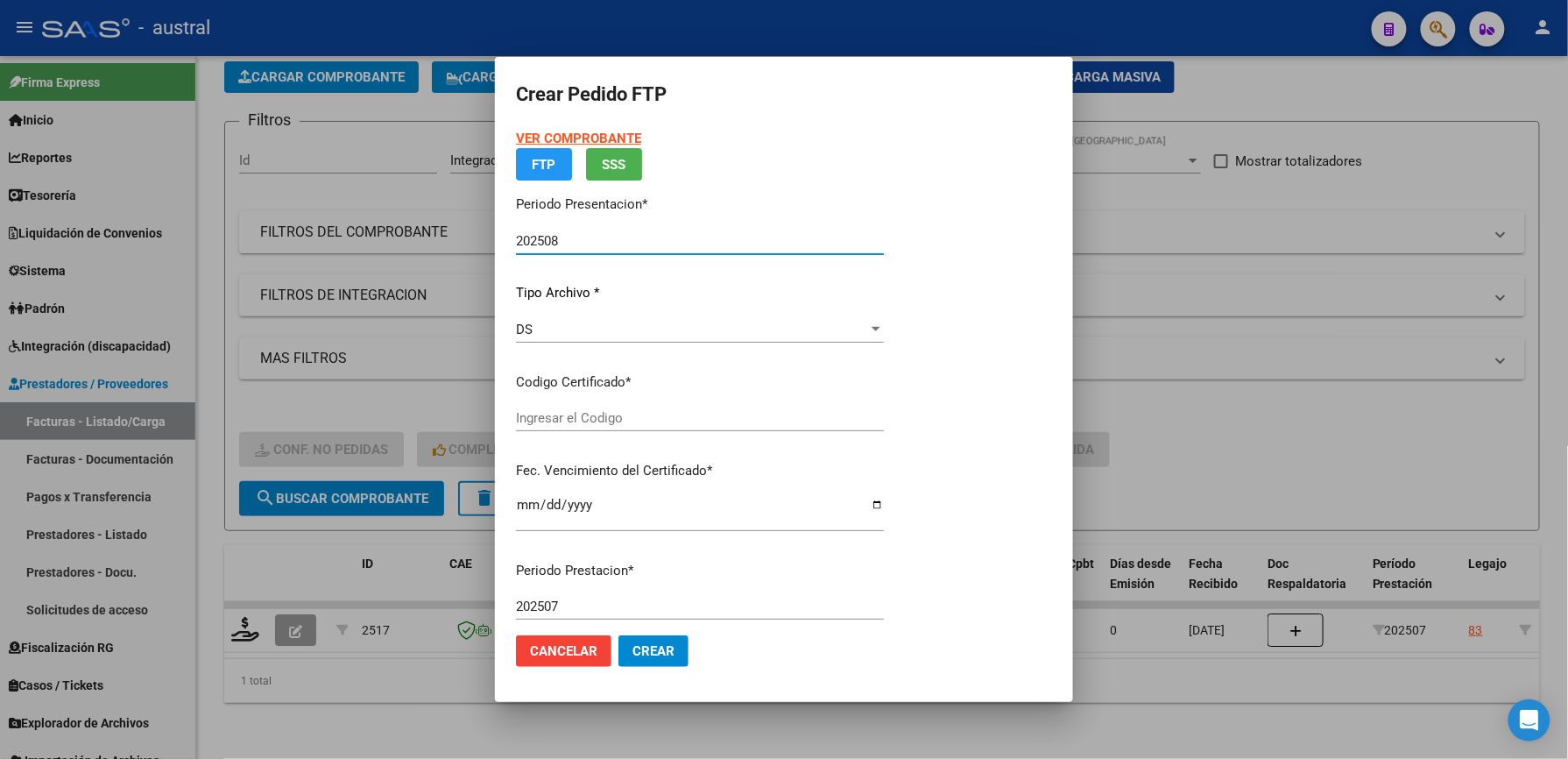
type input "7099736762"
type input "[DATE]"
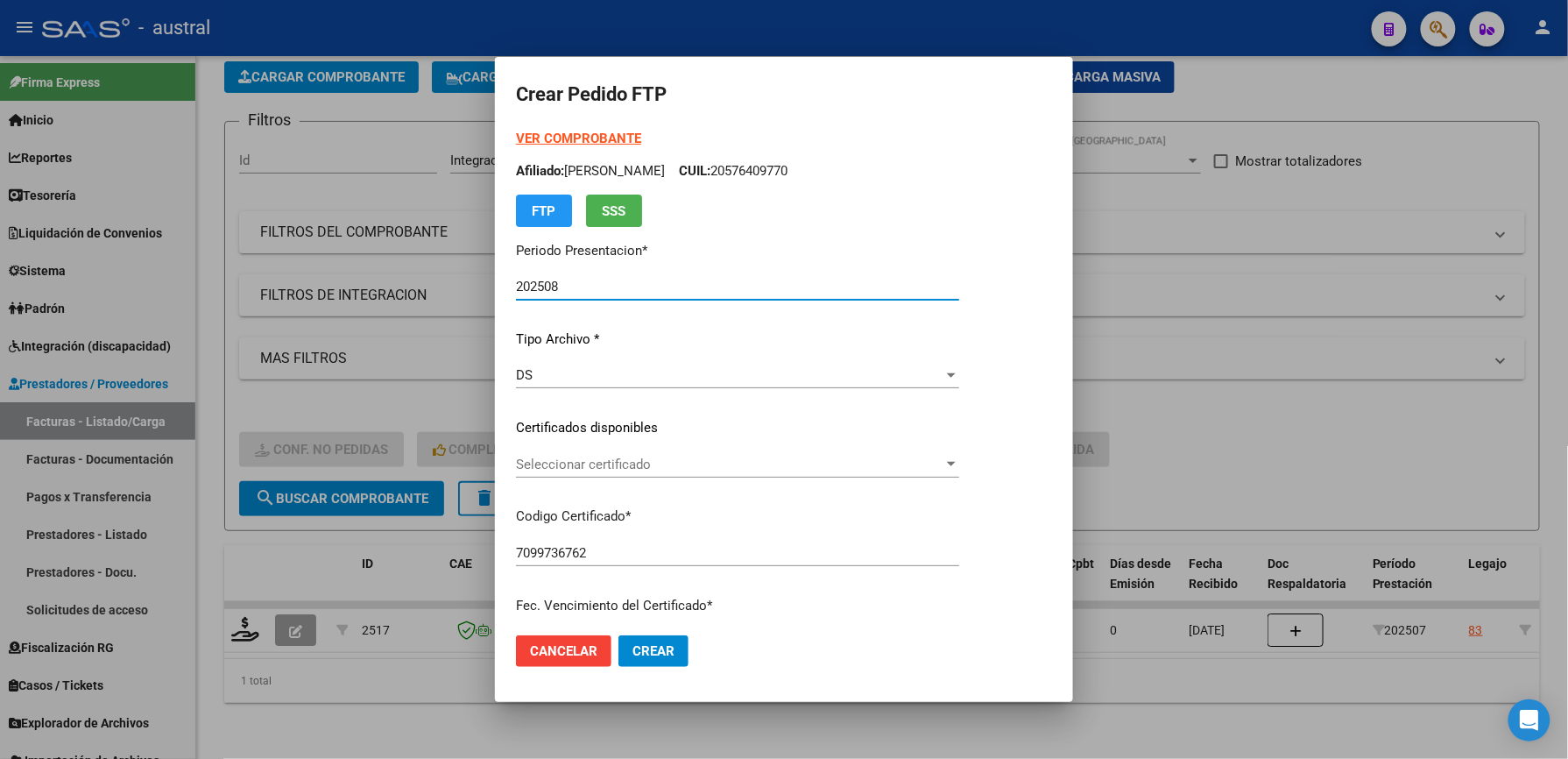
click at [563, 463] on span "Seleccionar certificado" at bounding box center [729, 464] width 428 height 16
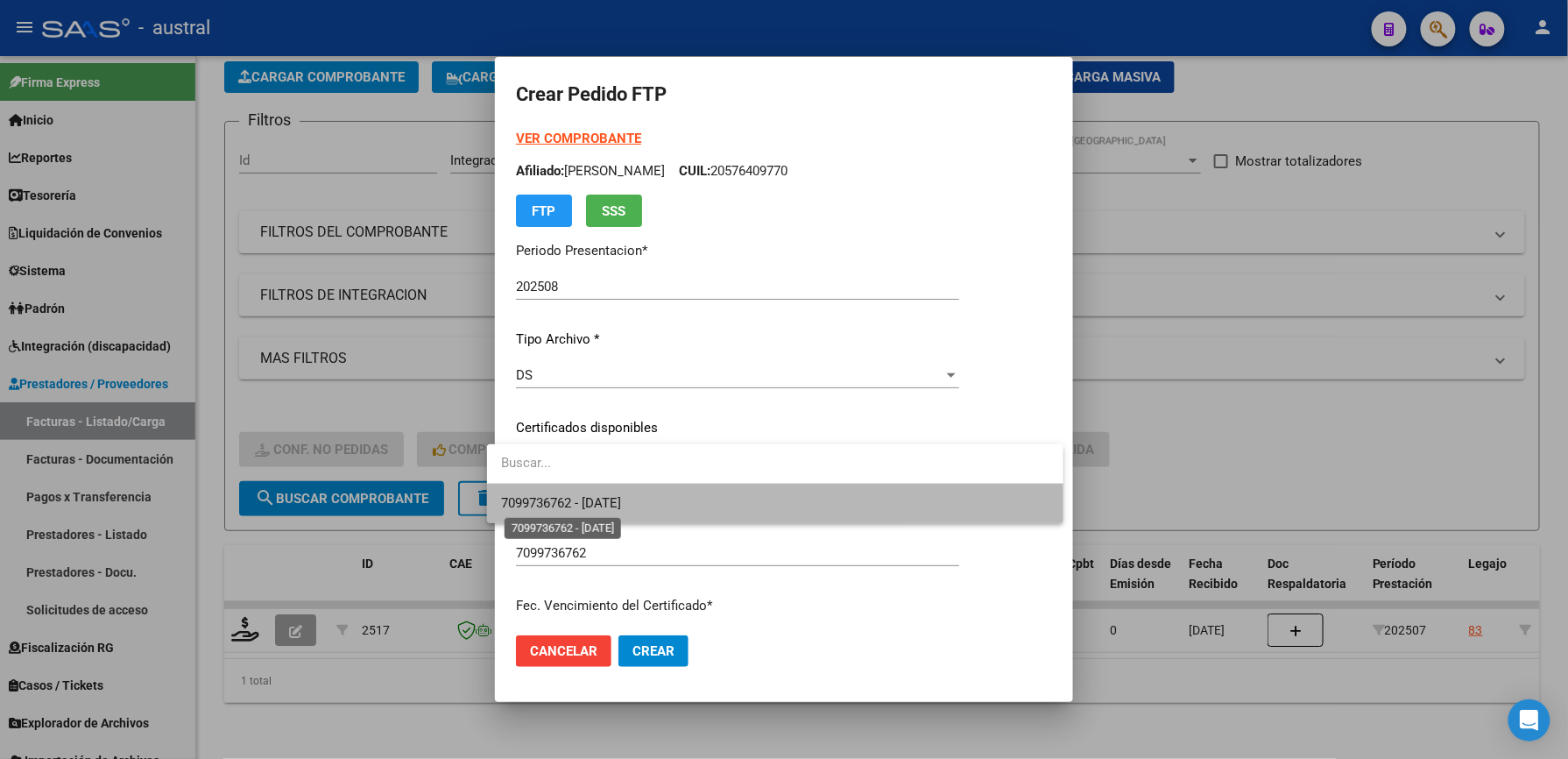
click at [621, 503] on span "7099736762 - [DATE]" at bounding box center [561, 503] width 120 height 16
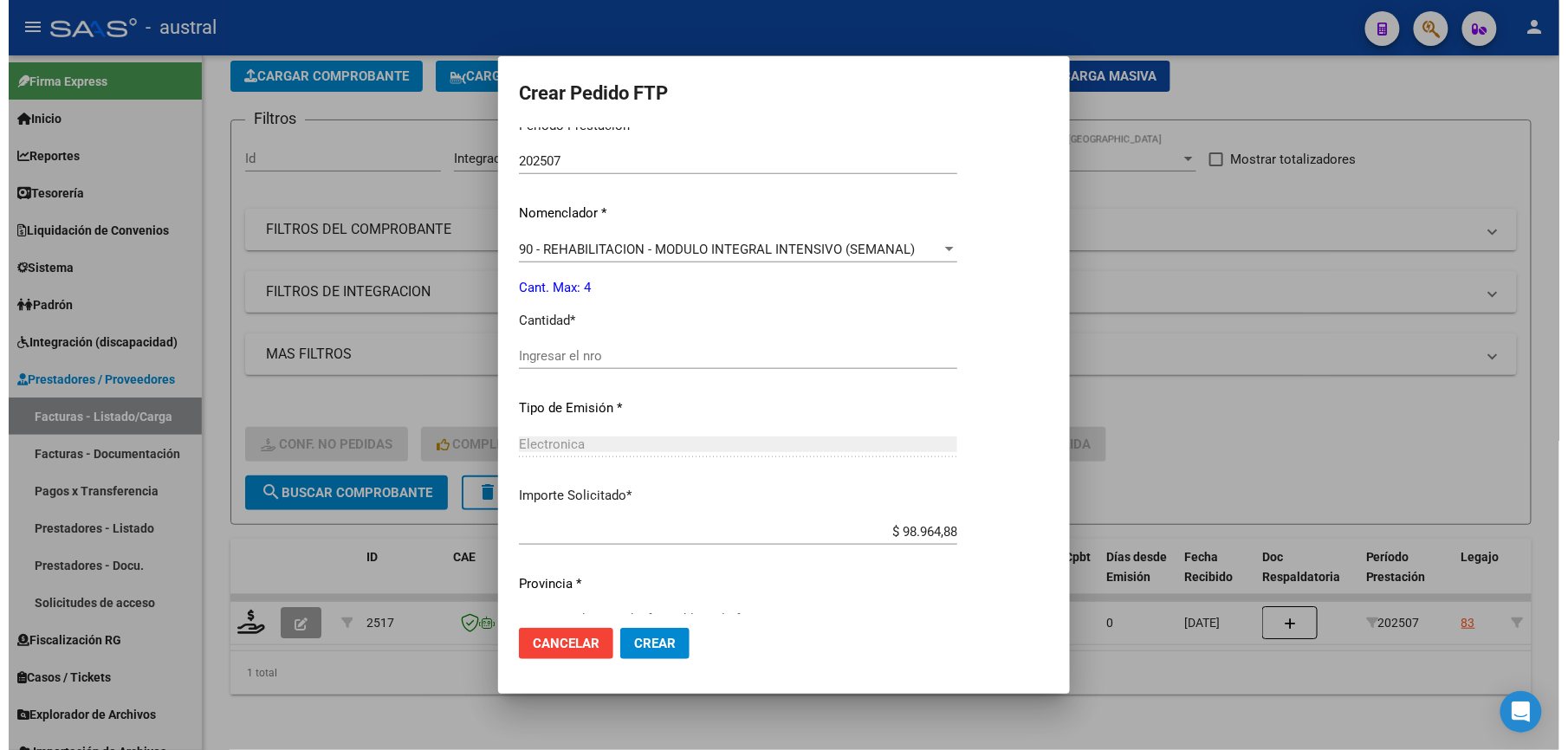
scroll to position [623, 0]
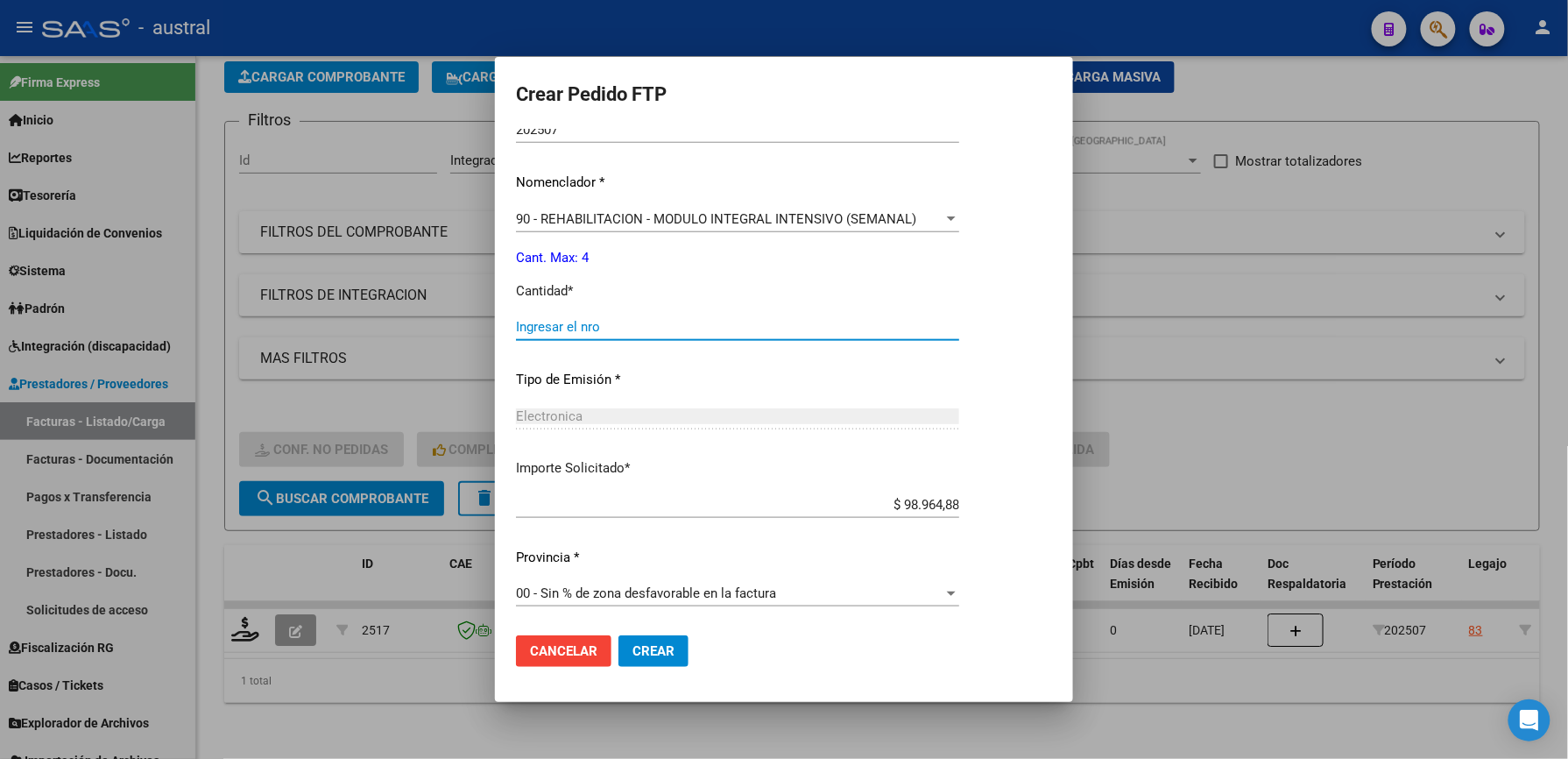
click at [612, 329] on input "Ingresar el nro" at bounding box center [737, 326] width 443 height 16
type input "4"
click at [639, 648] on span "Crear" at bounding box center [654, 651] width 42 height 16
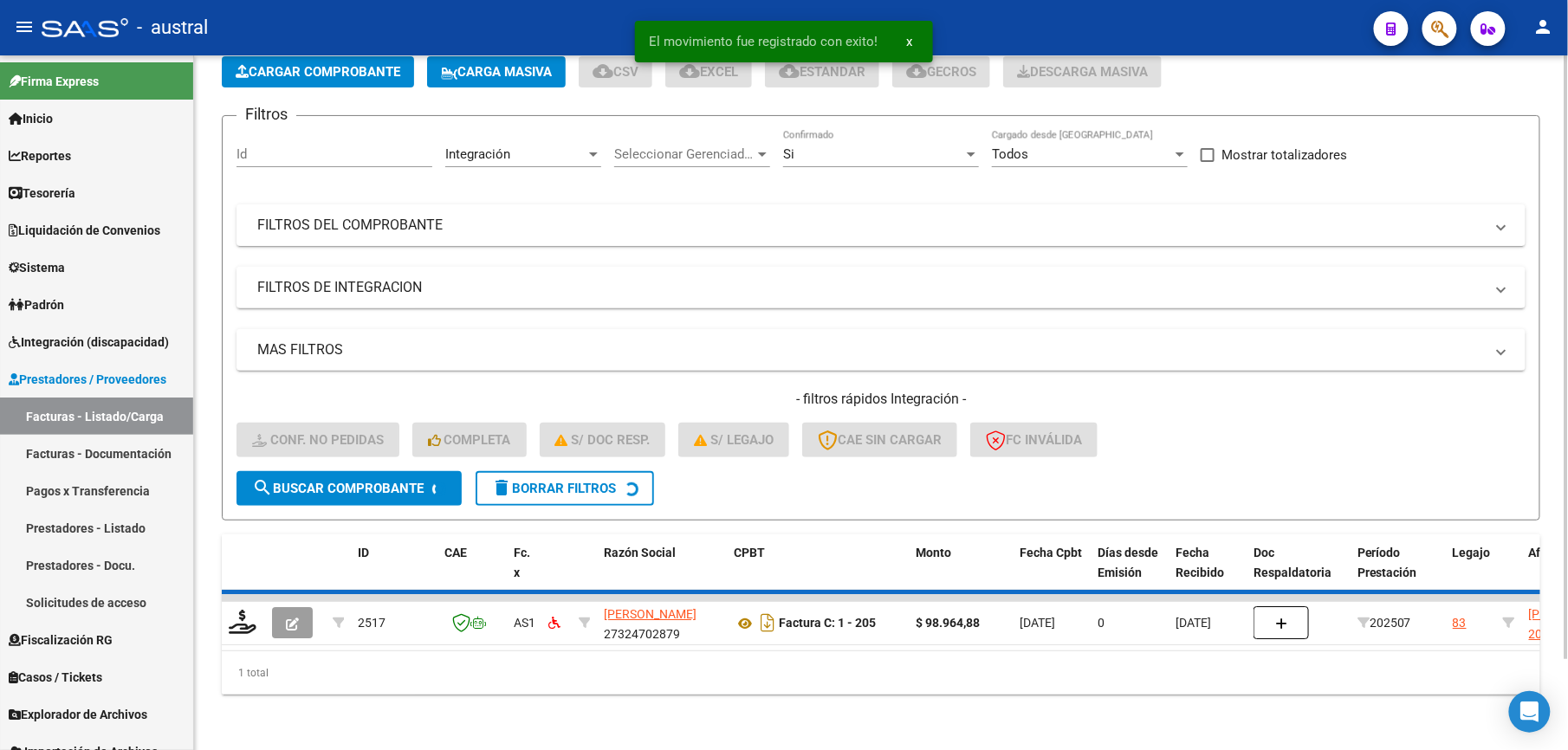
scroll to position [70, 0]
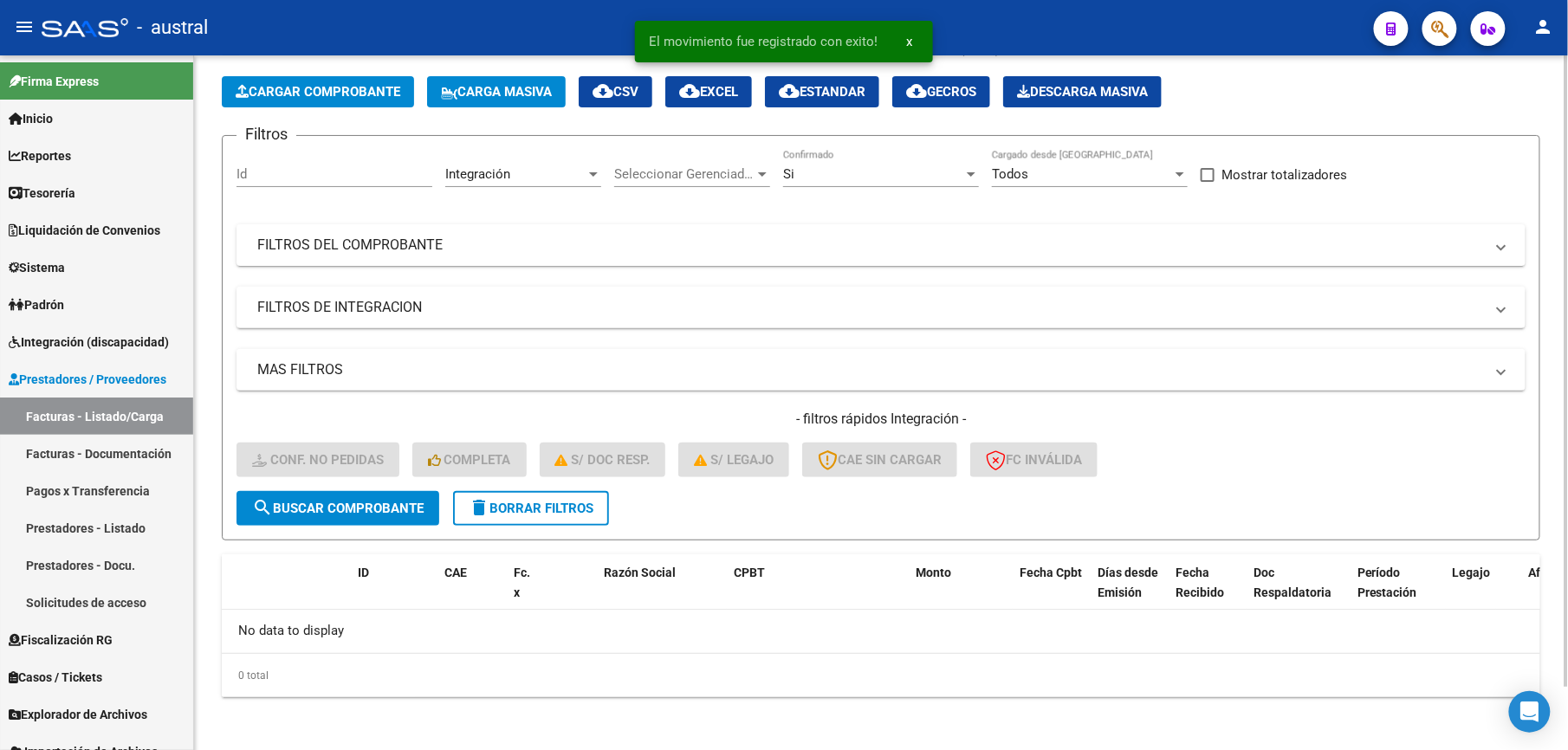
click at [558, 525] on form "Filtros Id Integración Area Seleccionar Gerenciador Seleccionar Gerenciador Si …" at bounding box center [881, 338] width 1319 height 405
click at [544, 502] on span "delete Borrar Filtros" at bounding box center [531, 508] width 125 height 16
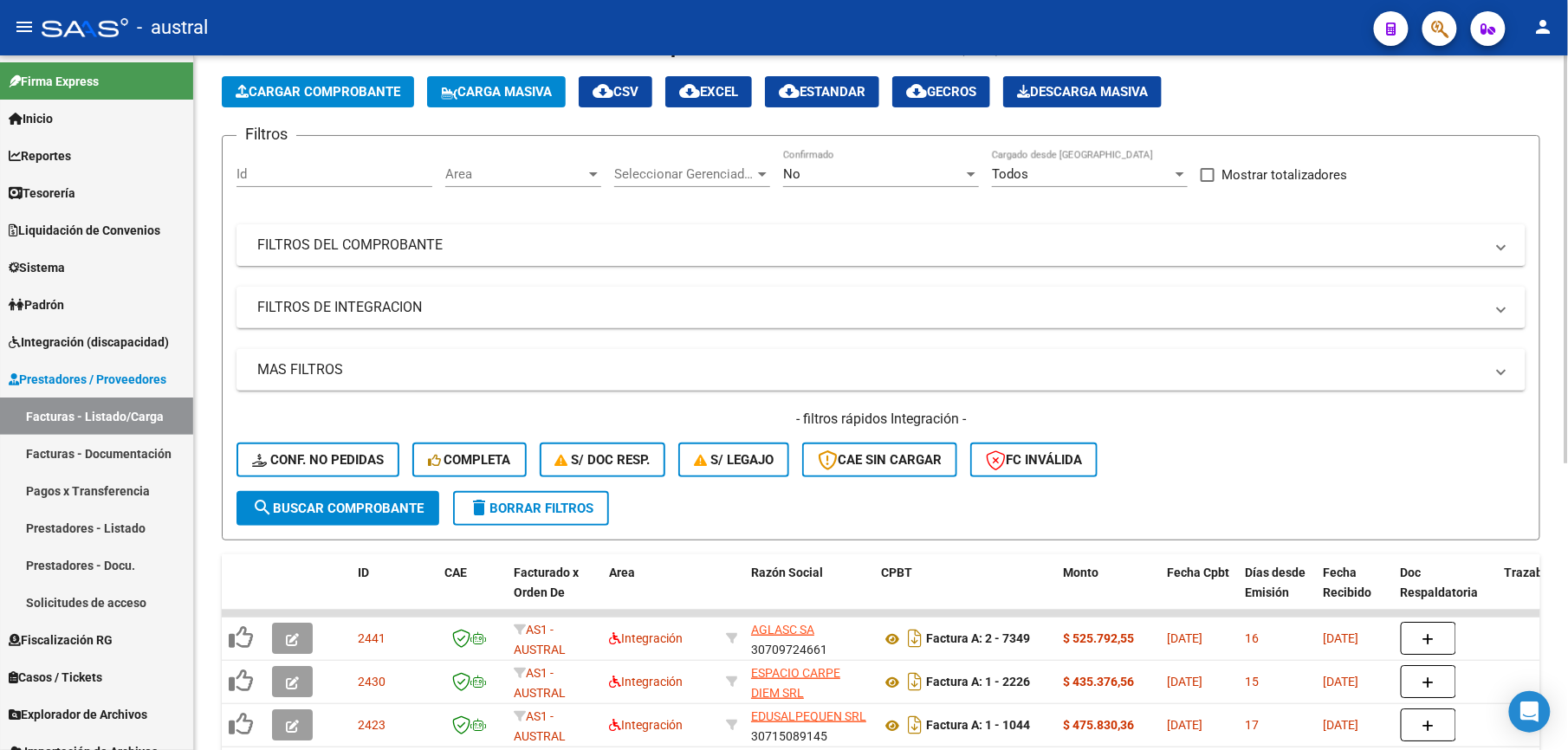
click at [501, 495] on button "delete Borrar Filtros" at bounding box center [531, 508] width 156 height 35
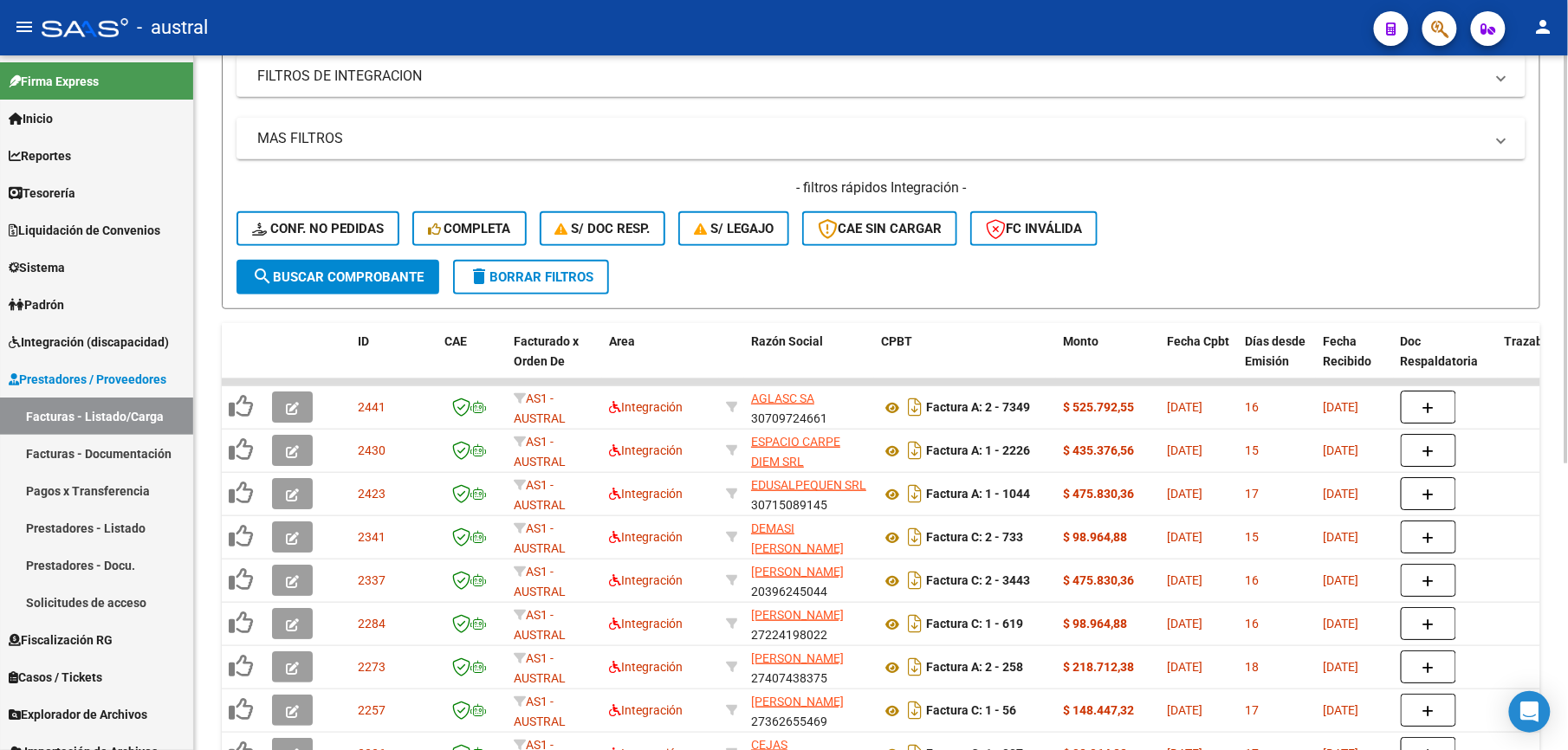
scroll to position [416, 0]
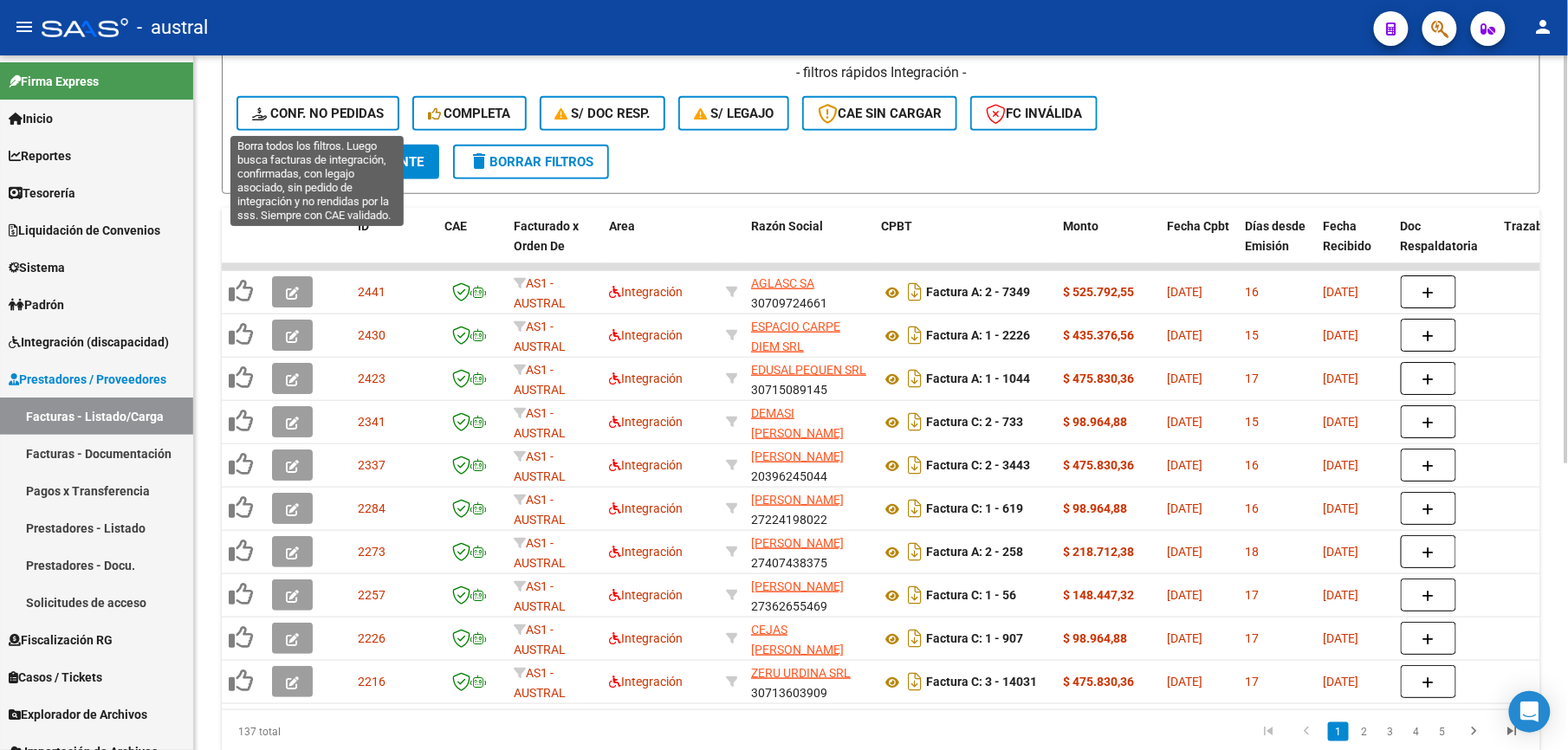
click at [272, 108] on span "Conf. no pedidas" at bounding box center [318, 113] width 131 height 16
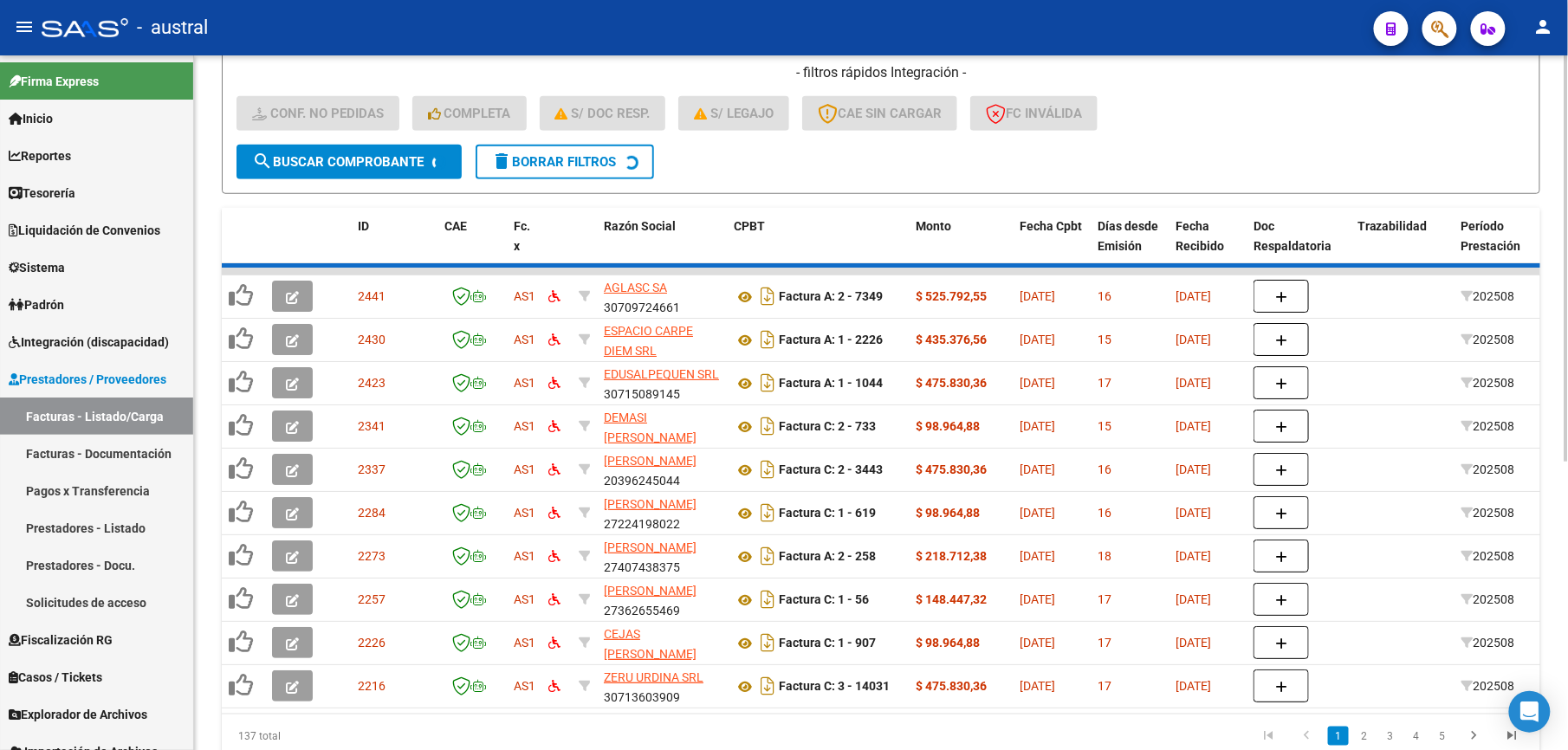
scroll to position [70, 0]
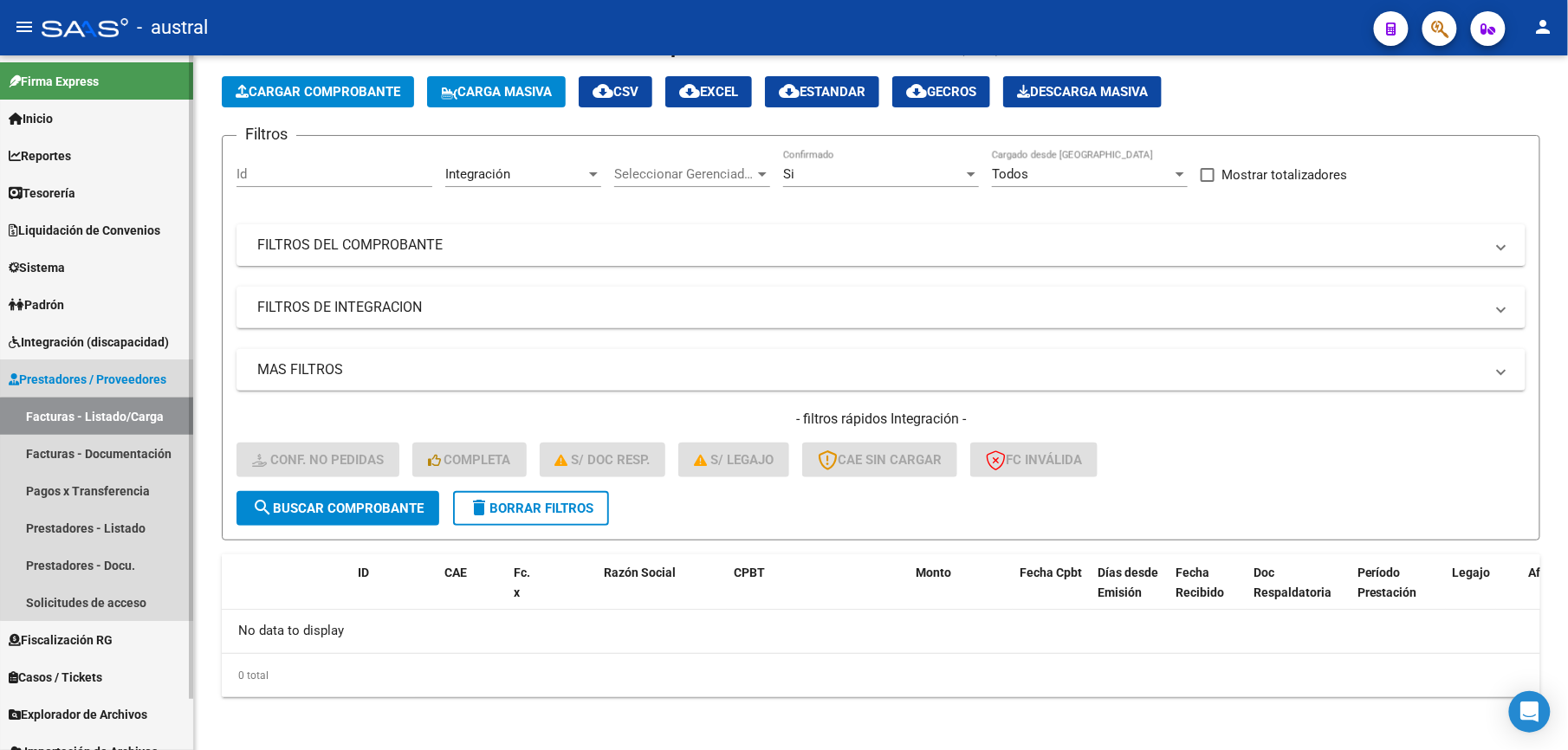
click at [108, 417] on link "Facturas - Listado/Carga" at bounding box center [97, 416] width 193 height 38
click at [108, 378] on span "Prestadores / Proveedores" at bounding box center [87, 379] width 158 height 19
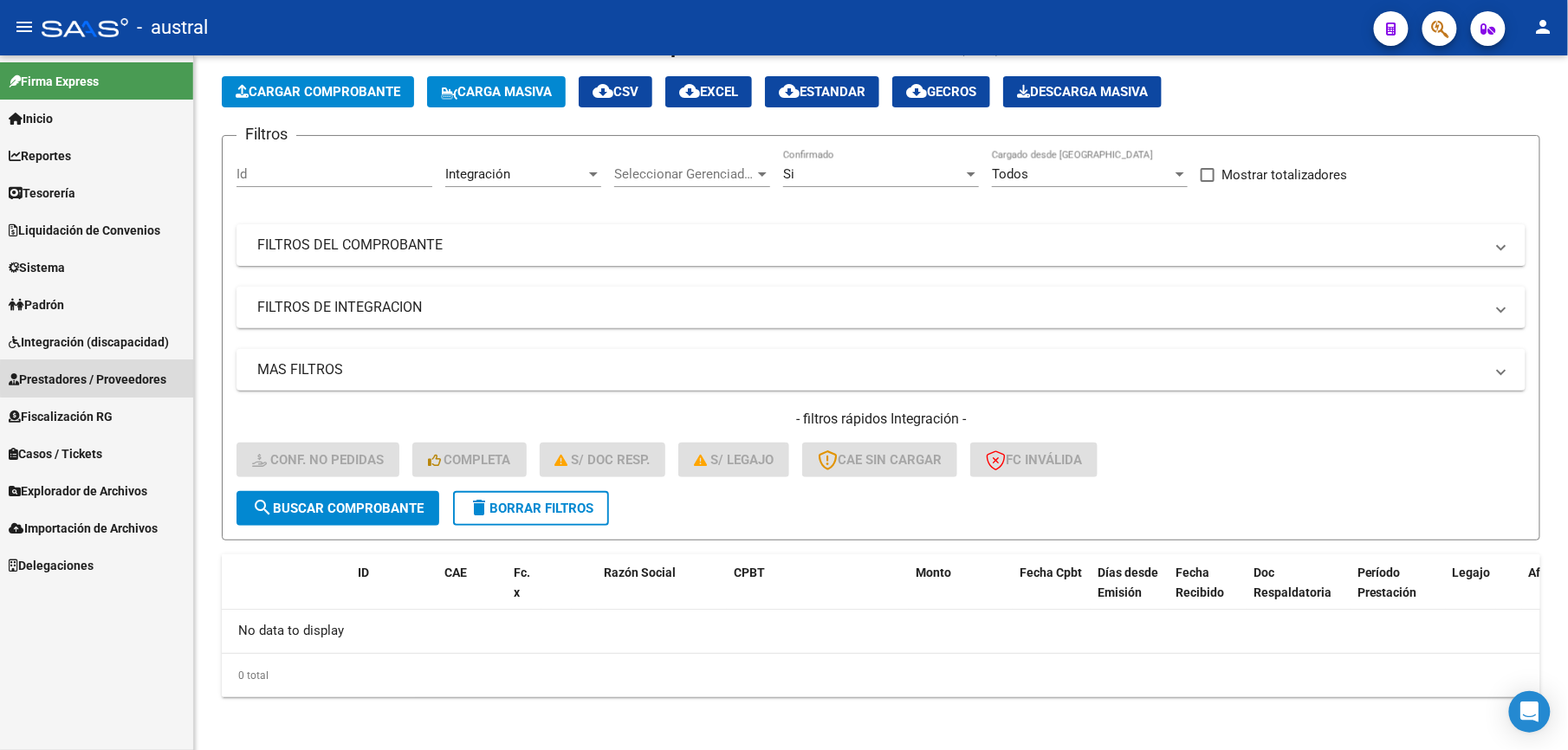
click at [108, 378] on span "Prestadores / Proveedores" at bounding box center [87, 379] width 158 height 19
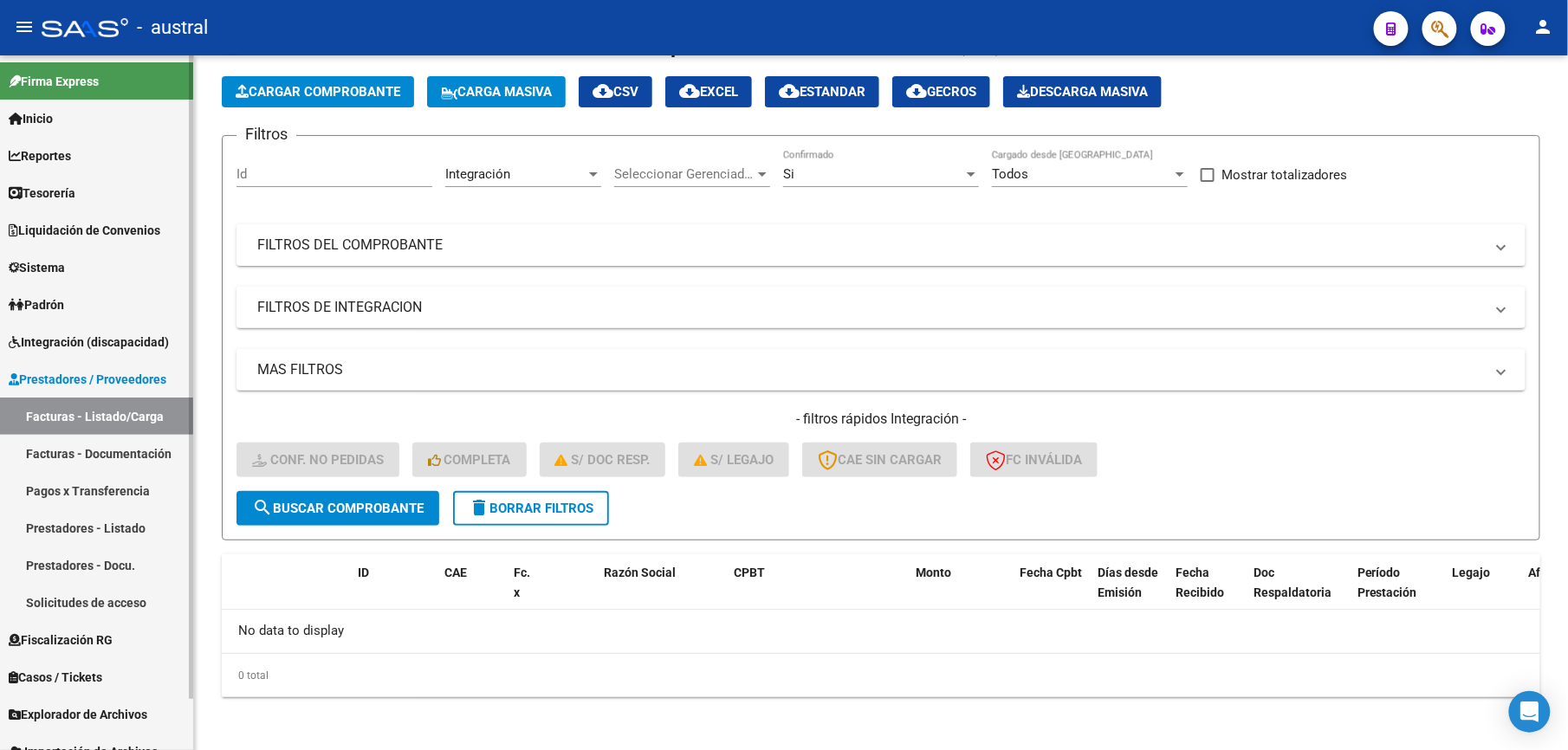
click at [102, 344] on span "Integración (discapacidad)" at bounding box center [88, 342] width 160 height 19
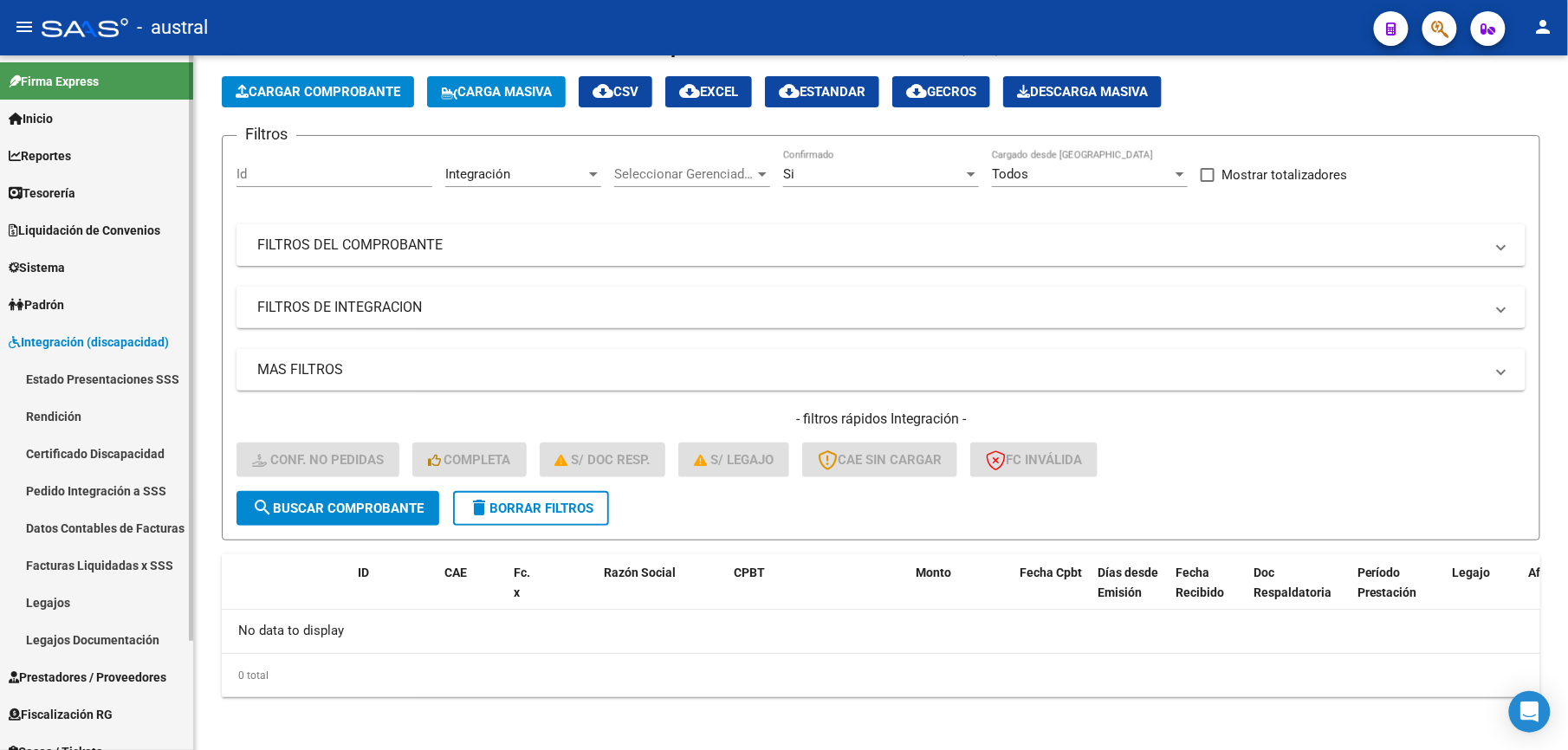
click at [119, 562] on link "Facturas Liquidadas x SSS" at bounding box center [97, 565] width 193 height 38
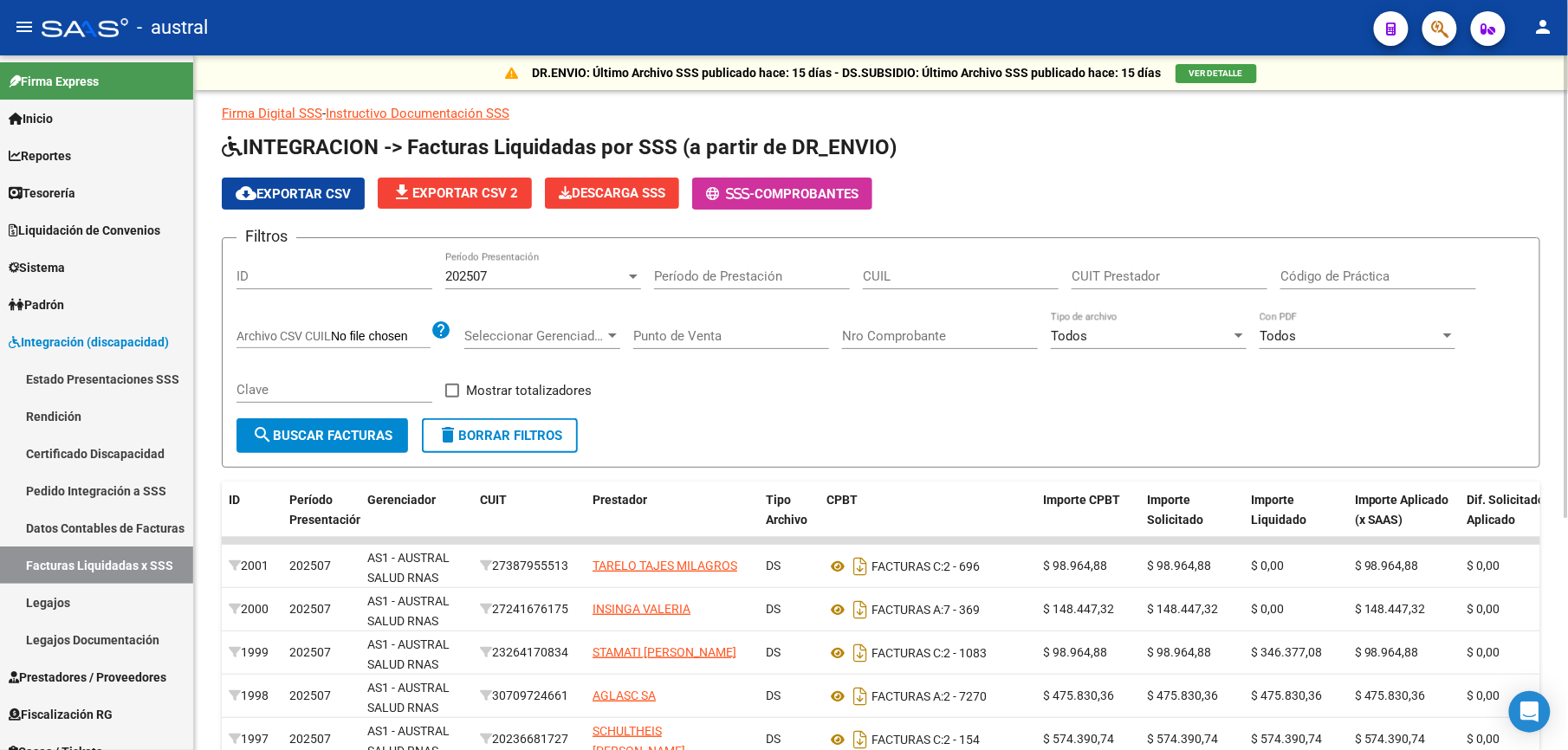
scroll to position [115, 0]
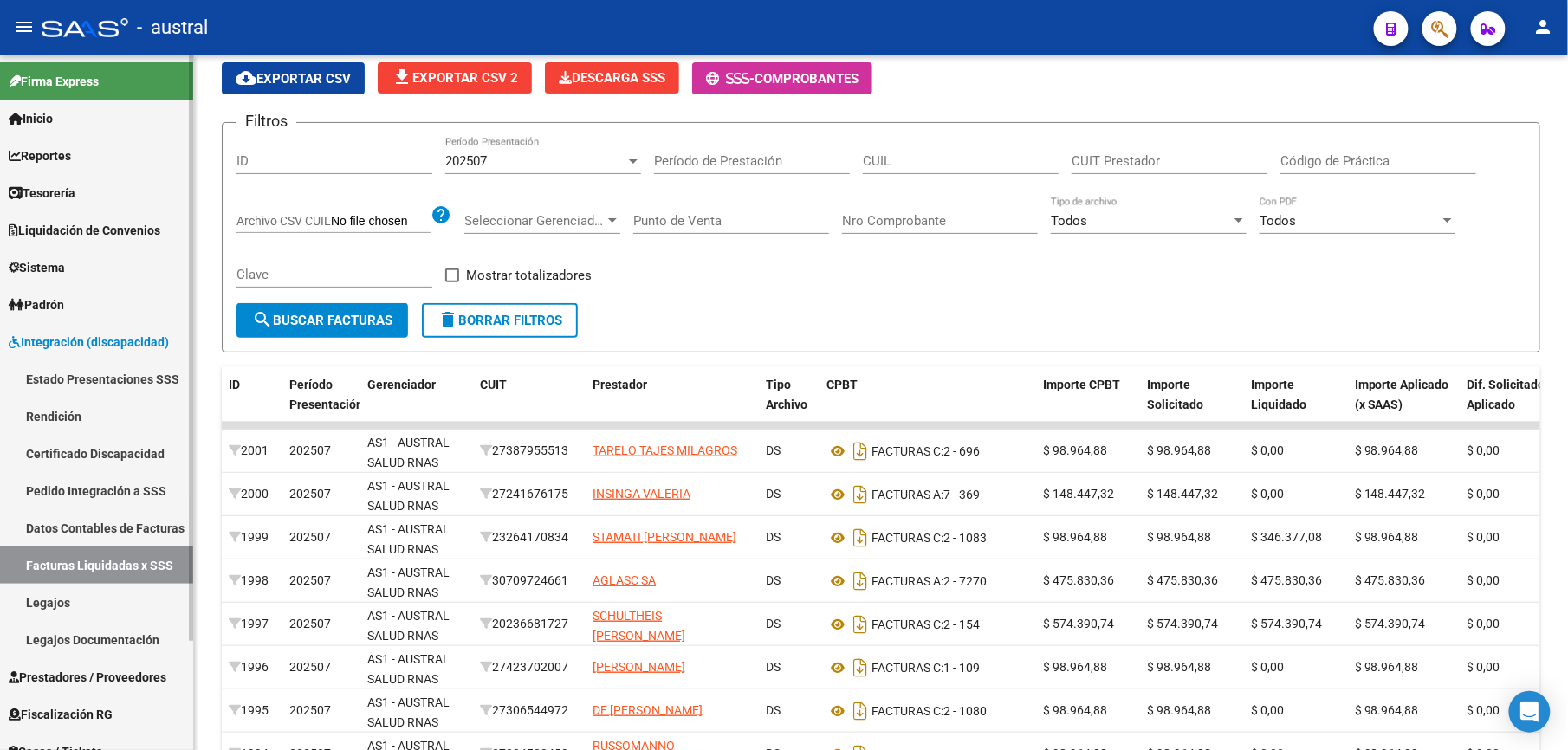
click at [116, 488] on link "Pedido Integración a SSS" at bounding box center [97, 490] width 193 height 38
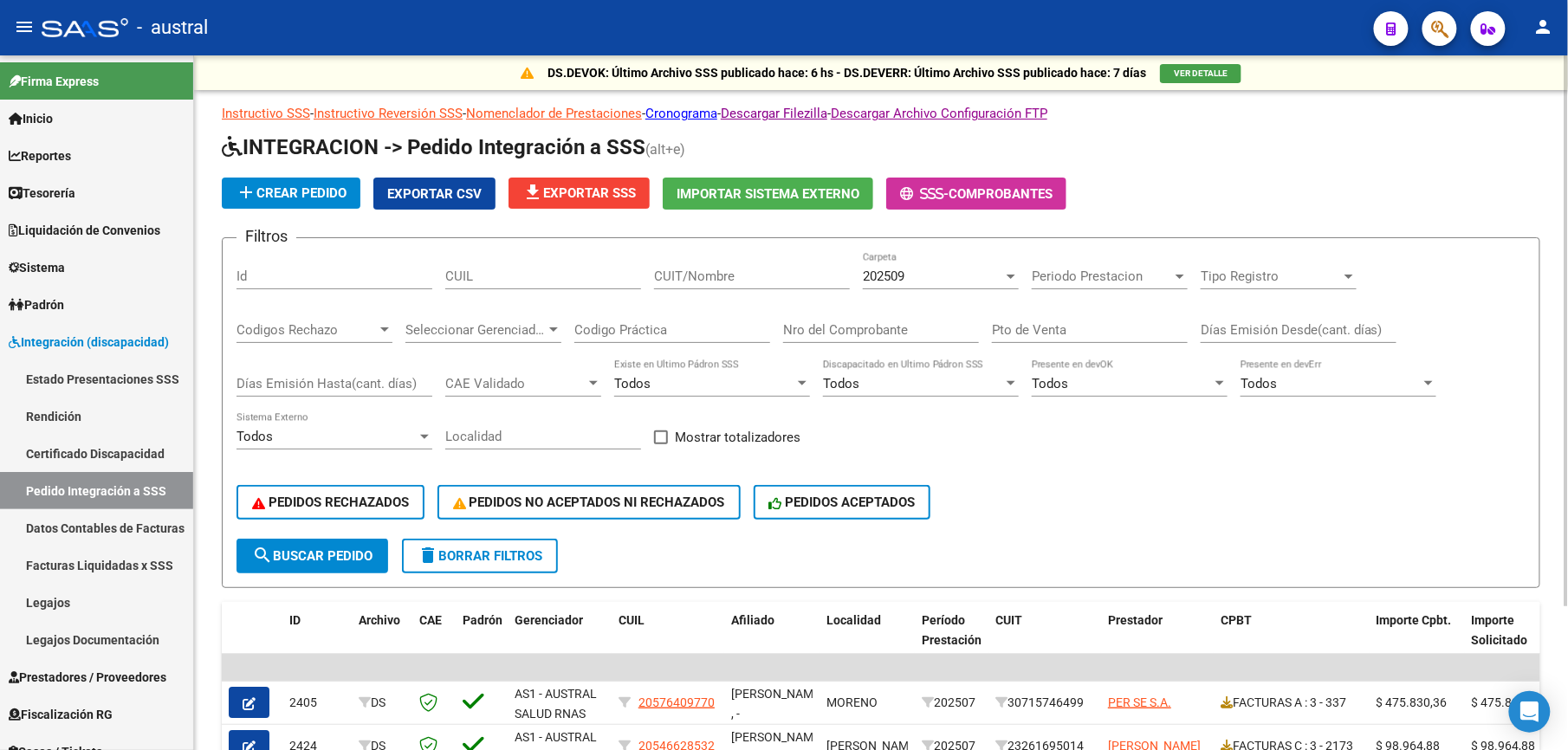
click at [949, 281] on div "202509" at bounding box center [933, 276] width 141 height 16
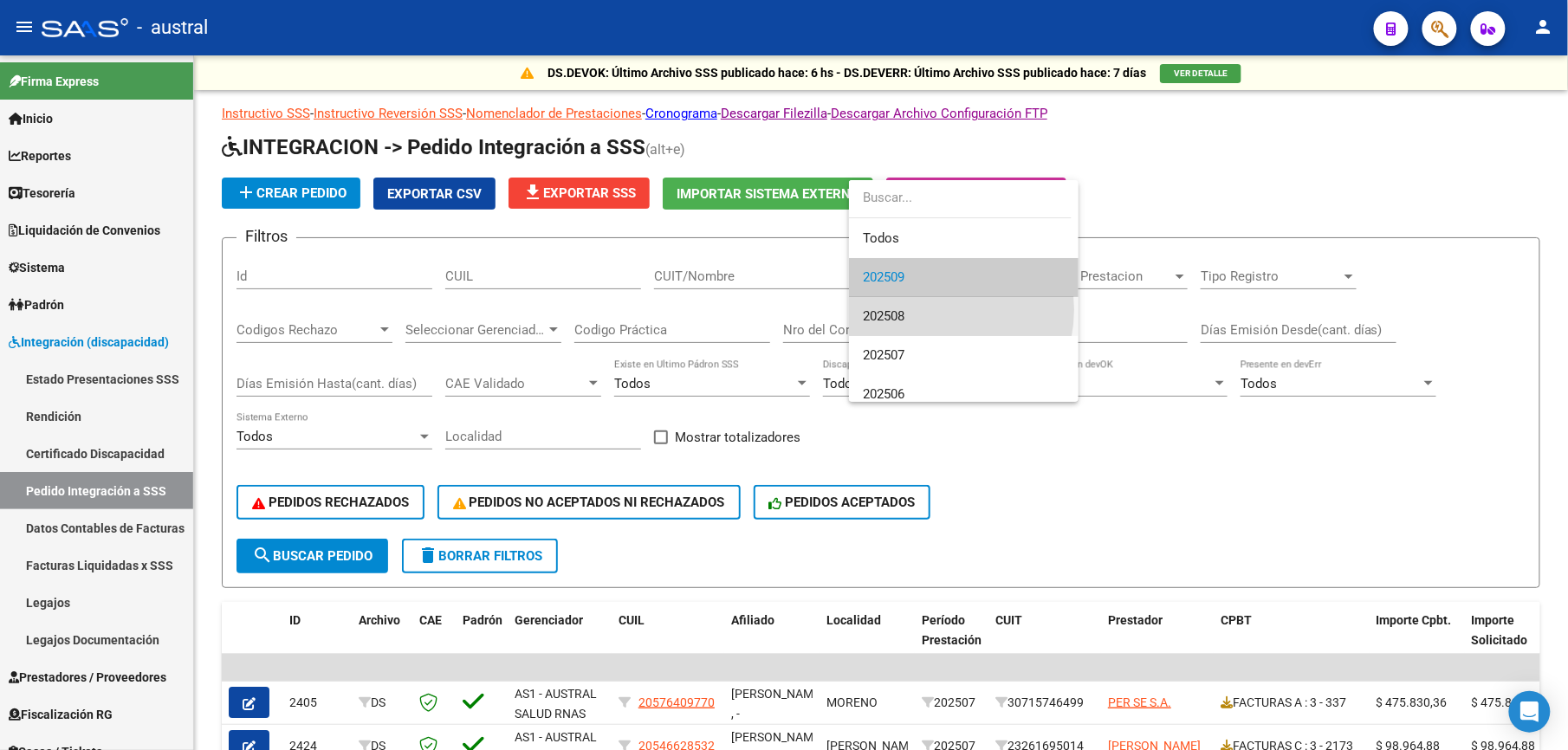
click at [925, 309] on span "202508" at bounding box center [963, 317] width 202 height 39
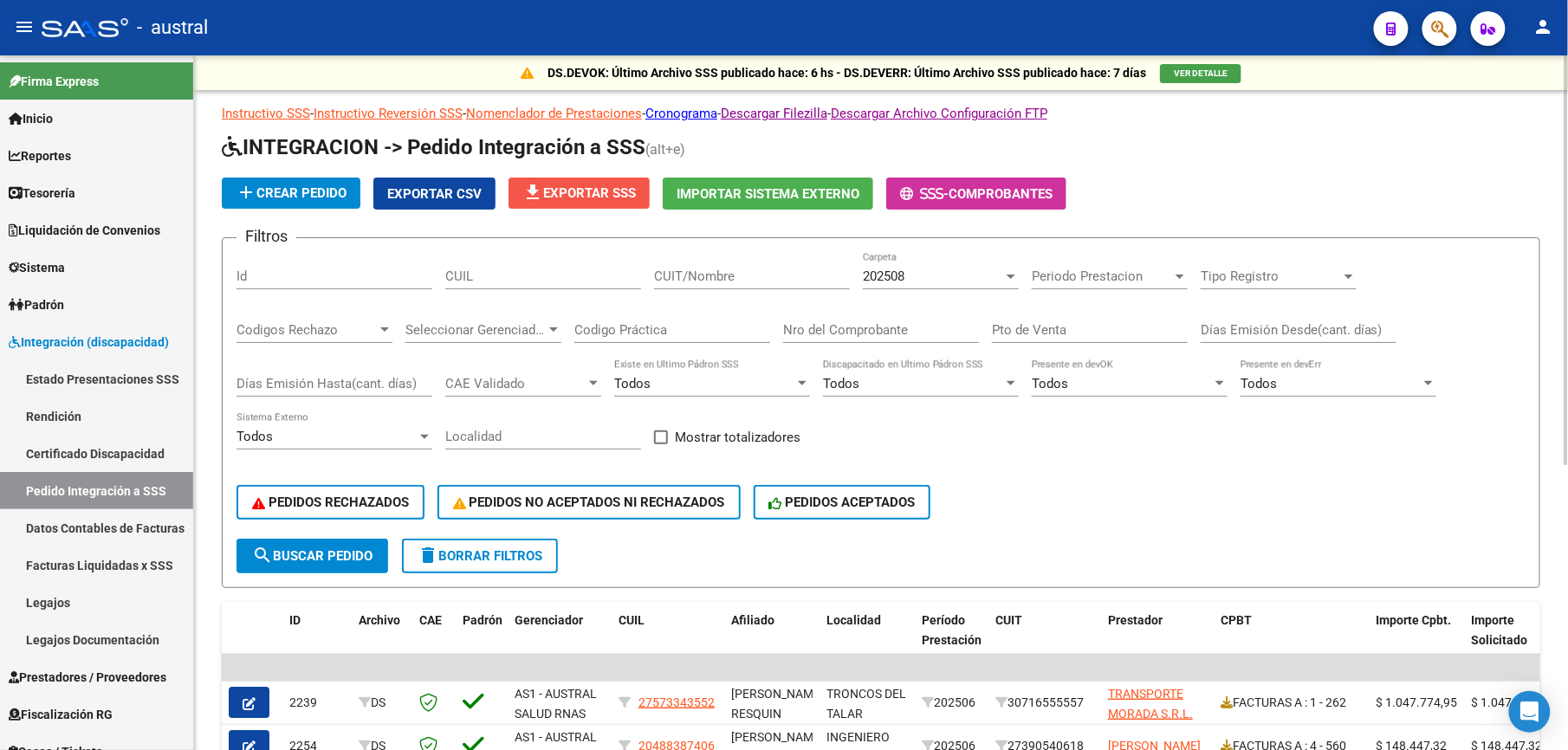
click at [559, 191] on span "file_download Exportar SSS" at bounding box center [579, 193] width 113 height 16
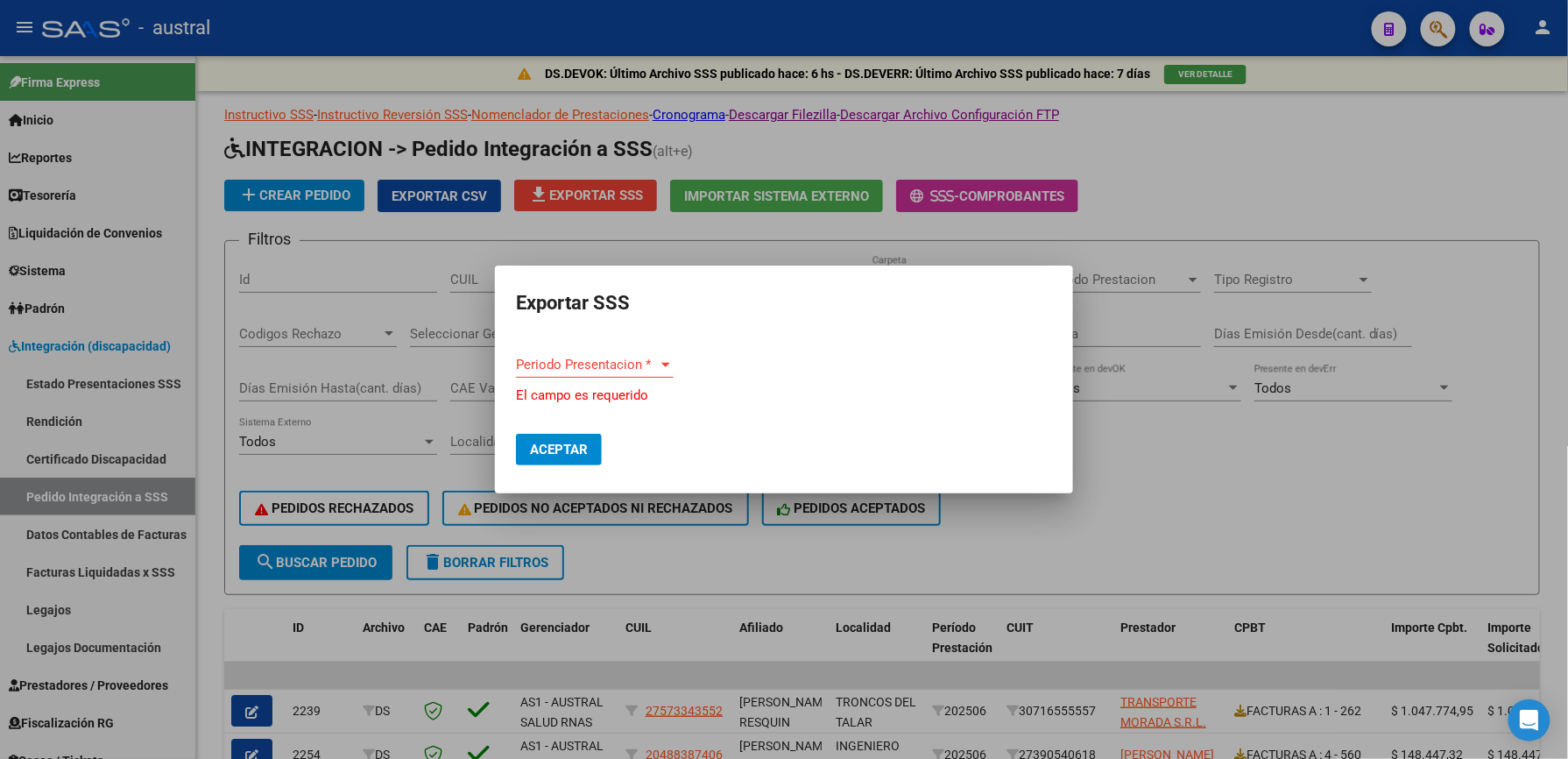
click at [673, 373] on form "Periodo Presentacion * Periodo Presentacion * El campo es requerido" at bounding box center [784, 378] width 536 height 53
click at [660, 368] on div at bounding box center [666, 364] width 16 height 14
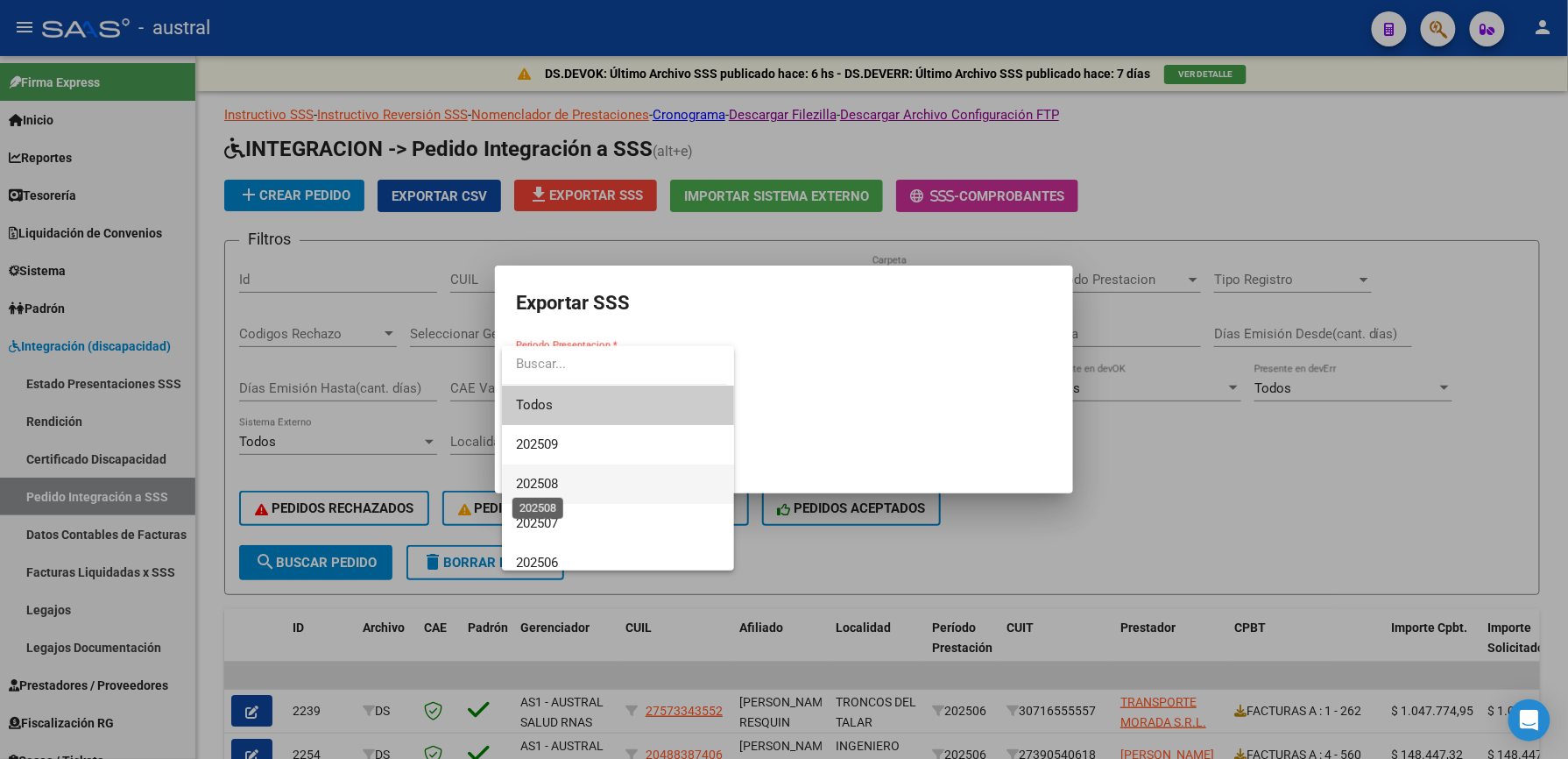
click at [544, 482] on span "202508" at bounding box center [537, 483] width 42 height 16
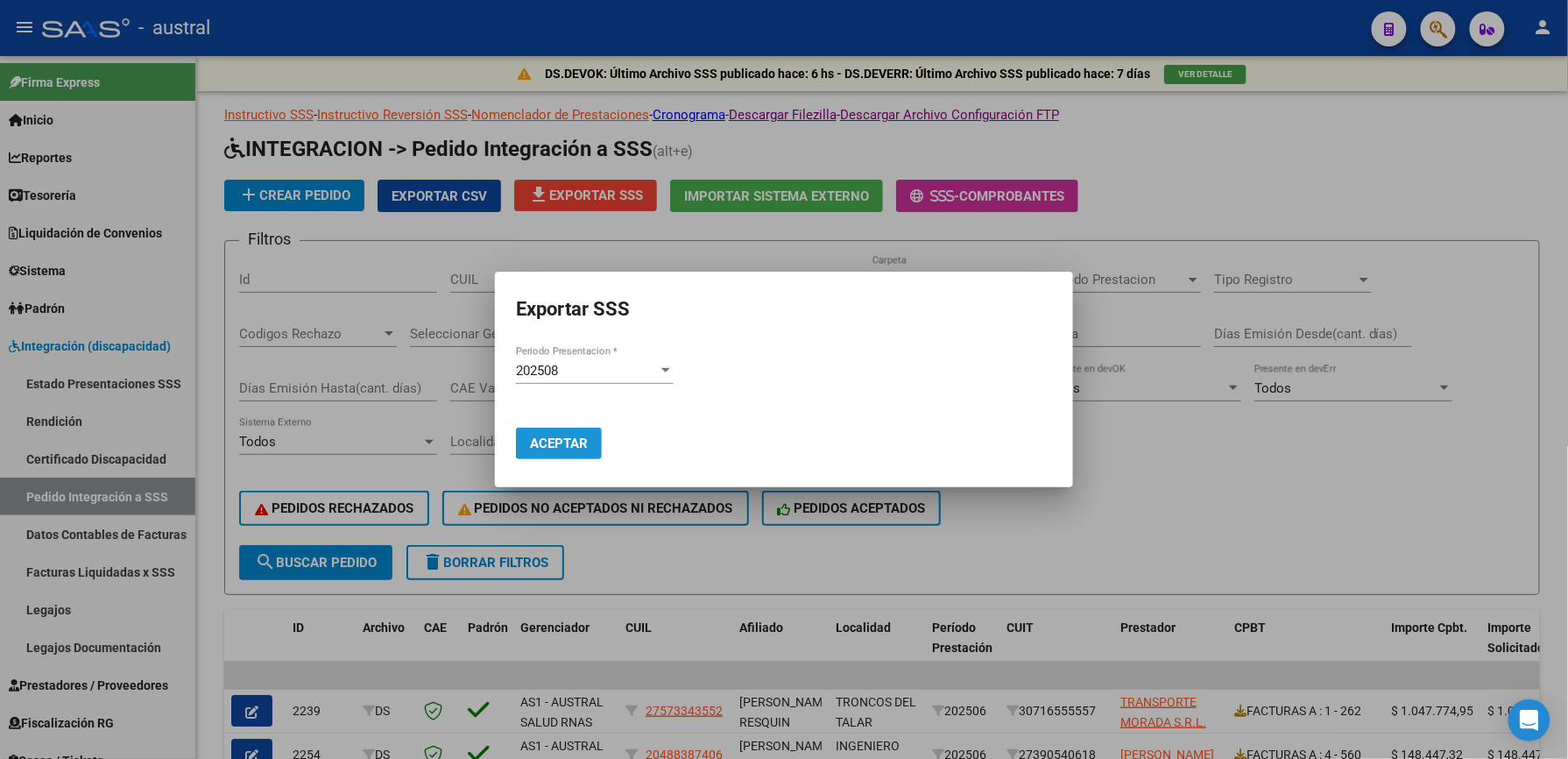
click at [566, 454] on button "Aceptar" at bounding box center [559, 443] width 86 height 31
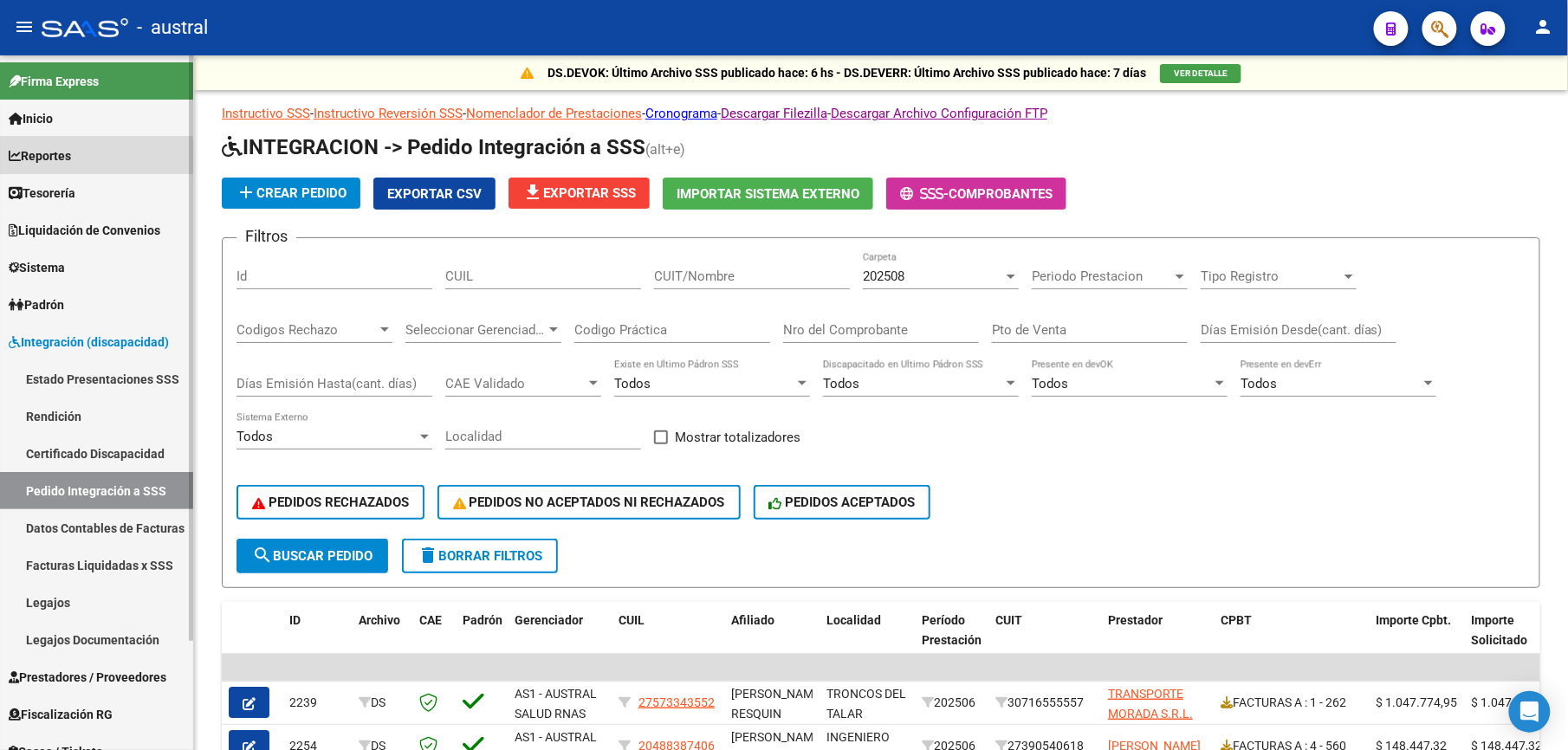
click at [50, 161] on span "Reportes" at bounding box center [39, 156] width 62 height 19
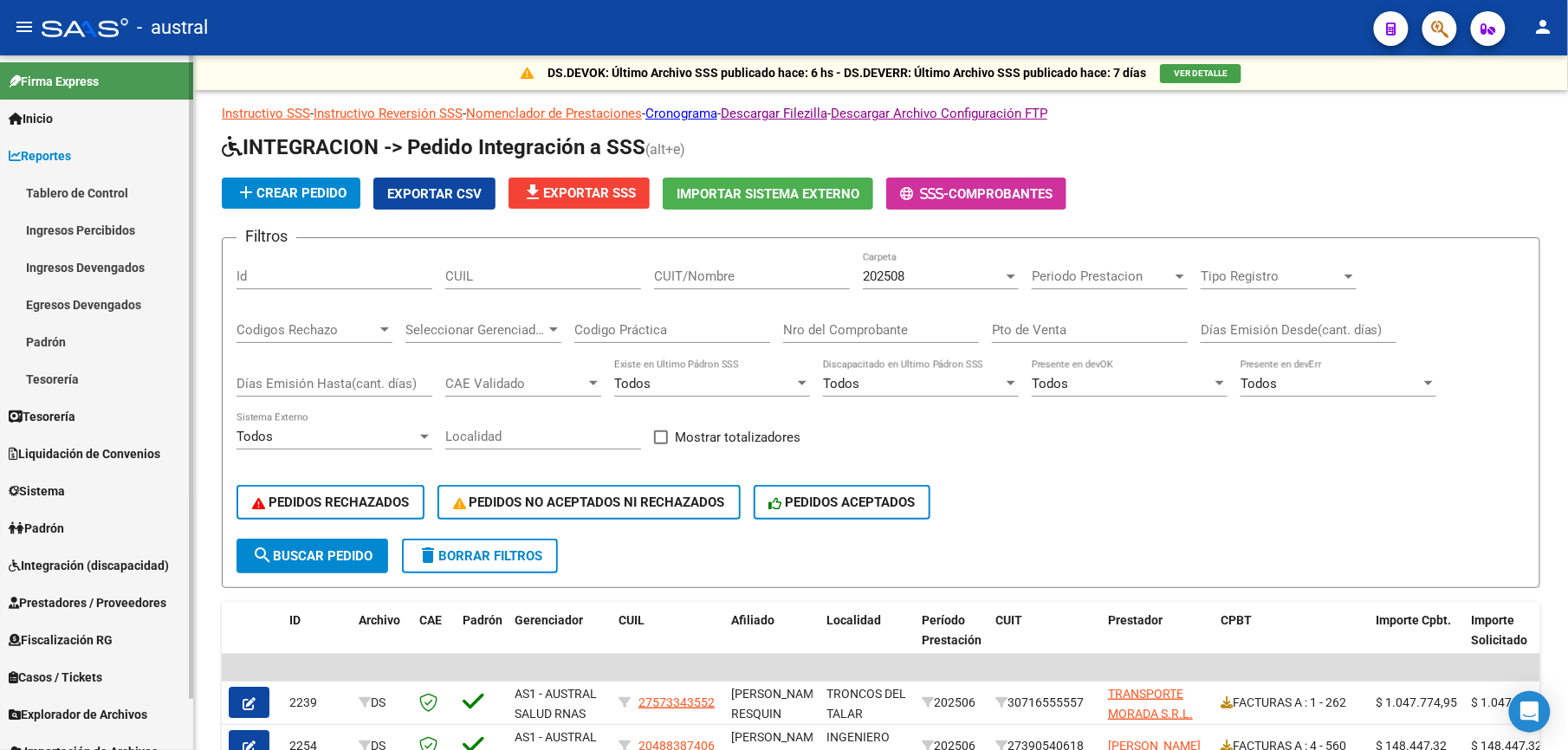
click at [101, 185] on link "Tablero de Control" at bounding box center [97, 193] width 193 height 38
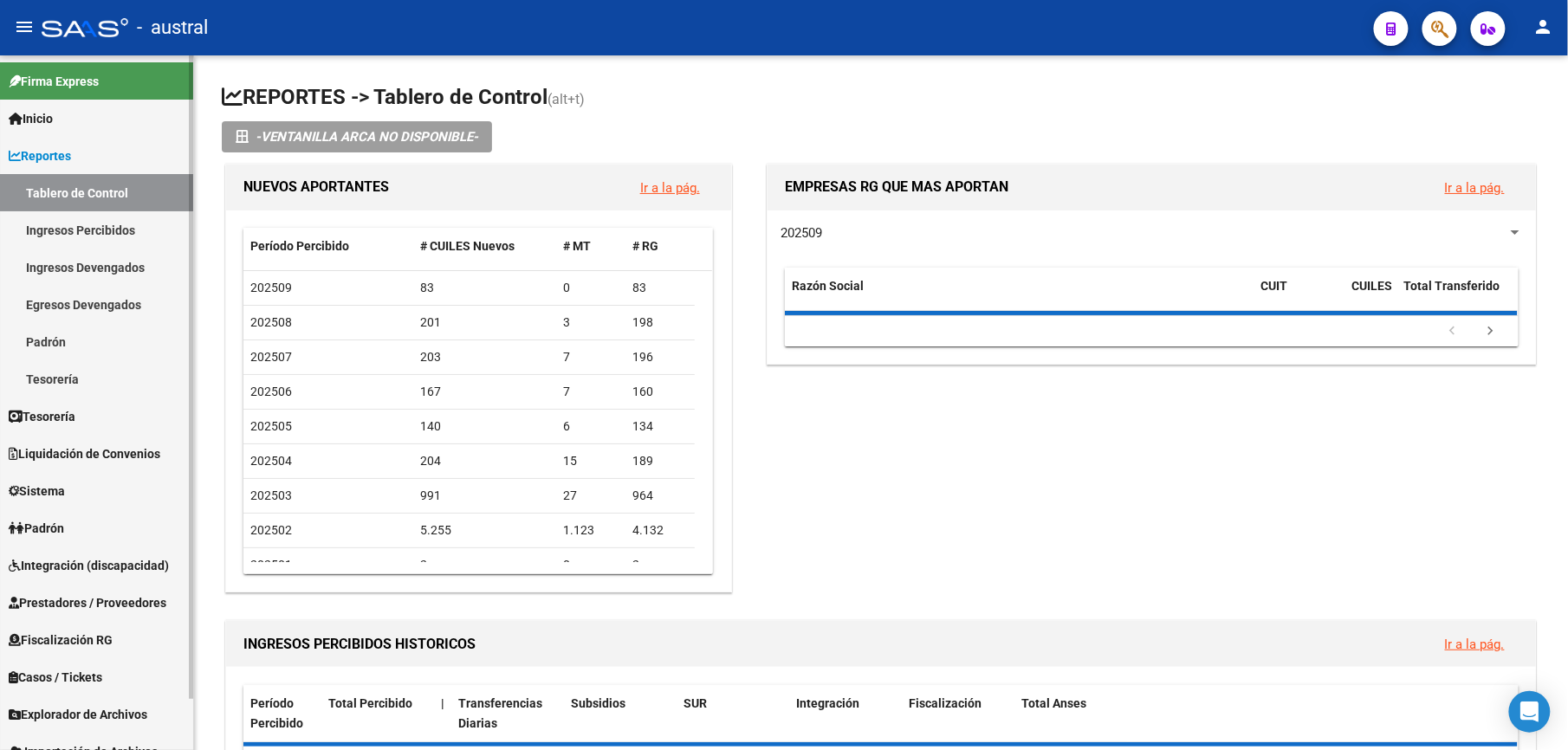
click at [98, 223] on link "Ingresos Percibidos" at bounding box center [97, 230] width 193 height 38
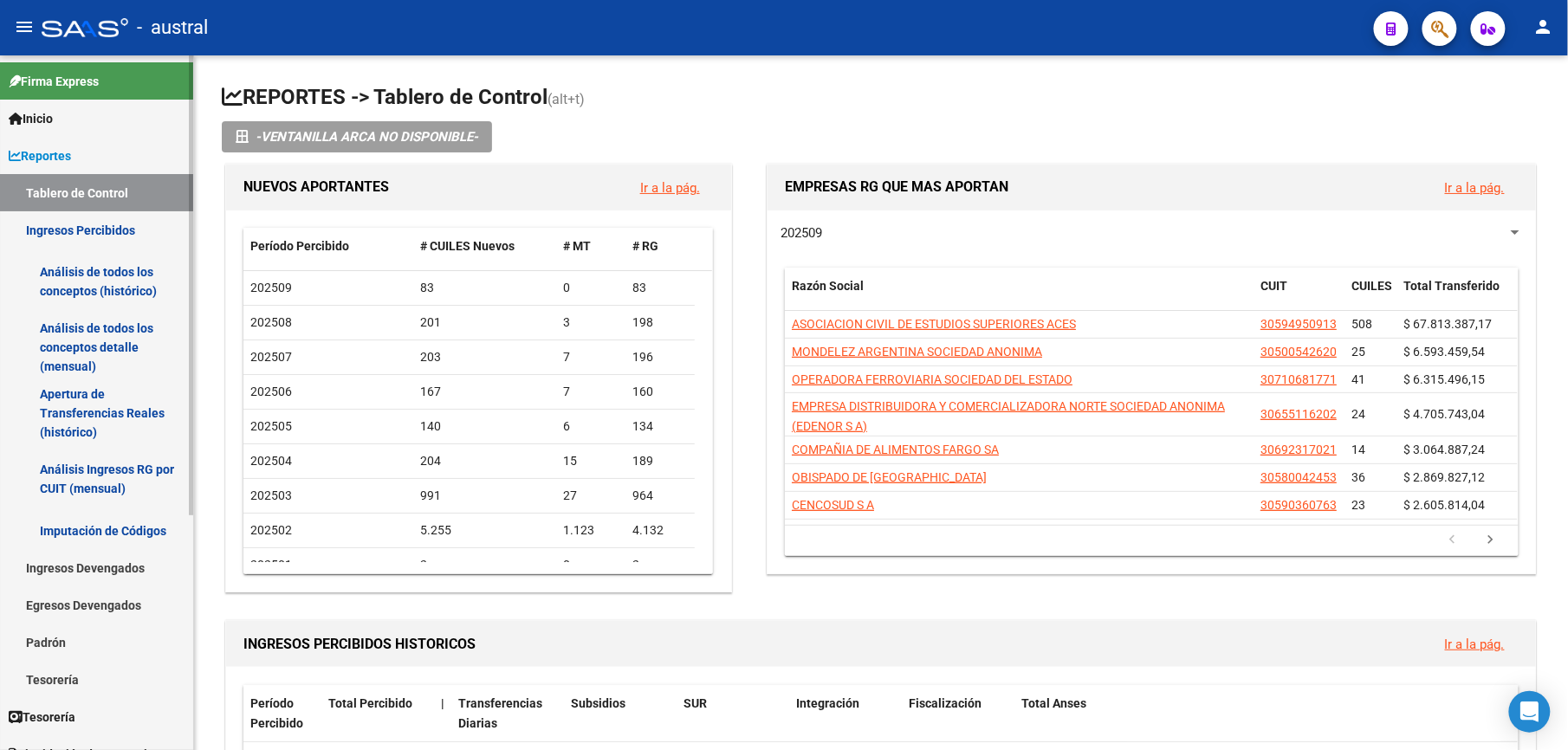
click at [98, 289] on link "Análisis de todos los conceptos (histórico)" at bounding box center [97, 281] width 193 height 66
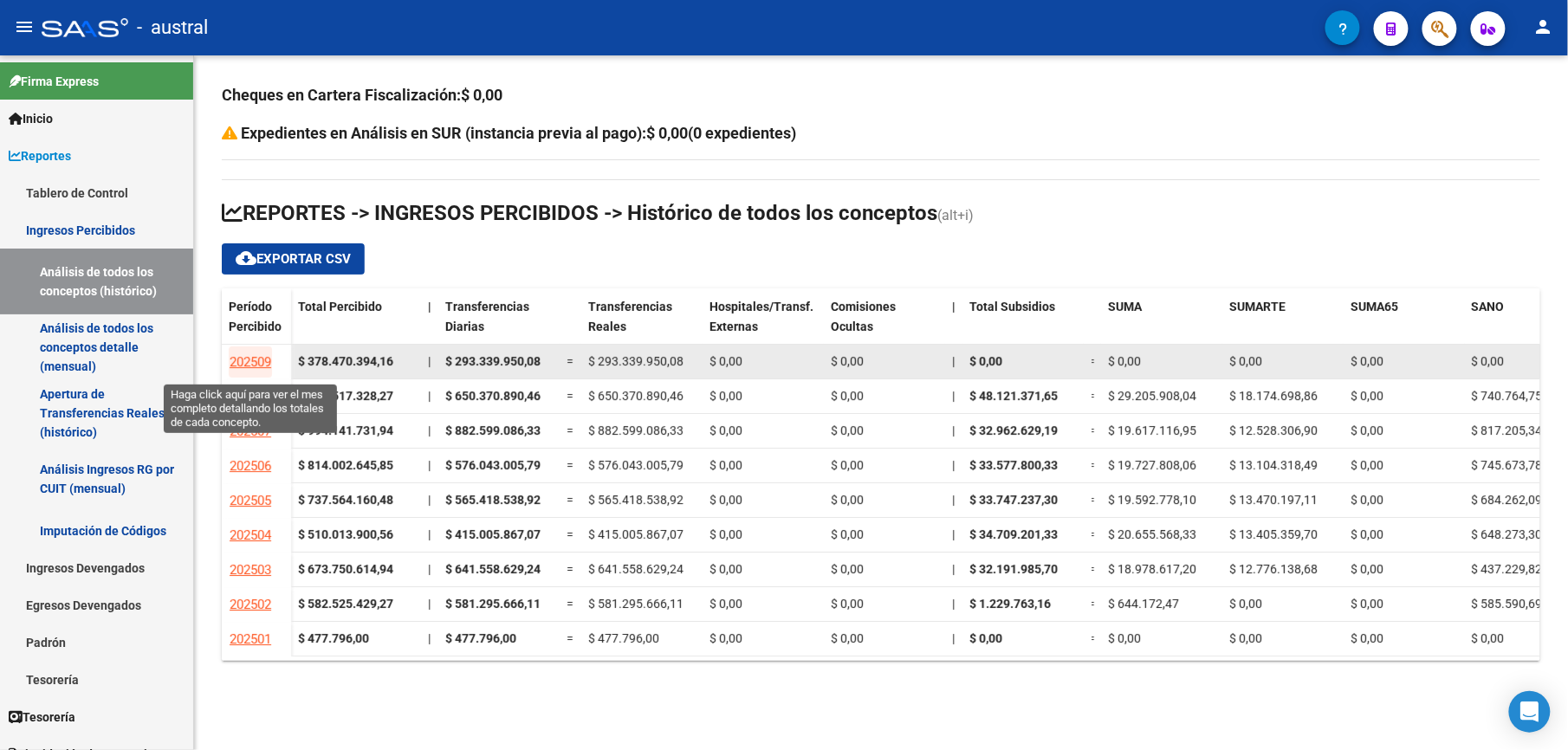
click at [241, 360] on span "202509" at bounding box center [250, 362] width 41 height 16
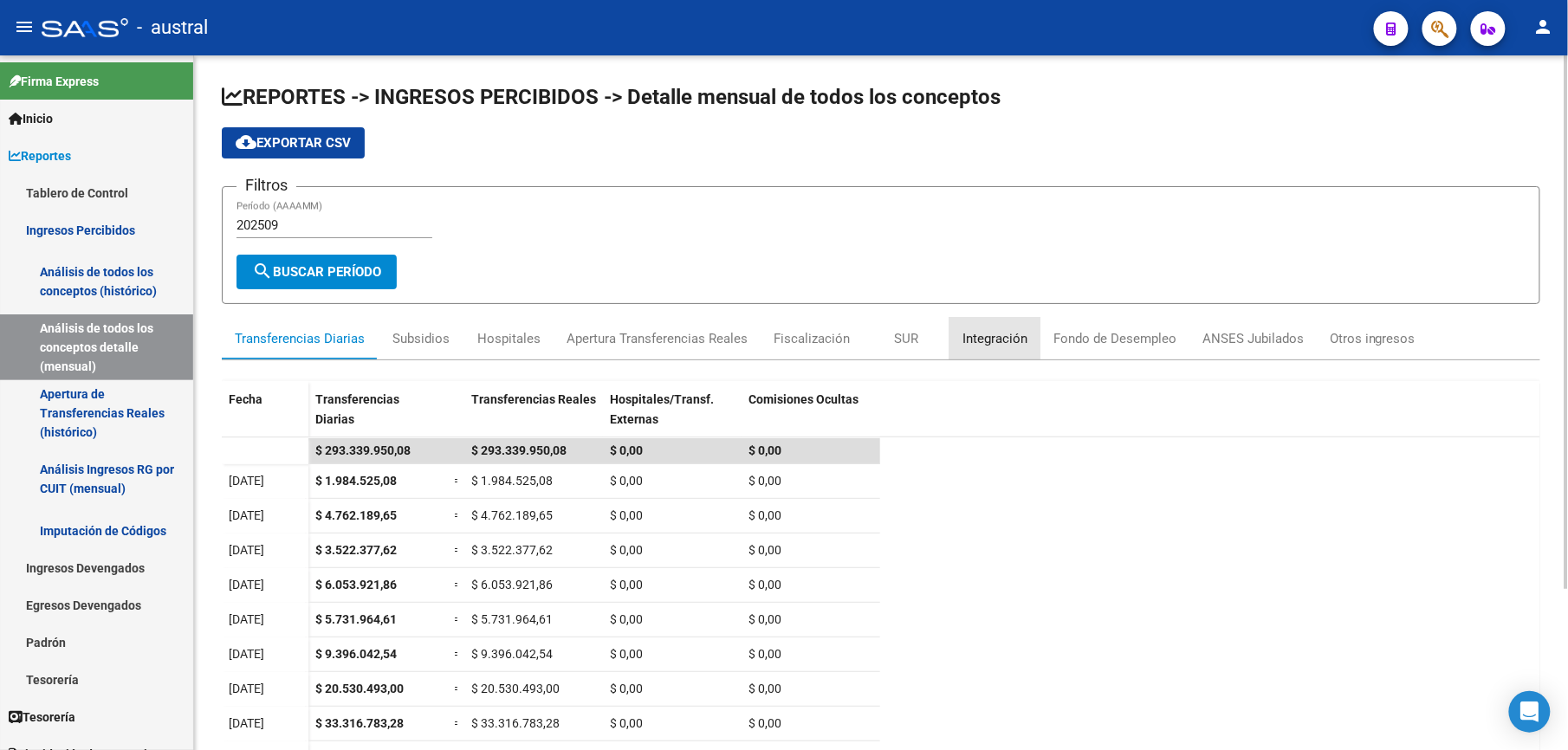
click at [973, 330] on div "Integración" at bounding box center [994, 338] width 65 height 19
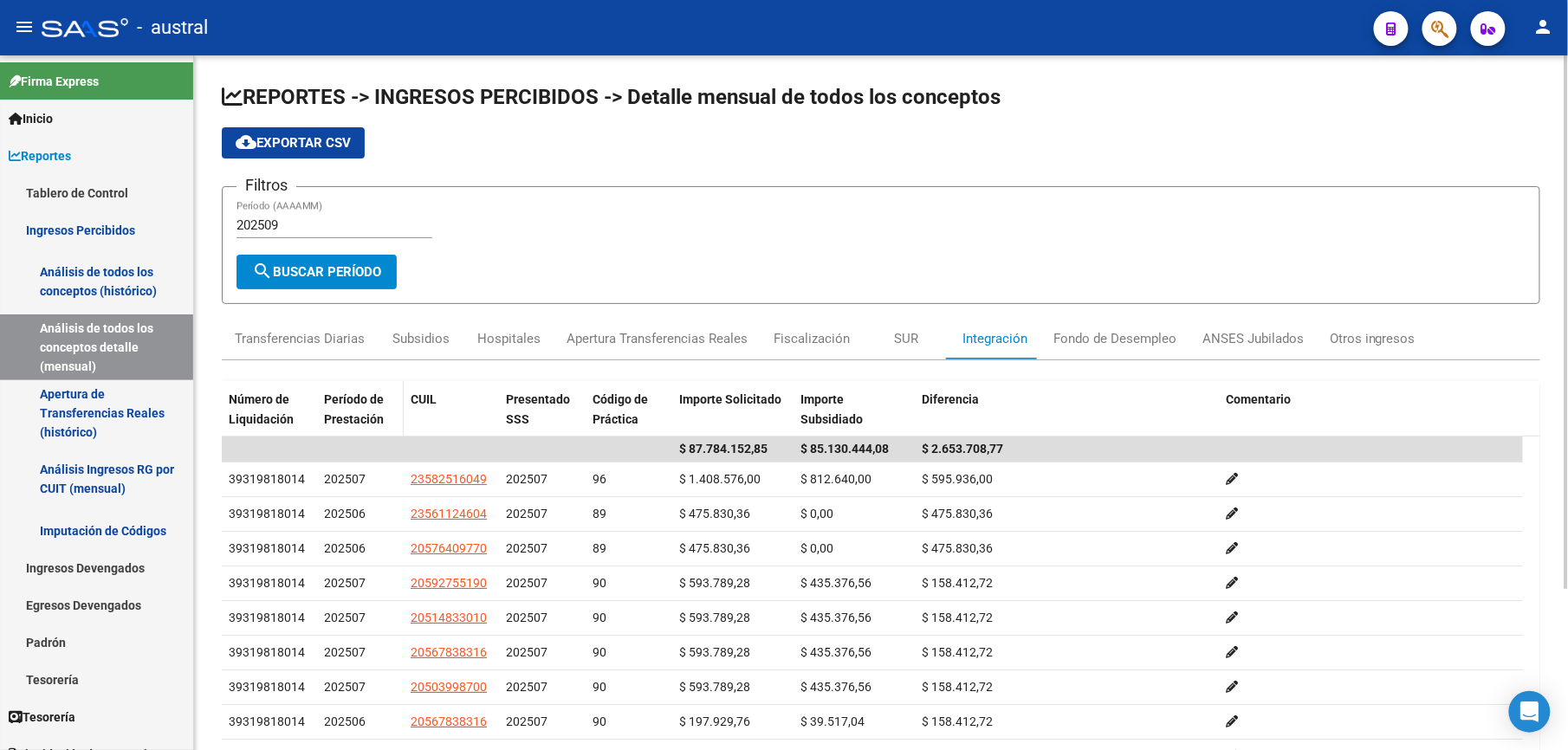
click at [358, 402] on span "Período de Prestación" at bounding box center [354, 409] width 60 height 34
click at [525, 412] on span "Presentado SSS" at bounding box center [537, 409] width 64 height 34
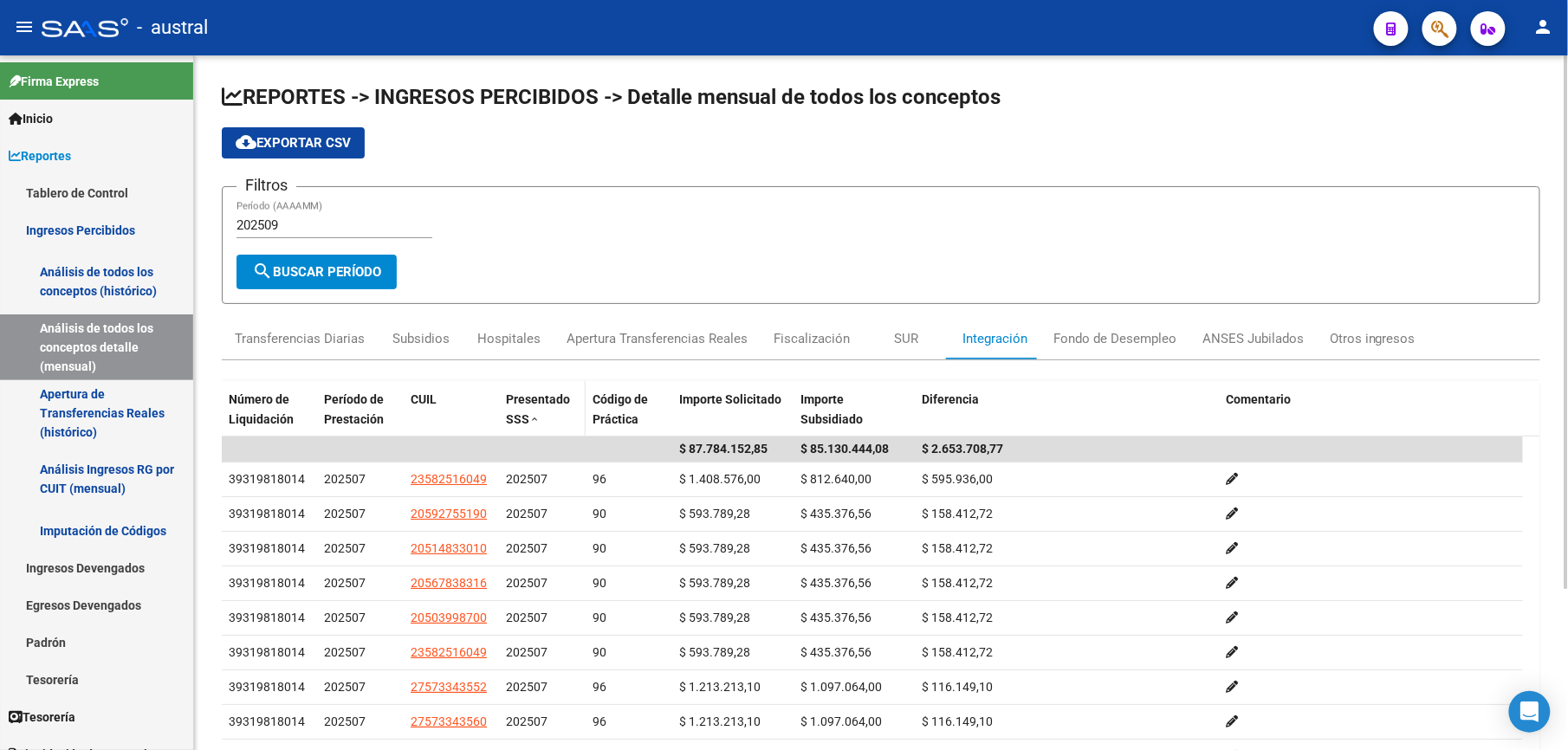
click at [524, 406] on span "Presentado SSS" at bounding box center [537, 409] width 64 height 34
click at [302, 216] on div "202509 Período (AAAAMM)" at bounding box center [334, 219] width 196 height 38
click at [307, 227] on input "202509" at bounding box center [334, 225] width 196 height 16
click at [315, 271] on span "search Buscar Período" at bounding box center [317, 272] width 129 height 16
click at [909, 338] on div "SUR" at bounding box center [906, 338] width 24 height 19
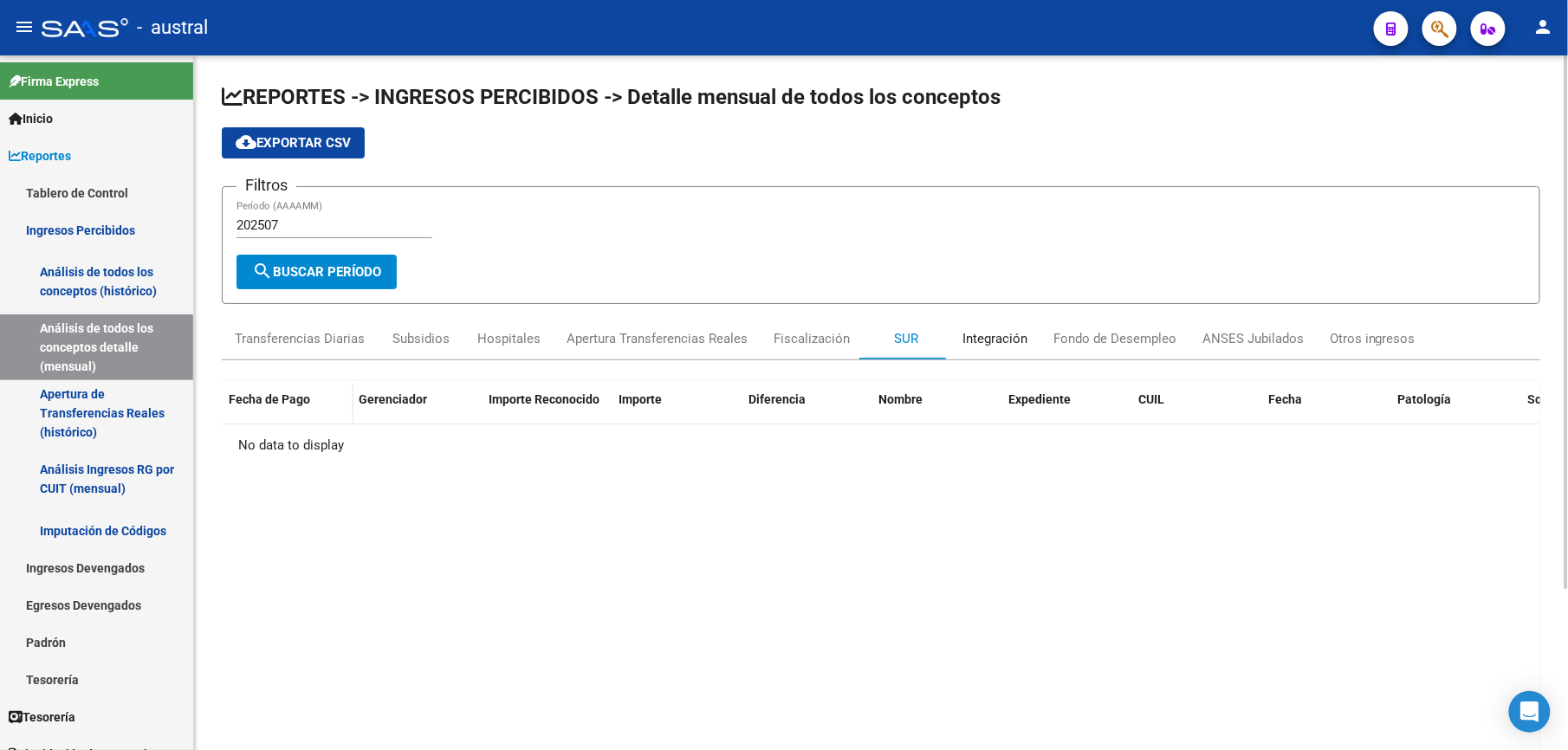
click at [992, 340] on div "Integración" at bounding box center [994, 338] width 65 height 19
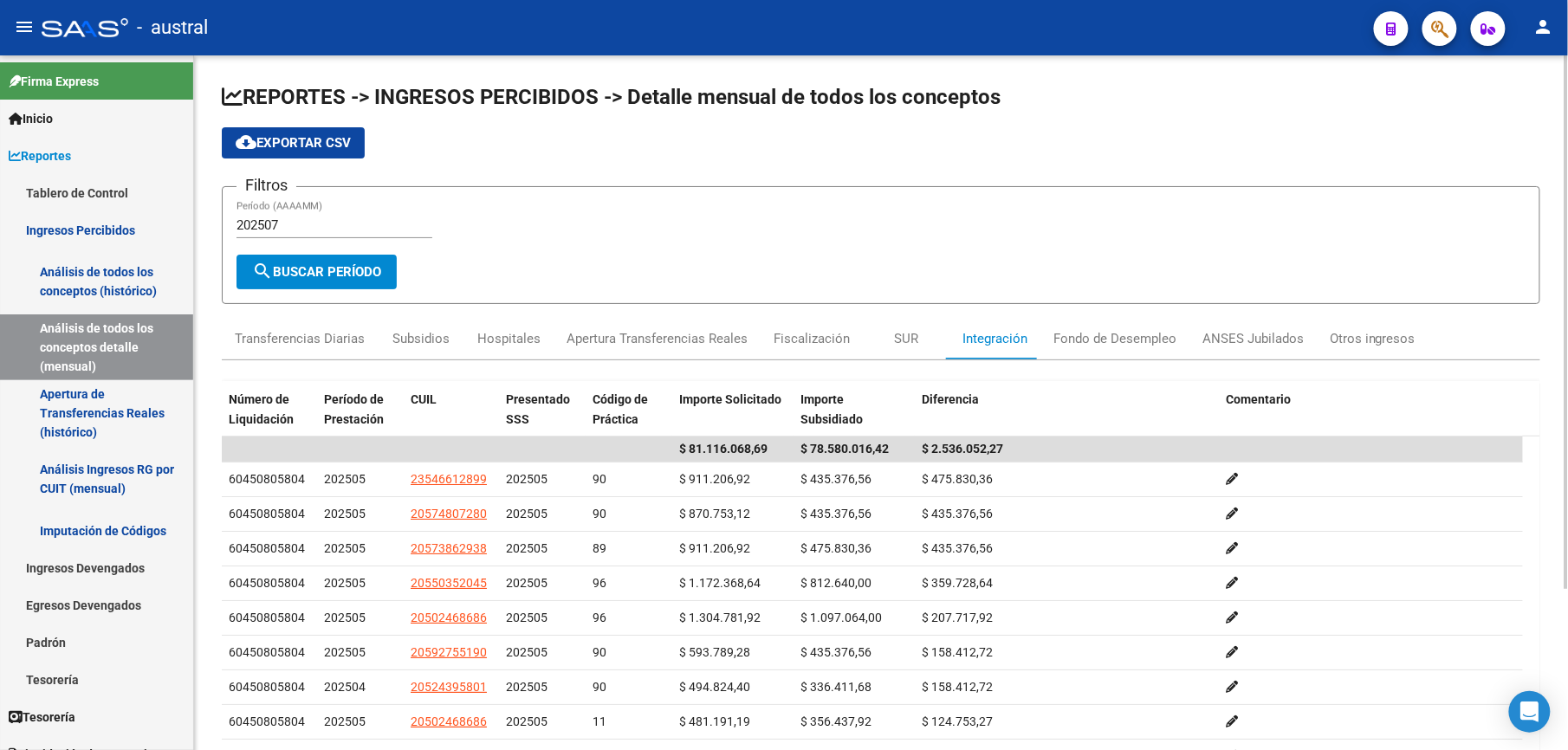
click at [375, 226] on input "202507" at bounding box center [334, 225] width 196 height 16
click at [347, 267] on span "search Buscar Período" at bounding box center [317, 272] width 129 height 16
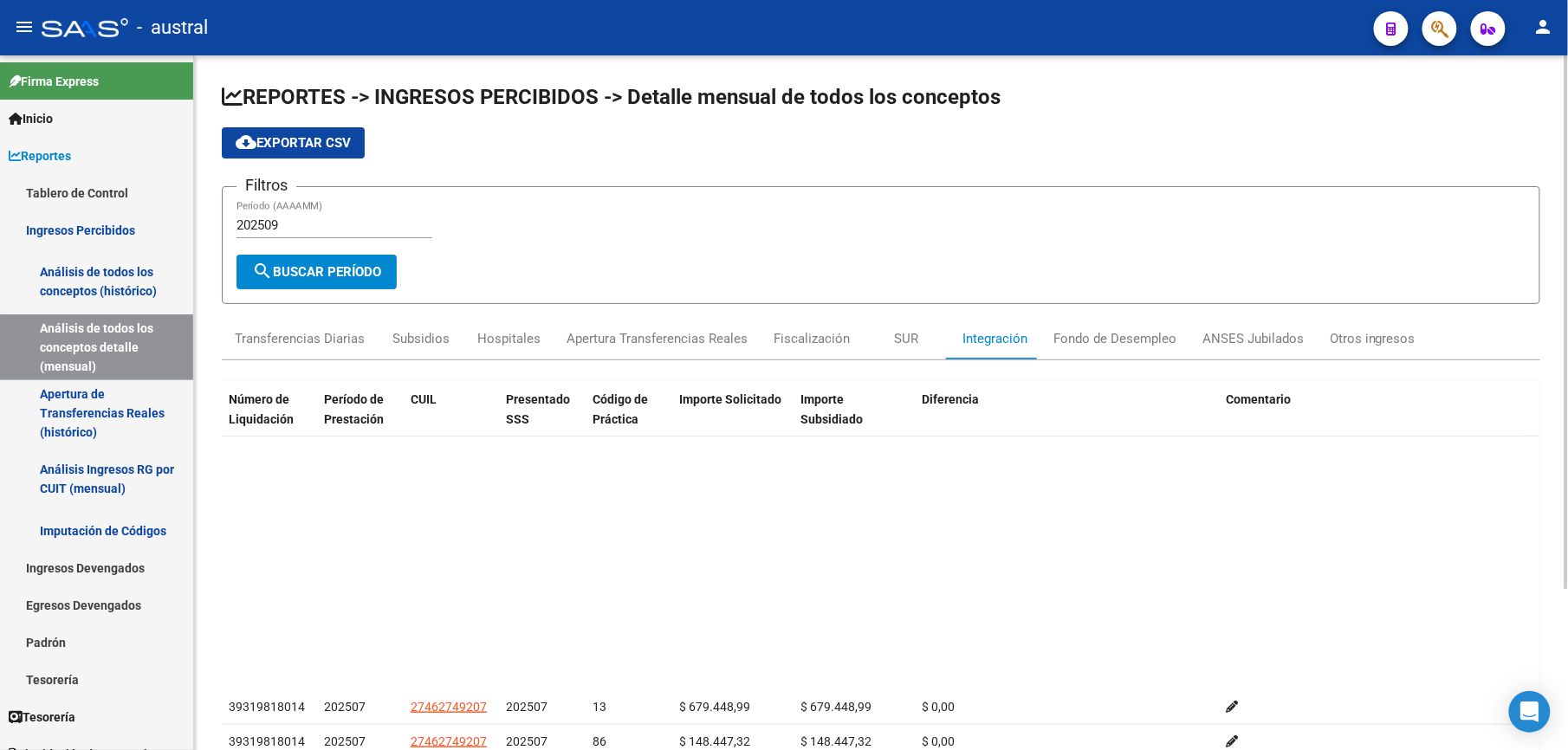
scroll to position [4617, 0]
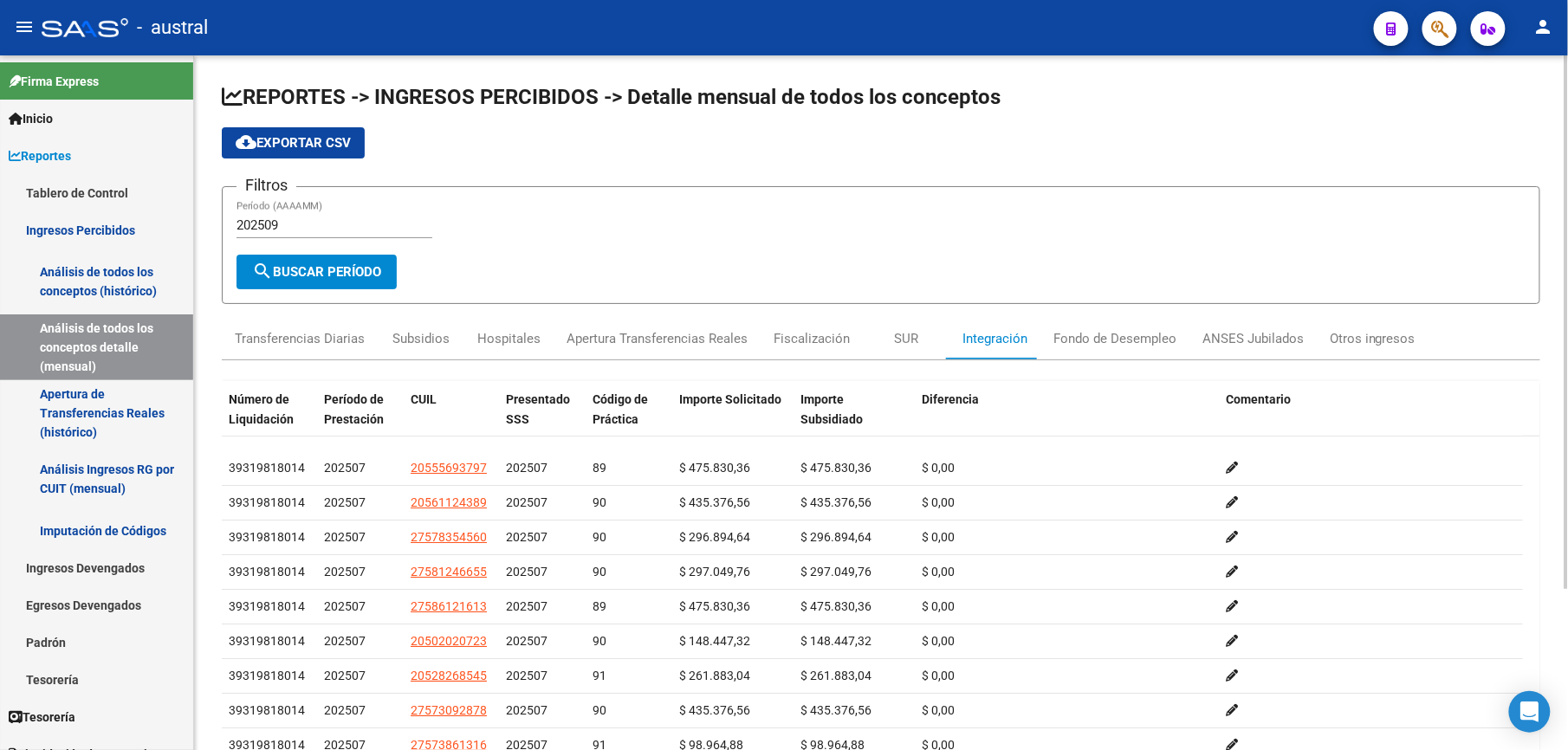
click at [301, 204] on div "202509 Período (AAAAMM)" at bounding box center [334, 219] width 196 height 38
click at [311, 204] on div "202509 Período (AAAAMM)" at bounding box center [334, 219] width 196 height 38
click at [311, 240] on div "202509 Período (AAAAMM)" at bounding box center [334, 227] width 196 height 53
click at [311, 222] on input "202509" at bounding box center [334, 225] width 196 height 16
type input "202508"
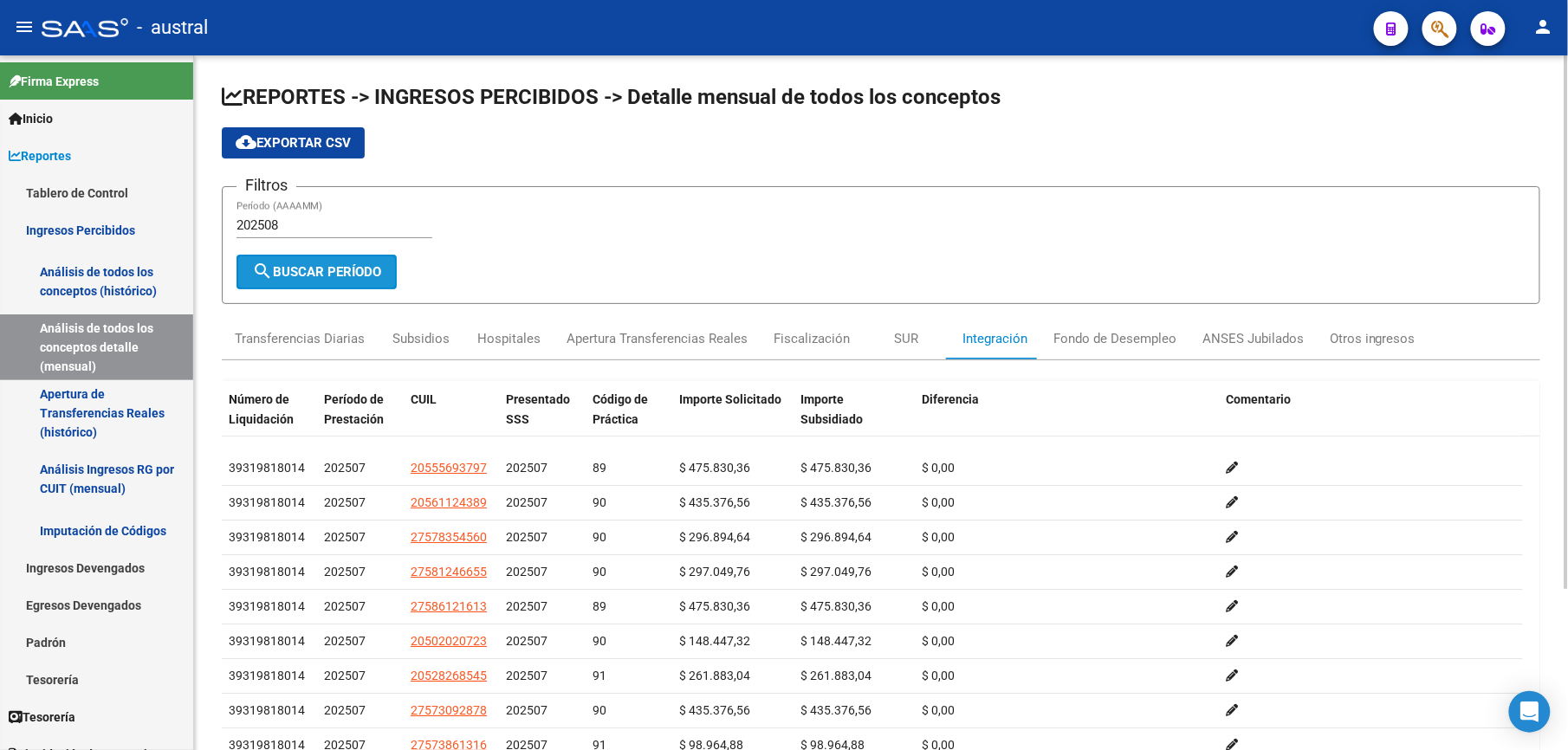
click at [321, 271] on span "search Buscar Período" at bounding box center [317, 272] width 129 height 16
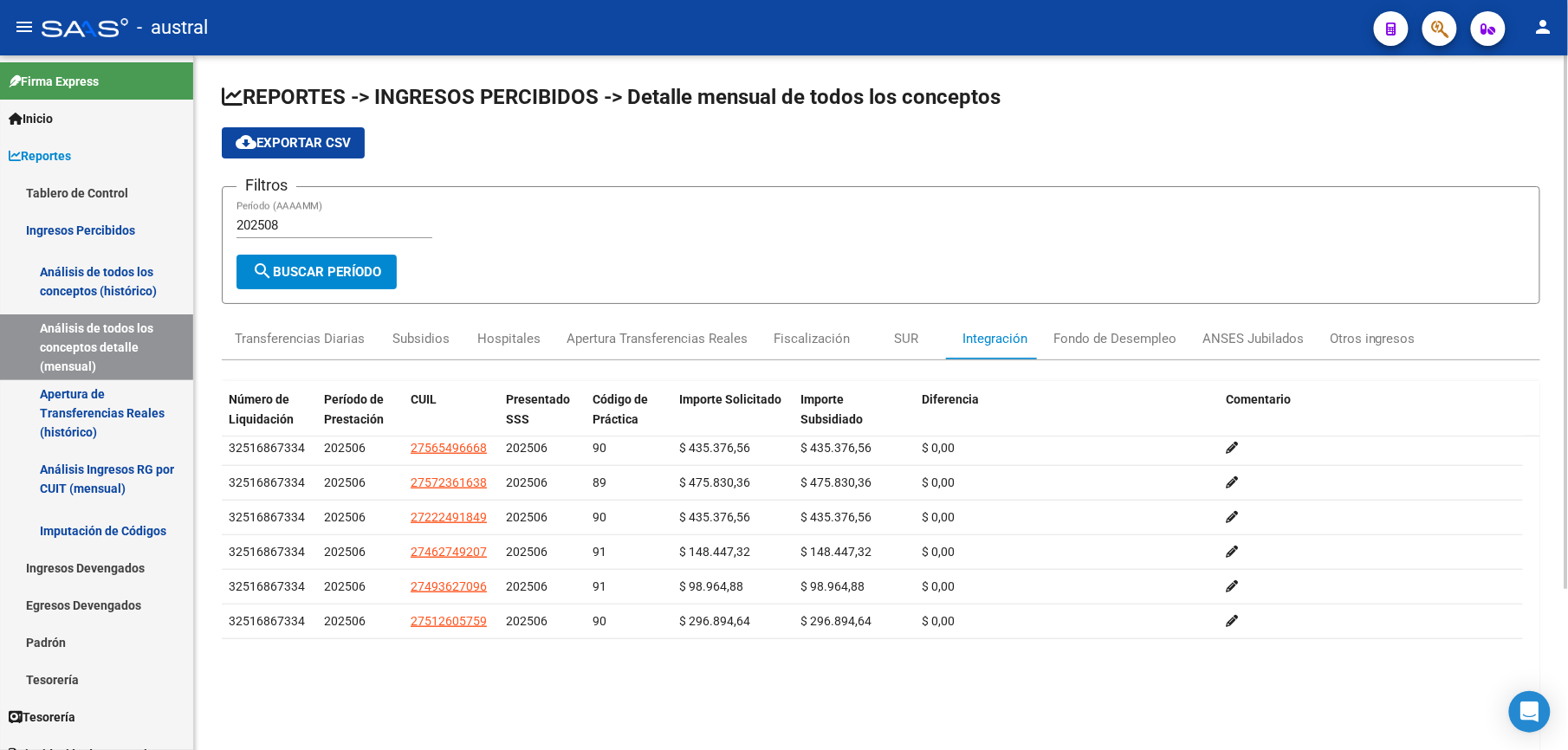
scroll to position [5310, 0]
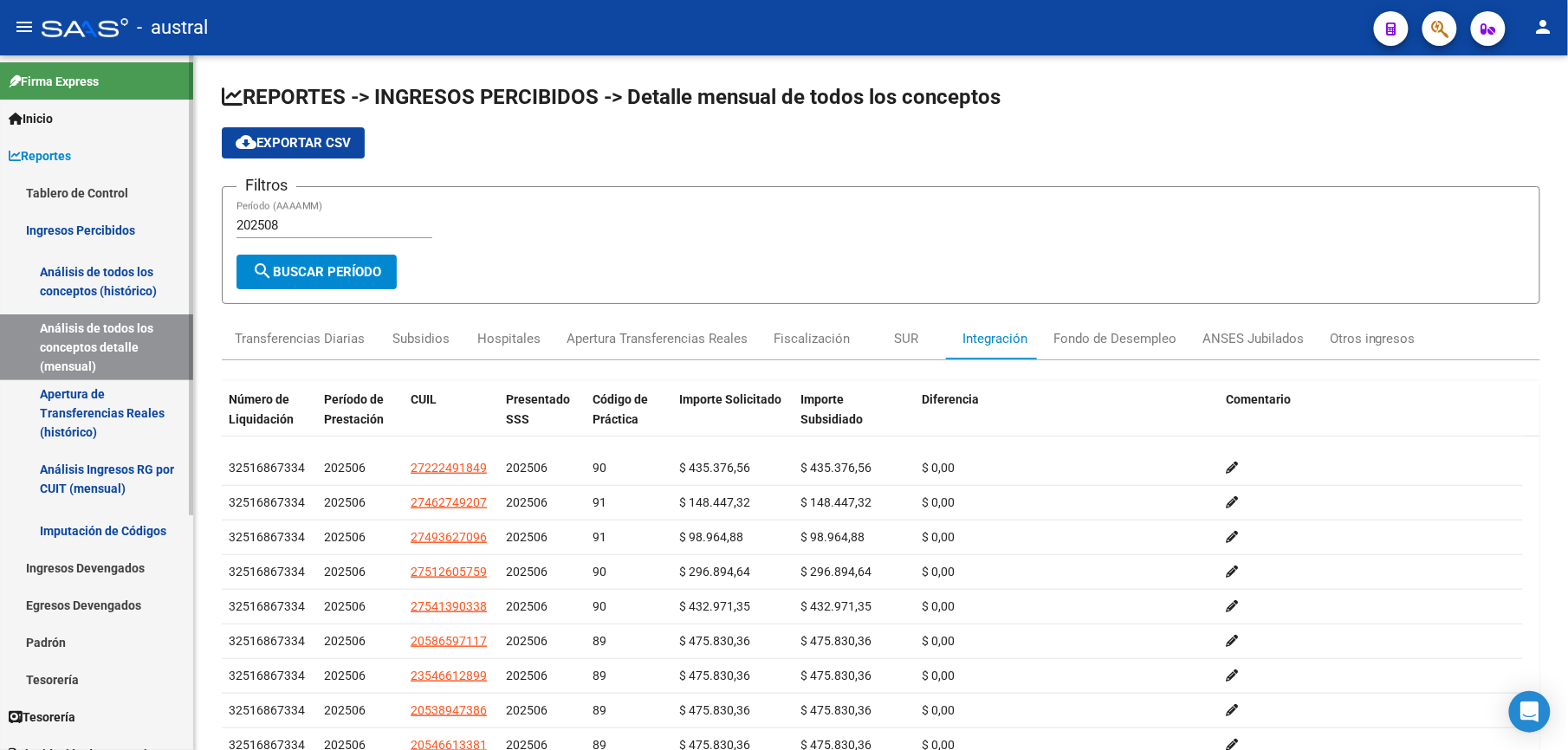
click at [123, 343] on link "Análisis de todos los conceptos detalle (mensual)" at bounding box center [97, 347] width 193 height 66
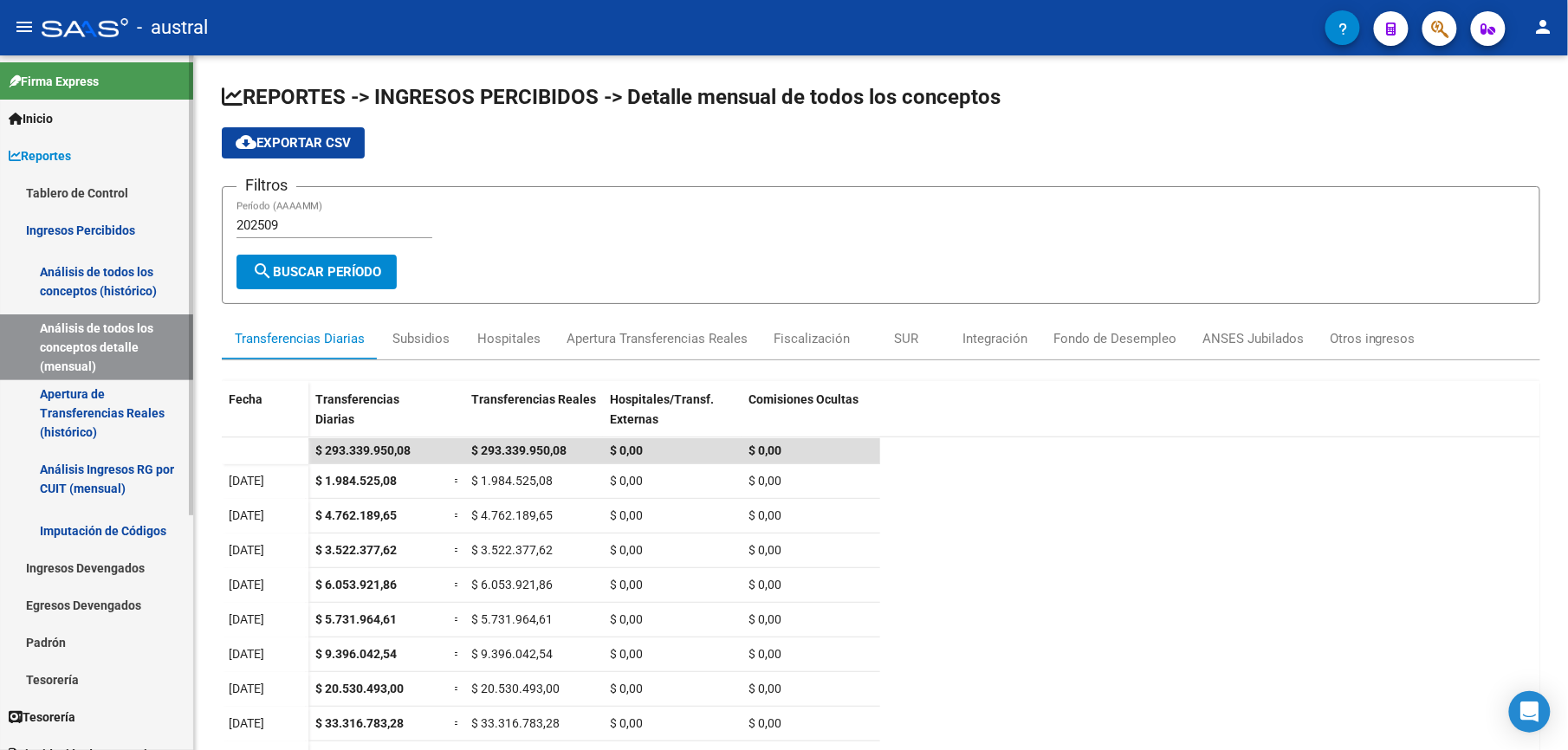
click at [52, 161] on span "Reportes" at bounding box center [39, 156] width 62 height 19
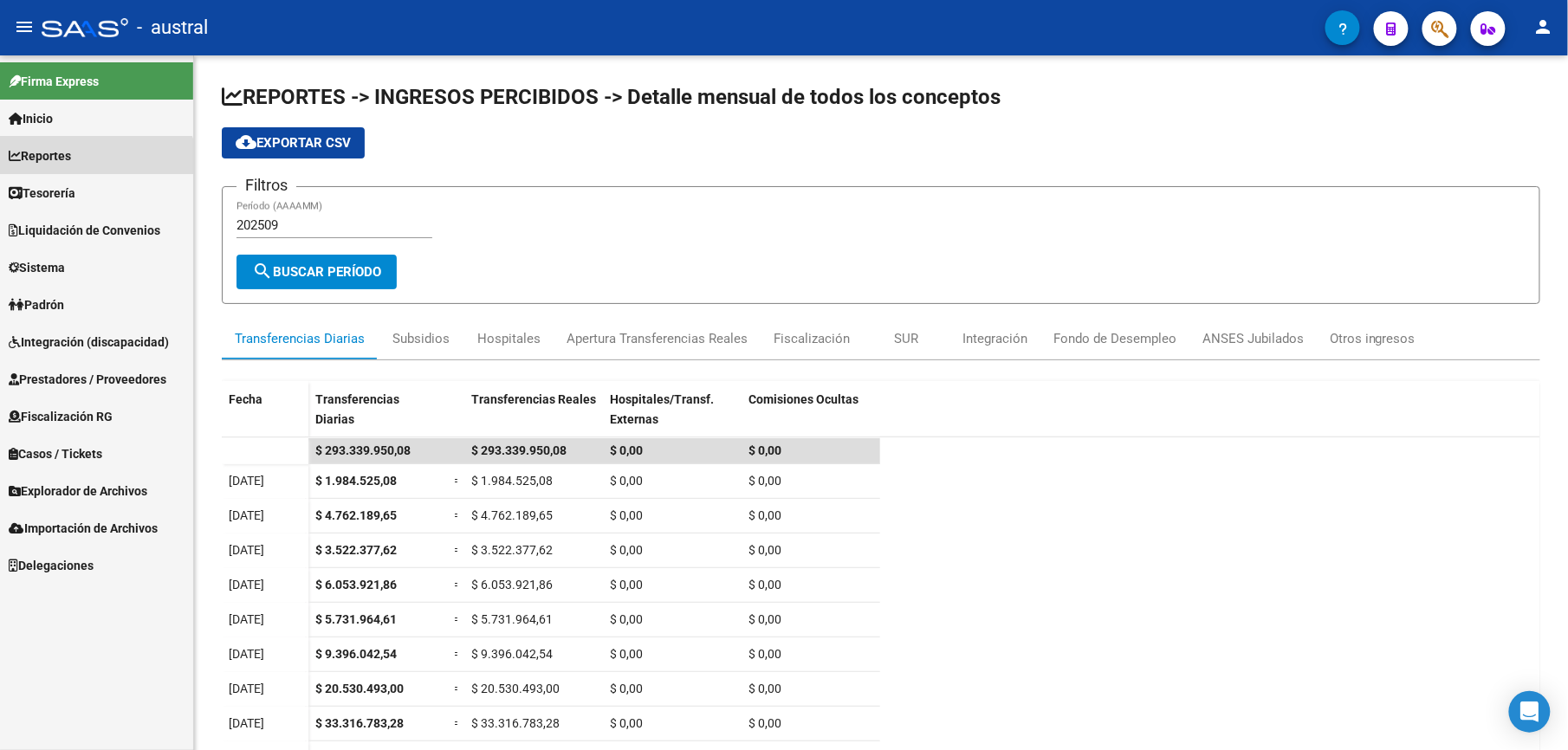
click at [43, 185] on link "Tablero de Control" at bounding box center [97, 193] width 193 height 38
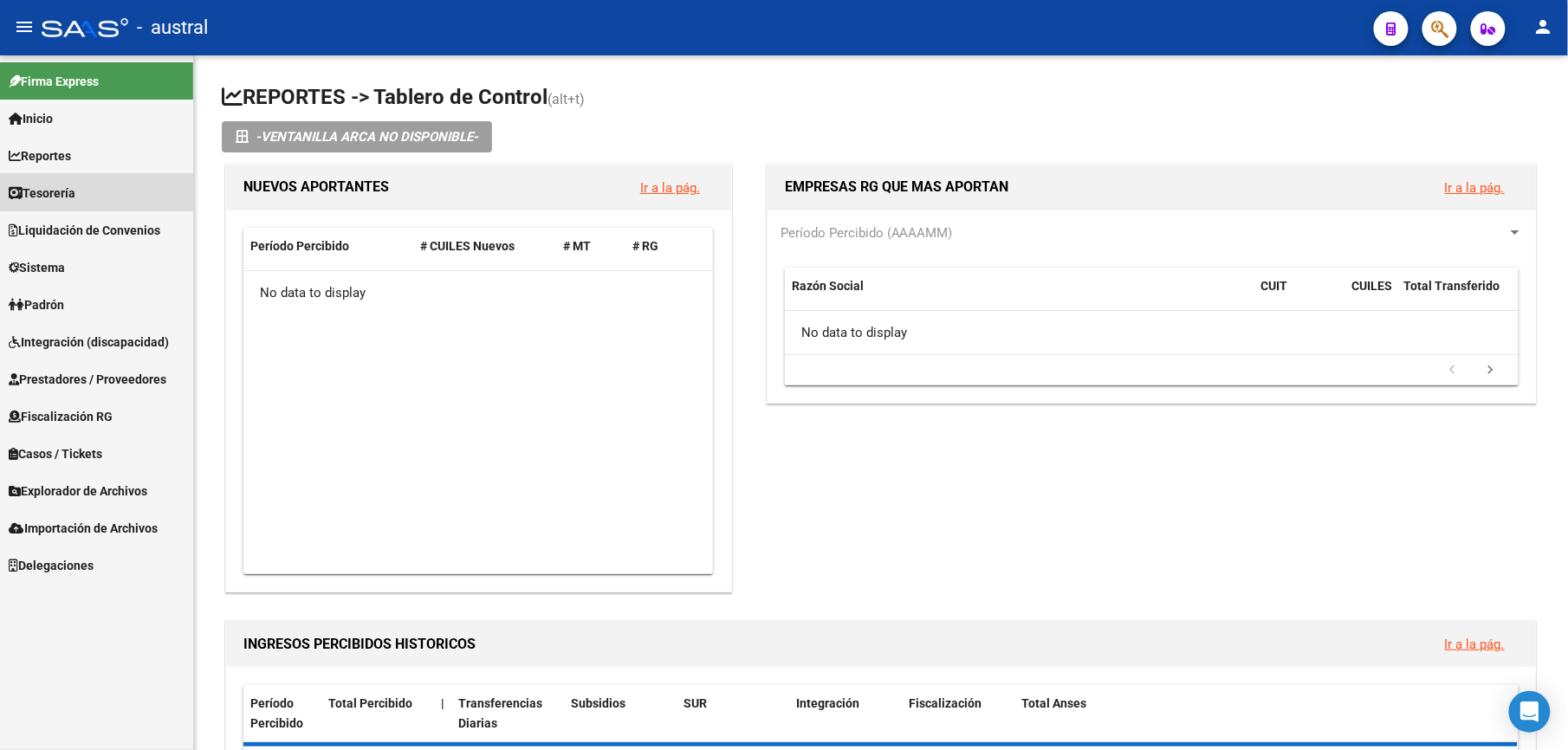
click at [47, 188] on span "Tesorería" at bounding box center [41, 193] width 67 height 19
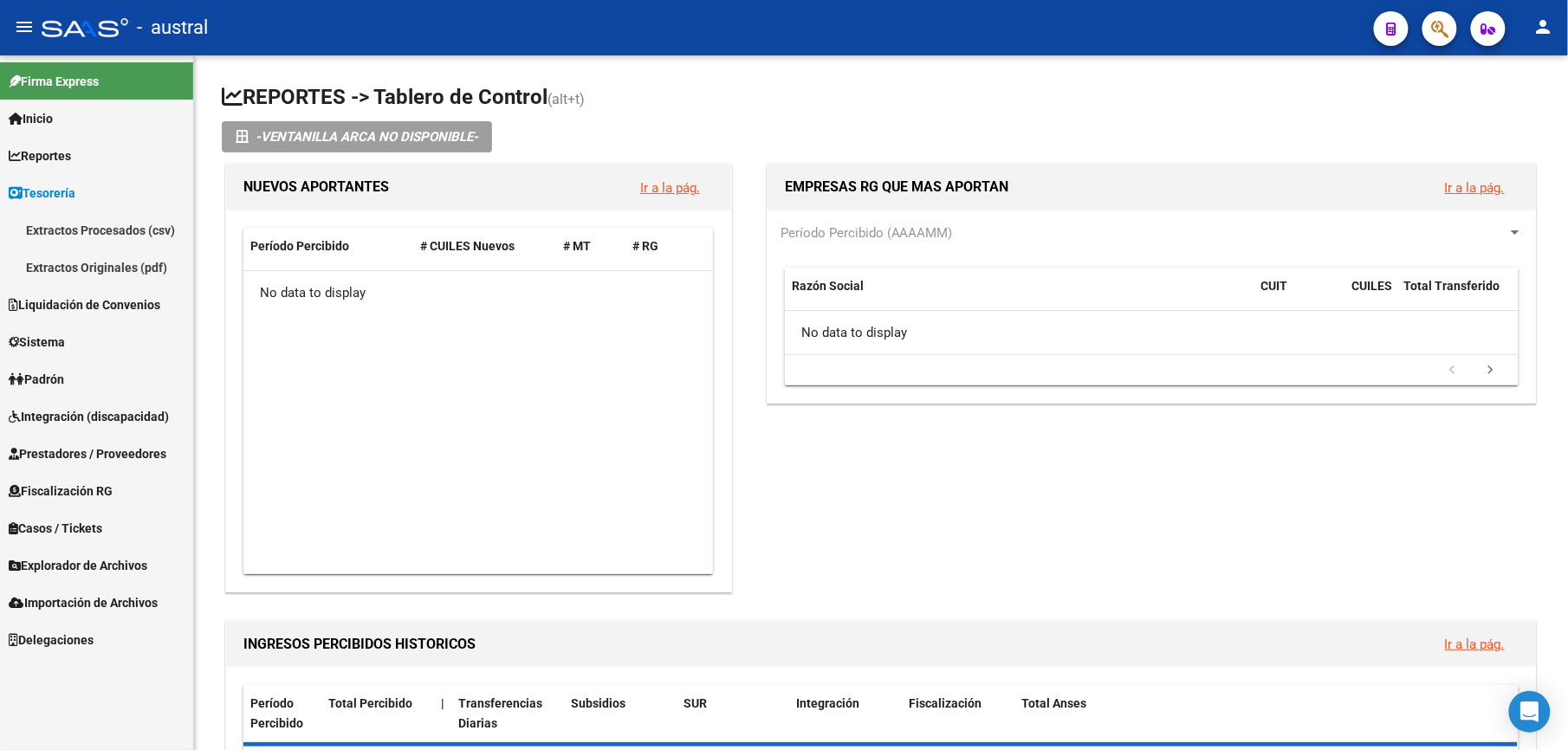
click at [49, 299] on span "Liquidación de Convenios" at bounding box center [84, 305] width 152 height 19
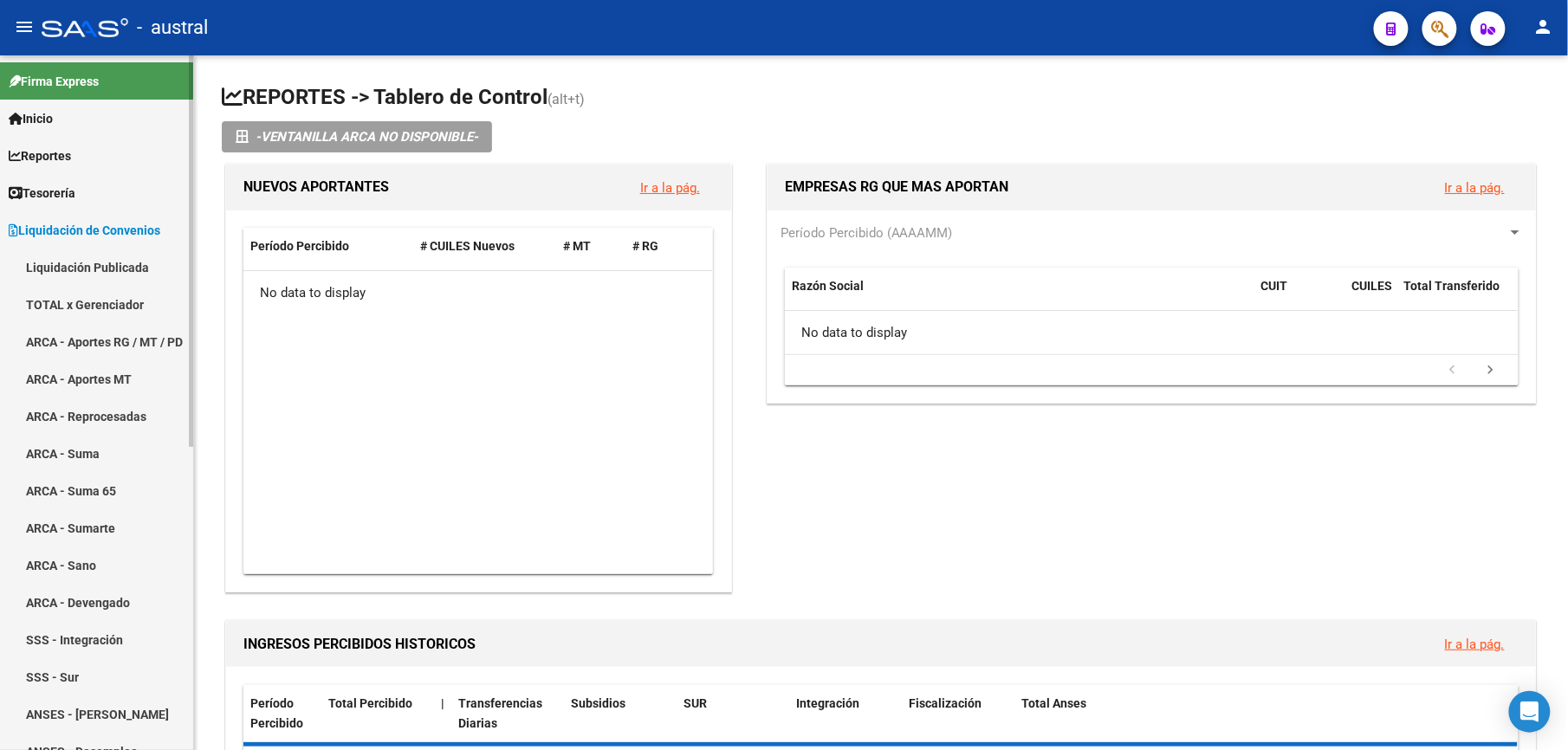
click at [77, 229] on span "Liquidación de Convenios" at bounding box center [84, 231] width 152 height 19
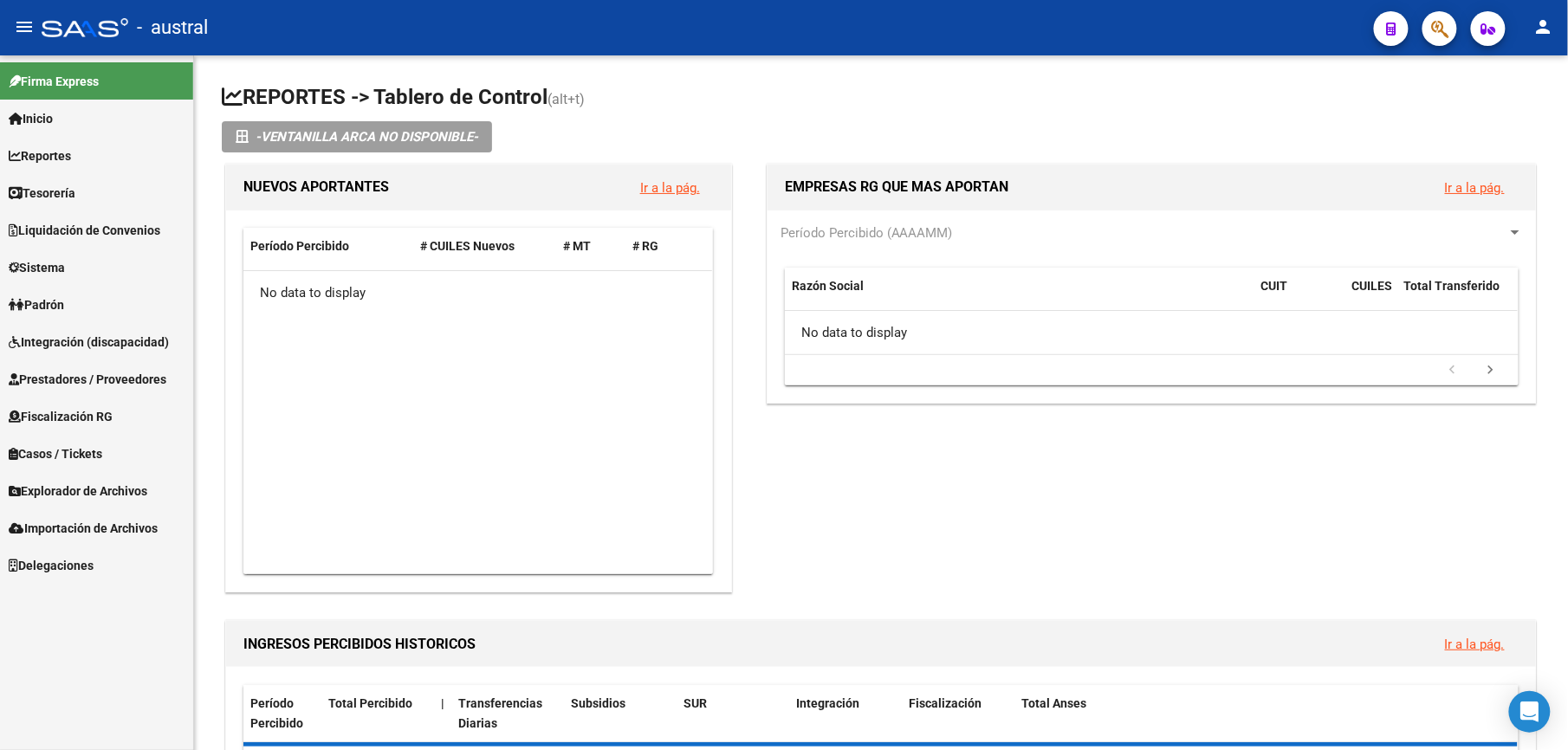
click at [121, 338] on span "Integración (discapacidad)" at bounding box center [88, 342] width 160 height 19
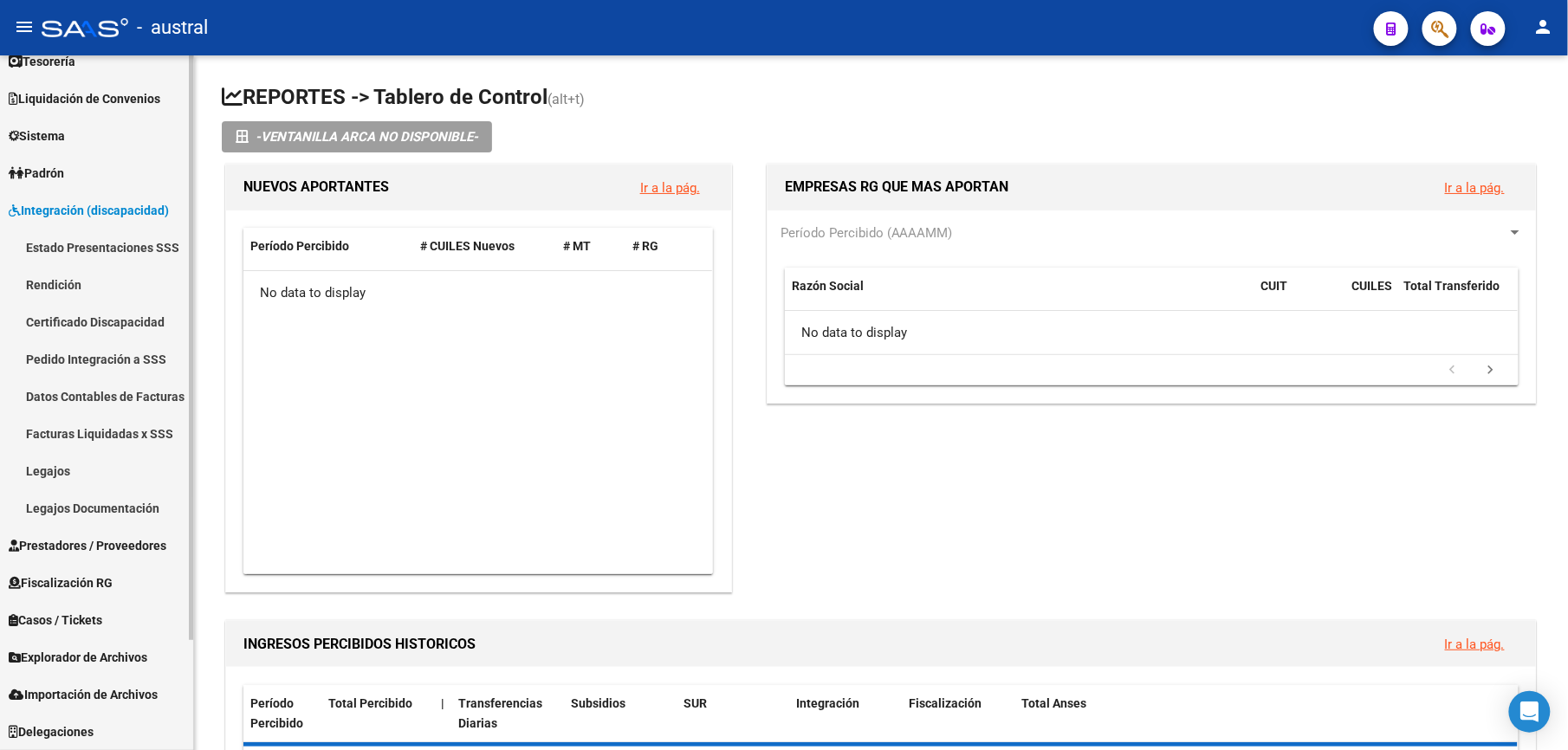
click at [106, 542] on span "Prestadores / Proveedores" at bounding box center [87, 546] width 158 height 19
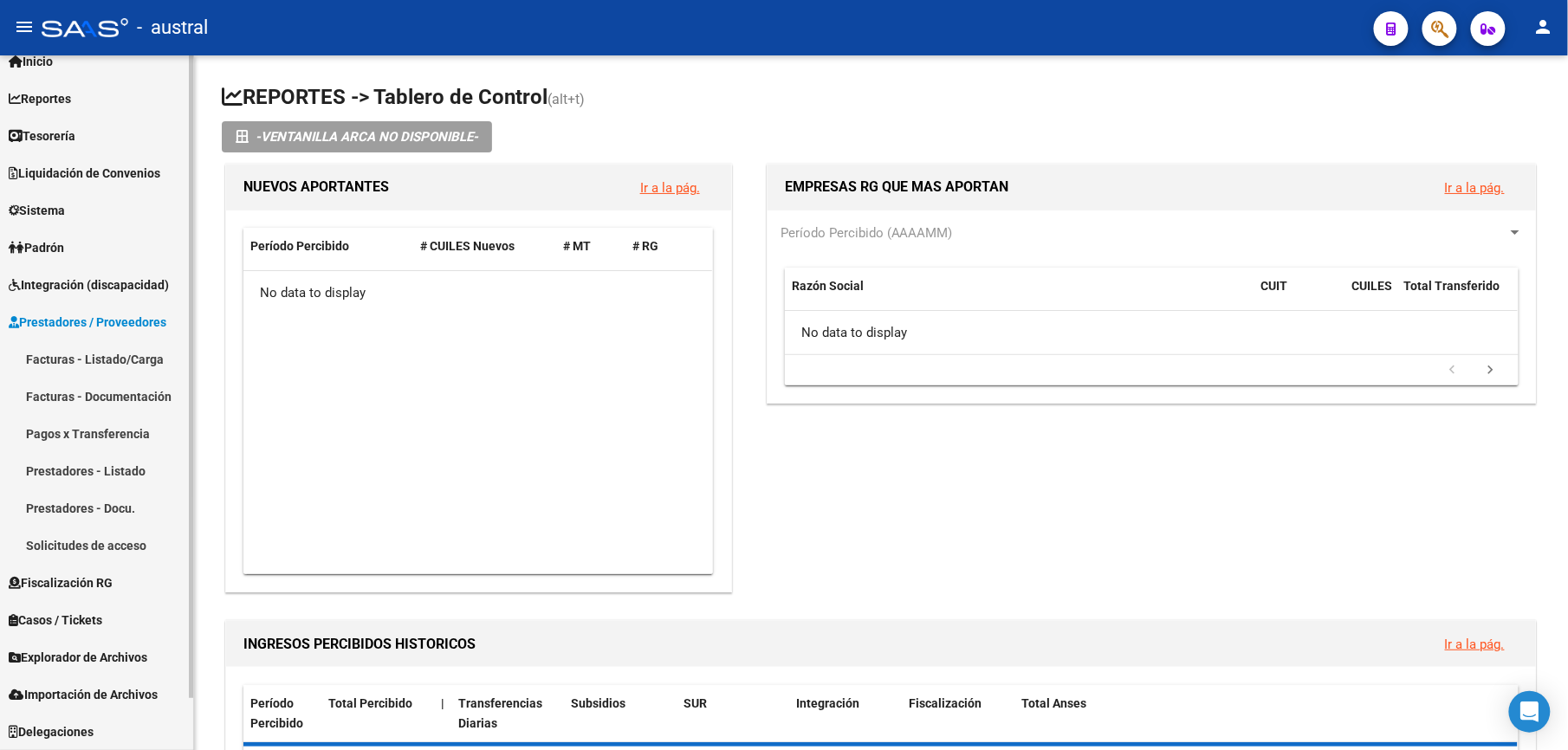
scroll to position [56, 0]
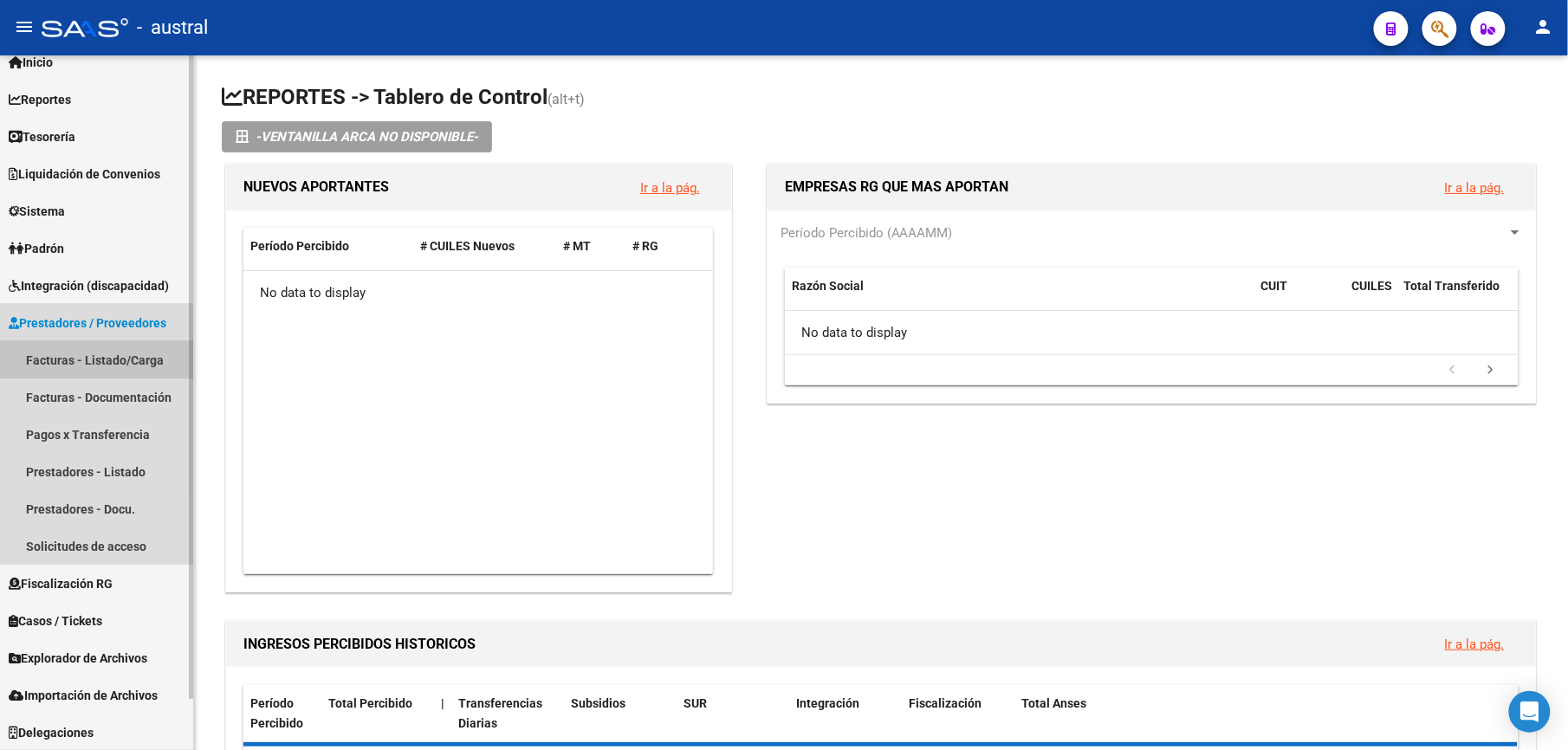
click at [119, 365] on link "Facturas - Listado/Carga" at bounding box center [97, 360] width 193 height 38
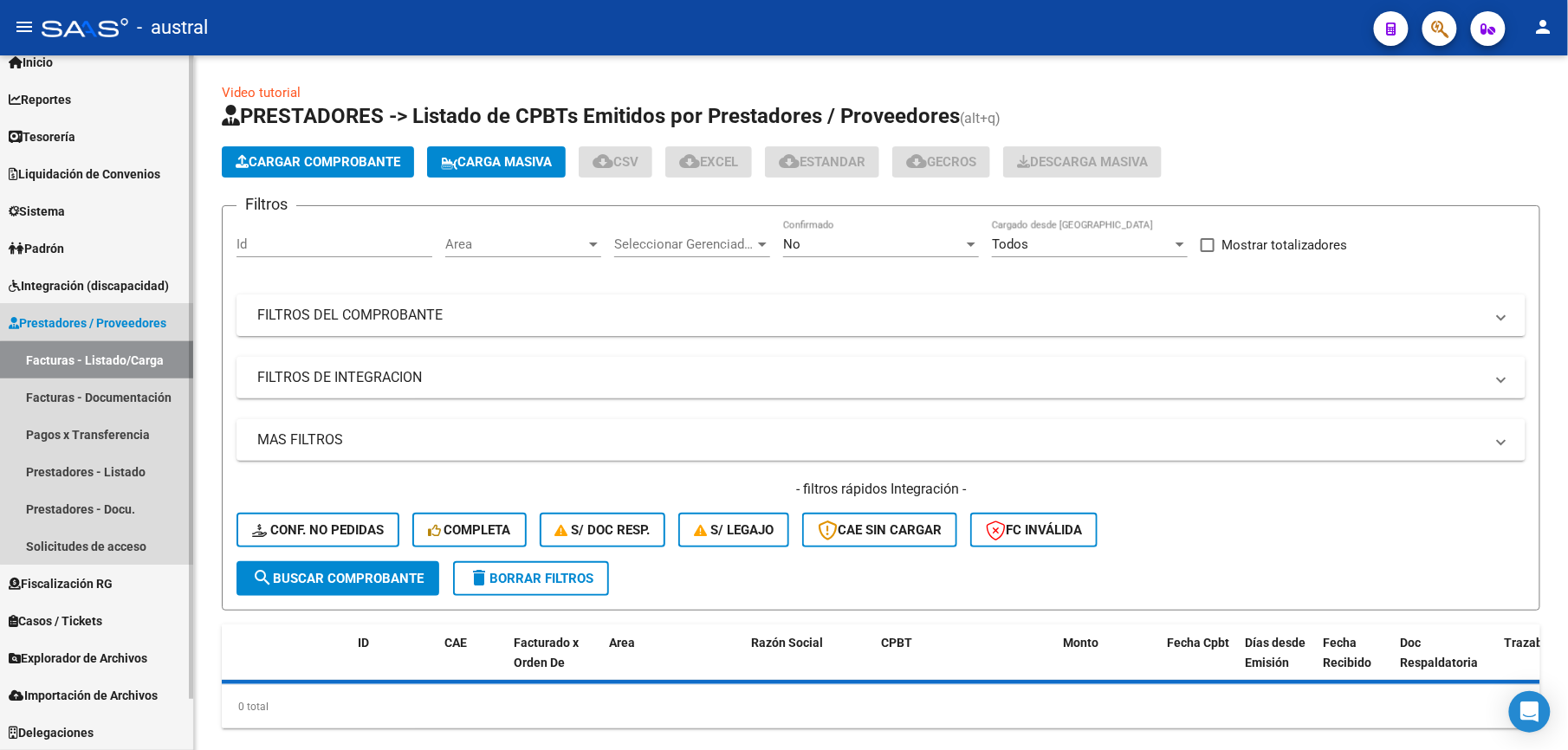
click at [122, 372] on link "Facturas - Listado/Carga" at bounding box center [97, 360] width 193 height 38
